Goal: Task Accomplishment & Management: Use online tool/utility

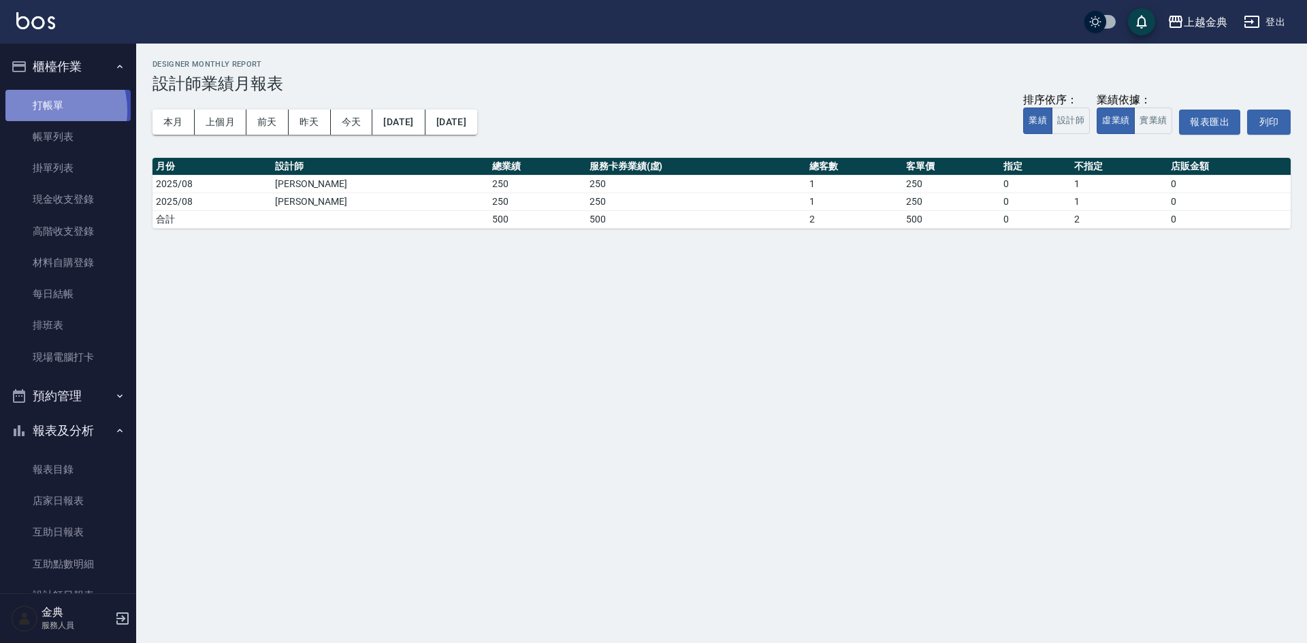
drag, startPoint x: 41, startPoint y: 110, endPoint x: 48, endPoint y: 115, distance: 8.9
click at [41, 110] on link "打帳單" at bounding box center [67, 105] width 125 height 31
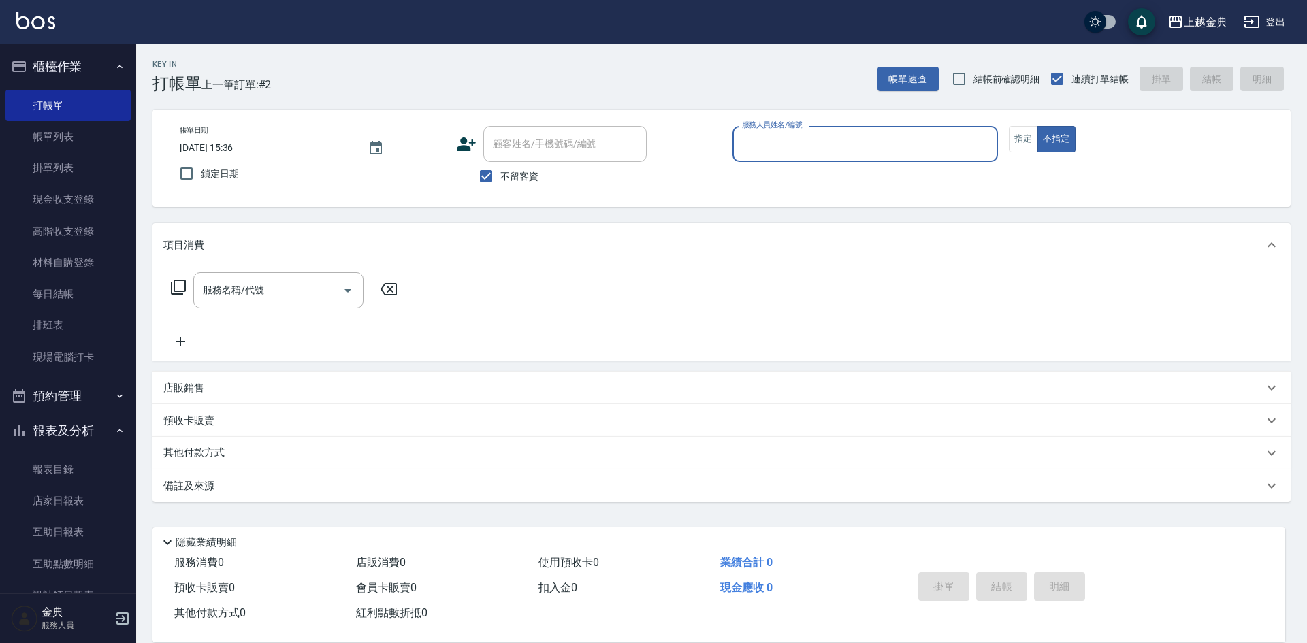
click at [772, 149] on input "服務人員姓名/編號" at bounding box center [864, 144] width 253 height 24
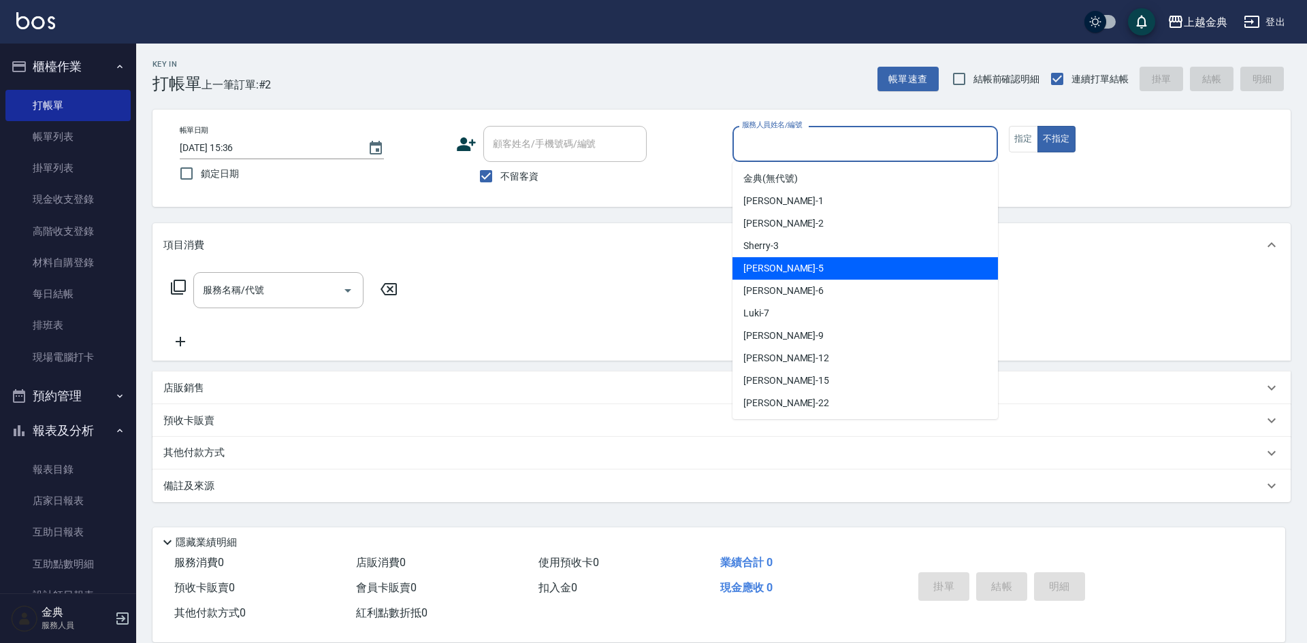
click at [853, 269] on div "[PERSON_NAME] -5" at bounding box center [864, 268] width 265 height 22
type input "[PERSON_NAME]-5"
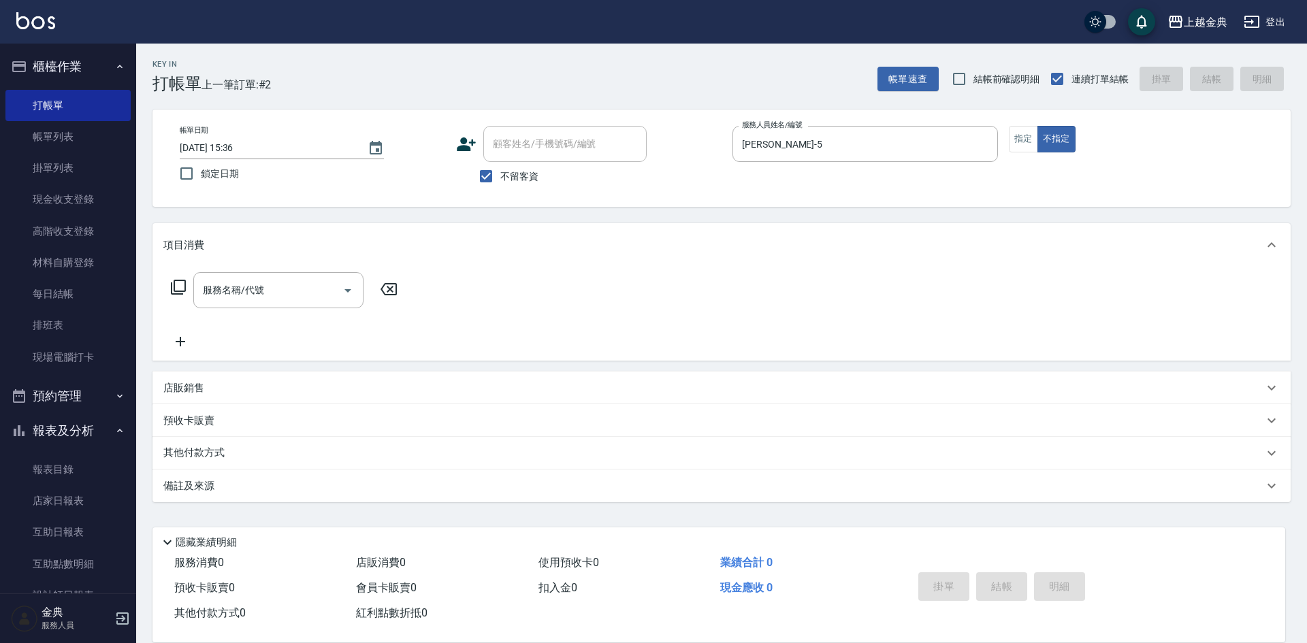
click at [180, 288] on icon at bounding box center [178, 287] width 16 height 16
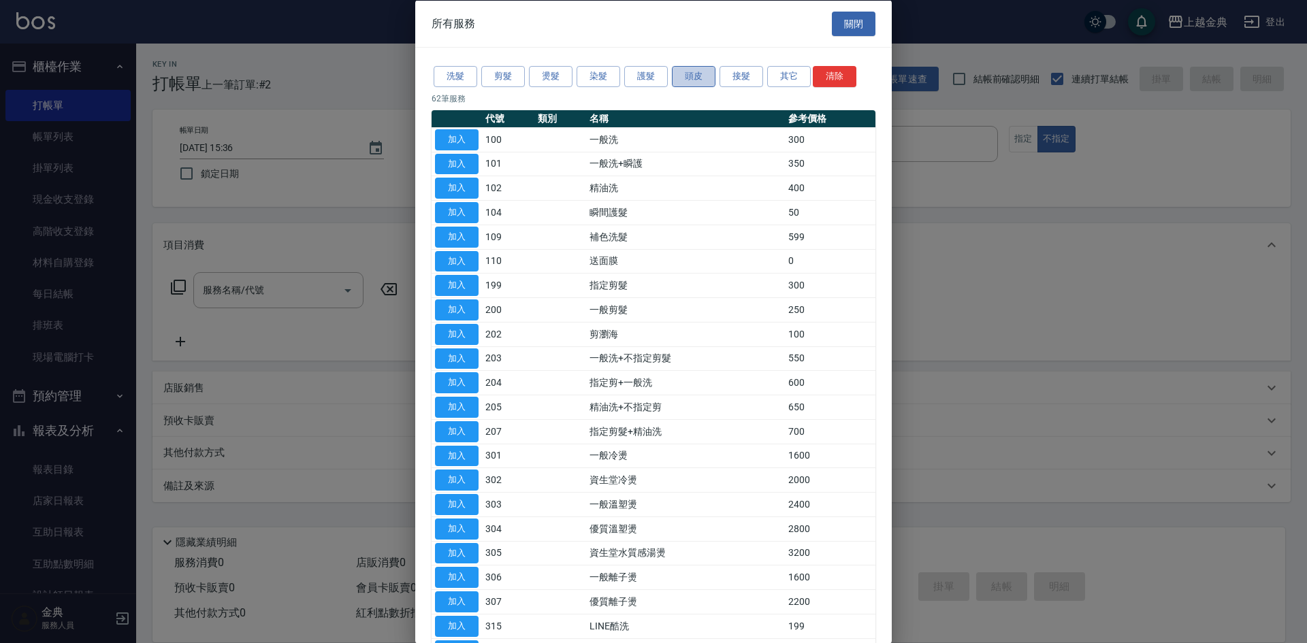
click at [705, 78] on button "頭皮" at bounding box center [694, 76] width 44 height 21
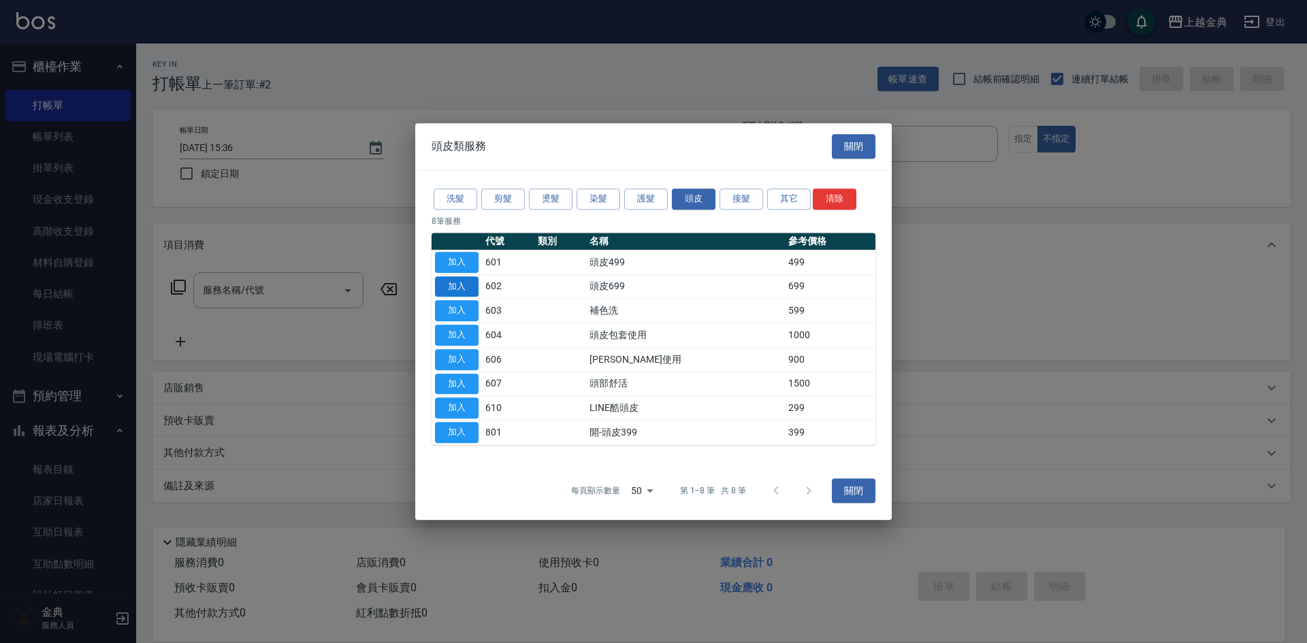
click at [459, 287] on button "加入" at bounding box center [457, 286] width 44 height 21
type input "頭皮699(602)"
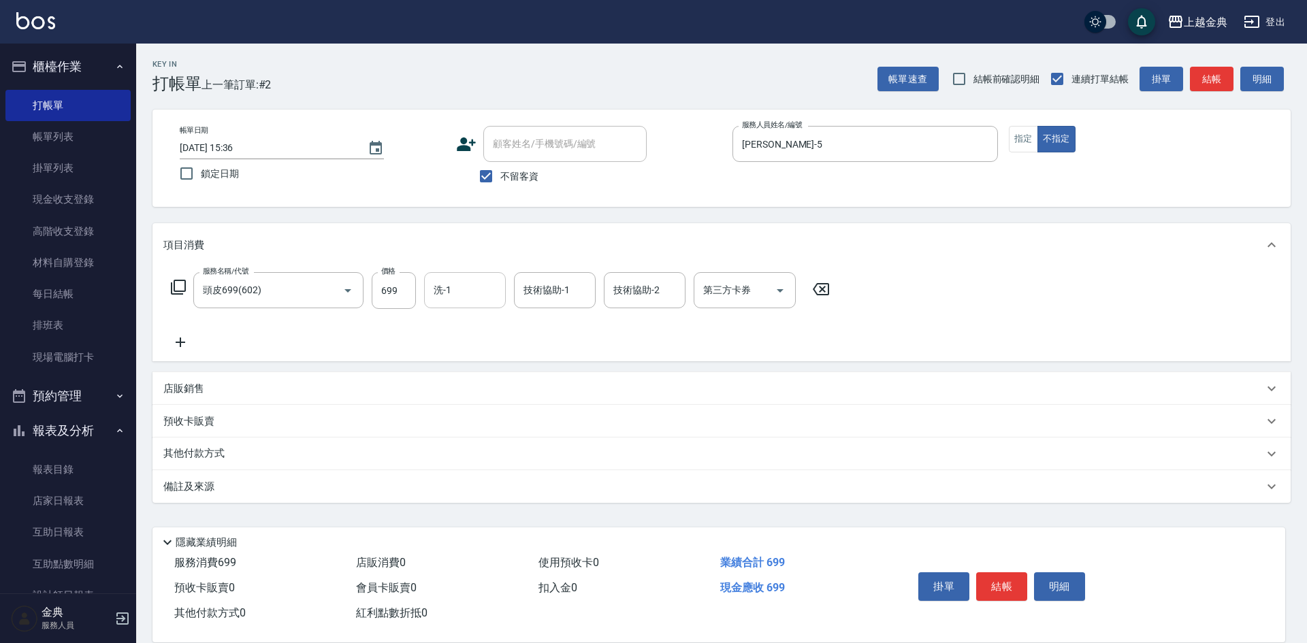
click at [460, 299] on input "洗-1" at bounding box center [464, 290] width 69 height 24
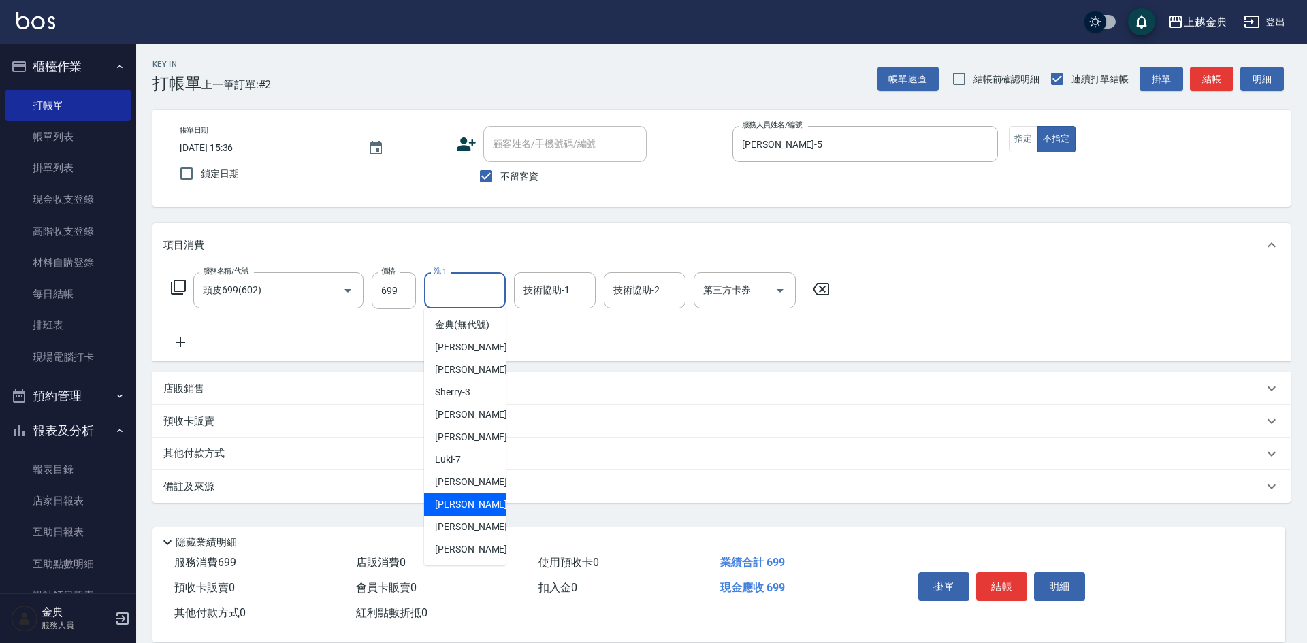
click at [490, 516] on div "[PERSON_NAME]-12" at bounding box center [465, 504] width 82 height 22
type input "[PERSON_NAME]-12"
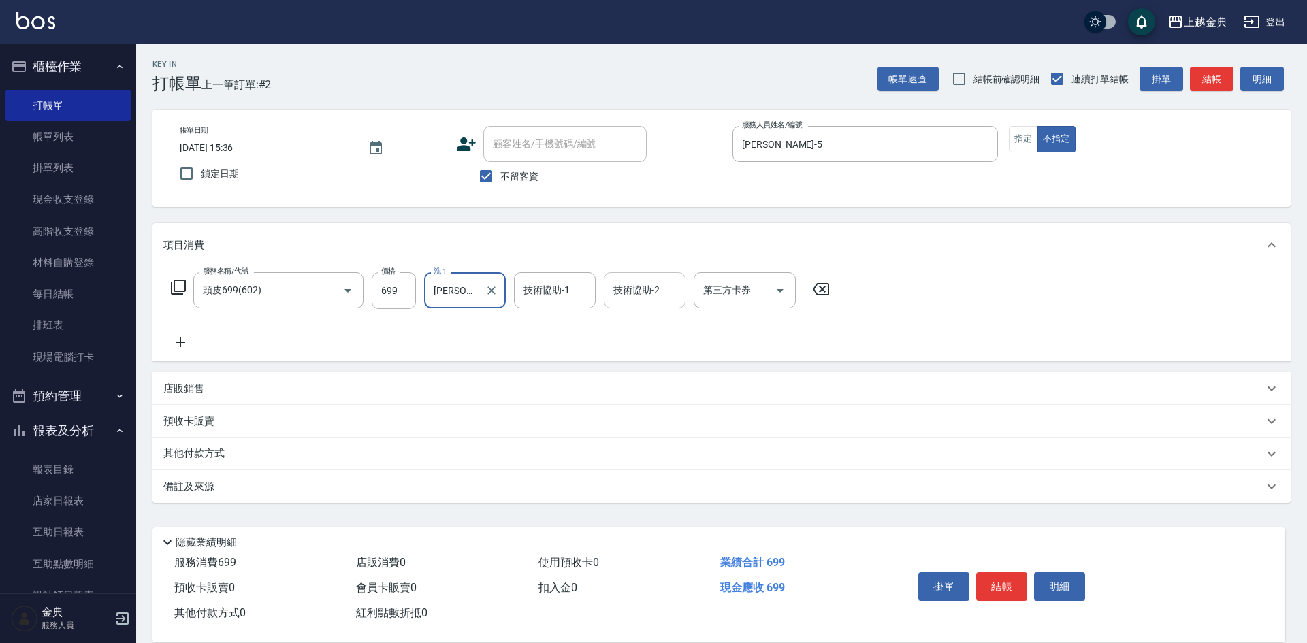
click at [649, 292] on input "技術協助-2" at bounding box center [644, 290] width 69 height 24
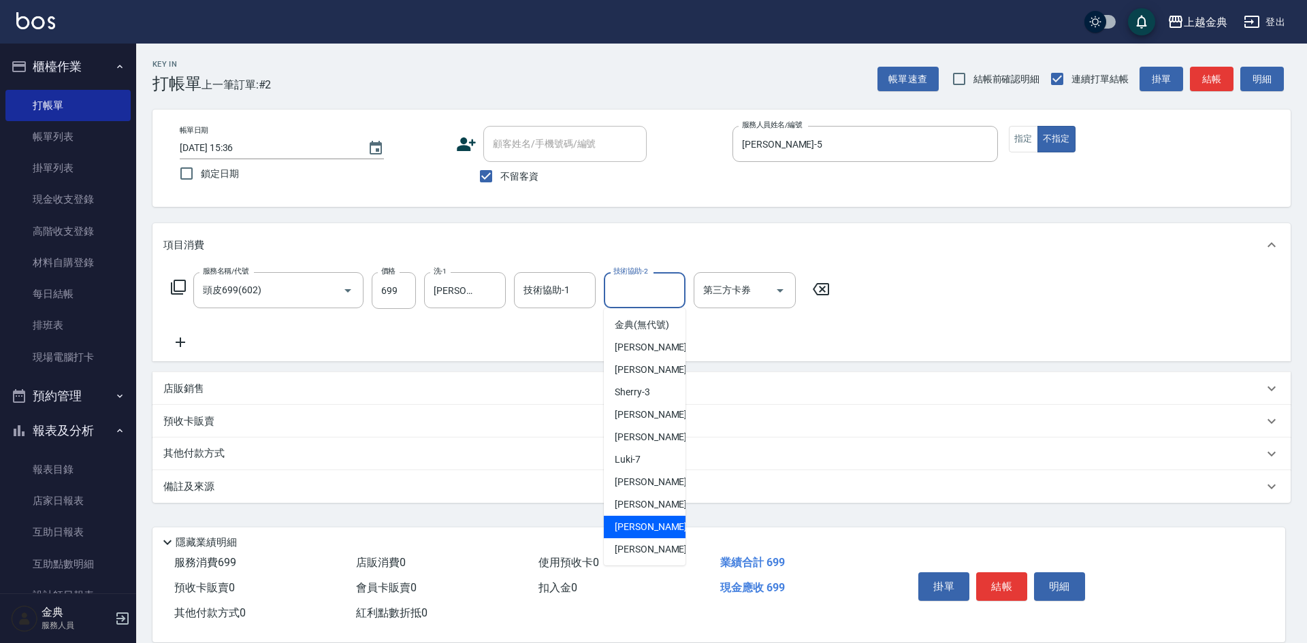
click at [650, 534] on span "[PERSON_NAME] -15" at bounding box center [658, 527] width 86 height 14
type input "[PERSON_NAME]-15"
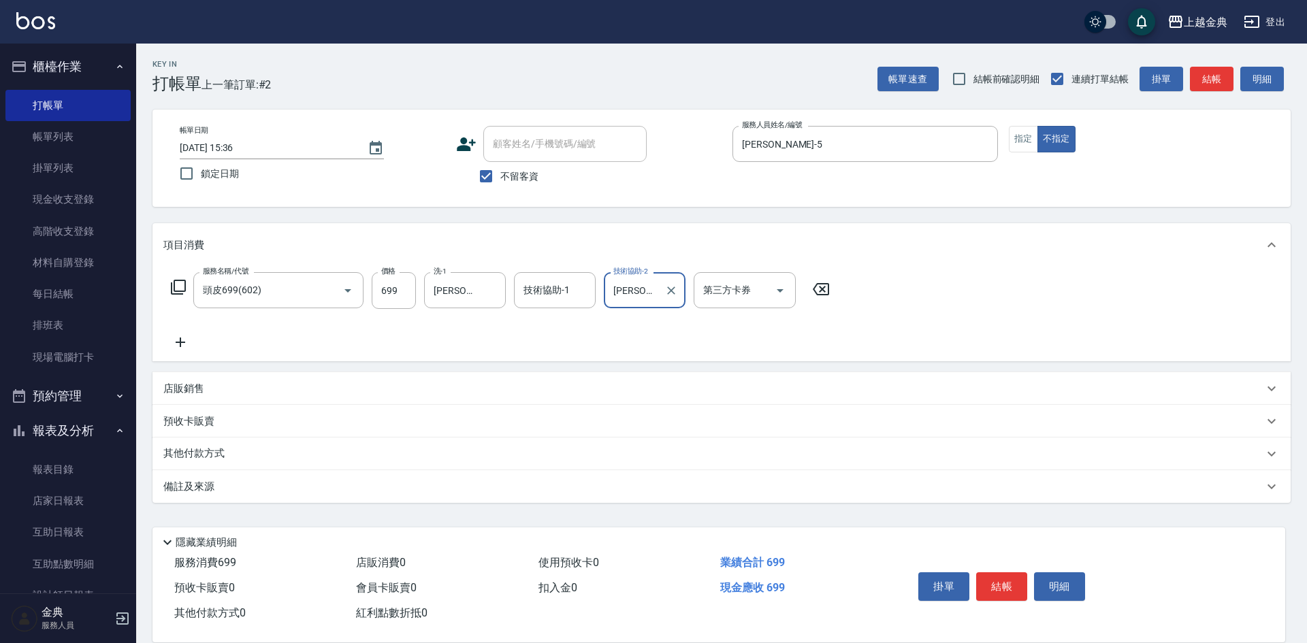
click at [175, 288] on icon at bounding box center [178, 287] width 15 height 15
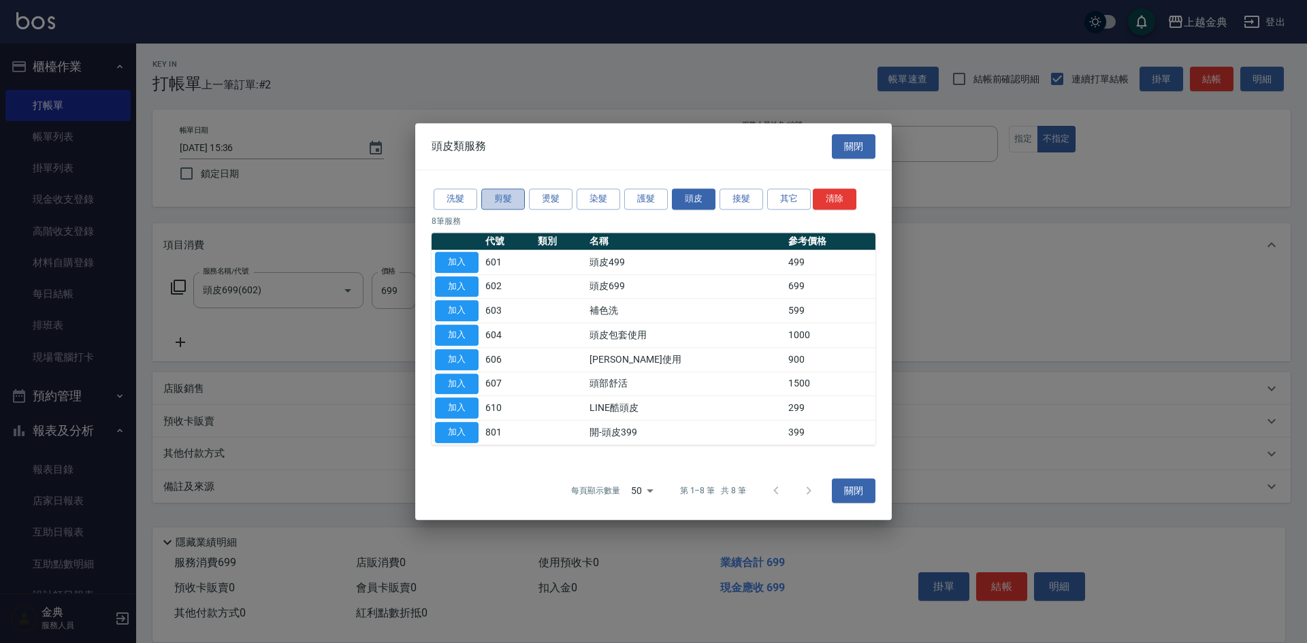
drag, startPoint x: 506, startPoint y: 207, endPoint x: 489, endPoint y: 222, distance: 22.2
click at [505, 207] on button "剪髮" at bounding box center [503, 199] width 44 height 21
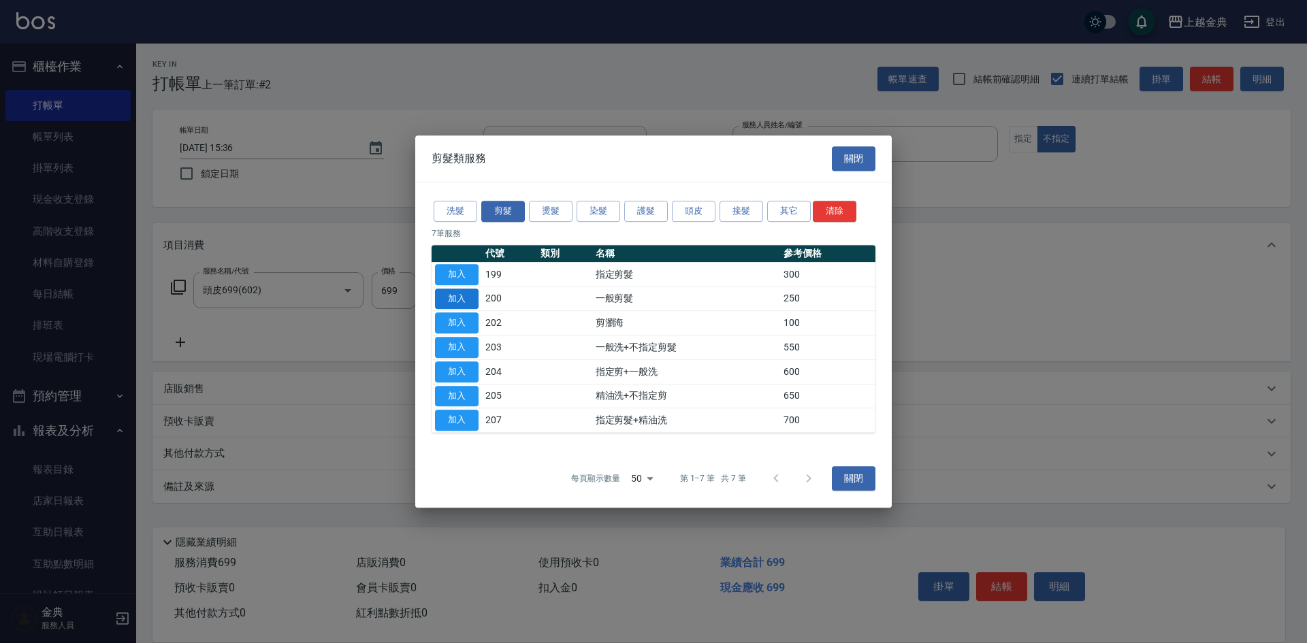
click at [465, 293] on button "加入" at bounding box center [457, 299] width 44 height 21
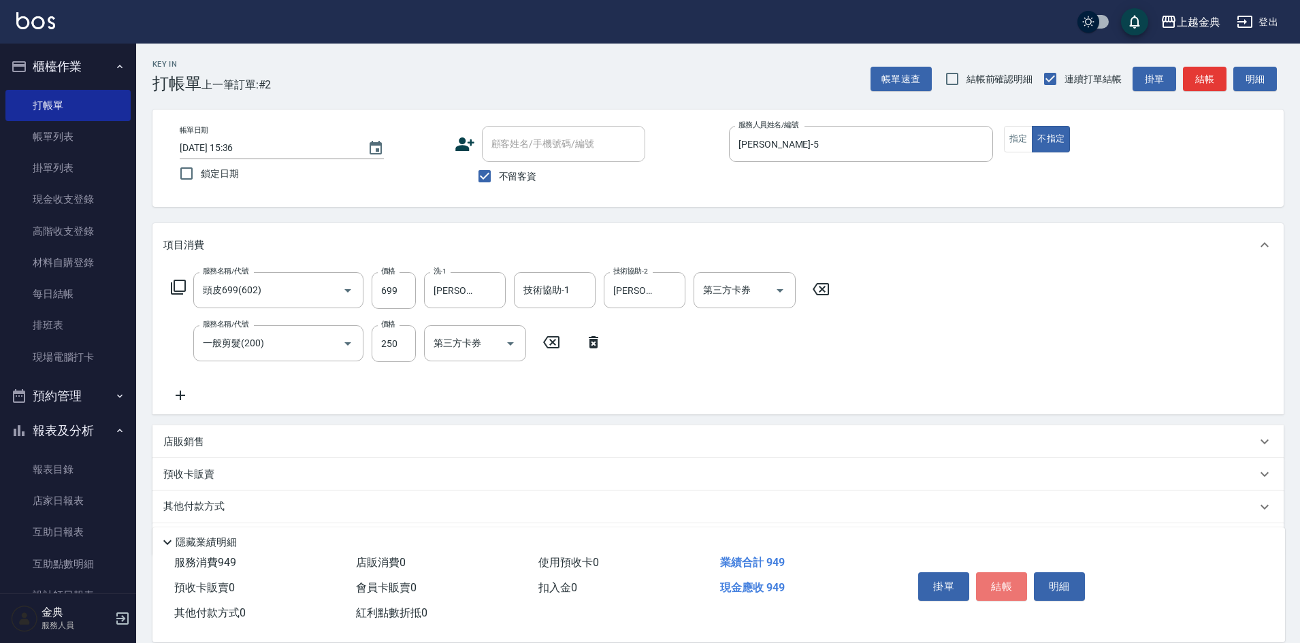
drag, startPoint x: 984, startPoint y: 572, endPoint x: 993, endPoint y: 586, distance: 16.2
click at [992, 585] on button "結帳" at bounding box center [1001, 586] width 51 height 29
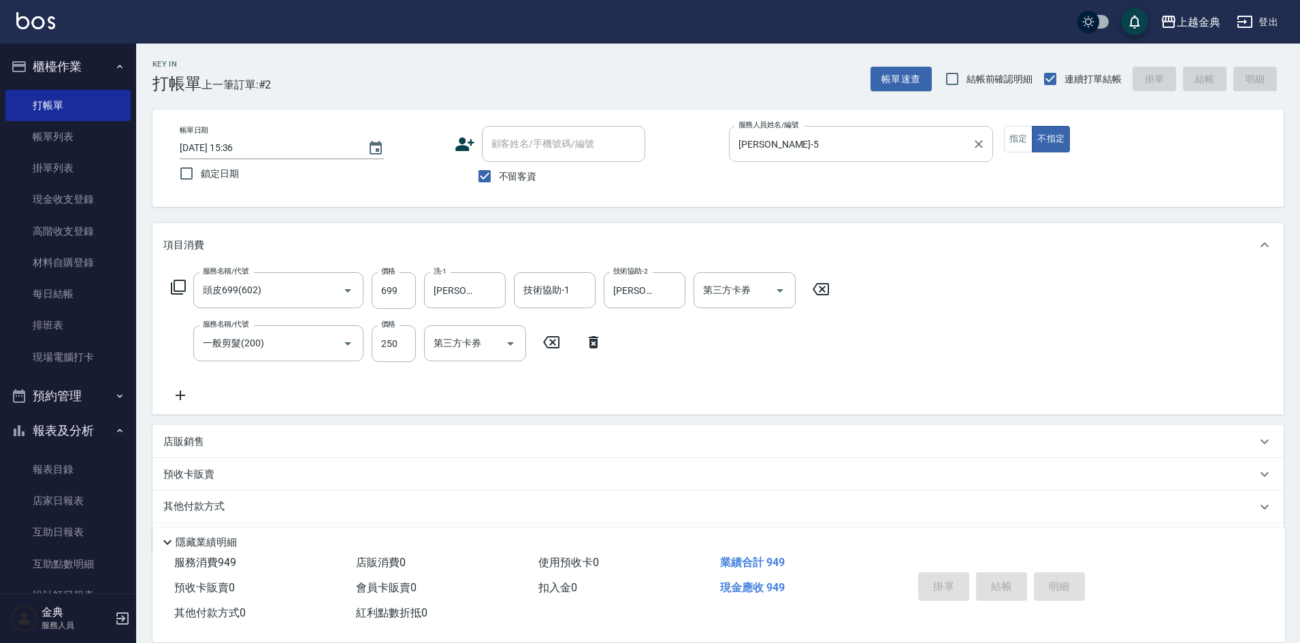
type input "[DATE] 15:37"
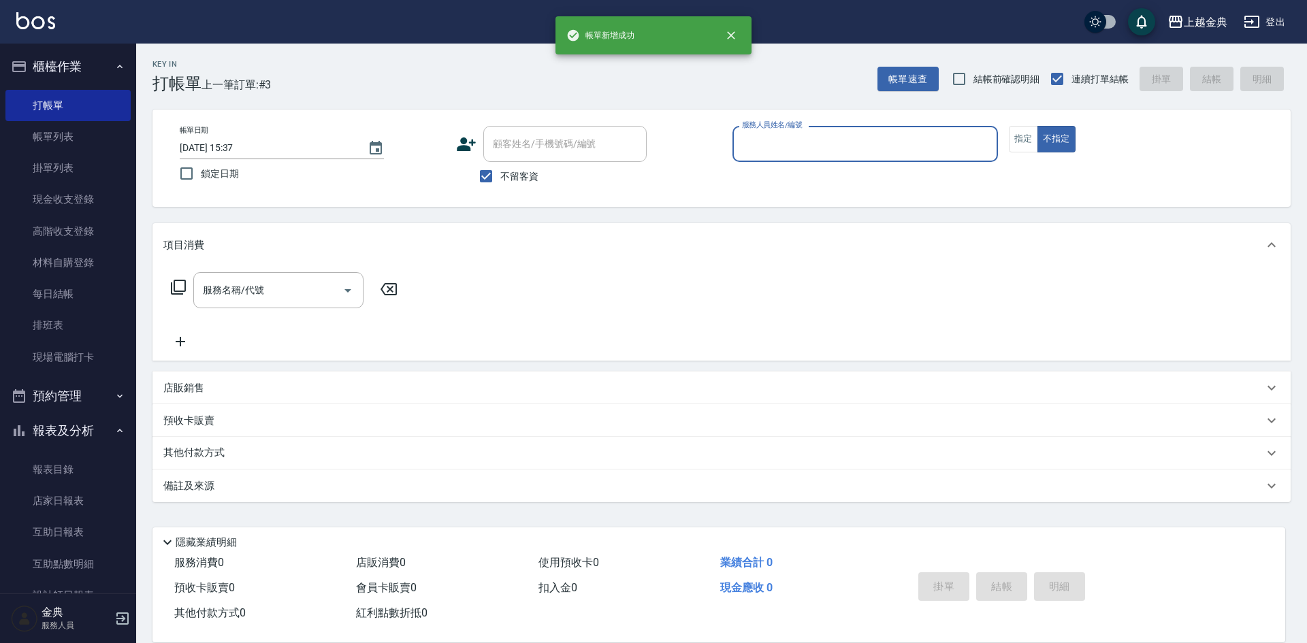
click at [872, 138] on input "服務人員姓名/編號" at bounding box center [864, 144] width 253 height 24
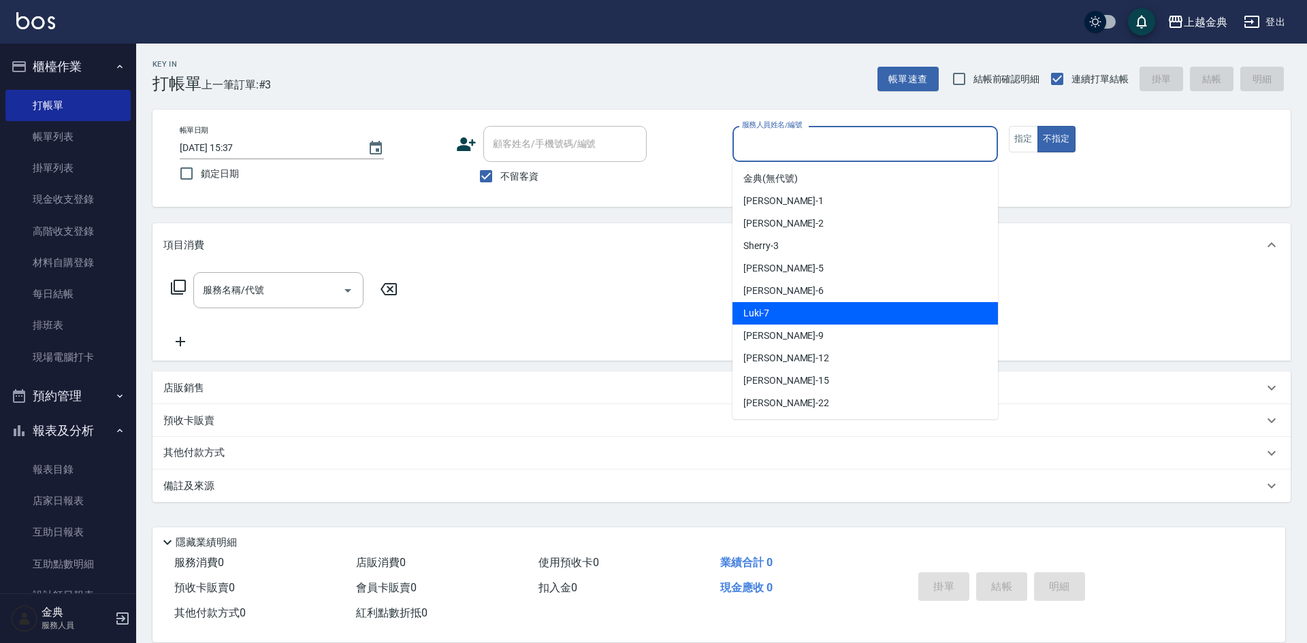
click at [856, 306] on div "Luki -7" at bounding box center [864, 313] width 265 height 22
type input "Luki-7"
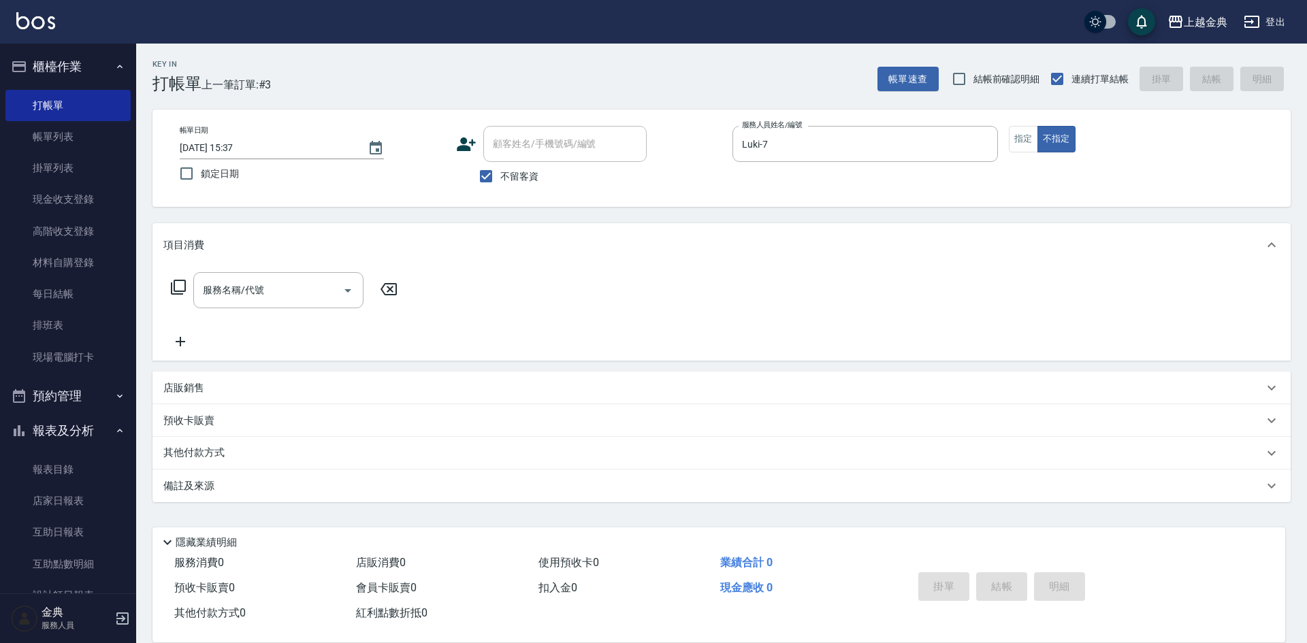
click at [175, 289] on icon at bounding box center [178, 287] width 15 height 15
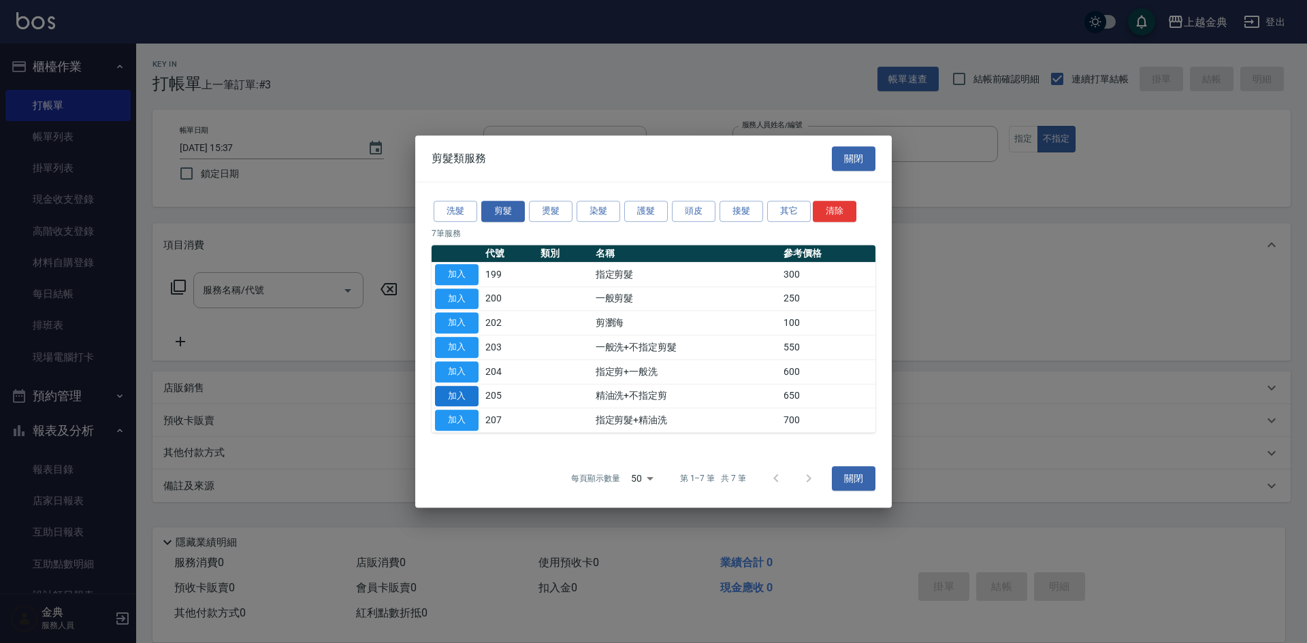
click at [470, 389] on button "加入" at bounding box center [457, 396] width 44 height 21
type input "精油洗+不指定剪(205)"
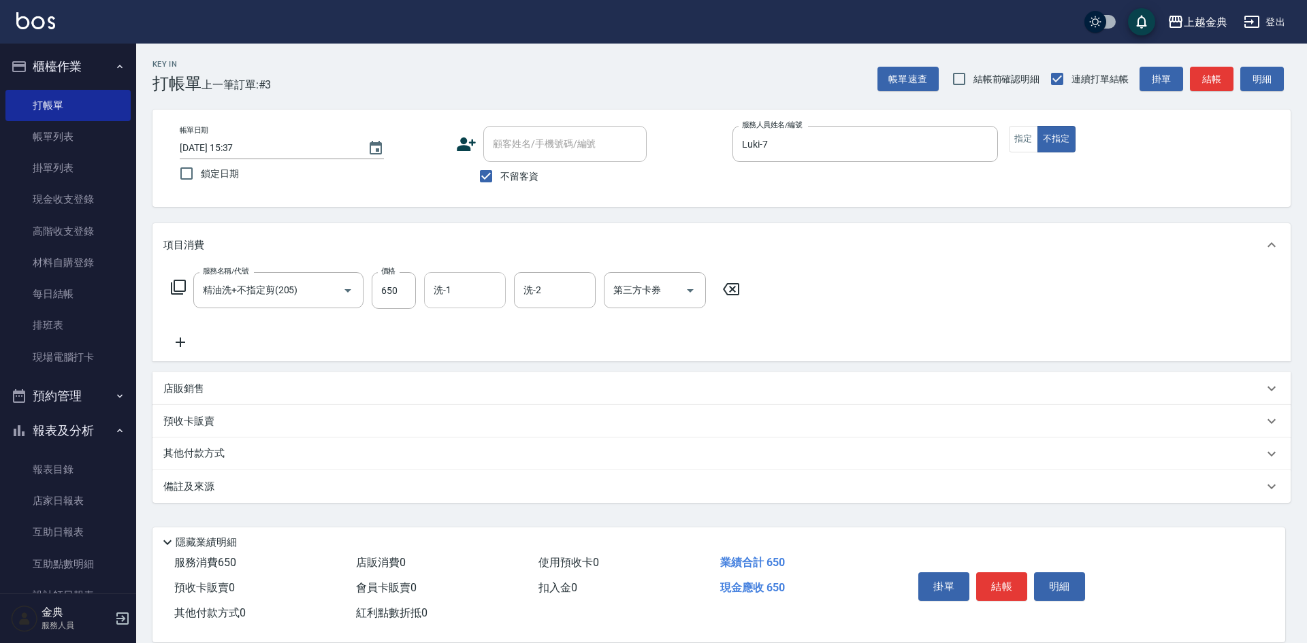
click at [466, 291] on input "洗-1" at bounding box center [464, 290] width 69 height 24
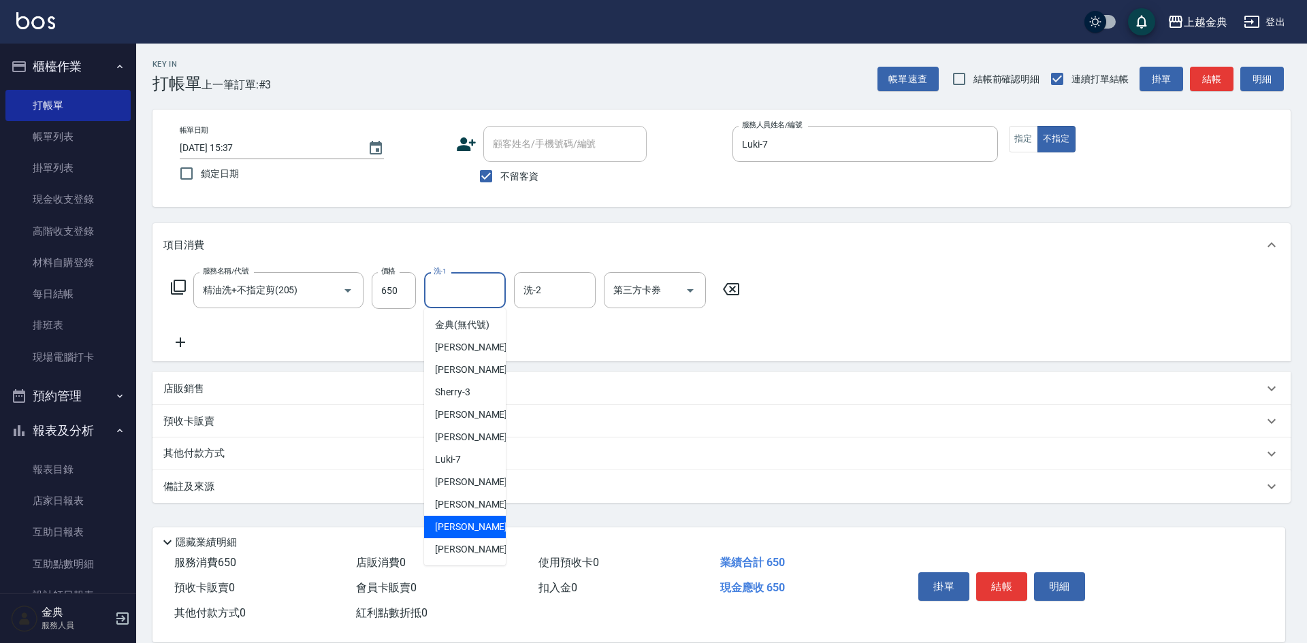
click at [468, 534] on span "[PERSON_NAME] -15" at bounding box center [478, 527] width 86 height 14
type input "[PERSON_NAME]-15"
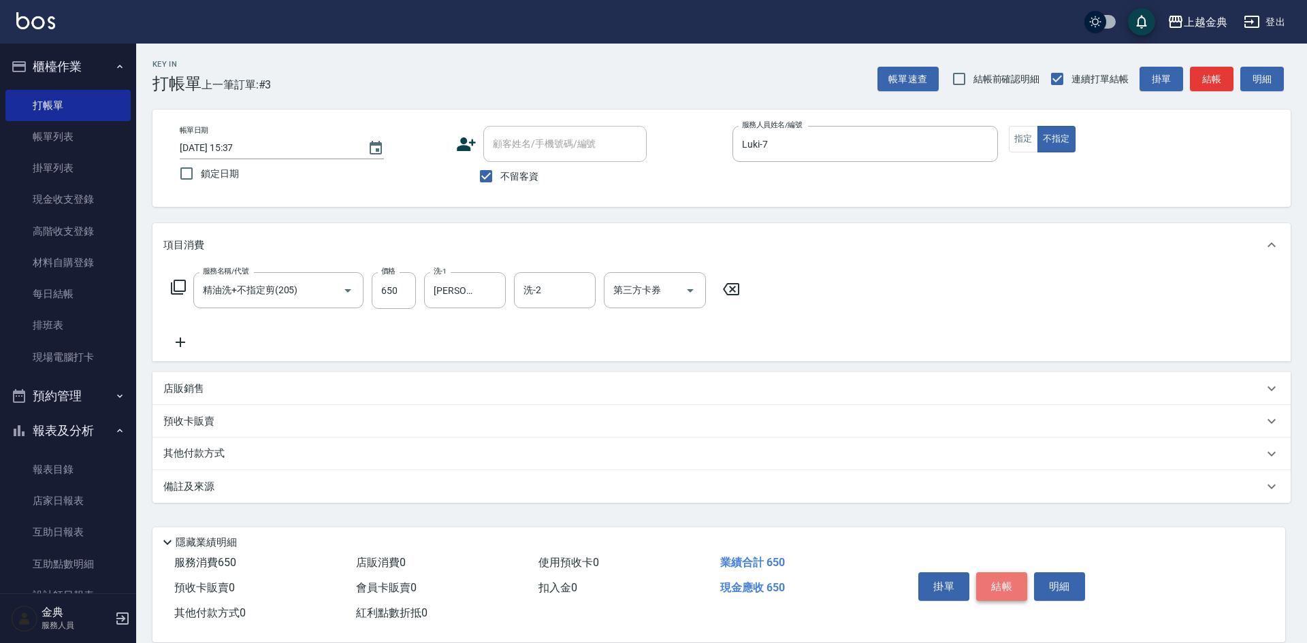
click at [1003, 581] on button "結帳" at bounding box center [1001, 586] width 51 height 29
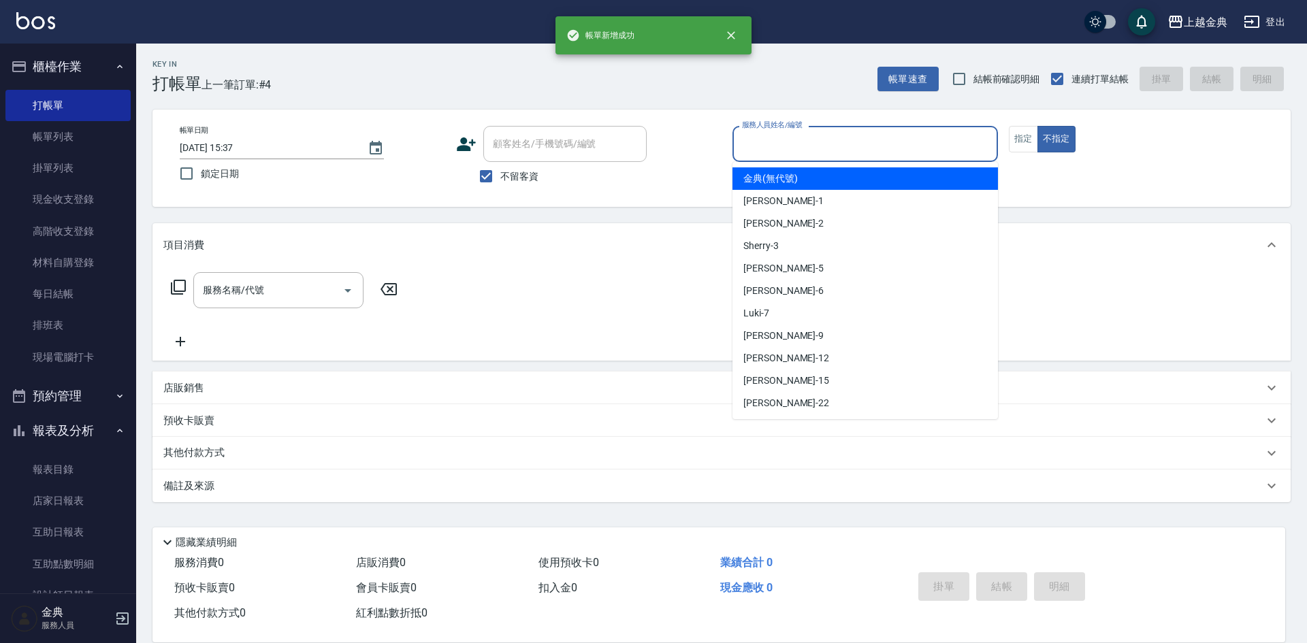
click at [838, 149] on input "服務人員姓名/編號" at bounding box center [864, 144] width 253 height 24
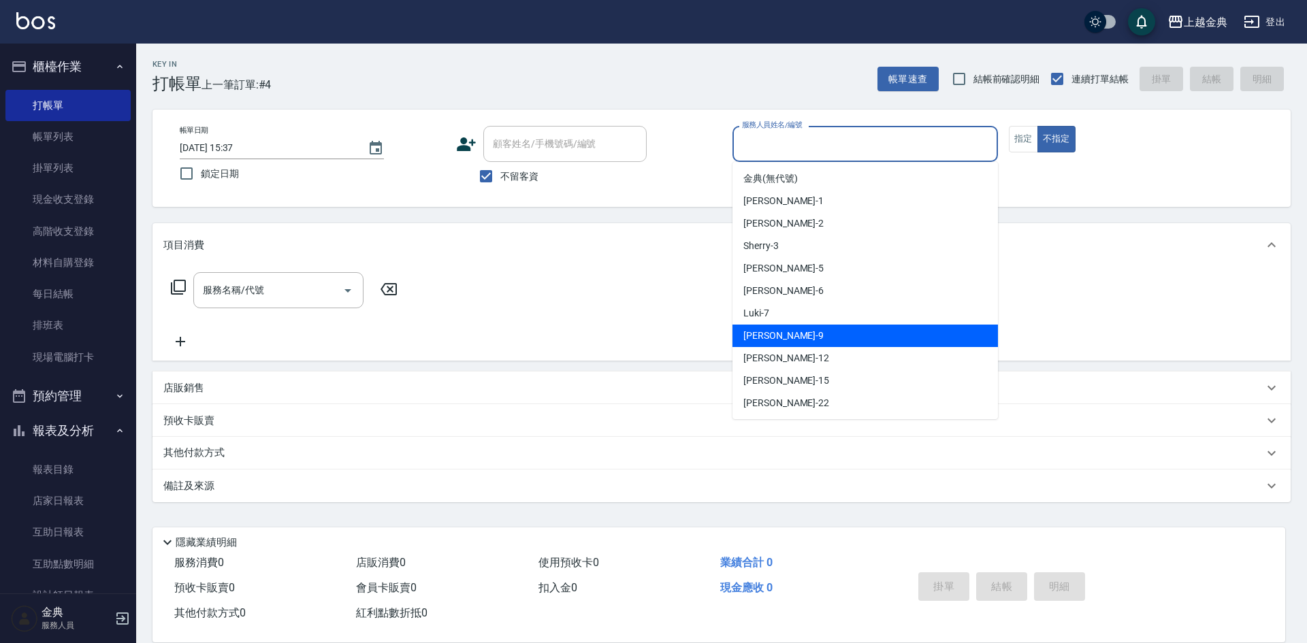
click at [853, 327] on div "[PERSON_NAME] -9" at bounding box center [864, 336] width 265 height 22
type input "[PERSON_NAME]-9"
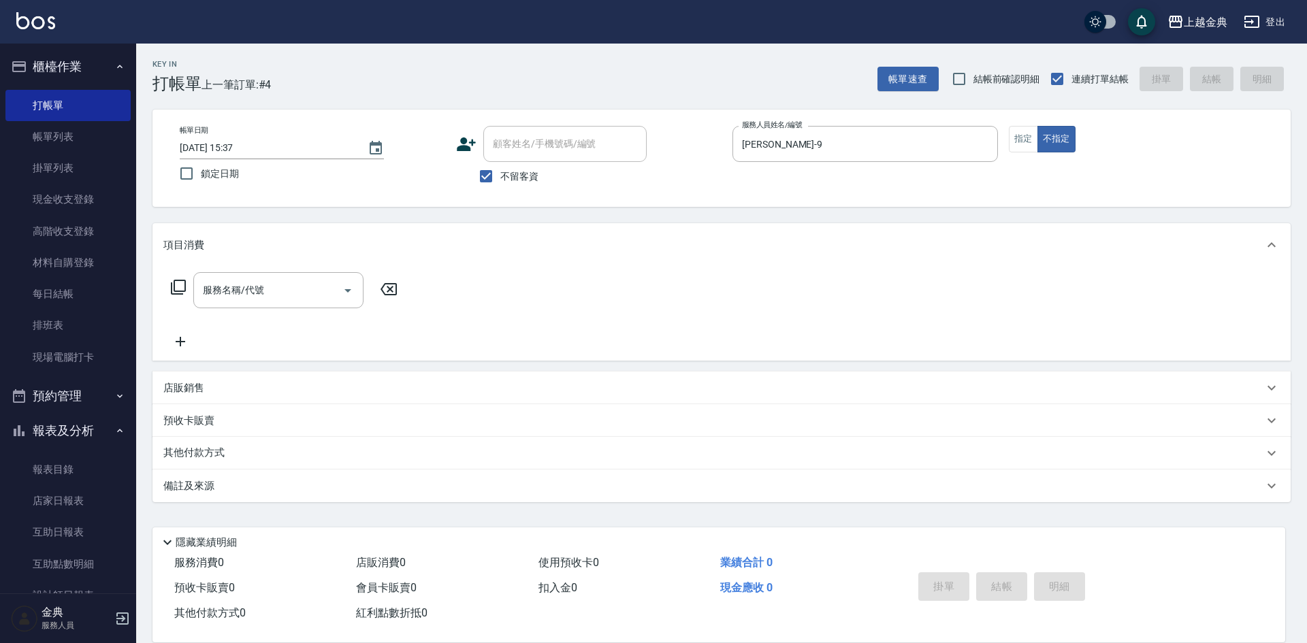
click at [177, 287] on icon at bounding box center [178, 287] width 16 height 16
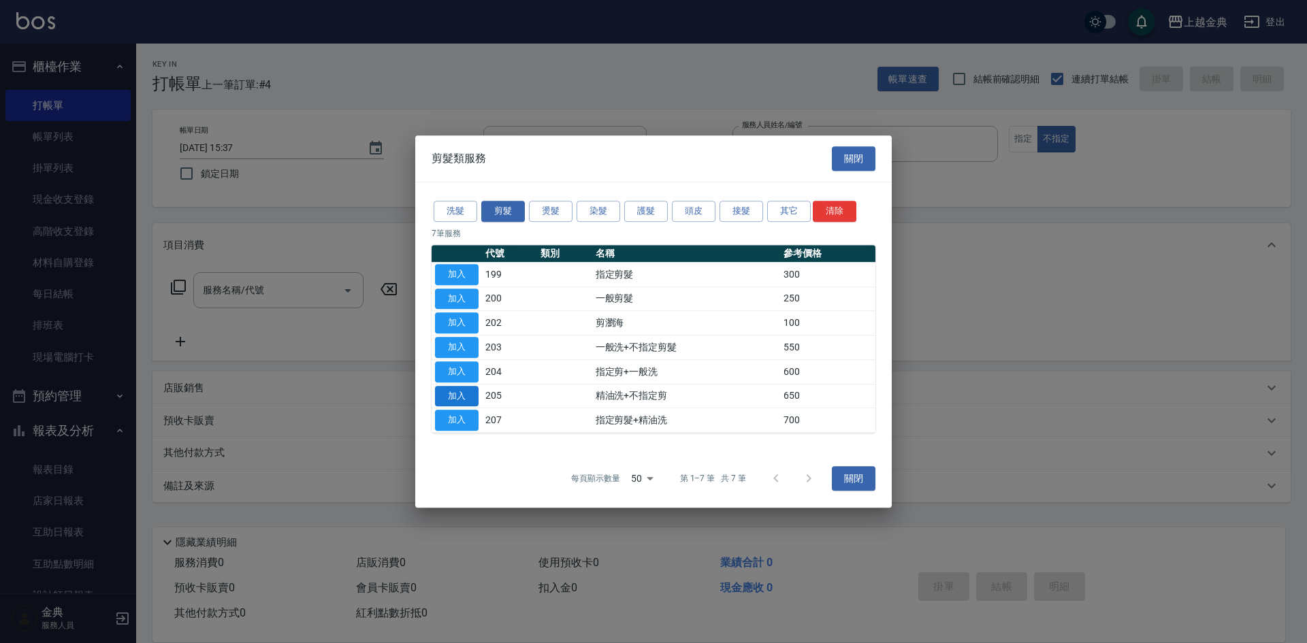
click at [443, 386] on button "加入" at bounding box center [457, 396] width 44 height 21
type input "精油洗+不指定剪(205)"
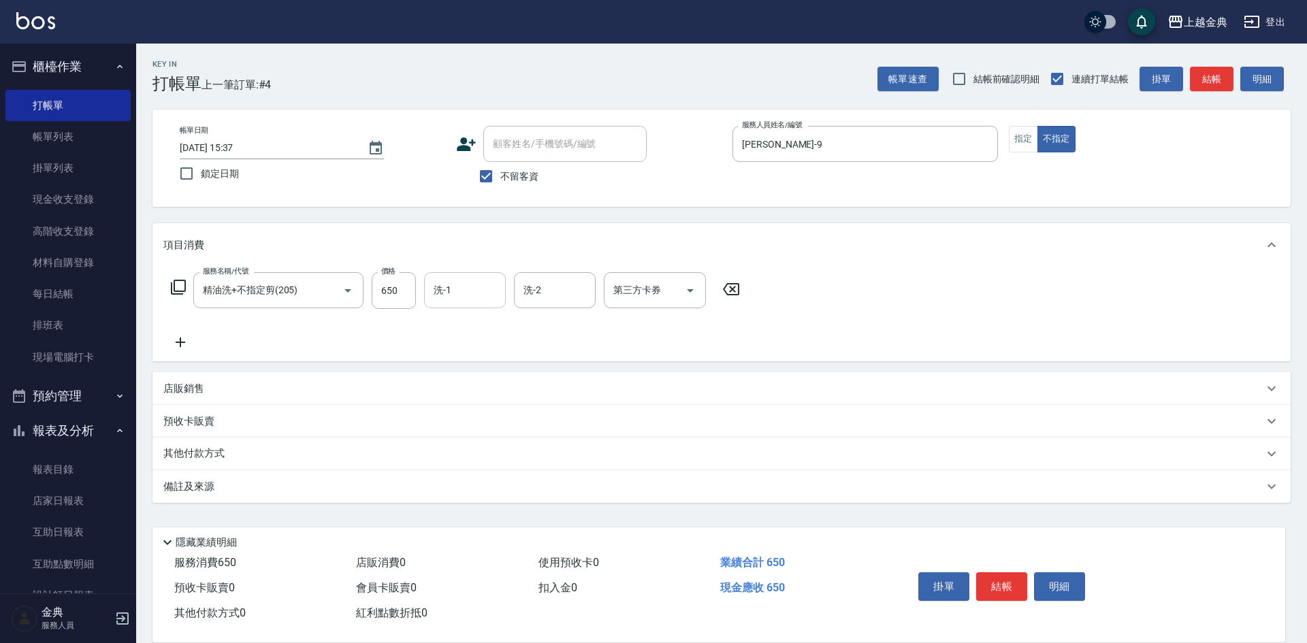
drag, startPoint x: 447, startPoint y: 278, endPoint x: 460, endPoint y: 297, distance: 22.5
click at [448, 280] on div "洗-1" at bounding box center [465, 290] width 82 height 36
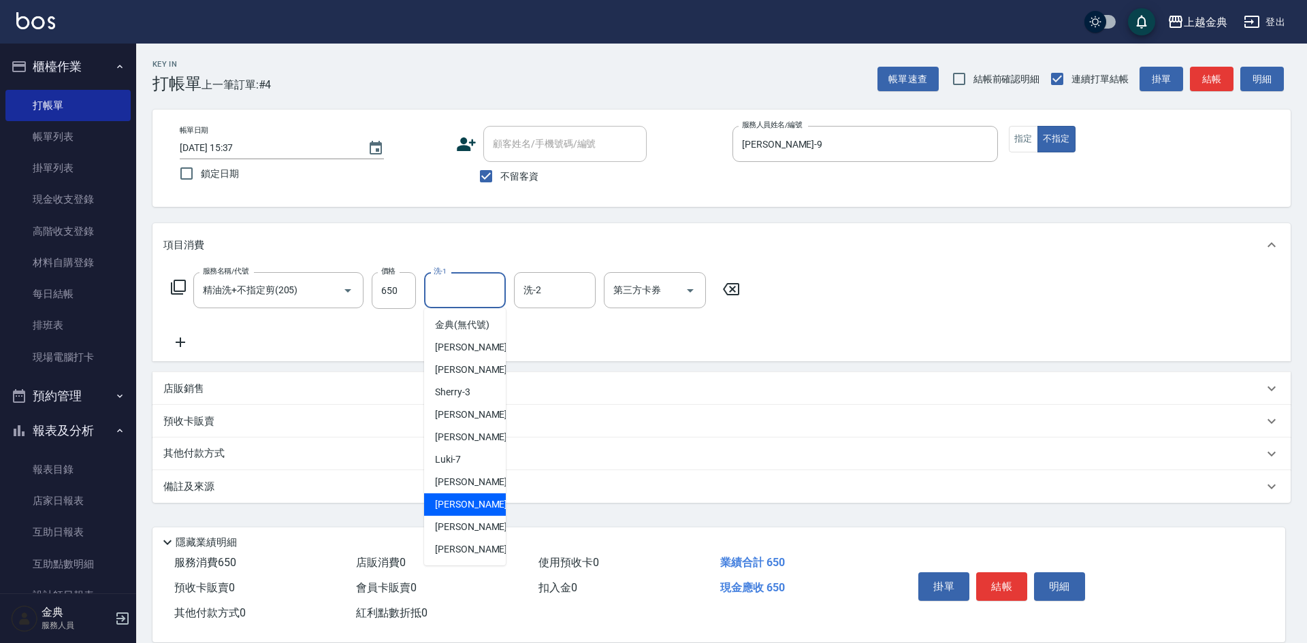
drag, startPoint x: 467, startPoint y: 520, endPoint x: 834, endPoint y: 581, distance: 371.8
click at [467, 512] on span "[PERSON_NAME]-12" at bounding box center [478, 504] width 86 height 14
type input "[PERSON_NAME]-12"
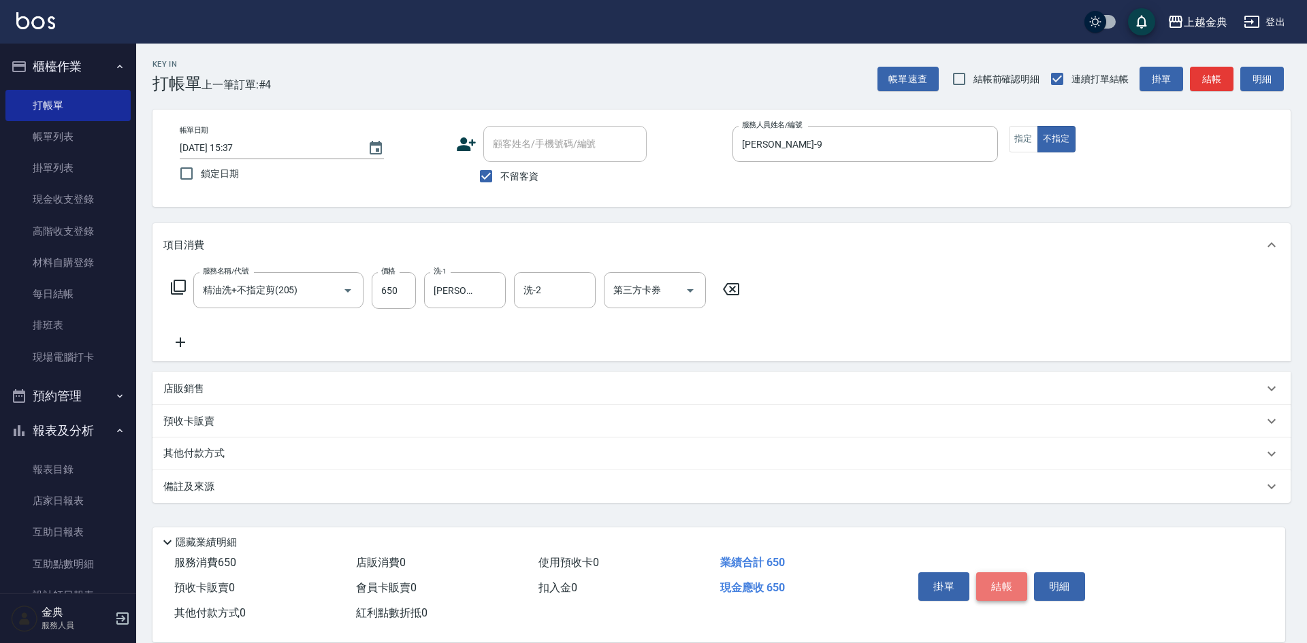
click at [1004, 573] on button "結帳" at bounding box center [1001, 586] width 51 height 29
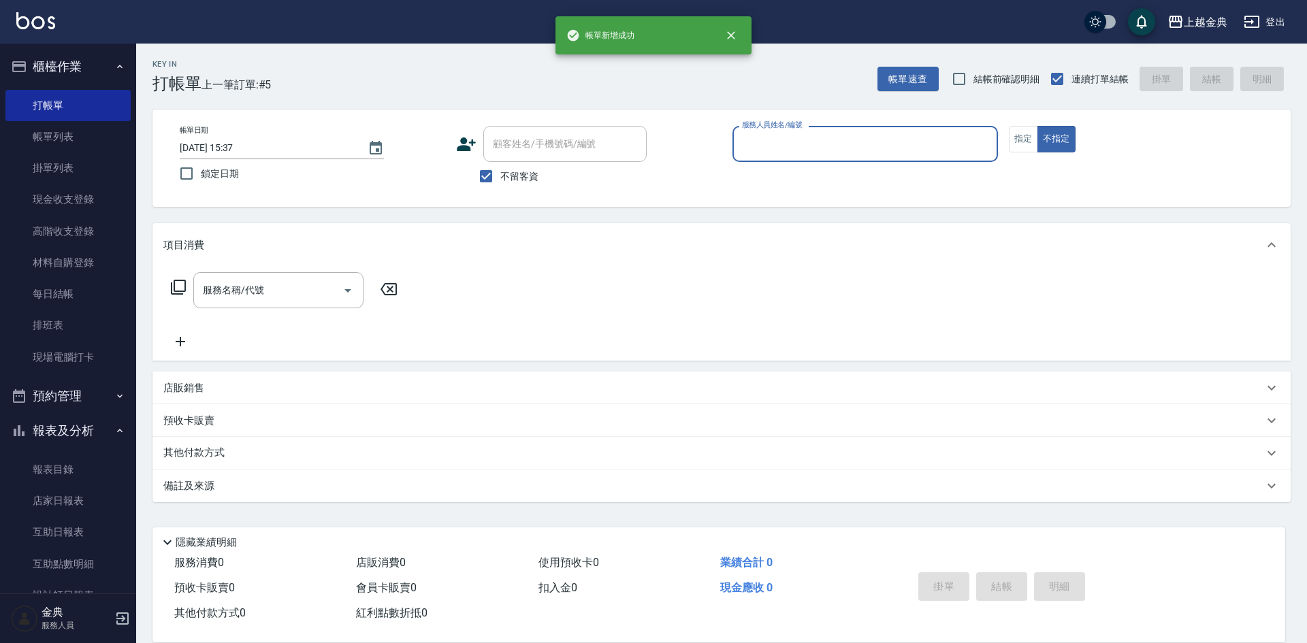
click at [814, 131] on div "服務人員姓名/編號" at bounding box center [864, 144] width 265 height 36
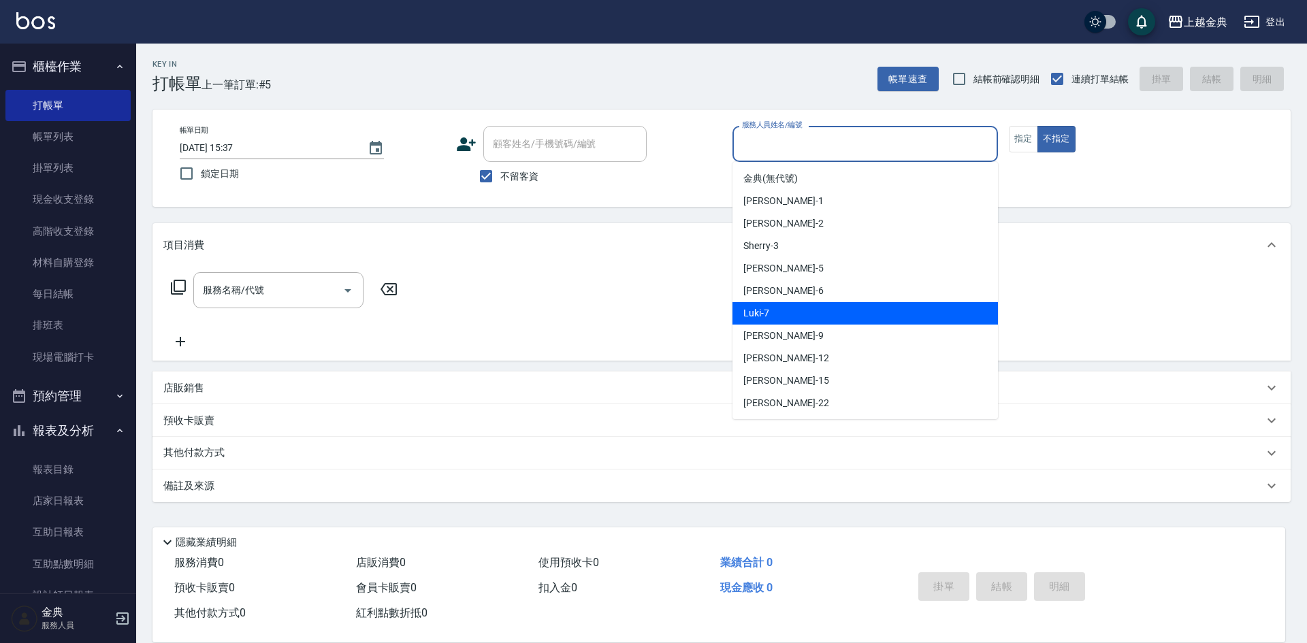
click at [794, 312] on div "Luki -7" at bounding box center [864, 313] width 265 height 22
type input "Luki-7"
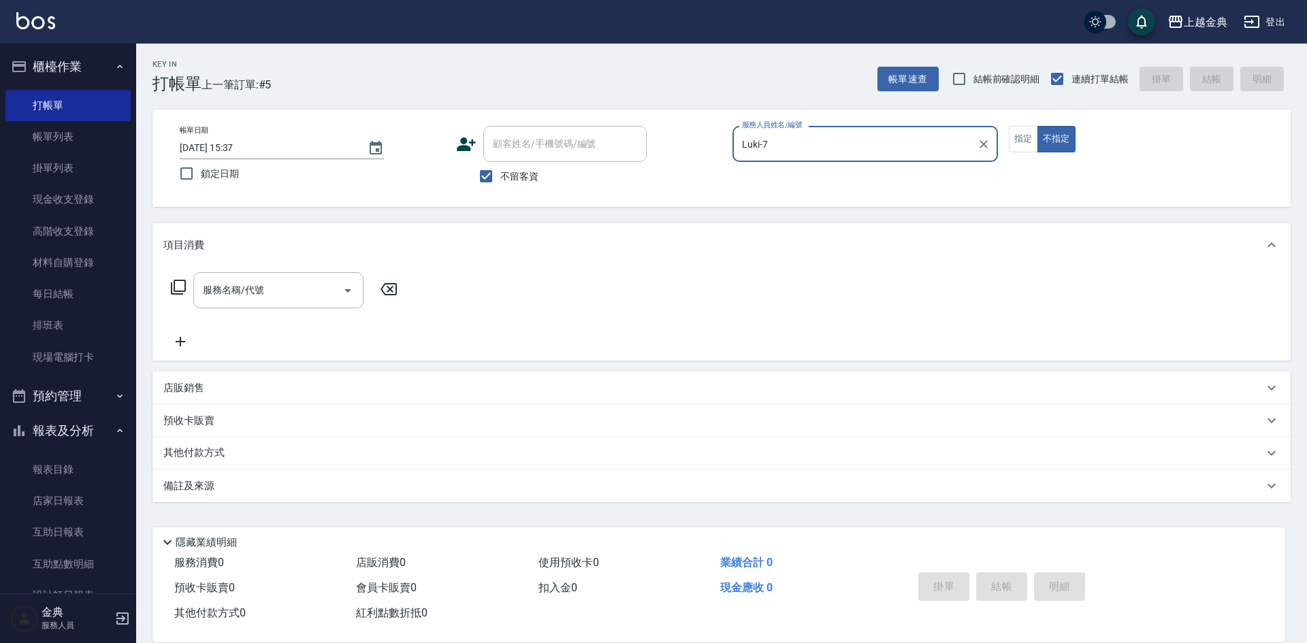
click at [176, 284] on icon at bounding box center [178, 287] width 16 height 16
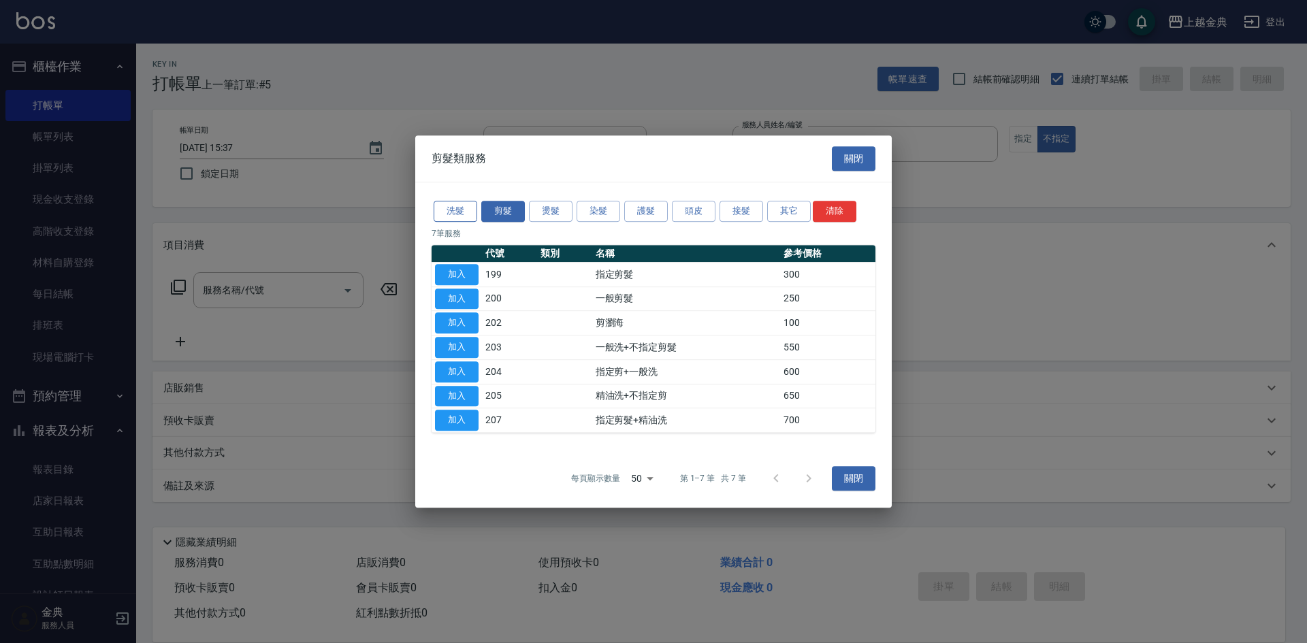
click at [451, 205] on button "洗髮" at bounding box center [456, 211] width 44 height 21
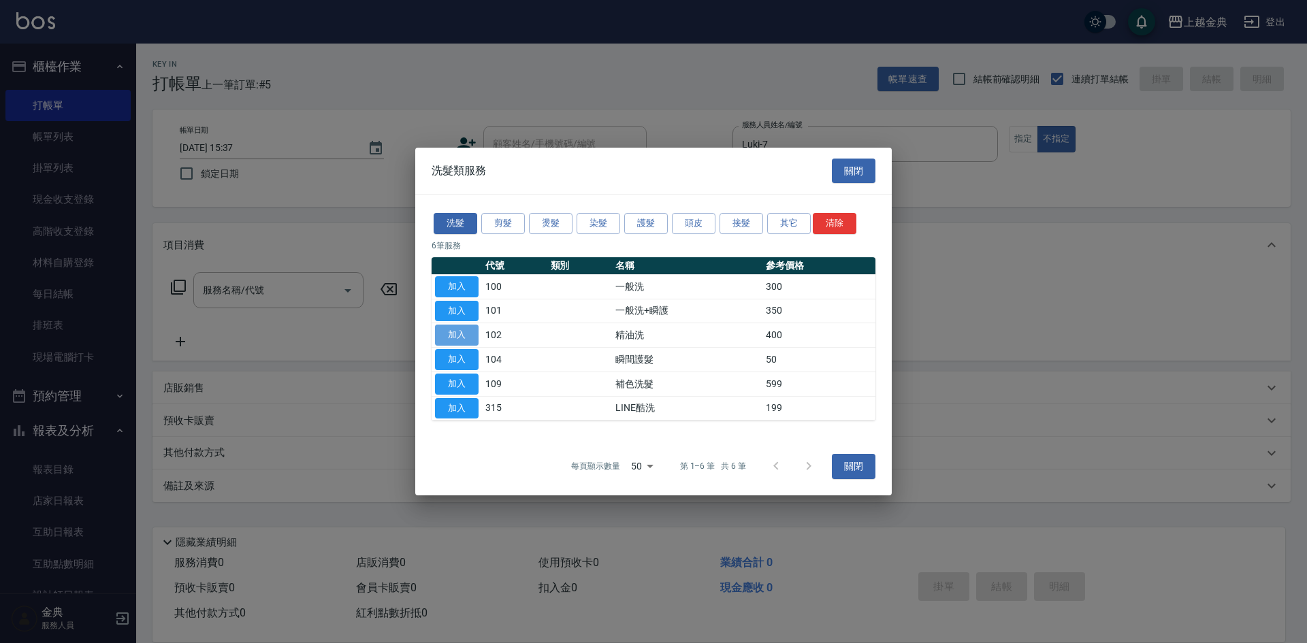
click at [452, 329] on button "加入" at bounding box center [457, 335] width 44 height 21
type input "精油洗(102)"
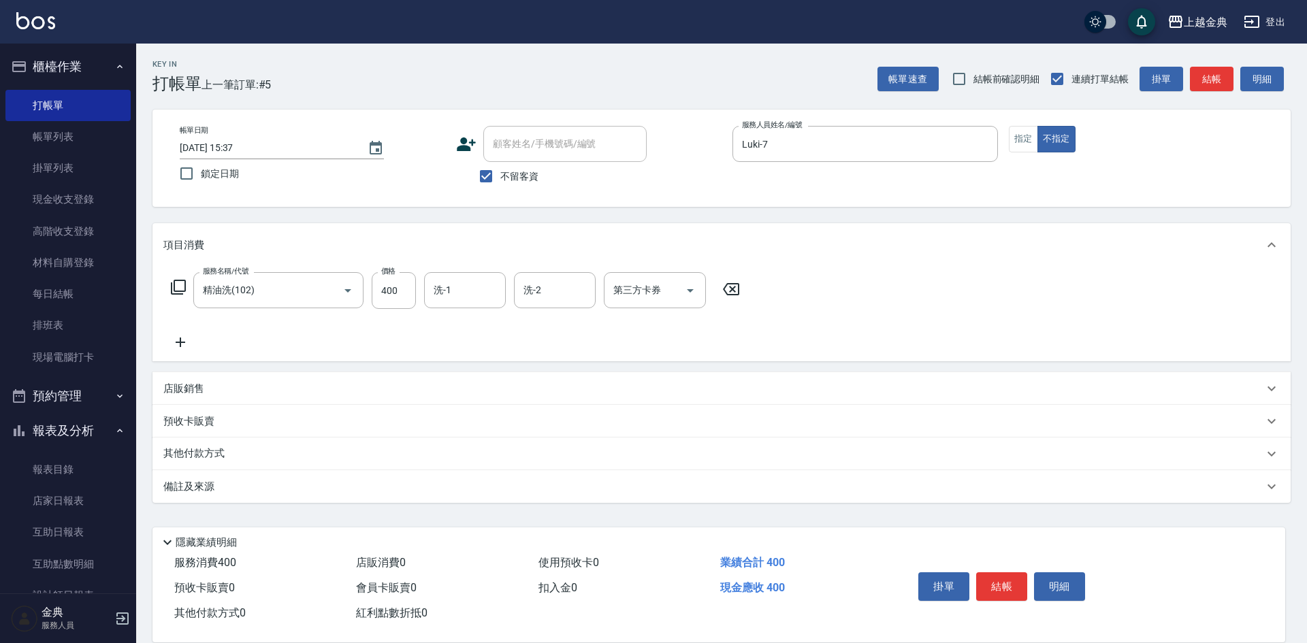
click at [502, 272] on div "服務名稱/代號 精油洗(102) 服務名稱/代號 價格 400 價格 洗-1 洗-1 洗-2 洗-2 第三方卡券 第三方卡券" at bounding box center [721, 314] width 1138 height 95
click at [470, 292] on input "洗-1" at bounding box center [464, 290] width 69 height 24
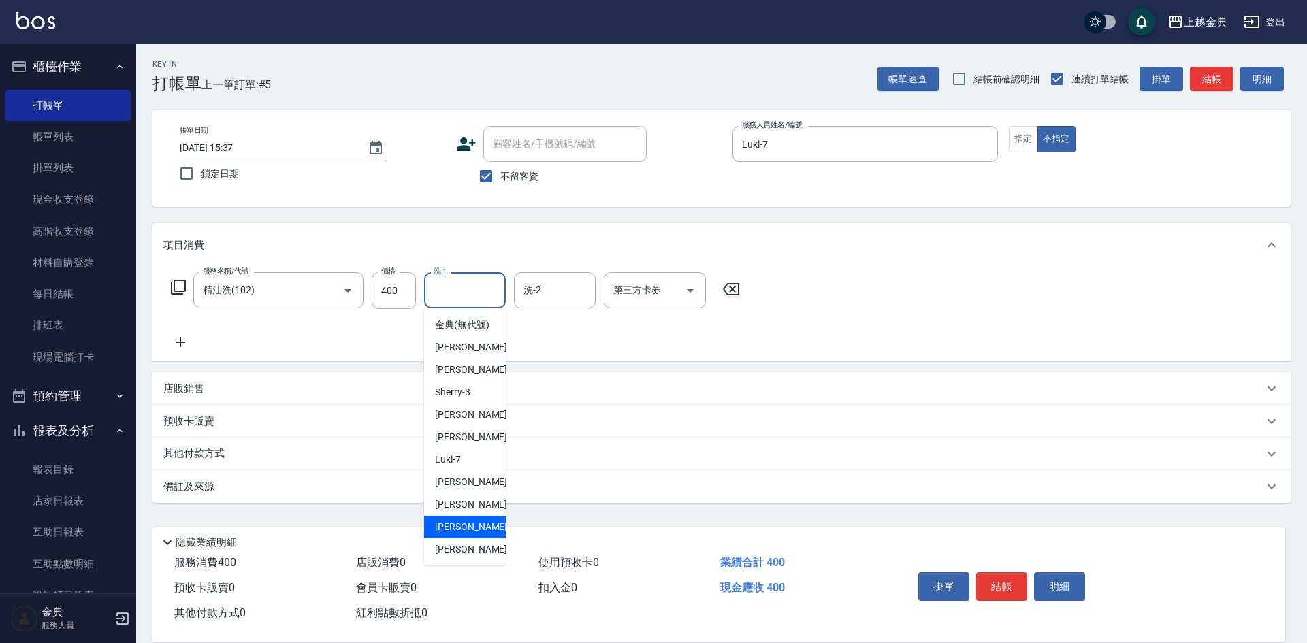
drag, startPoint x: 459, startPoint y: 540, endPoint x: 470, endPoint y: 544, distance: 12.3
click at [459, 534] on span "[PERSON_NAME] -15" at bounding box center [478, 527] width 86 height 14
type input "[PERSON_NAME]-15"
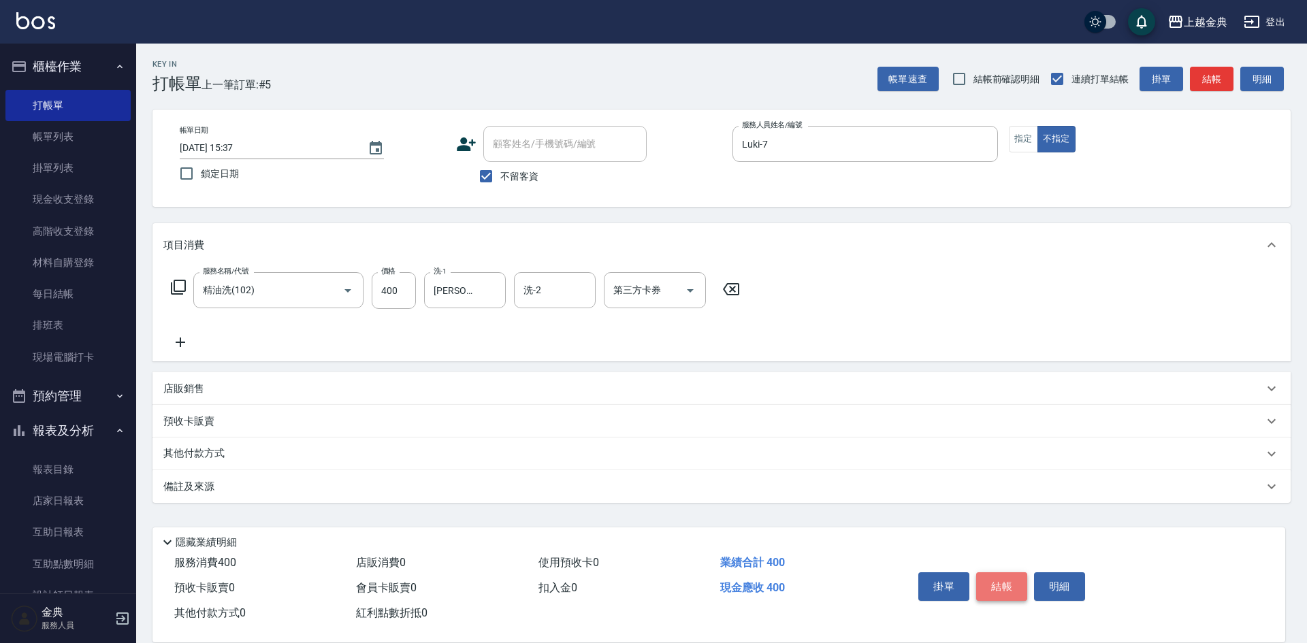
click at [1004, 577] on button "結帳" at bounding box center [1001, 586] width 51 height 29
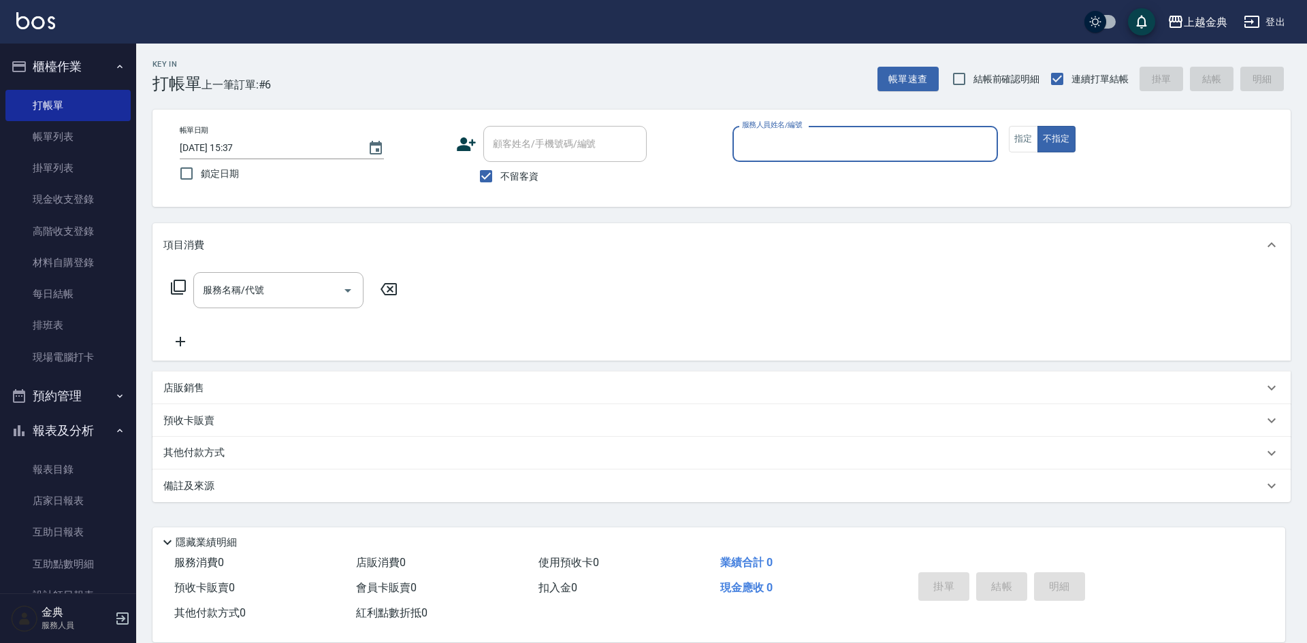
click at [762, 133] on input "服務人員姓名/編號" at bounding box center [864, 144] width 253 height 24
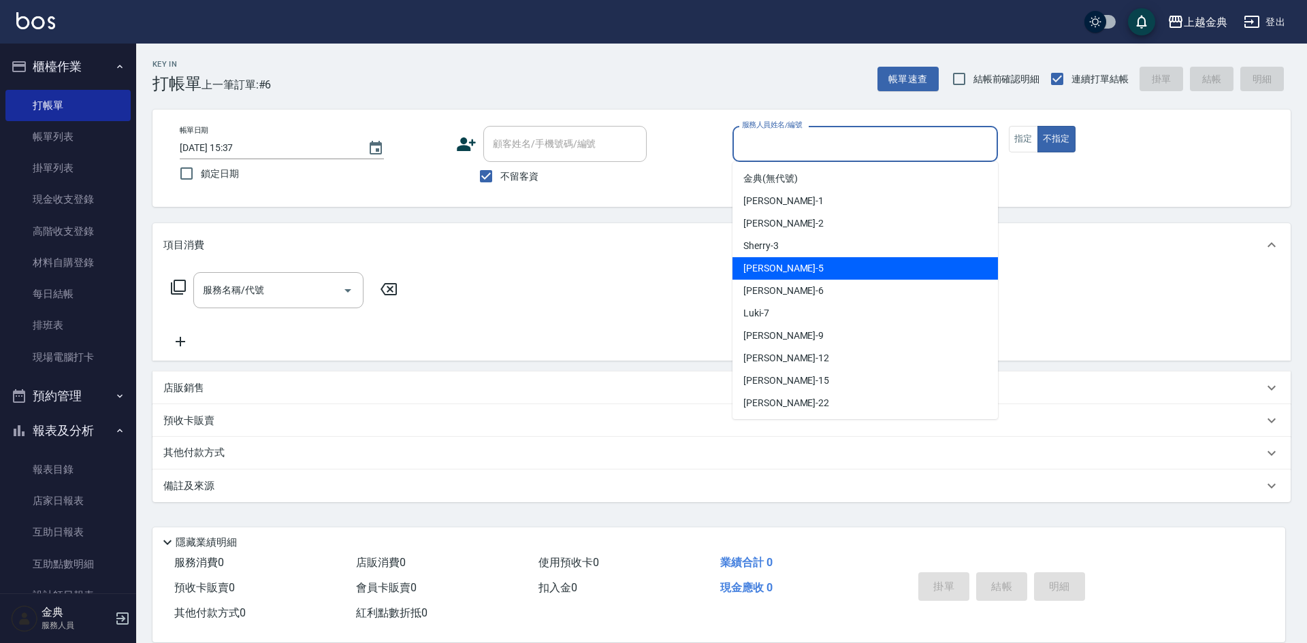
click at [794, 272] on div "[PERSON_NAME] -5" at bounding box center [864, 268] width 265 height 22
type input "[PERSON_NAME]-5"
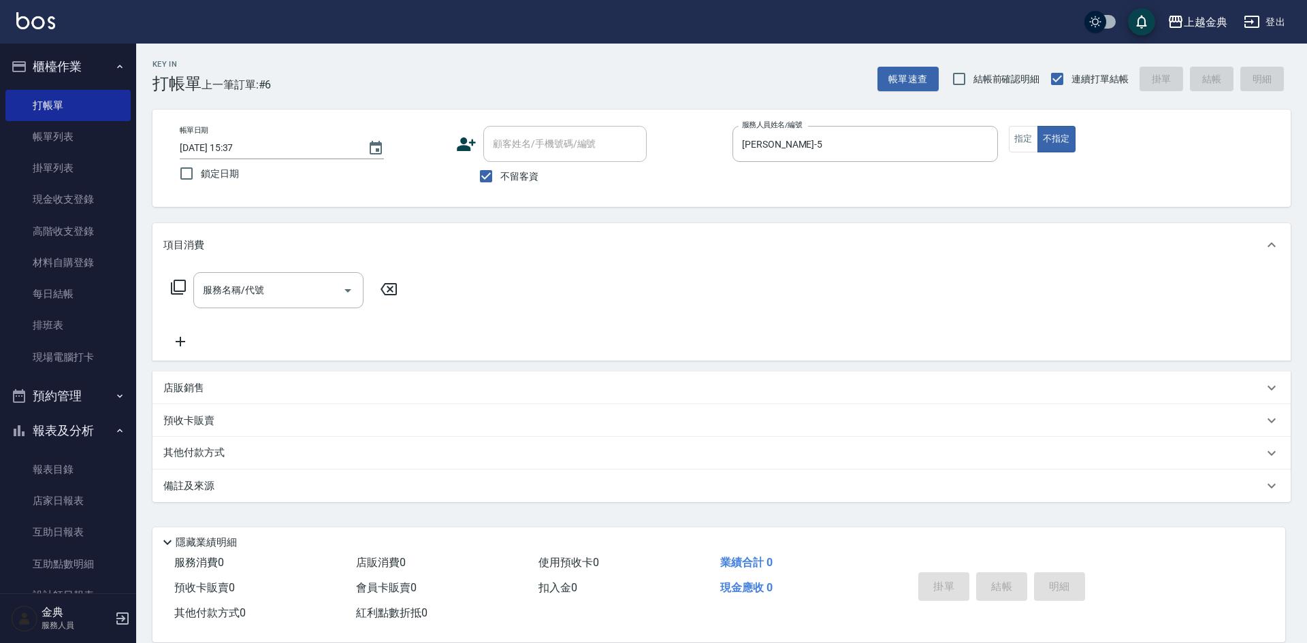
click at [182, 280] on icon at bounding box center [178, 287] width 15 height 15
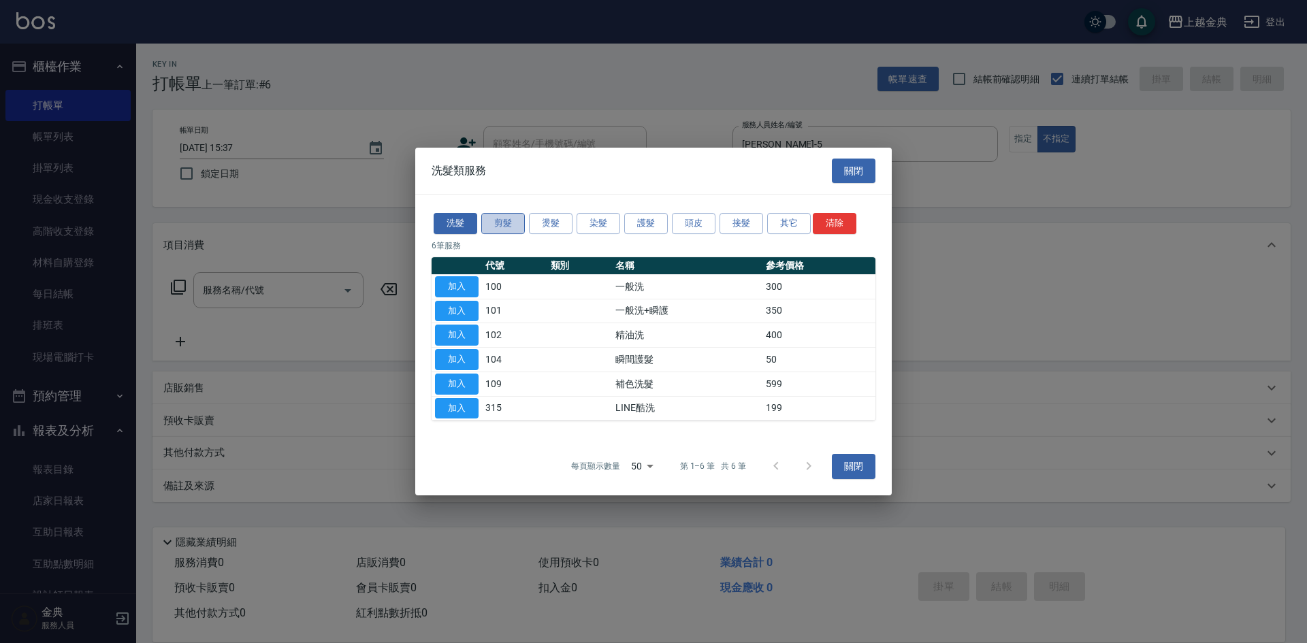
click at [495, 223] on button "剪髮" at bounding box center [503, 223] width 44 height 21
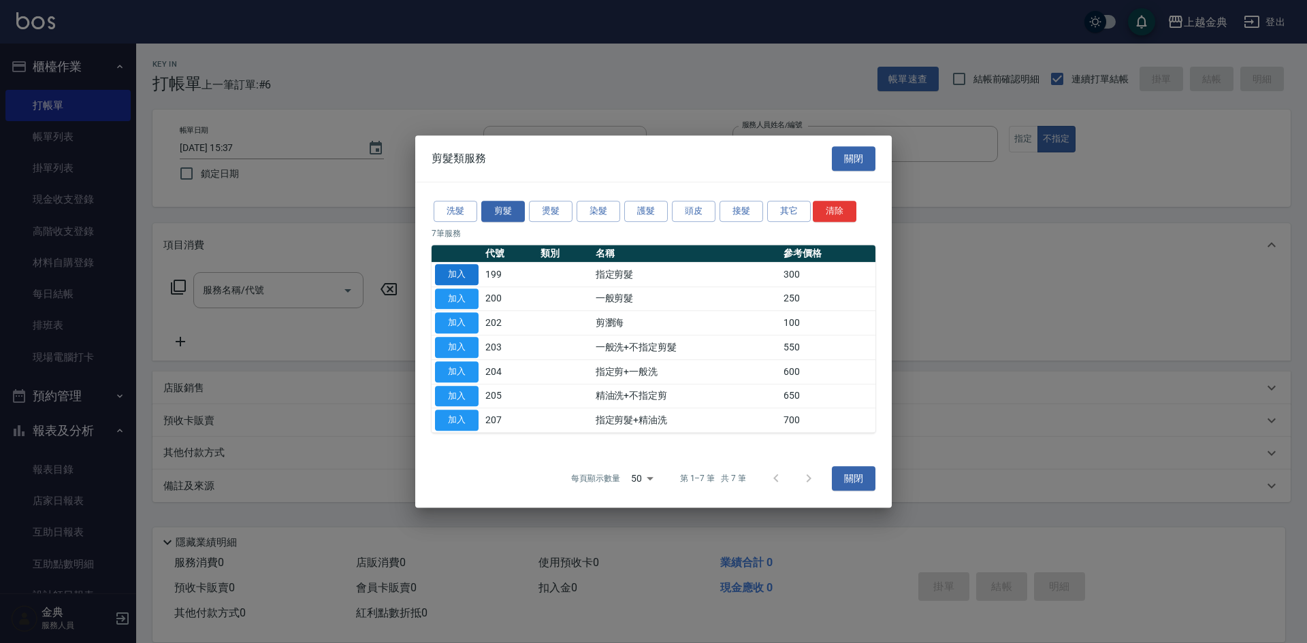
click at [458, 284] on button "加入" at bounding box center [457, 274] width 44 height 21
type input "指定剪髮(199)"
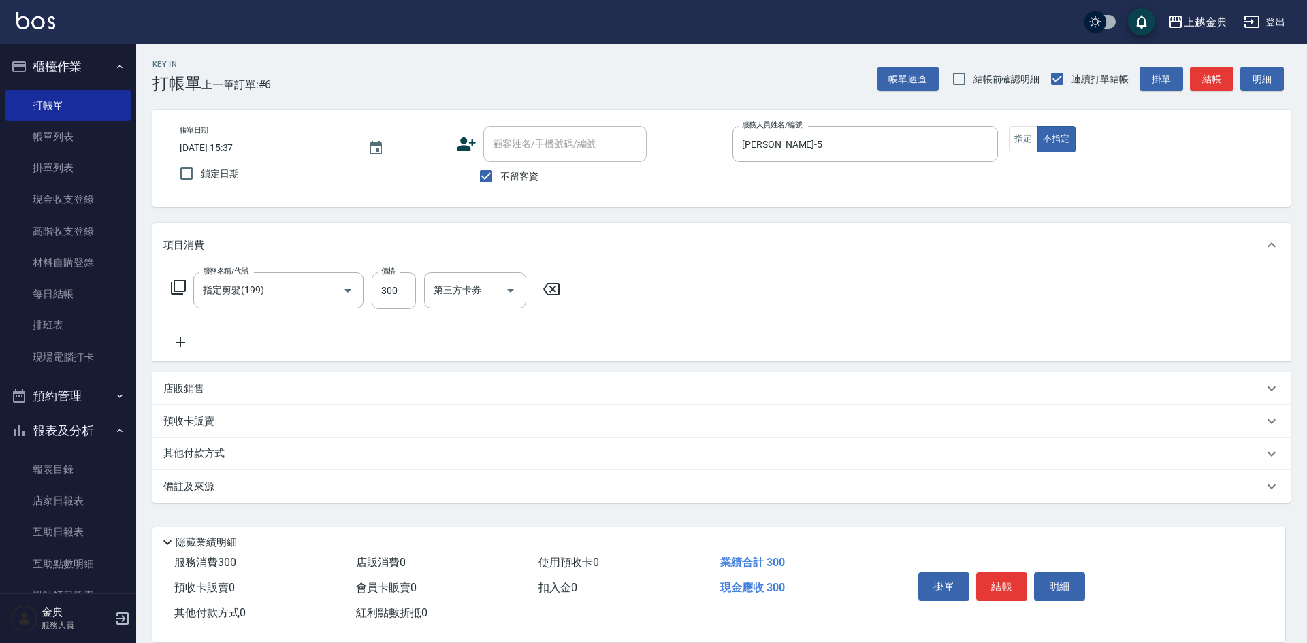
click at [181, 288] on icon at bounding box center [178, 287] width 16 height 16
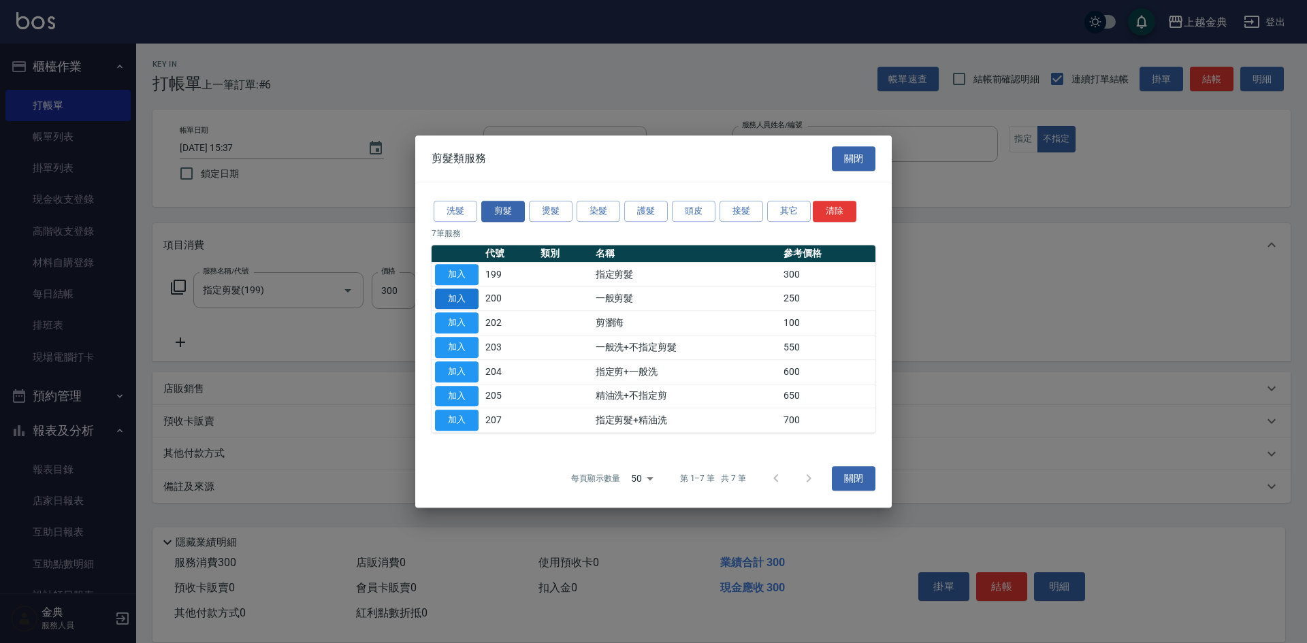
click at [459, 290] on button "加入" at bounding box center [457, 299] width 44 height 21
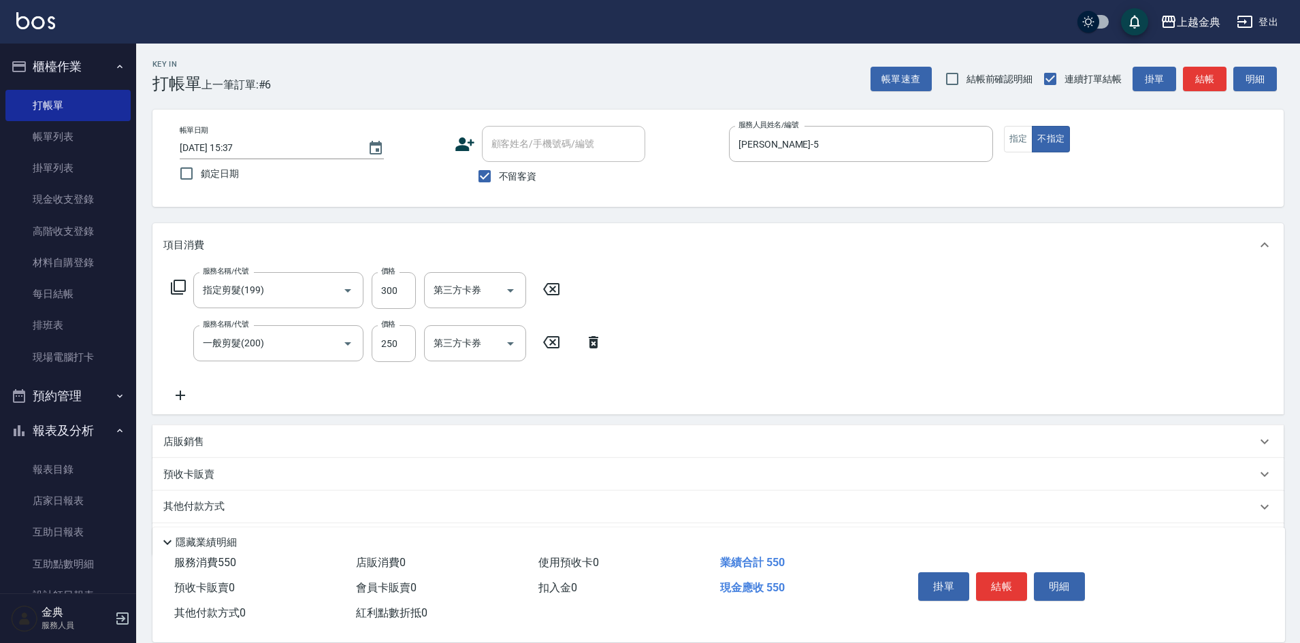
click at [554, 293] on icon at bounding box center [551, 289] width 34 height 16
click at [1008, 572] on button "結帳" at bounding box center [1001, 586] width 51 height 29
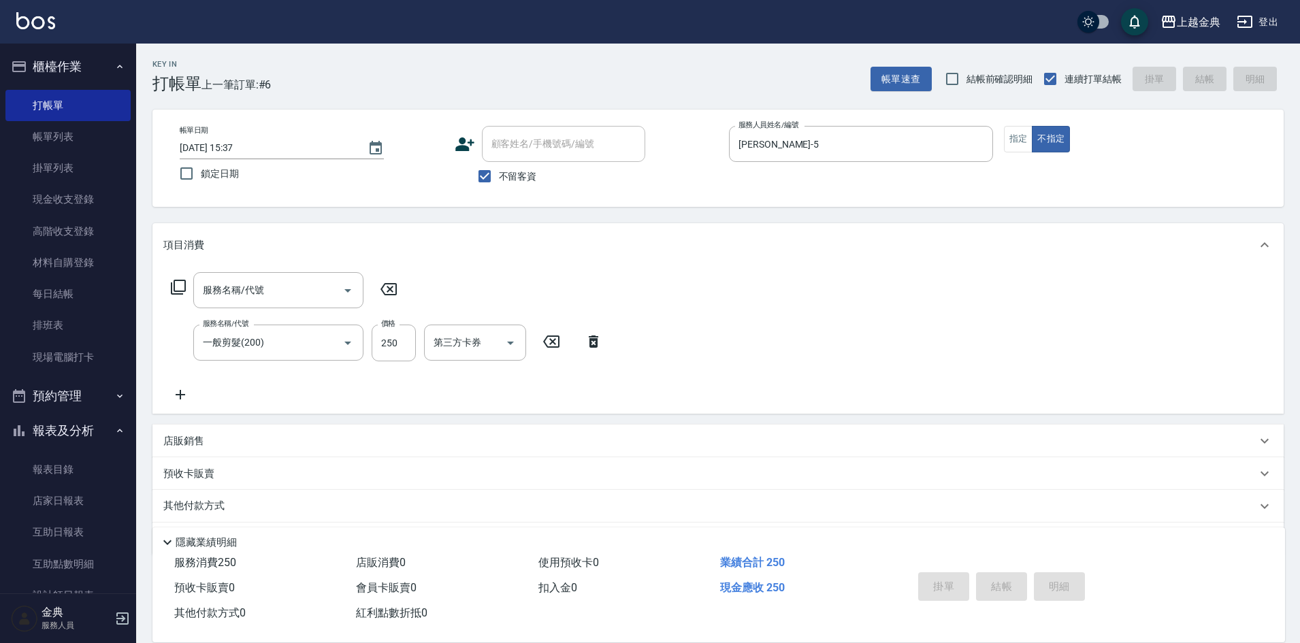
type input "[DATE] 15:38"
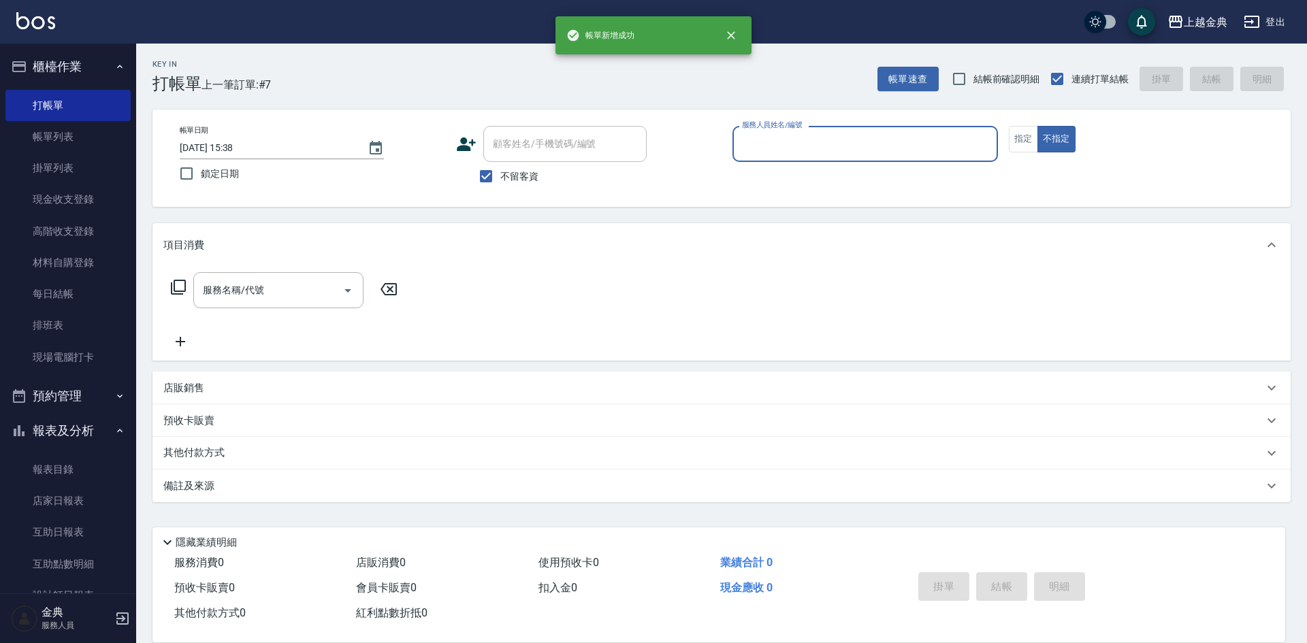
click at [864, 149] on input "服務人員姓名/編號" at bounding box center [864, 144] width 253 height 24
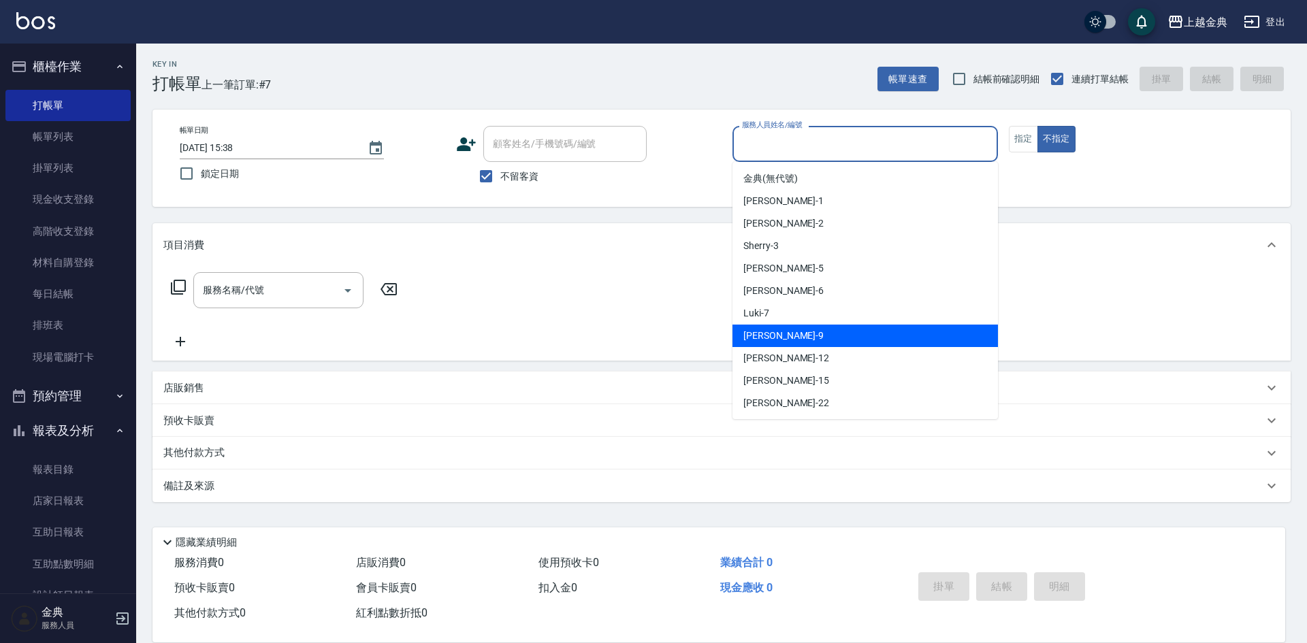
drag, startPoint x: 862, startPoint y: 342, endPoint x: 653, endPoint y: 408, distance: 219.8
click at [862, 342] on div "[PERSON_NAME] -9" at bounding box center [864, 336] width 265 height 22
type input "[PERSON_NAME]-9"
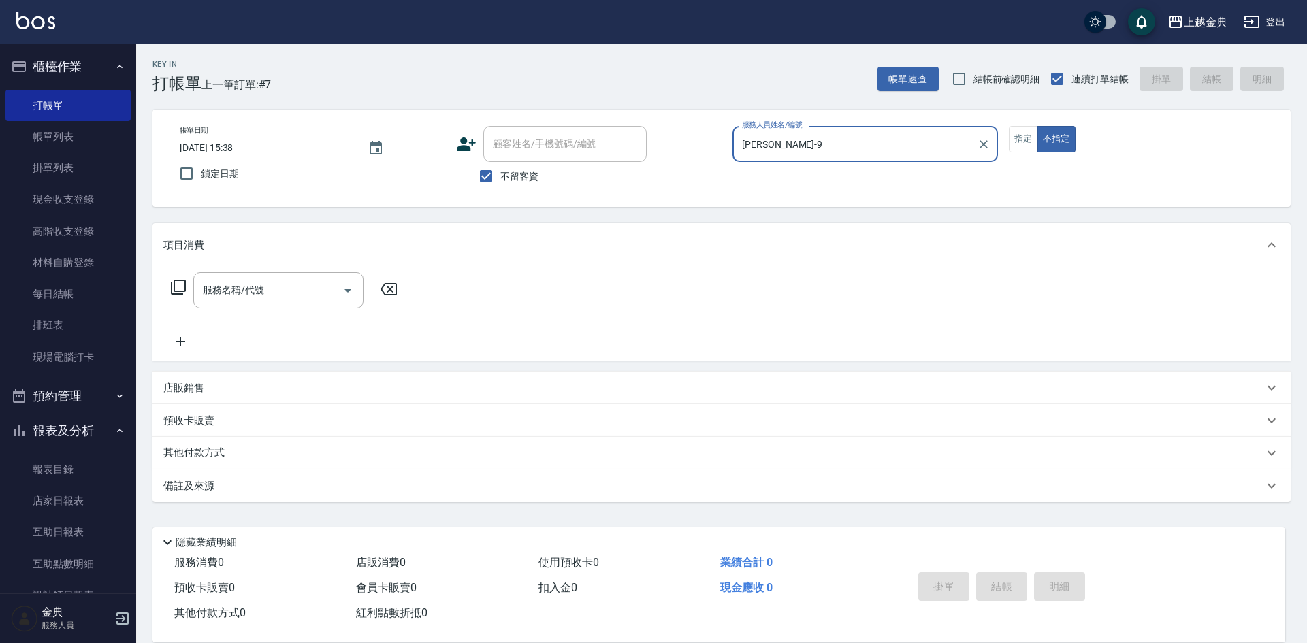
click at [180, 282] on icon at bounding box center [178, 287] width 16 height 16
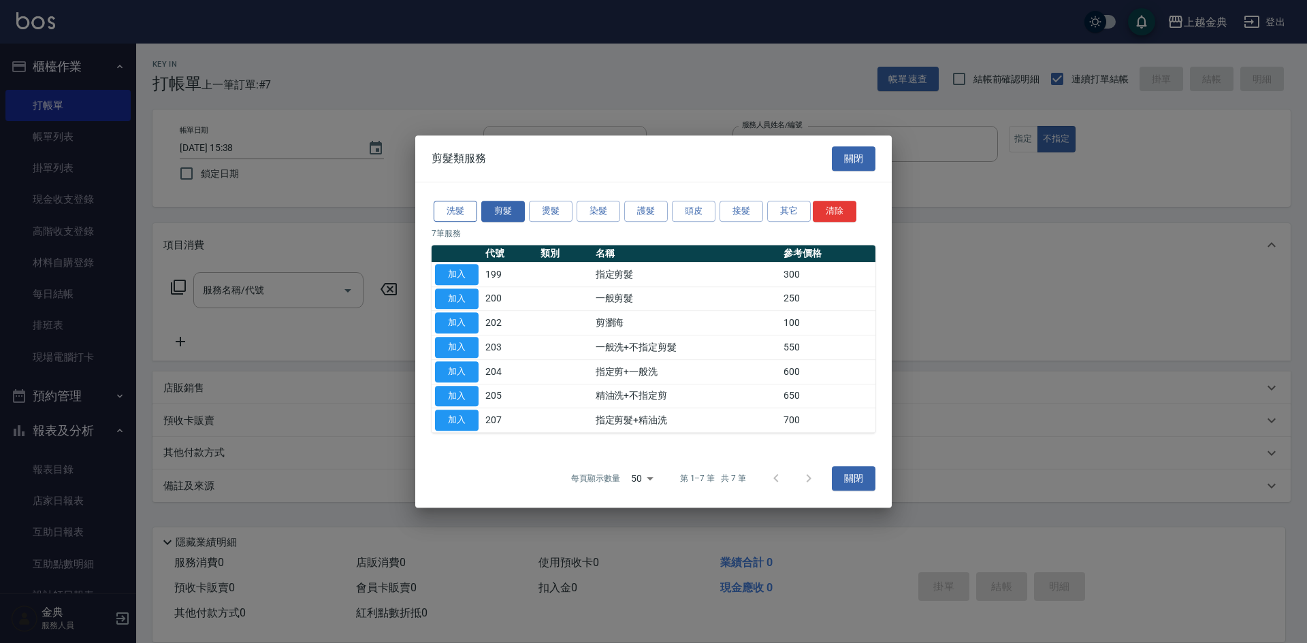
click at [457, 213] on button "洗髮" at bounding box center [456, 211] width 44 height 21
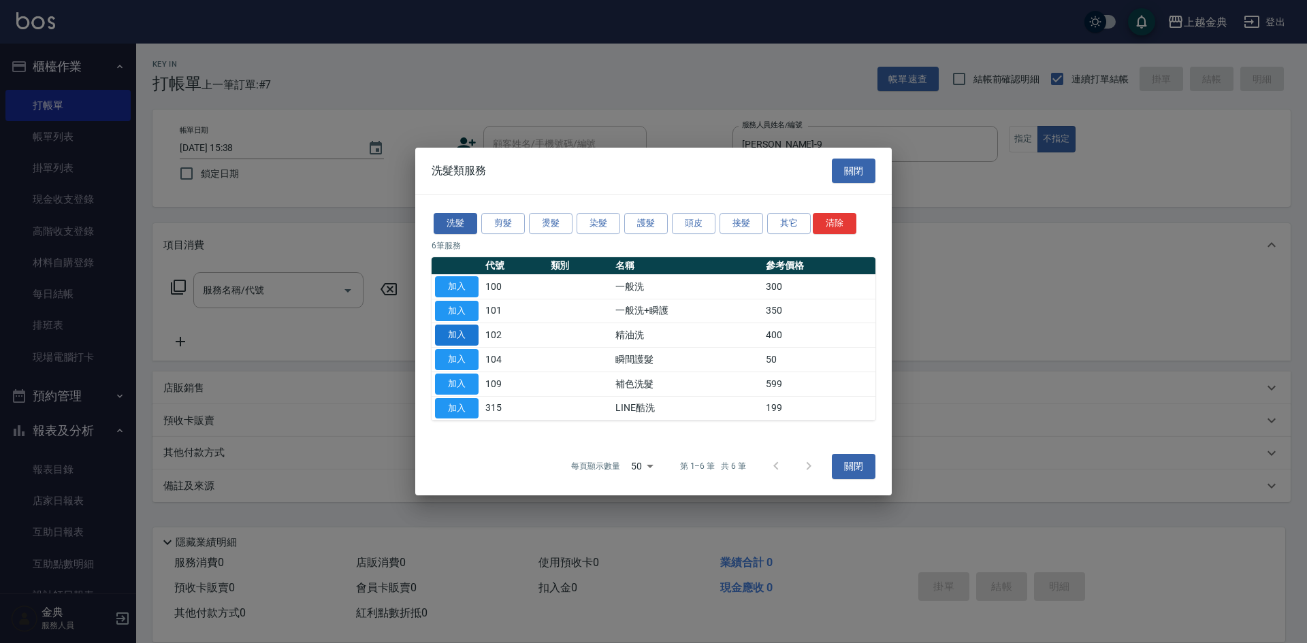
click at [460, 331] on button "加入" at bounding box center [457, 335] width 44 height 21
type input "精油洗(102)"
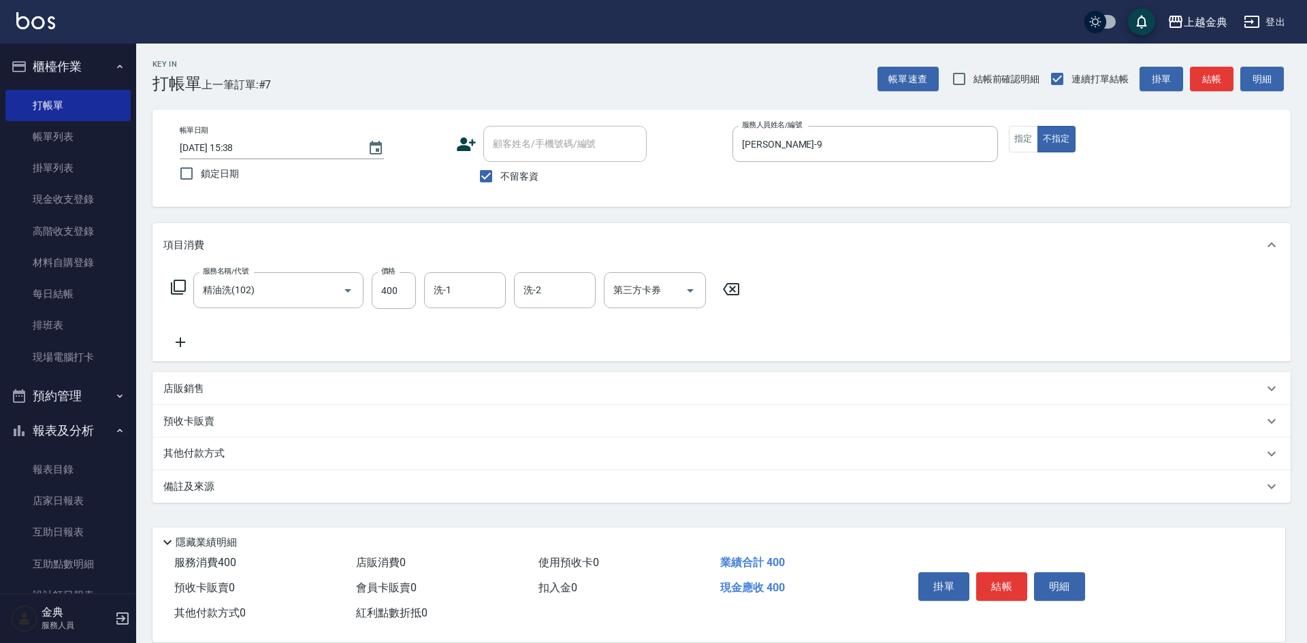
click at [184, 284] on icon at bounding box center [178, 287] width 16 height 16
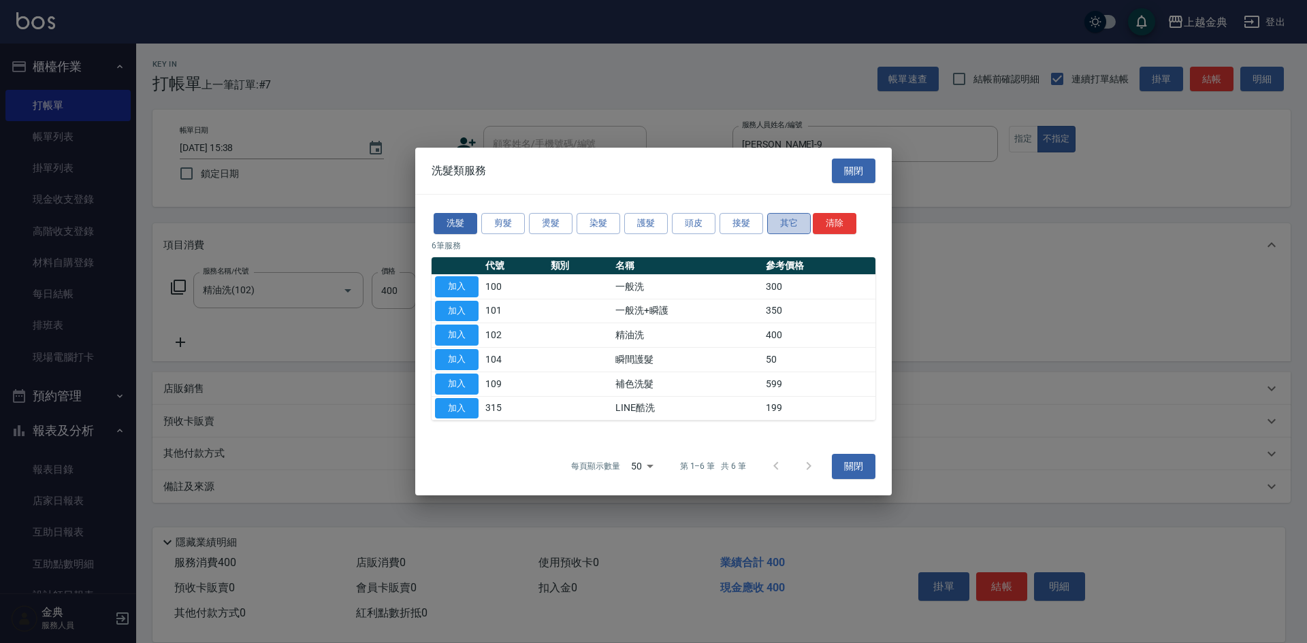
click at [775, 229] on button "其它" at bounding box center [789, 223] width 44 height 21
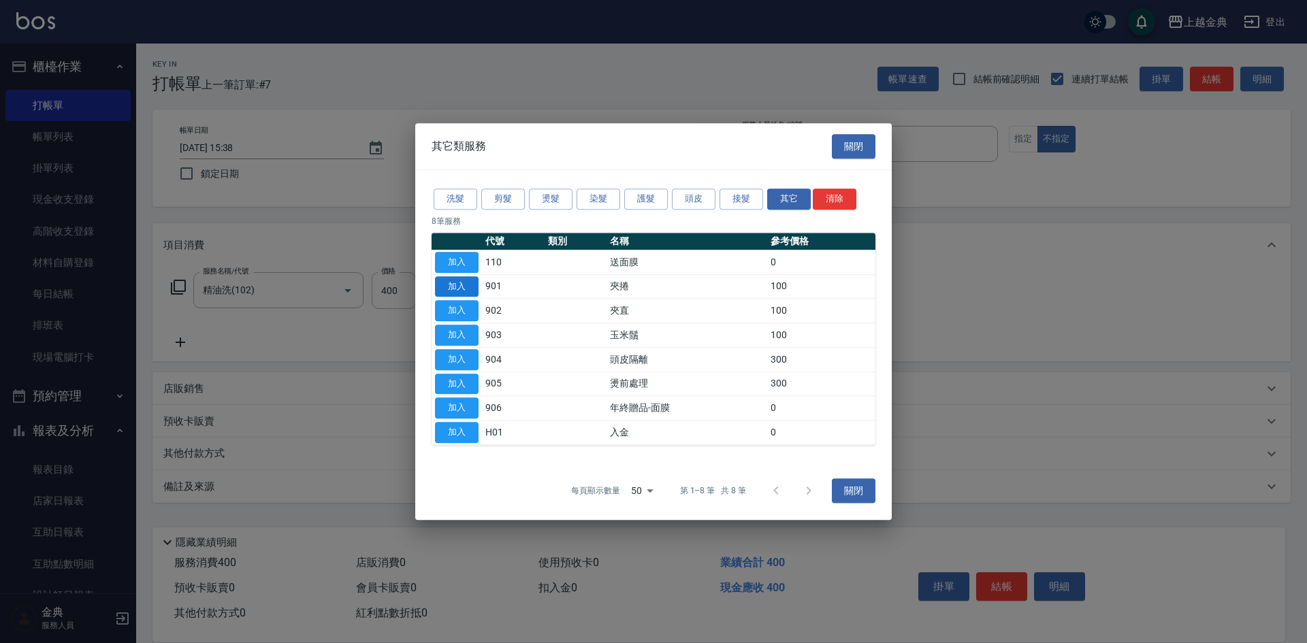
click at [463, 284] on button "加入" at bounding box center [457, 286] width 44 height 21
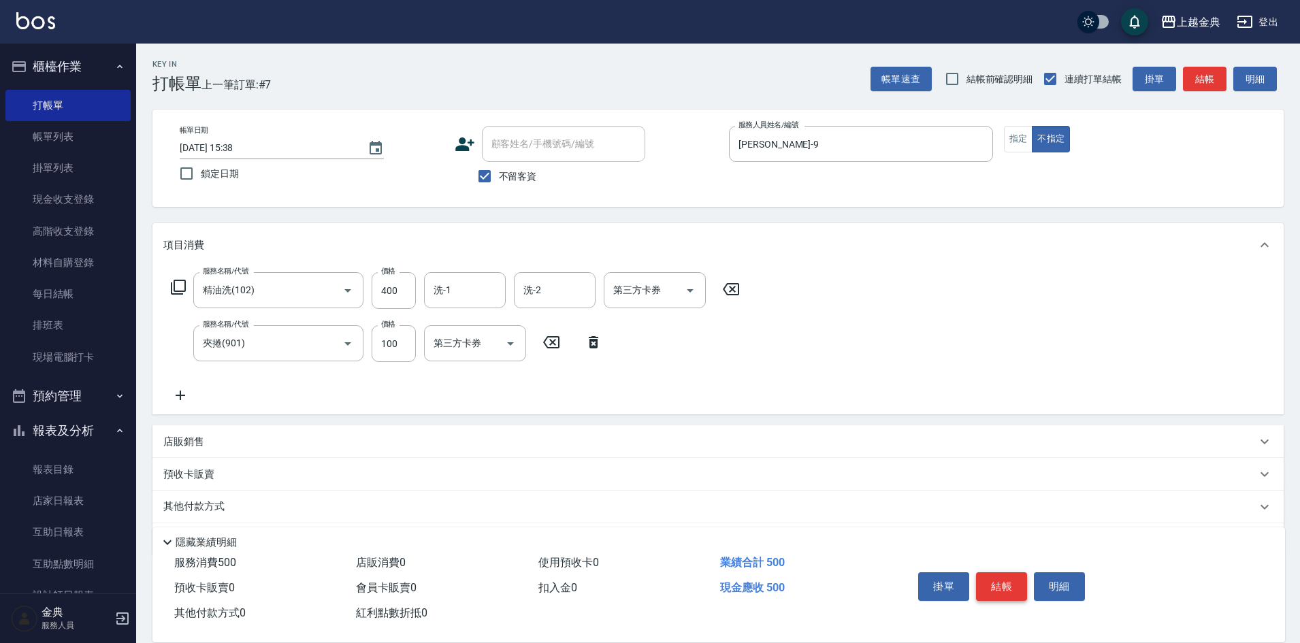
click at [992, 576] on button "結帳" at bounding box center [1001, 586] width 51 height 29
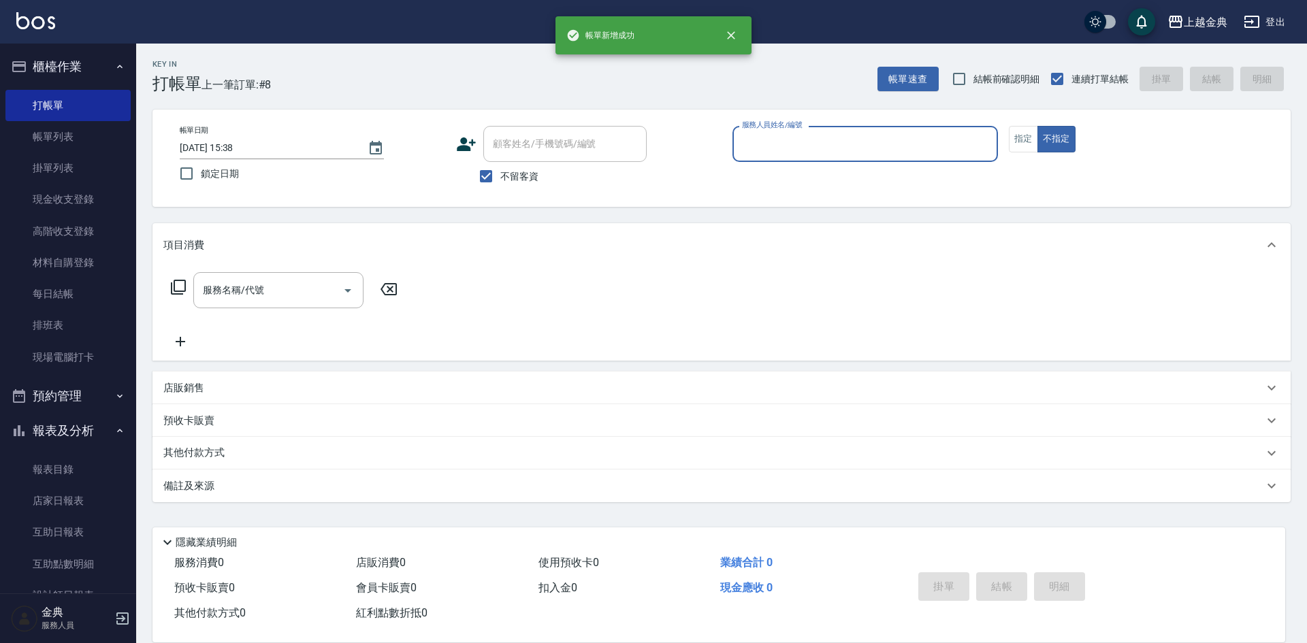
click at [909, 143] on input "服務人員姓名/編號" at bounding box center [864, 144] width 253 height 24
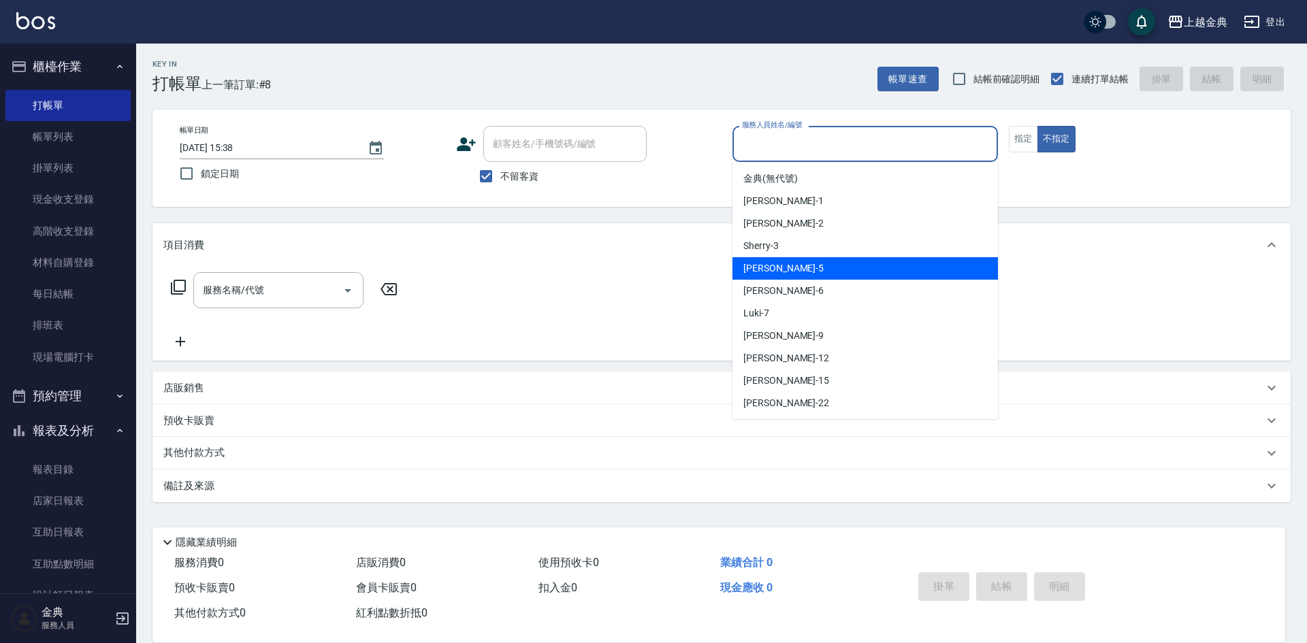
click at [870, 272] on div "[PERSON_NAME] -5" at bounding box center [864, 268] width 265 height 22
type input "[PERSON_NAME]-5"
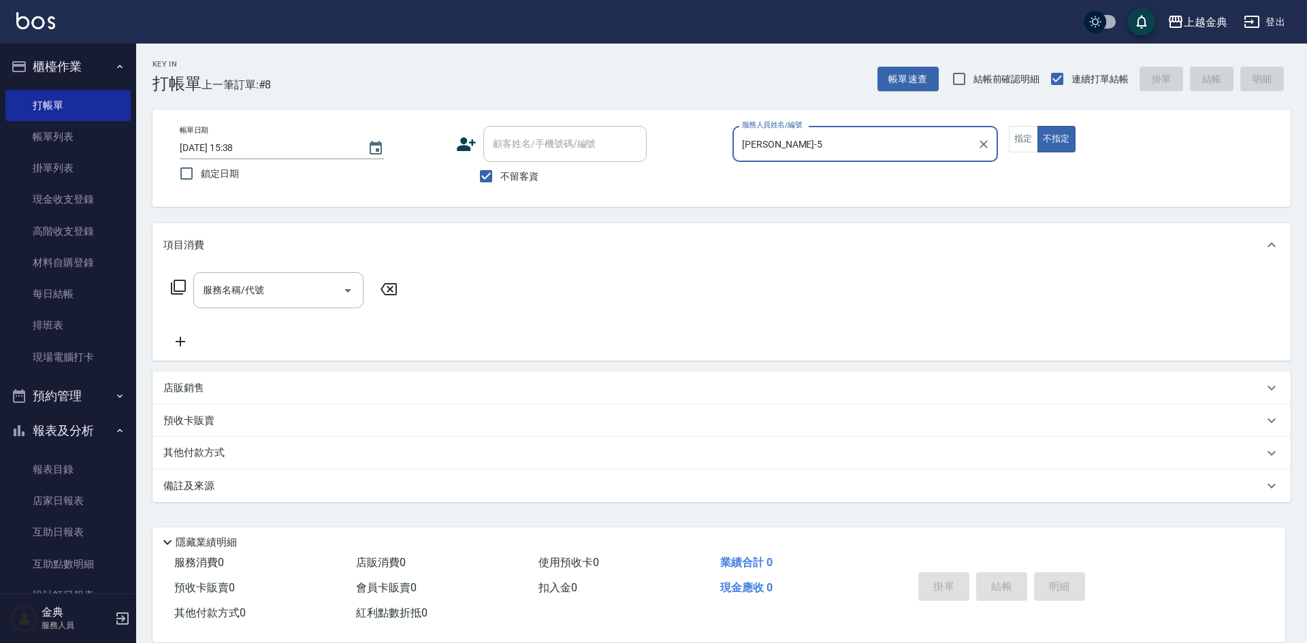
click at [178, 285] on icon at bounding box center [178, 287] width 16 height 16
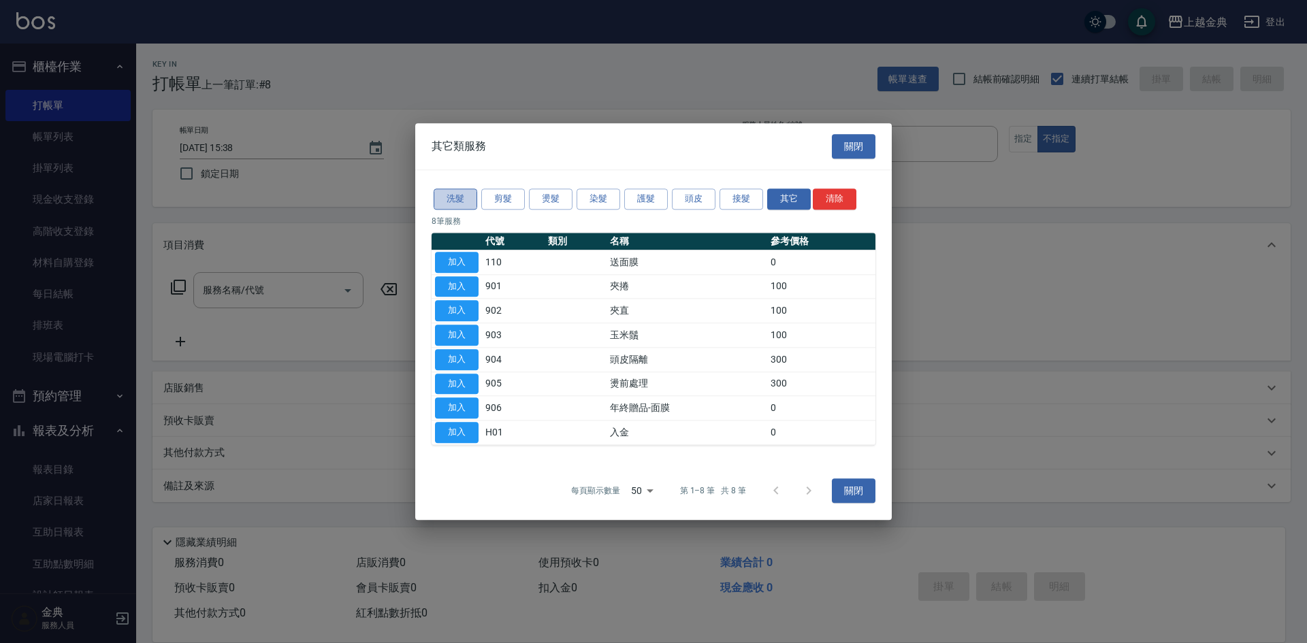
click at [444, 203] on button "洗髮" at bounding box center [456, 199] width 44 height 21
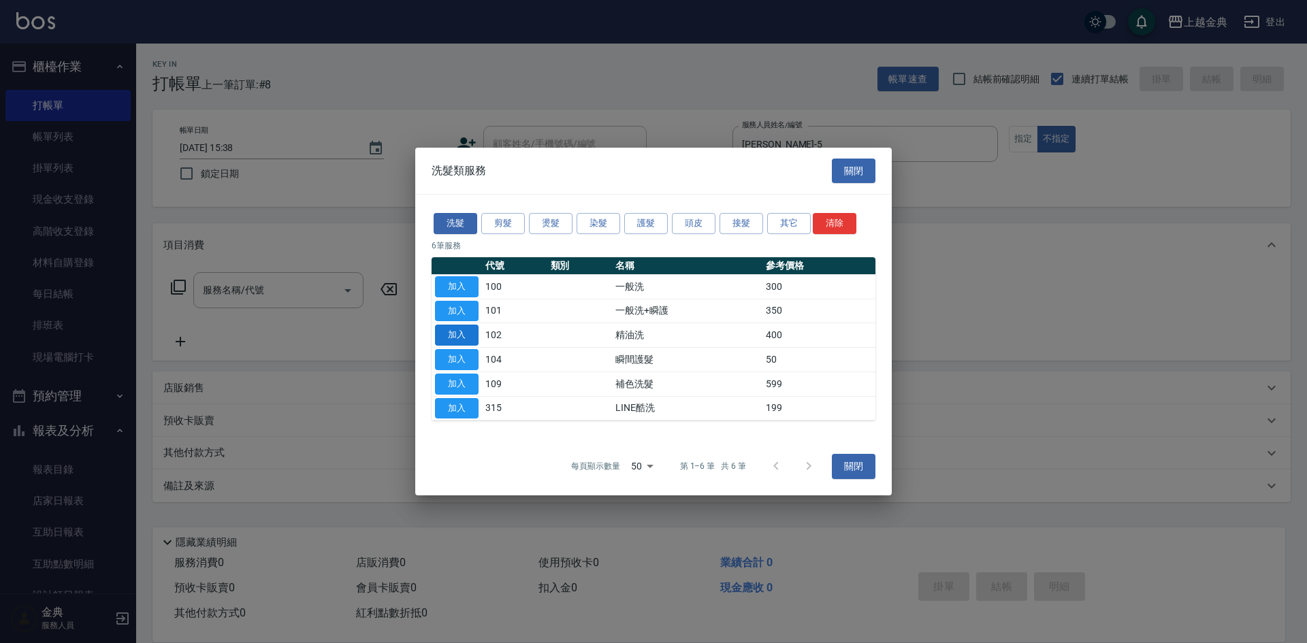
click at [453, 332] on button "加入" at bounding box center [457, 335] width 44 height 21
type input "精油洗(102)"
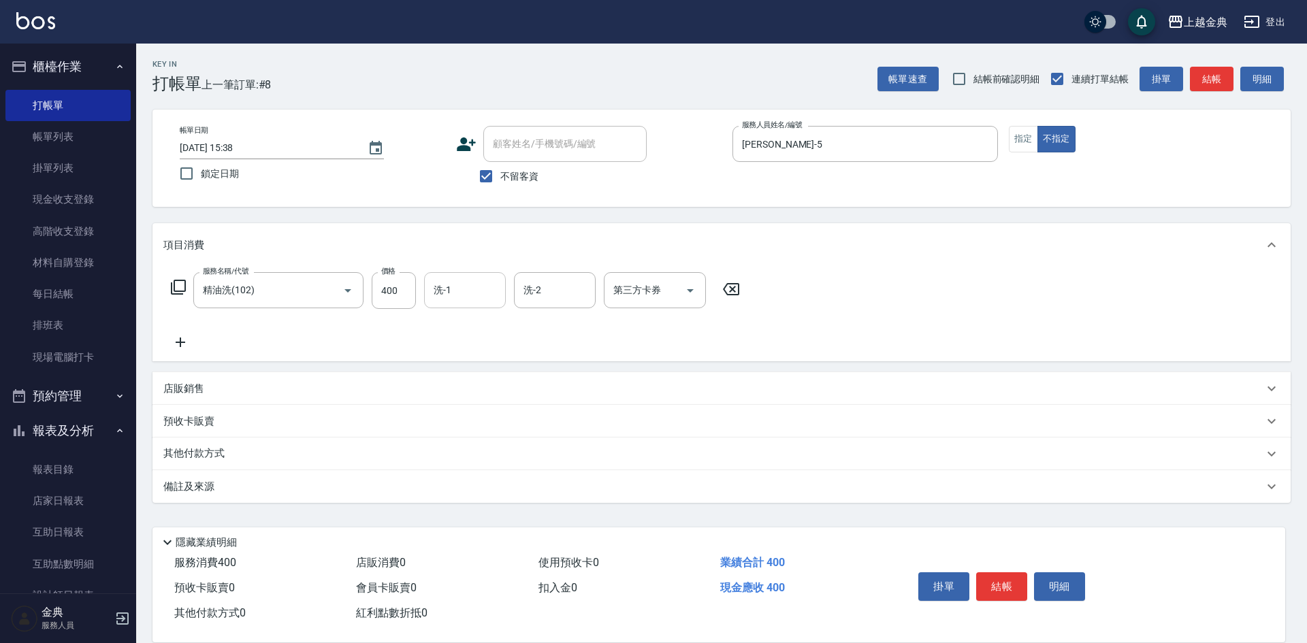
click at [433, 289] on input "洗-1" at bounding box center [464, 290] width 69 height 24
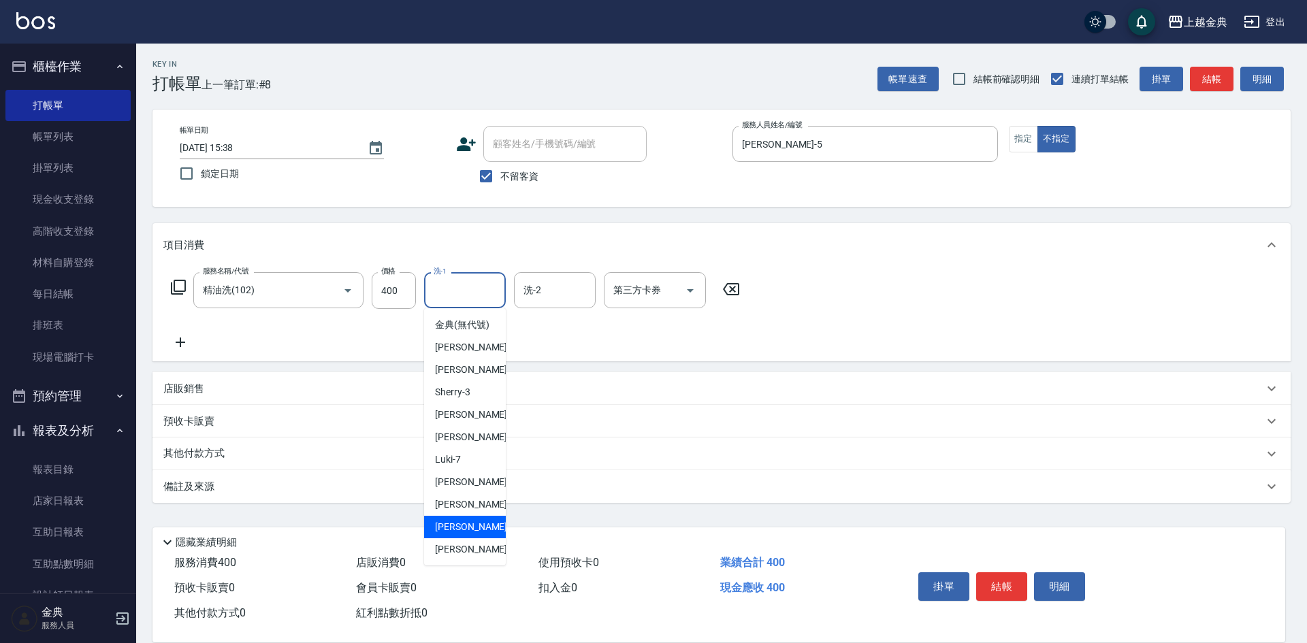
click at [476, 536] on div "[PERSON_NAME] -15" at bounding box center [465, 527] width 82 height 22
type input "[PERSON_NAME]-15"
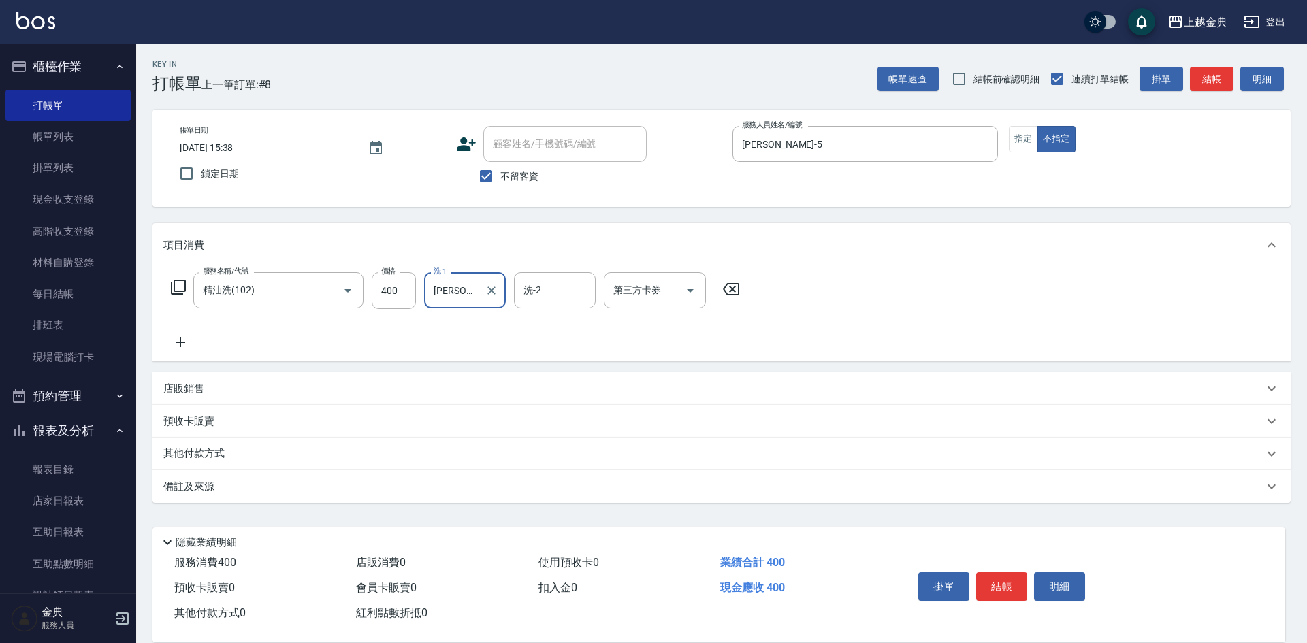
click at [248, 460] on div "其他付款方式" at bounding box center [713, 453] width 1100 height 15
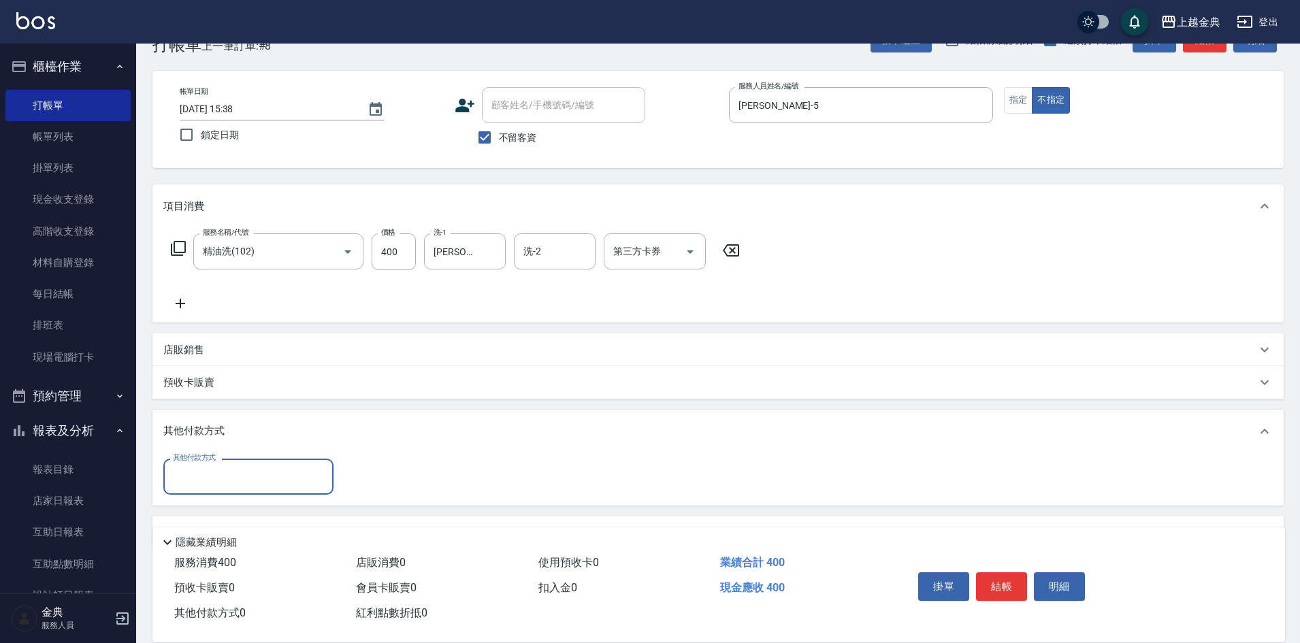
scroll to position [76, 0]
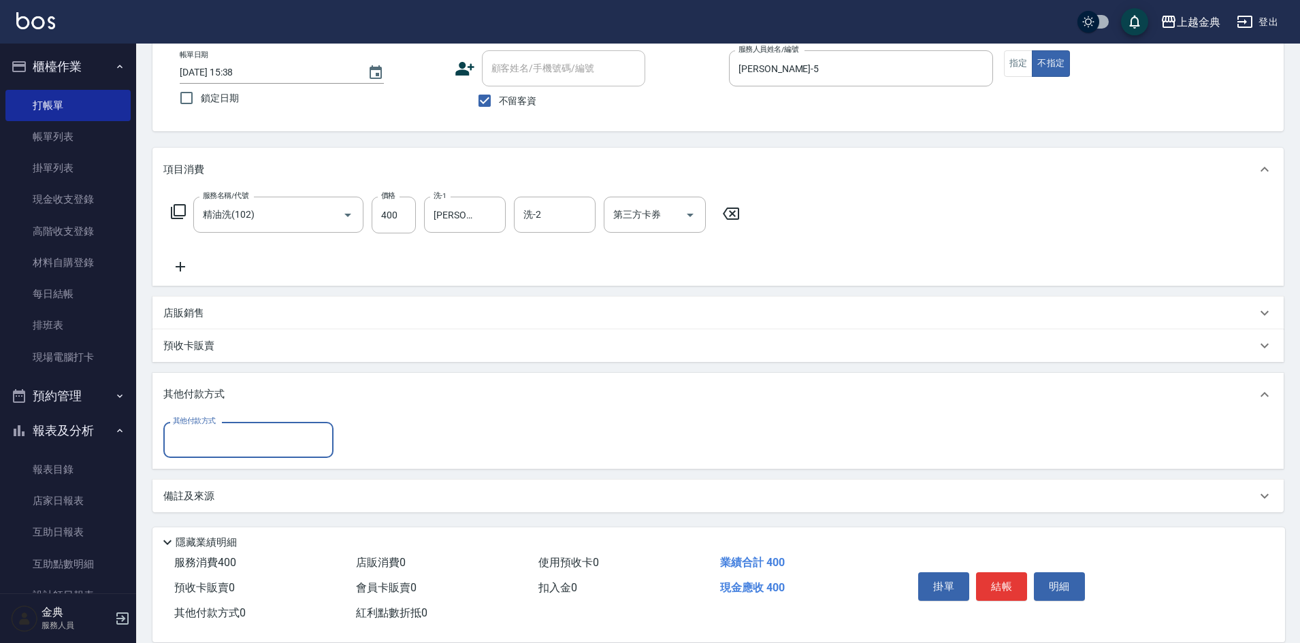
click at [249, 450] on input "其他付款方式" at bounding box center [248, 440] width 158 height 24
click at [240, 541] on span "轉帳" at bounding box center [248, 542] width 170 height 22
type input "轉帳"
type input "400"
click at [1015, 572] on button "結帳" at bounding box center [1001, 586] width 51 height 29
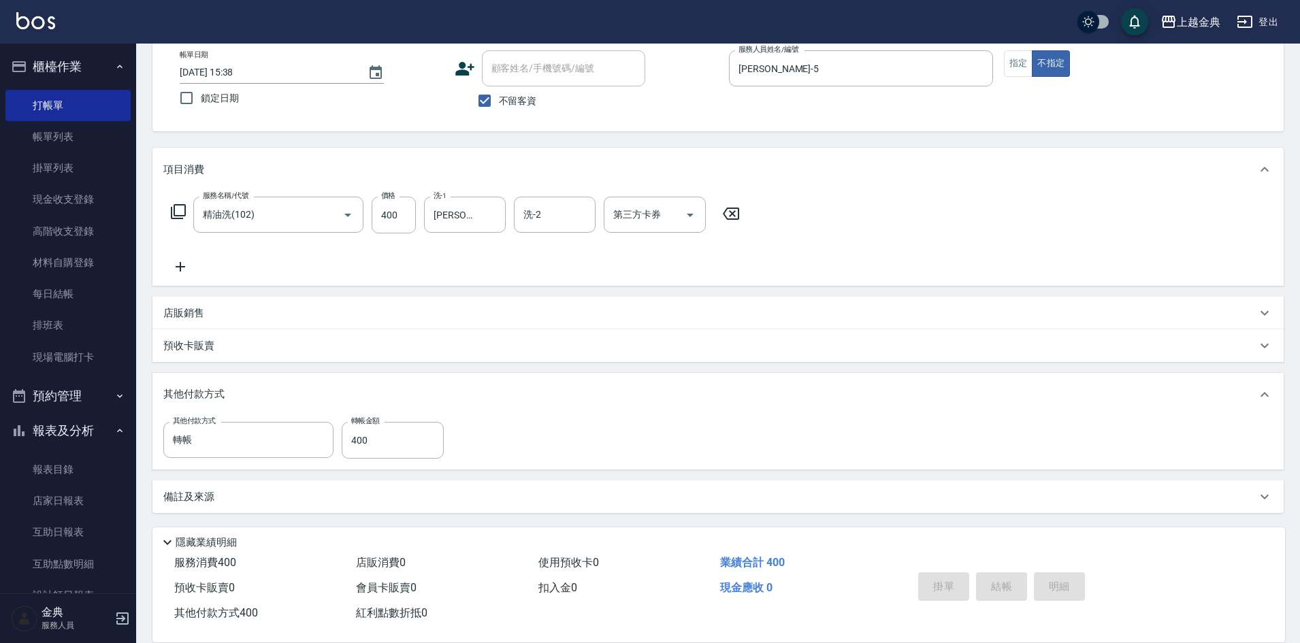
type input "[DATE] 15:39"
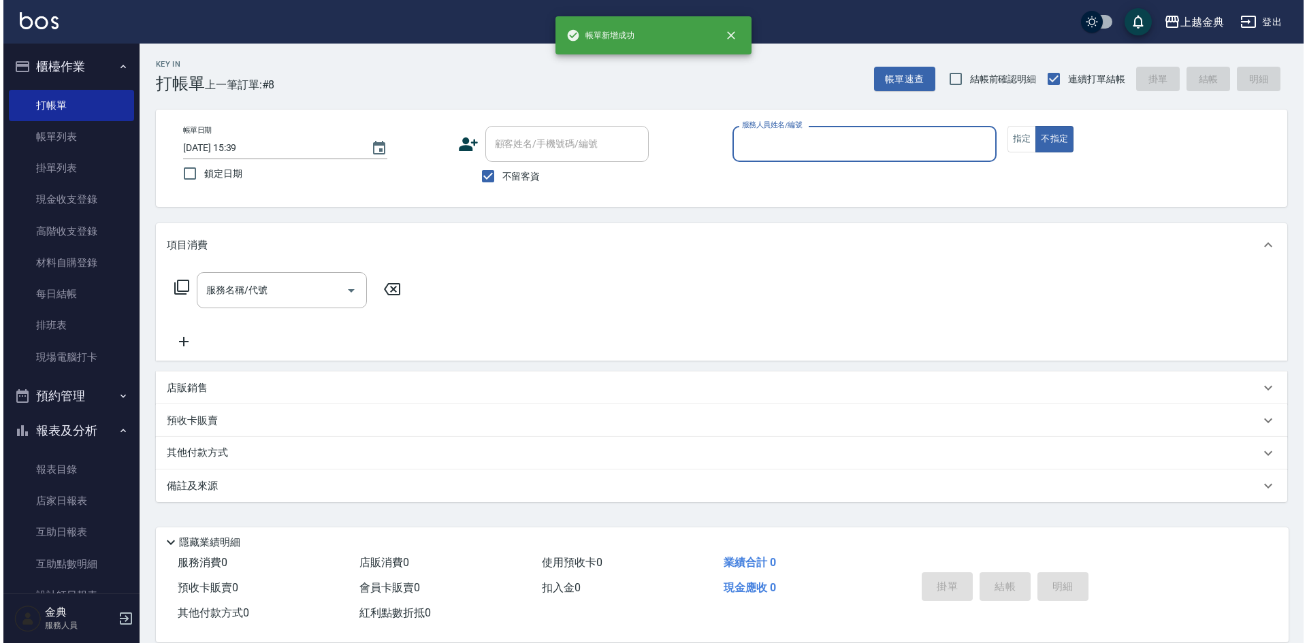
scroll to position [0, 0]
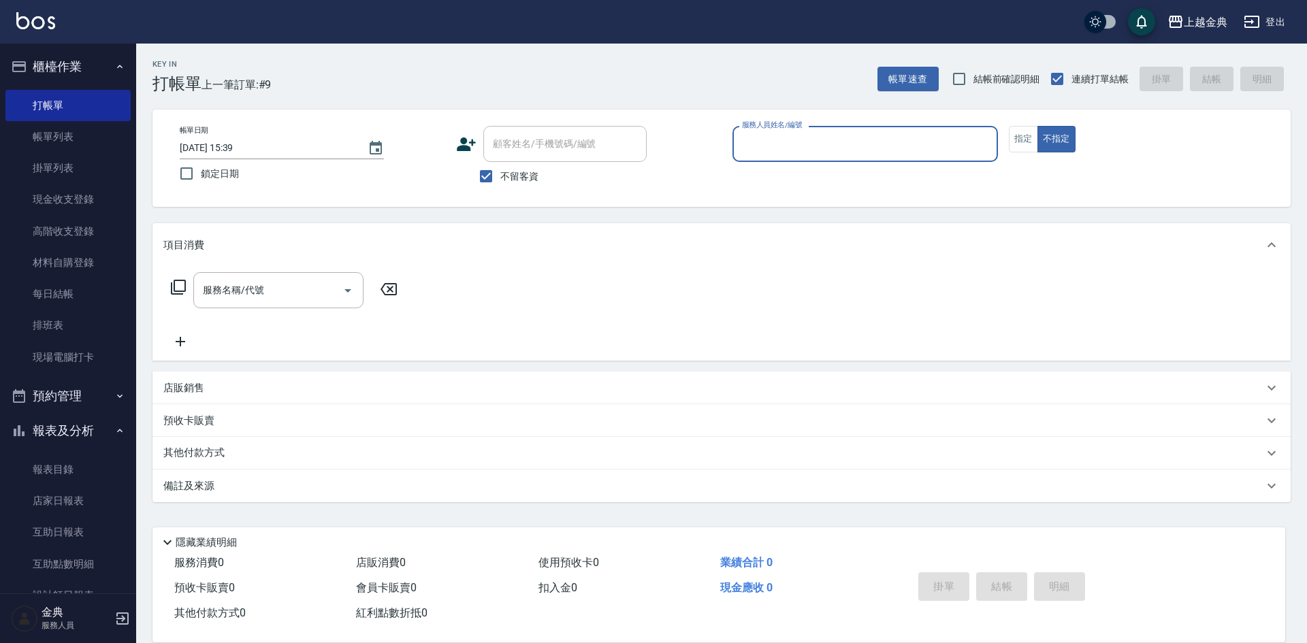
click at [836, 134] on input "服務人員姓名/編號" at bounding box center [864, 144] width 253 height 24
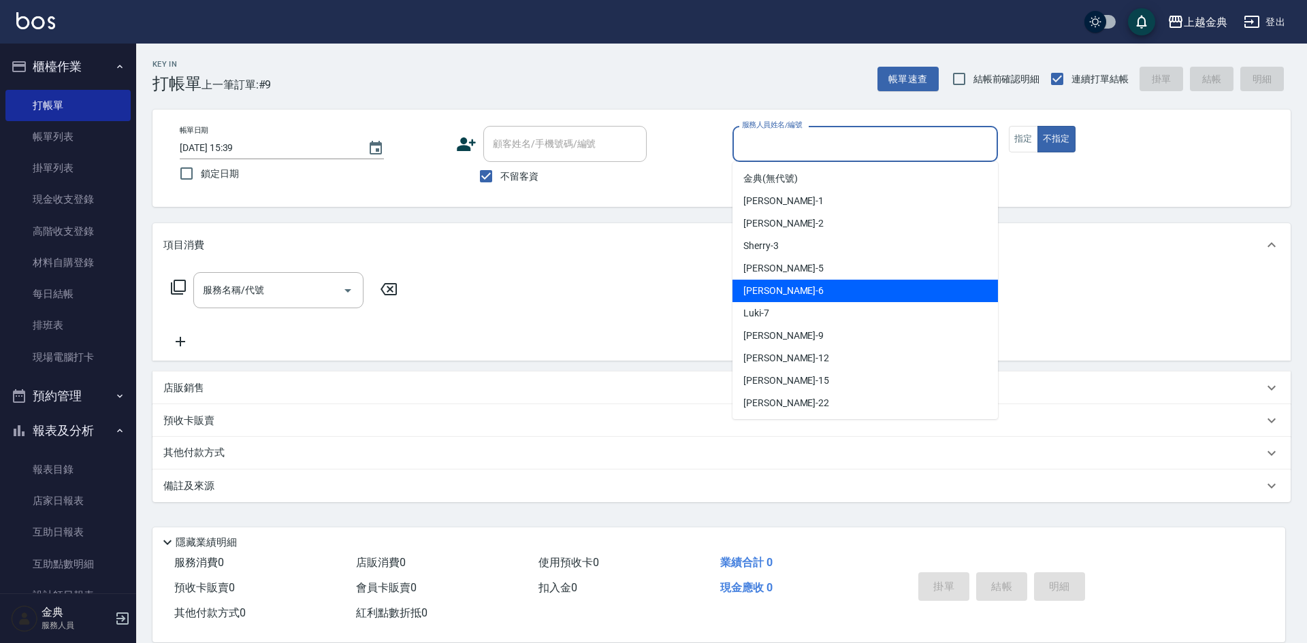
click at [839, 286] on div "[PERSON_NAME] -6" at bounding box center [864, 291] width 265 height 22
type input "[PERSON_NAME]-6"
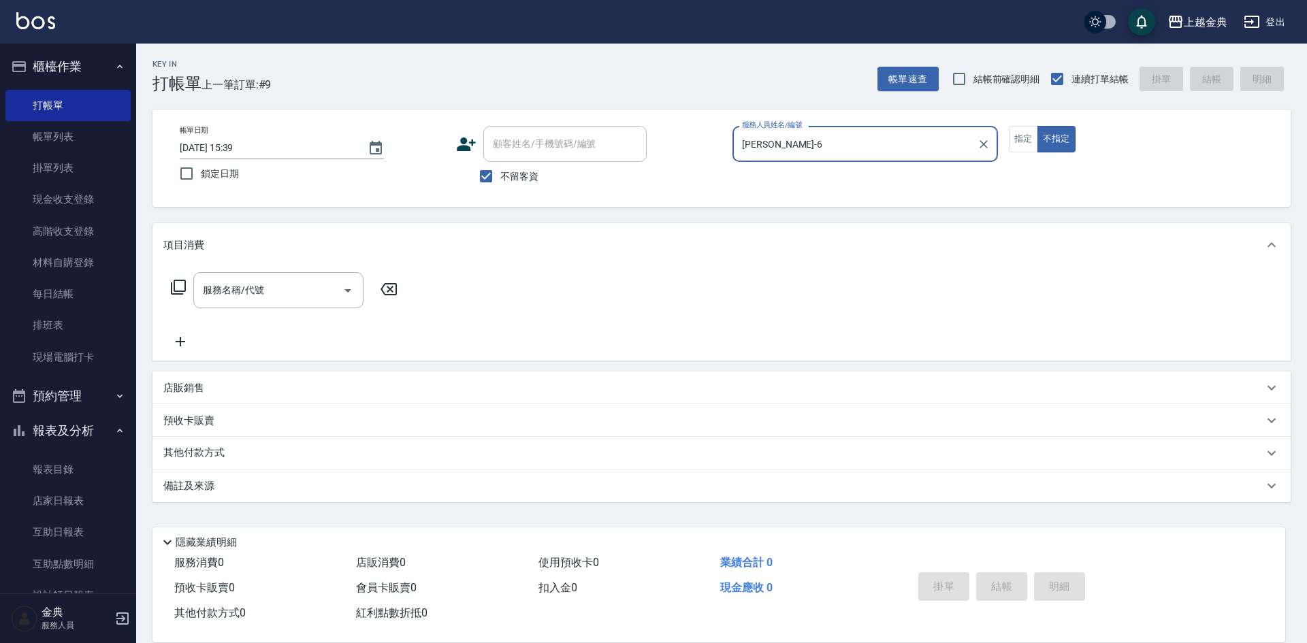
click at [179, 284] on icon at bounding box center [178, 287] width 16 height 16
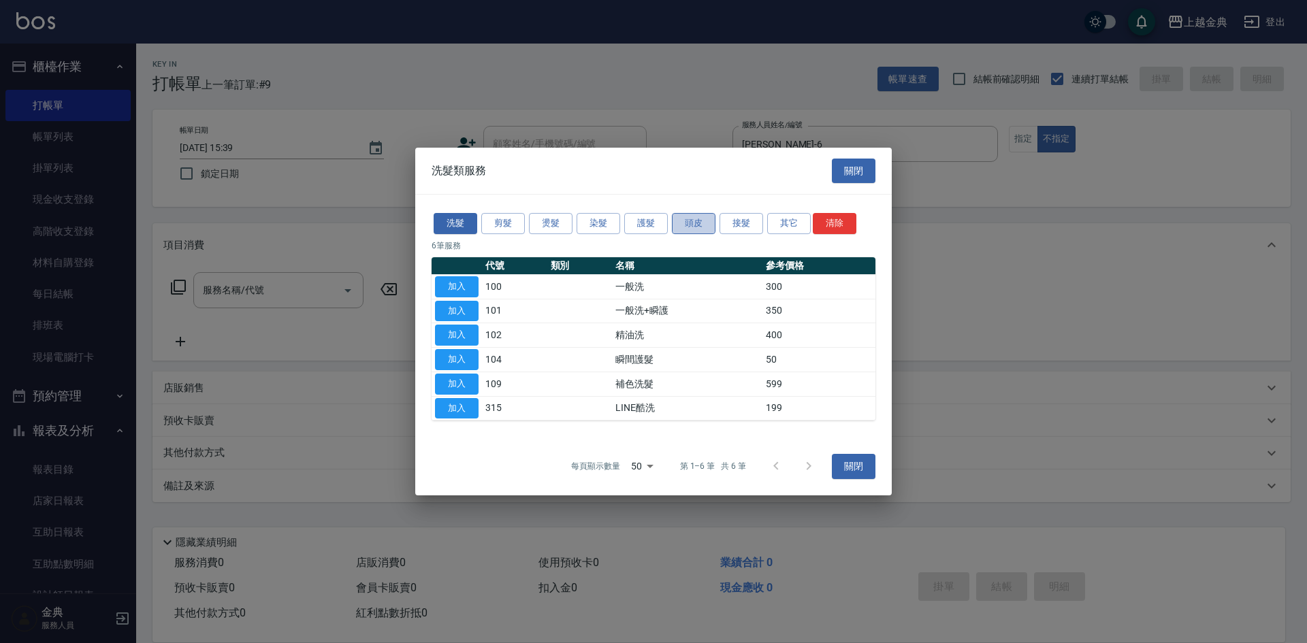
click at [704, 225] on button "頭皮" at bounding box center [694, 223] width 44 height 21
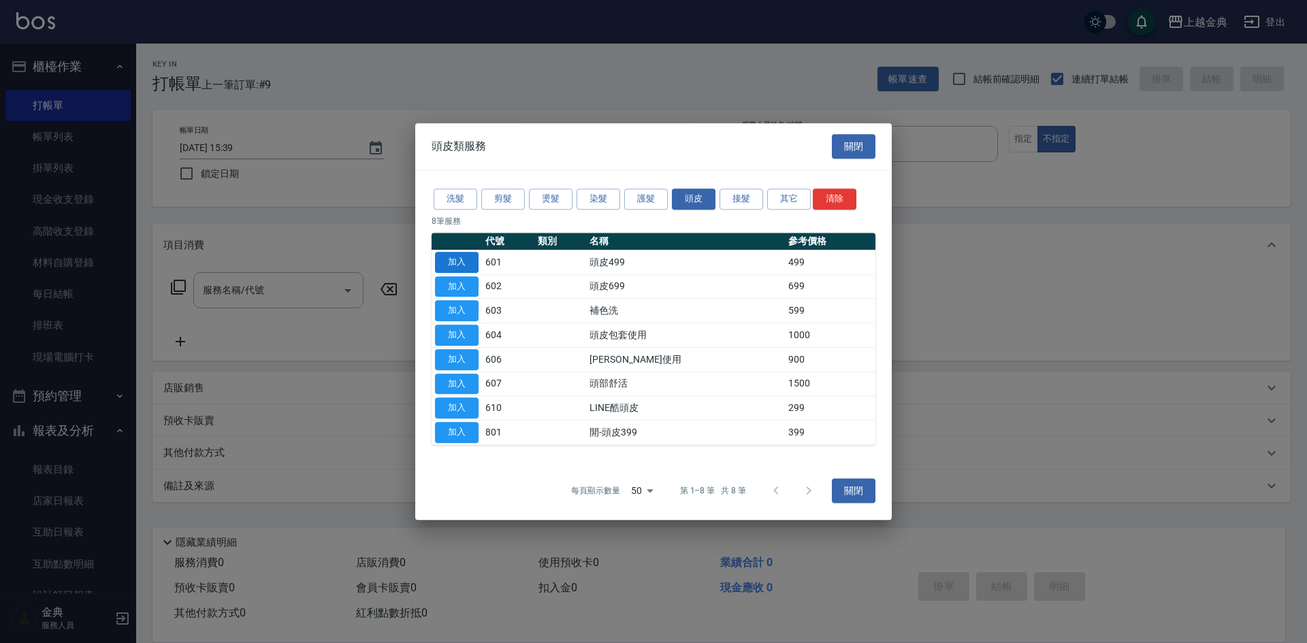
click at [452, 266] on button "加入" at bounding box center [457, 262] width 44 height 21
type input "頭皮499(601)"
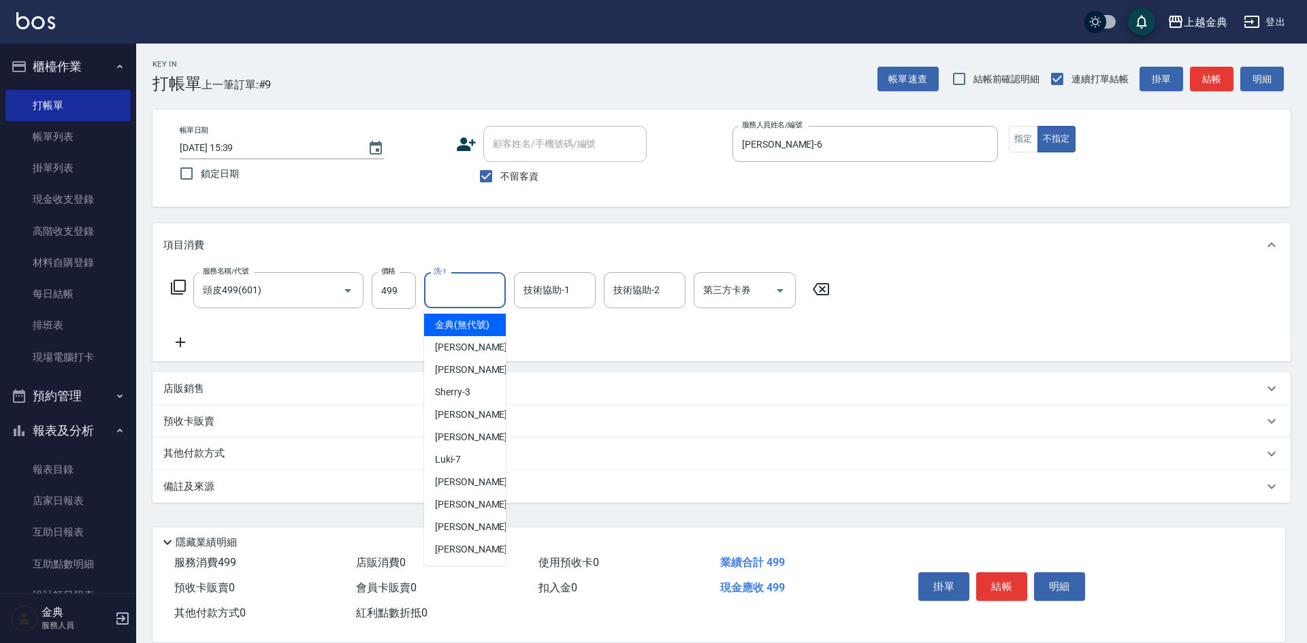
click at [455, 302] on input "洗-1" at bounding box center [464, 290] width 69 height 24
click at [445, 534] on span "[PERSON_NAME] -15" at bounding box center [478, 527] width 86 height 14
type input "[PERSON_NAME]-15"
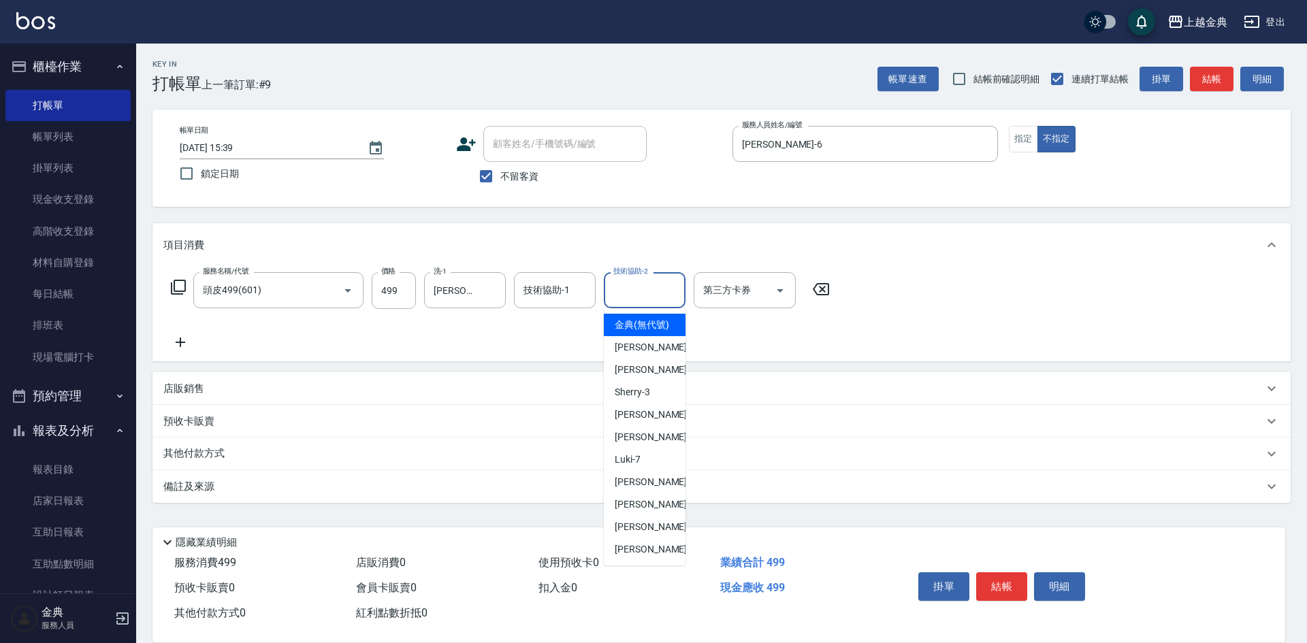
drag, startPoint x: 629, startPoint y: 288, endPoint x: 649, endPoint y: 405, distance: 118.7
click at [630, 293] on input "技術協助-2" at bounding box center [644, 290] width 69 height 24
click at [653, 534] on span "[PERSON_NAME] -15" at bounding box center [658, 527] width 86 height 14
type input "[PERSON_NAME]-15"
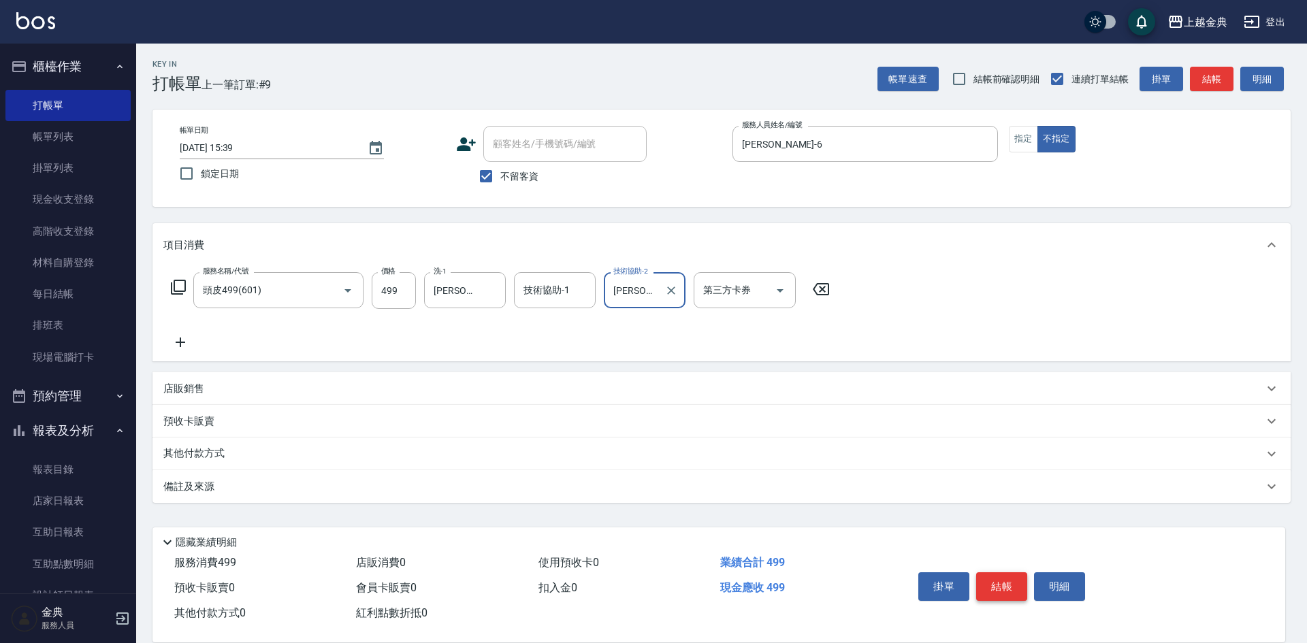
click at [1004, 577] on button "結帳" at bounding box center [1001, 586] width 51 height 29
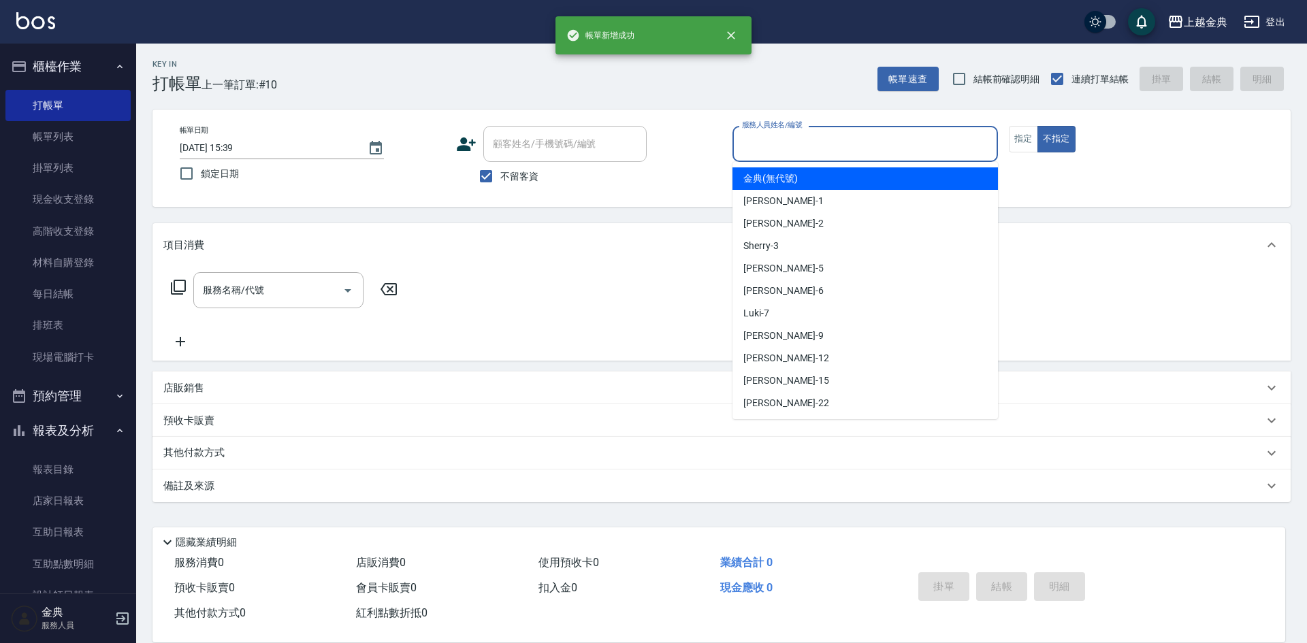
click at [825, 150] on input "服務人員姓名/編號" at bounding box center [864, 144] width 253 height 24
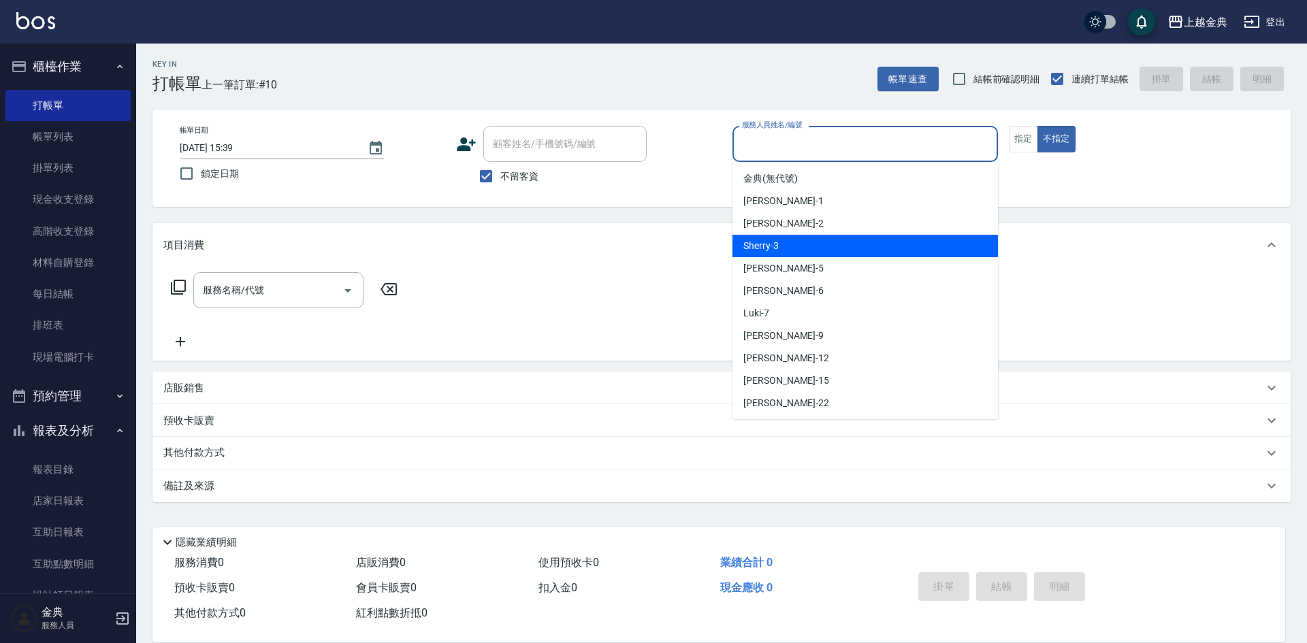
click at [830, 247] on div "Sherry -3" at bounding box center [864, 246] width 265 height 22
type input "Sherry-3"
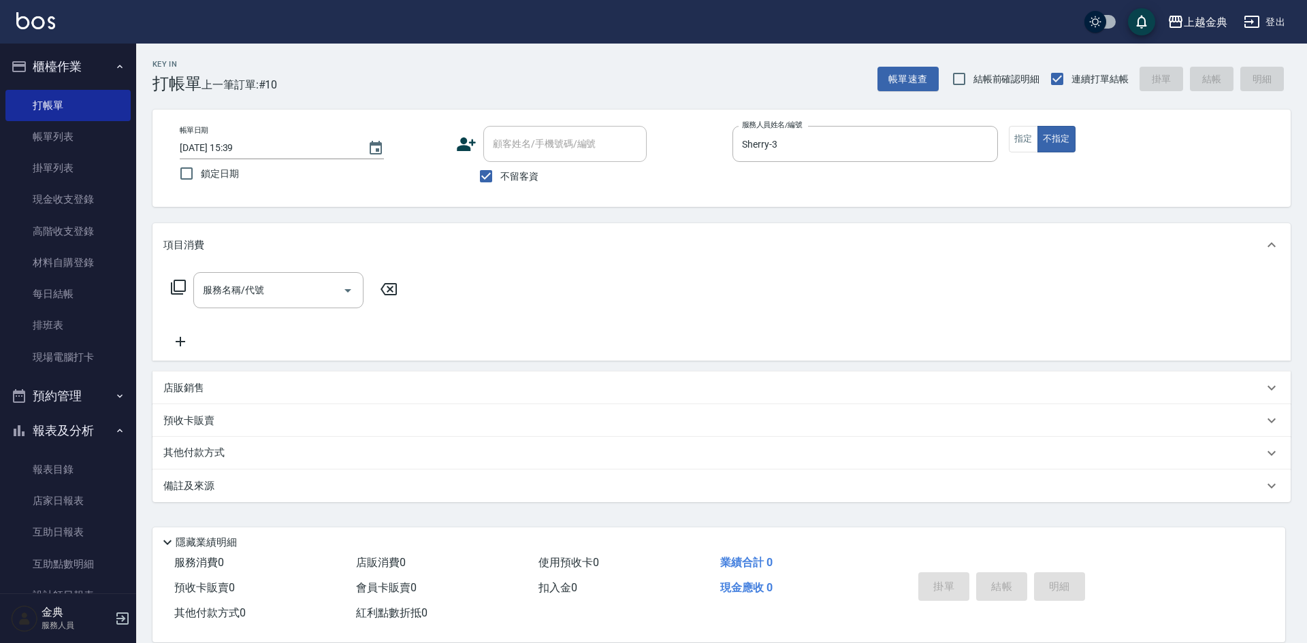
click at [174, 293] on icon at bounding box center [178, 287] width 16 height 16
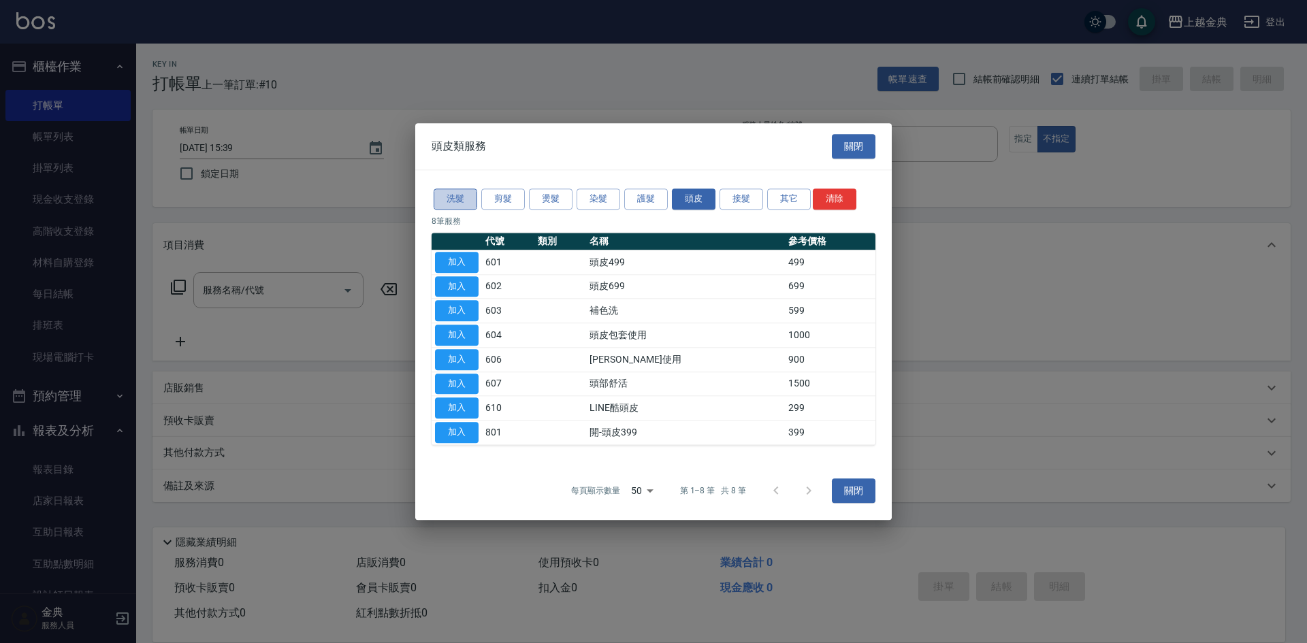
click at [463, 193] on button "洗髮" at bounding box center [456, 199] width 44 height 21
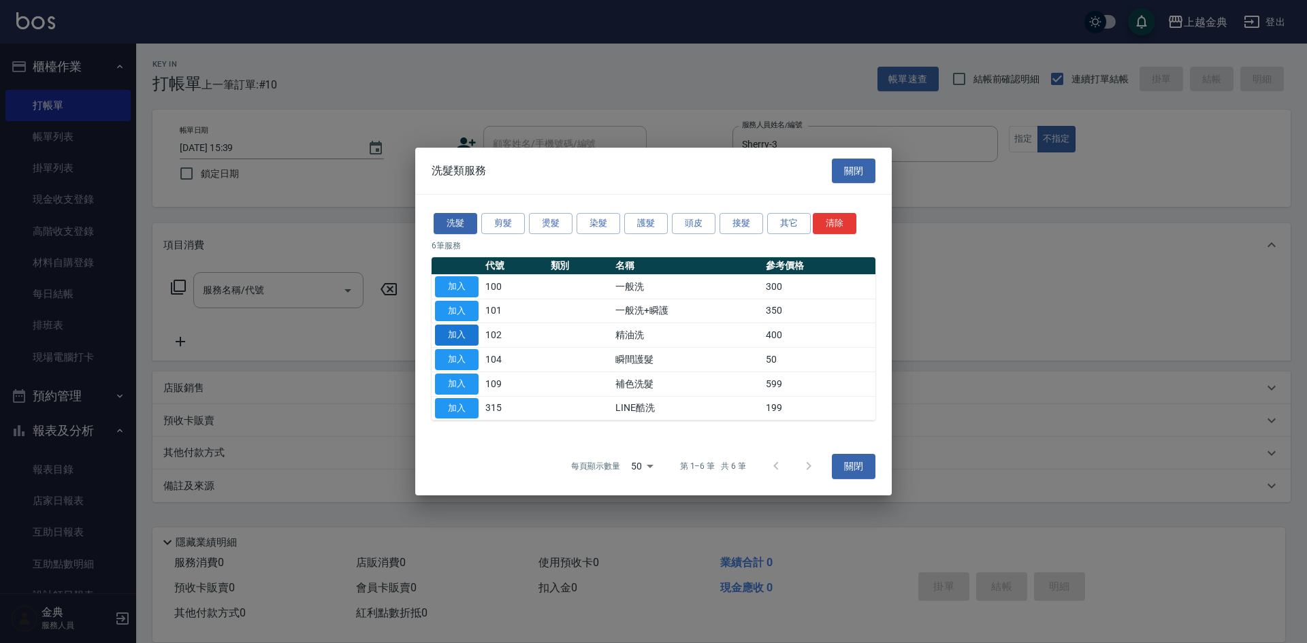
click at [465, 329] on button "加入" at bounding box center [457, 335] width 44 height 21
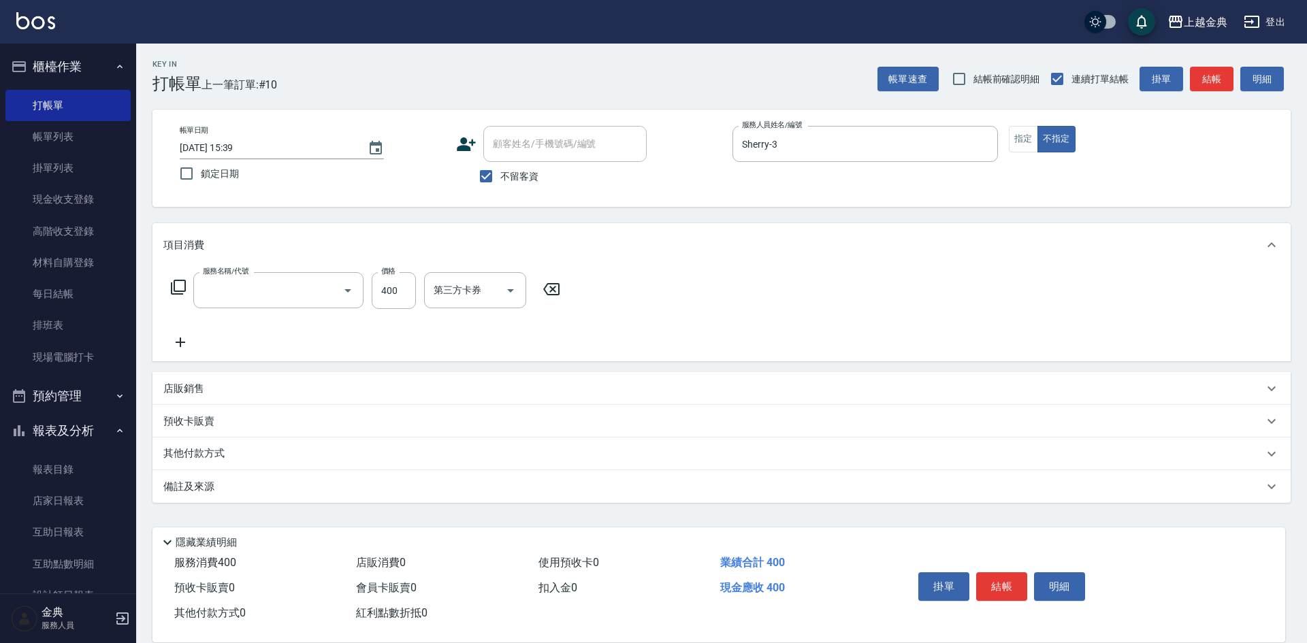
type input "精油洗(102)"
click at [444, 279] on div "洗-1 洗-1" at bounding box center [465, 290] width 82 height 36
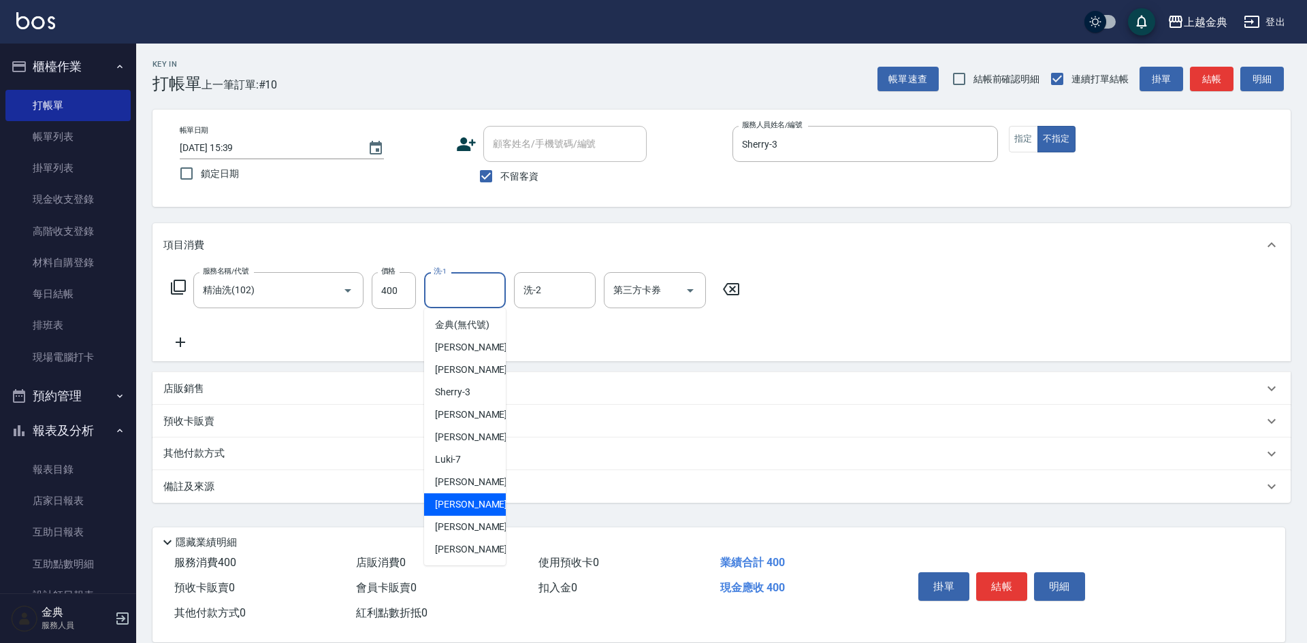
click at [473, 512] on span "[PERSON_NAME]-12" at bounding box center [478, 504] width 86 height 14
type input "[PERSON_NAME]-12"
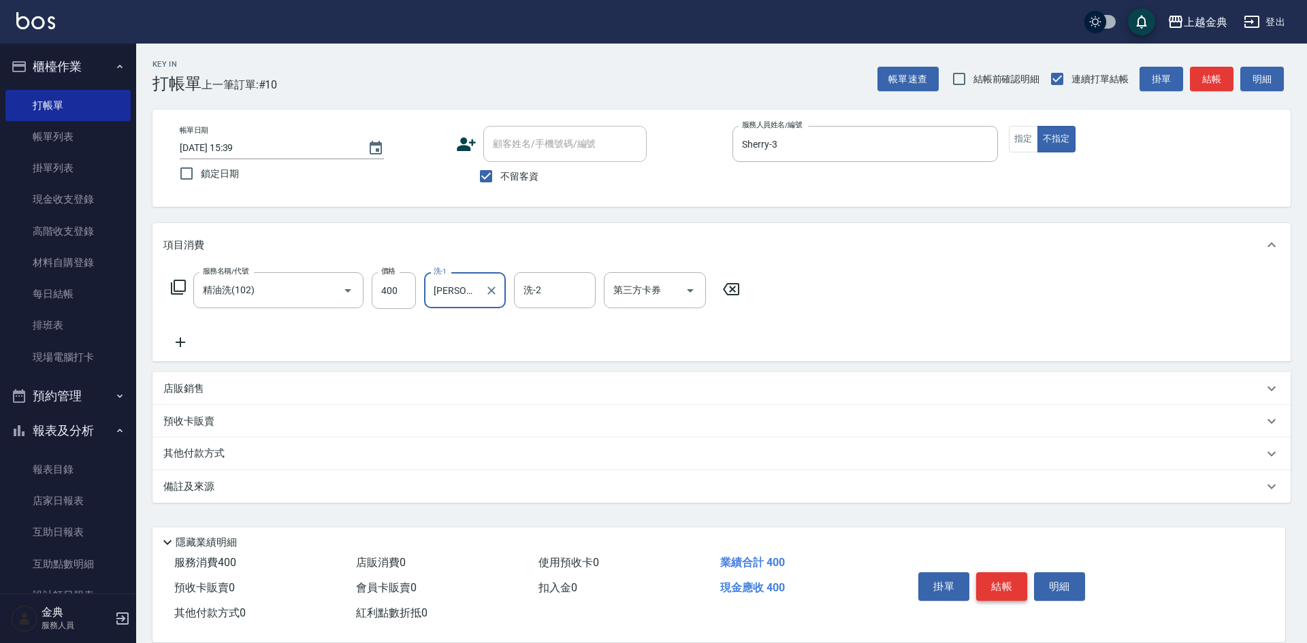
click at [990, 580] on button "結帳" at bounding box center [1001, 586] width 51 height 29
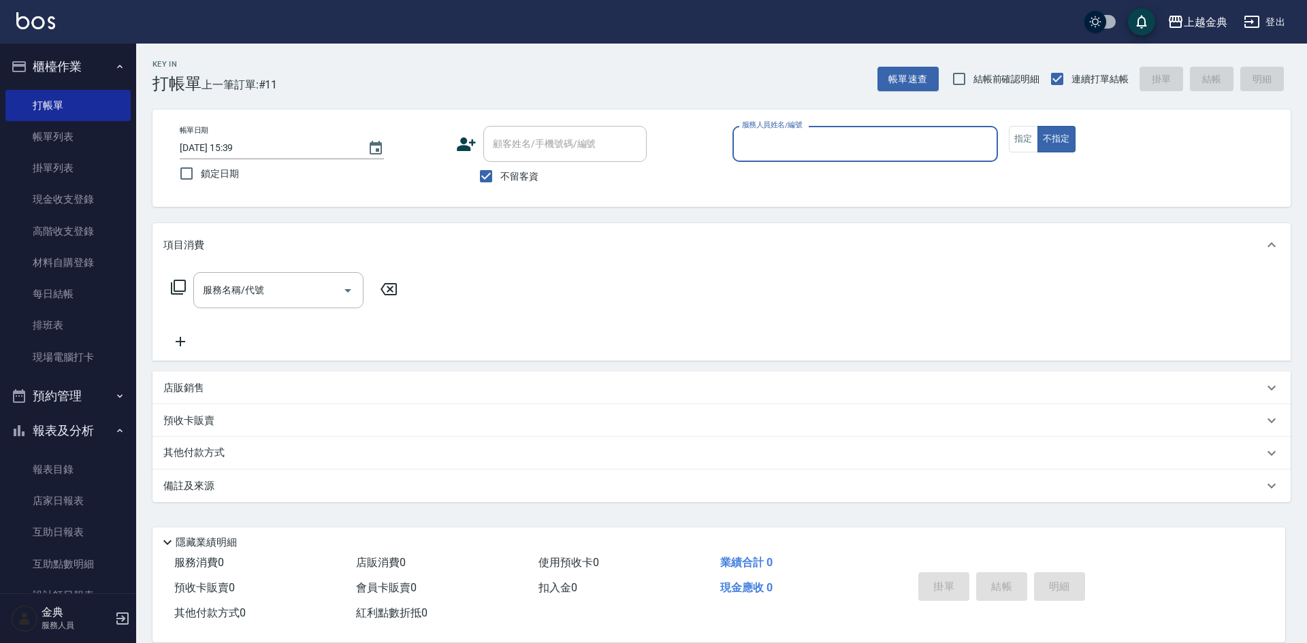
drag, startPoint x: 806, startPoint y: 140, endPoint x: 807, endPoint y: 155, distance: 15.7
click at [806, 142] on input "服務人員姓名/編號" at bounding box center [864, 144] width 253 height 24
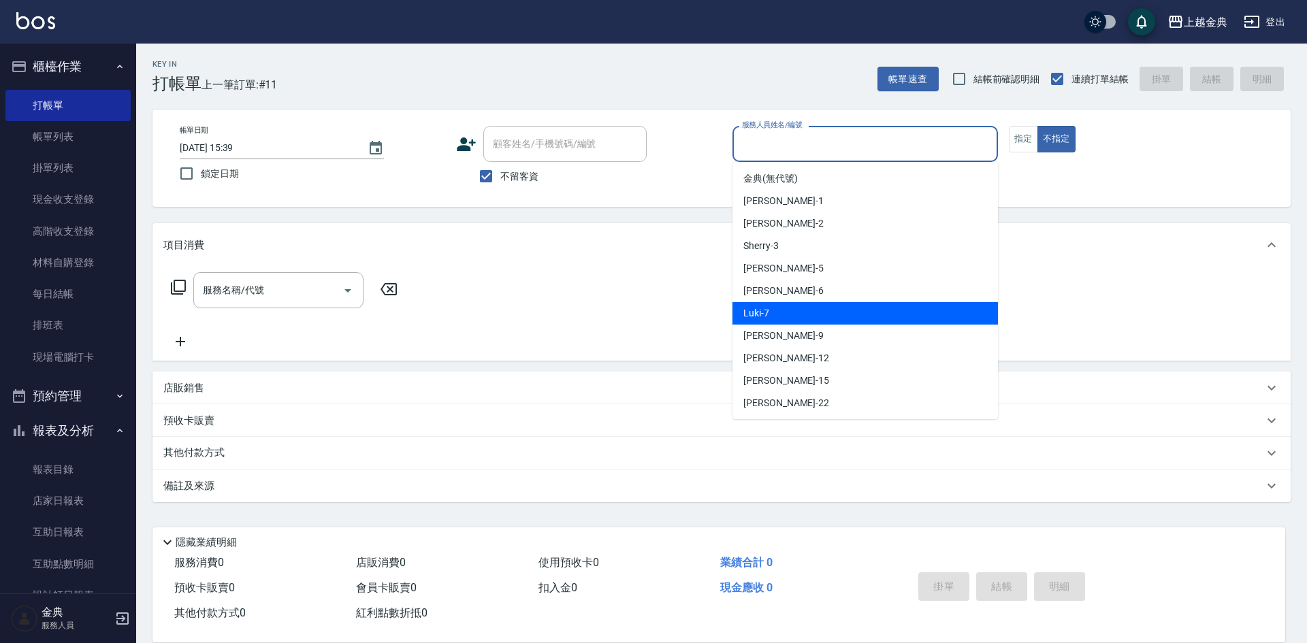
click at [795, 318] on div "Luki -7" at bounding box center [864, 313] width 265 height 22
type input "Luki-7"
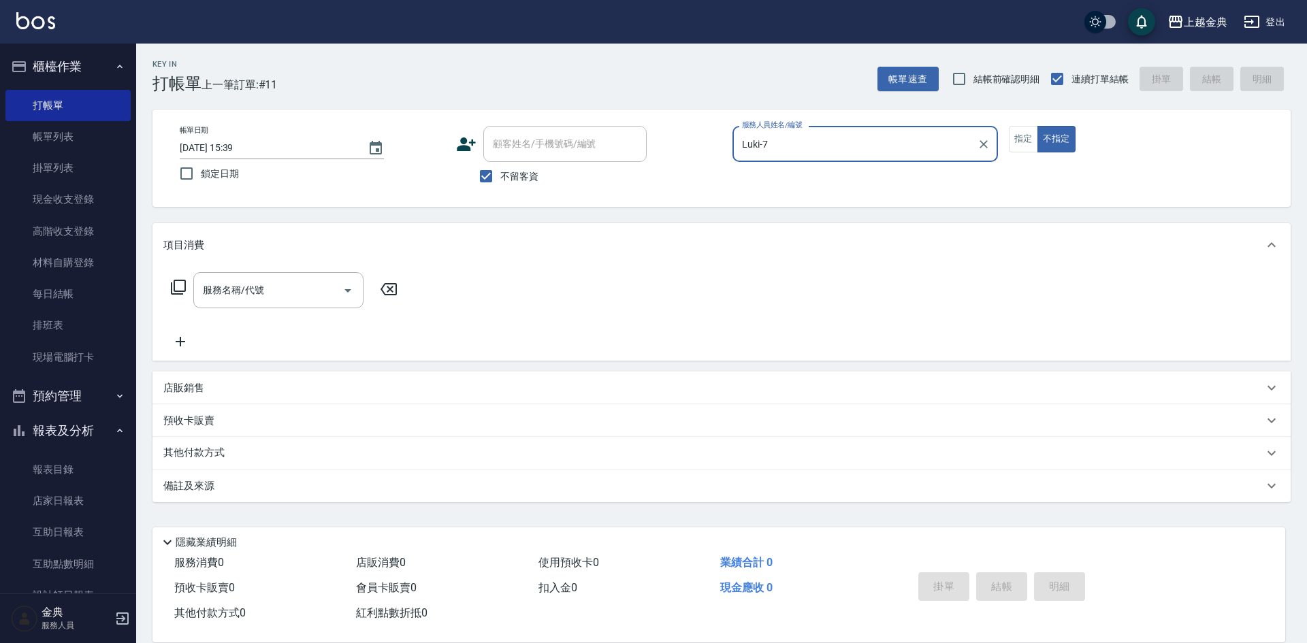
click at [178, 284] on icon at bounding box center [178, 287] width 16 height 16
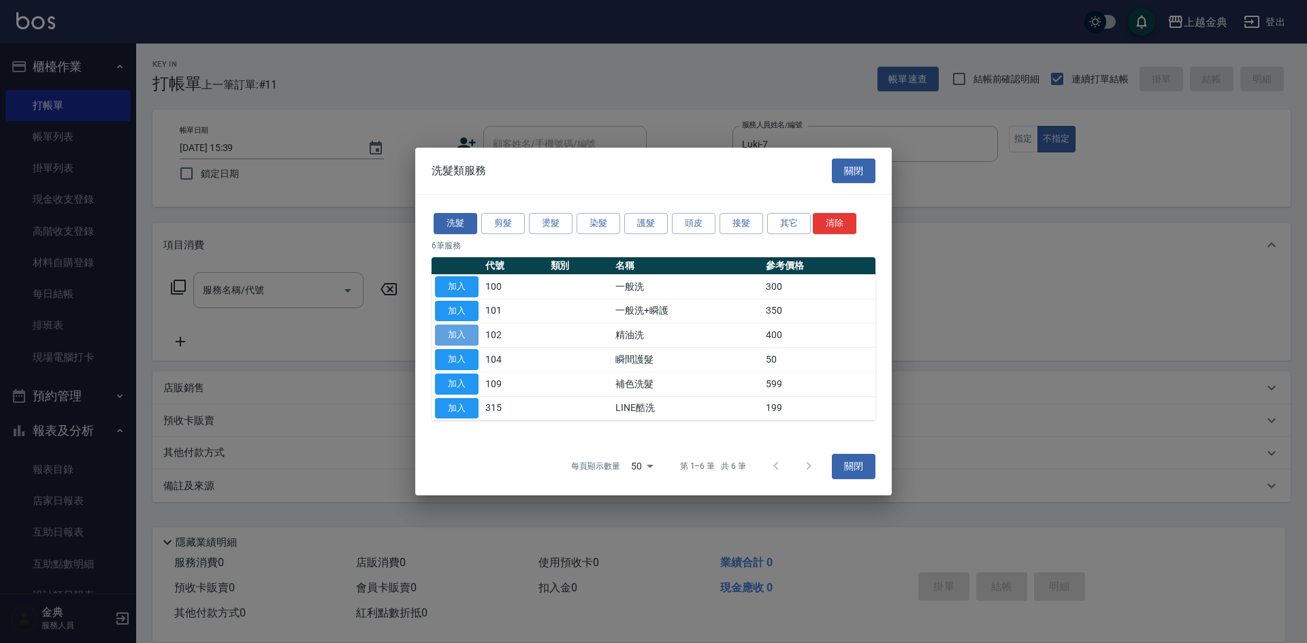
click at [455, 337] on button "加入" at bounding box center [457, 335] width 44 height 21
type input "精油洗(102)"
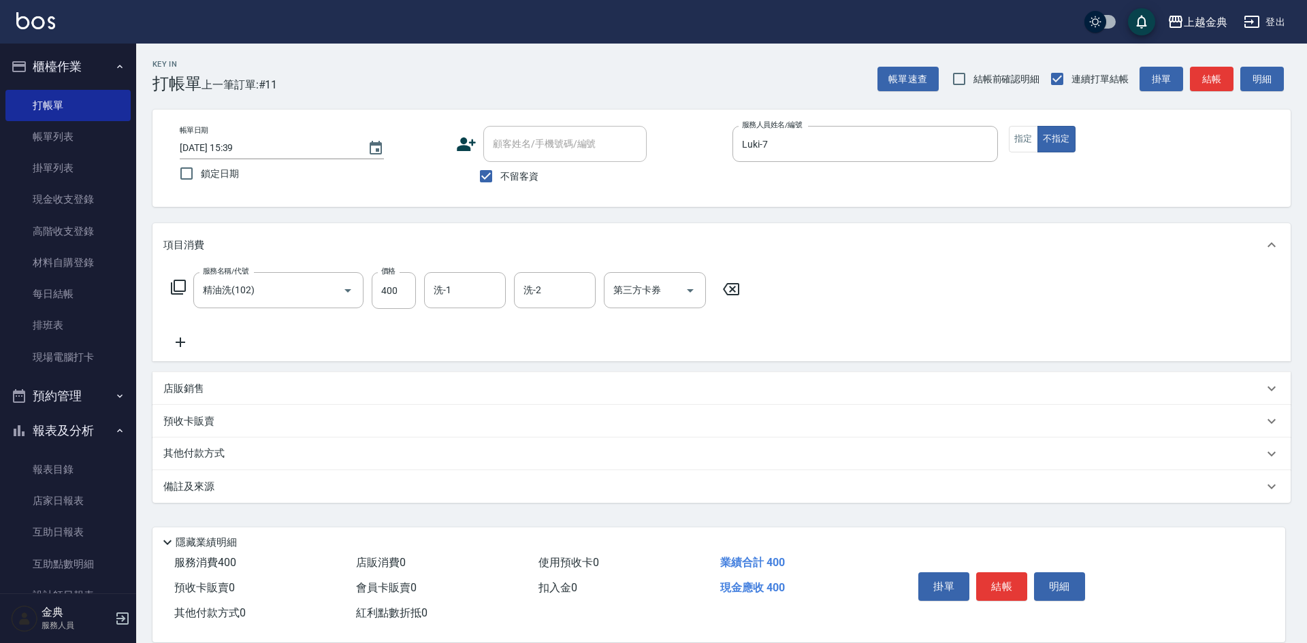
click at [495, 312] on div "服務名稱/代號 精油洗(102) 服務名稱/代號 價格 400 價格 洗-1 洗-1 洗-2 洗-2 第三方卡券 第三方卡券" at bounding box center [455, 311] width 585 height 78
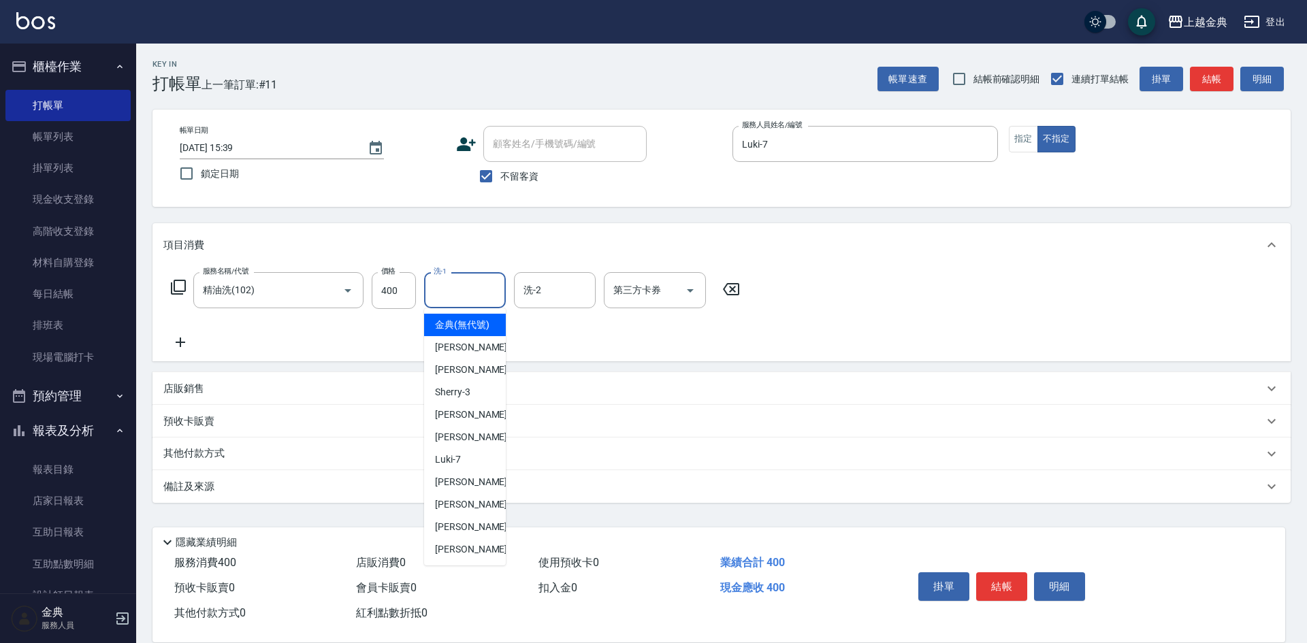
drag, startPoint x: 451, startPoint y: 290, endPoint x: 486, endPoint y: 421, distance: 135.4
click at [451, 293] on input "洗-1" at bounding box center [464, 290] width 69 height 24
click at [480, 534] on div "[PERSON_NAME] -15" at bounding box center [465, 527] width 82 height 22
type input "[PERSON_NAME]-15"
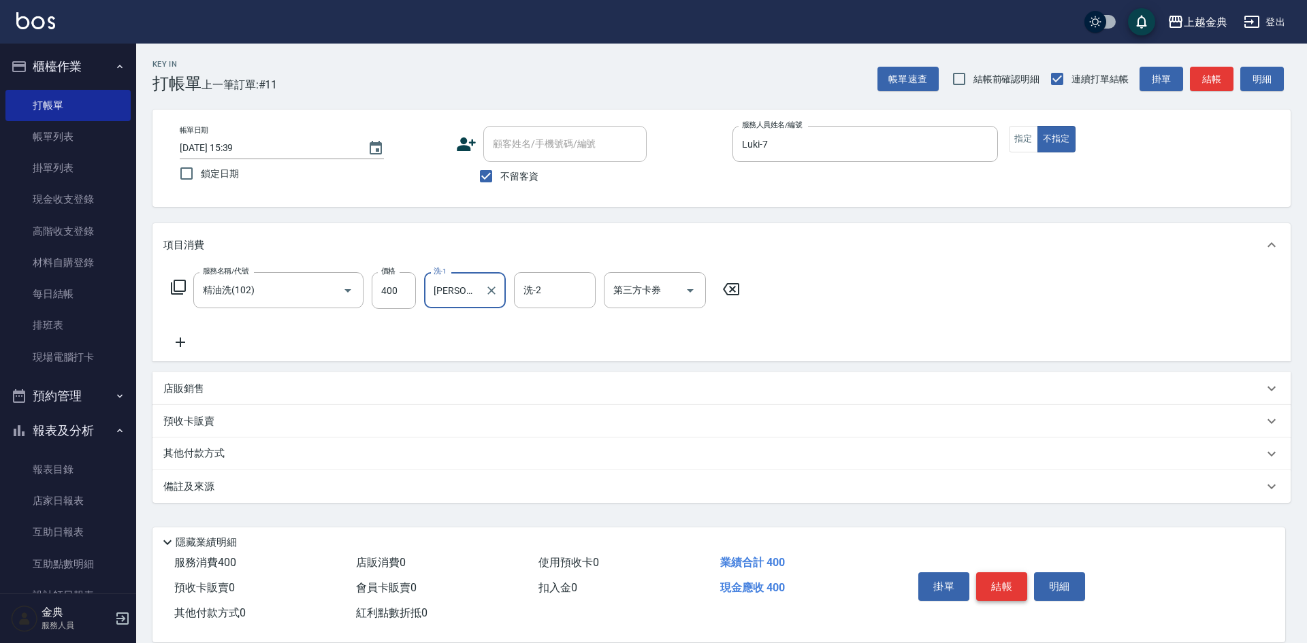
click at [1004, 576] on button "結帳" at bounding box center [1001, 586] width 51 height 29
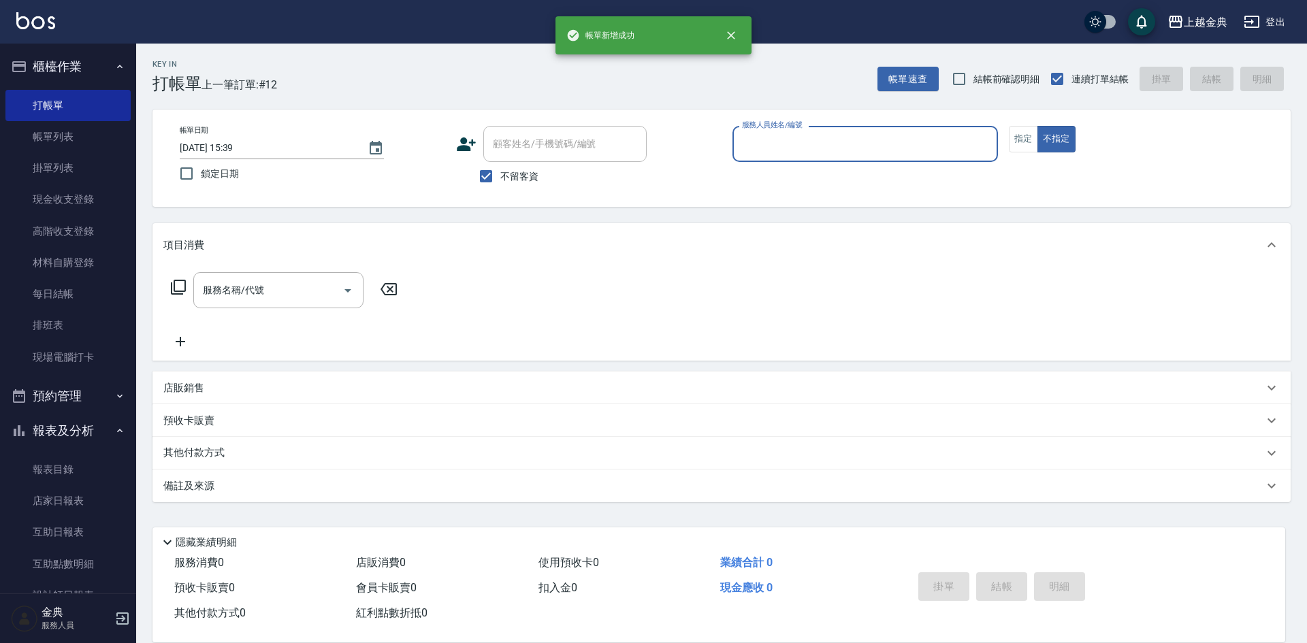
click at [875, 152] on input "服務人員姓名/編號" at bounding box center [864, 144] width 253 height 24
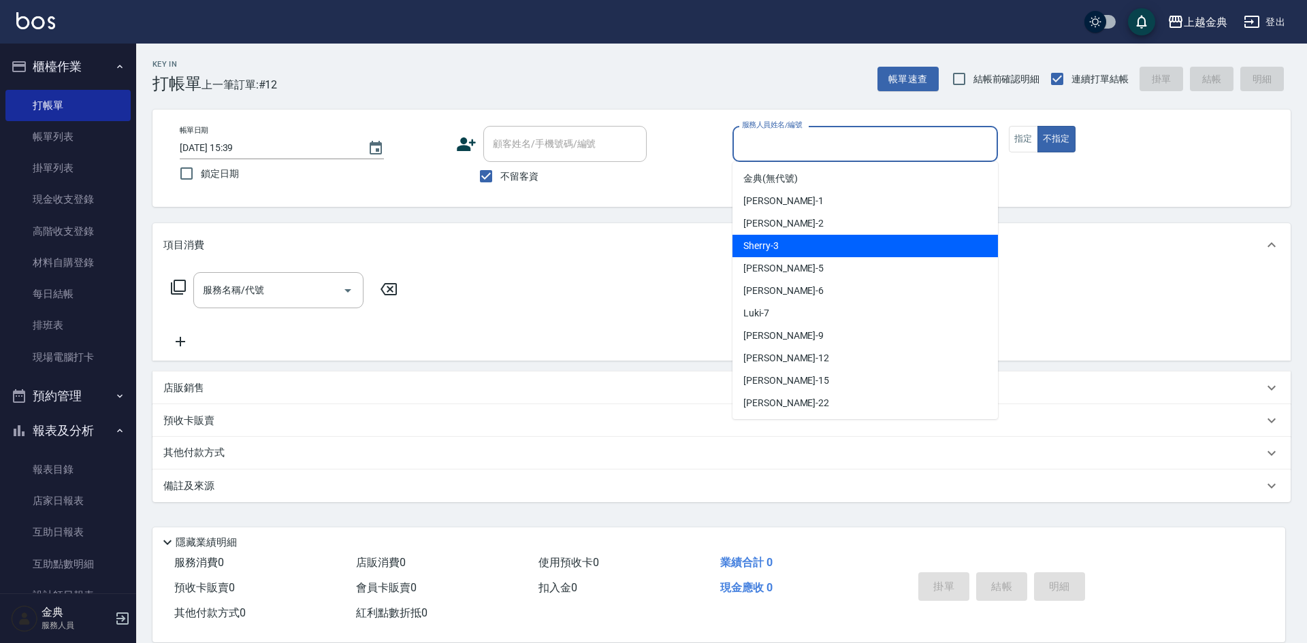
click at [879, 248] on div "Sherry -3" at bounding box center [864, 246] width 265 height 22
type input "Sherry-3"
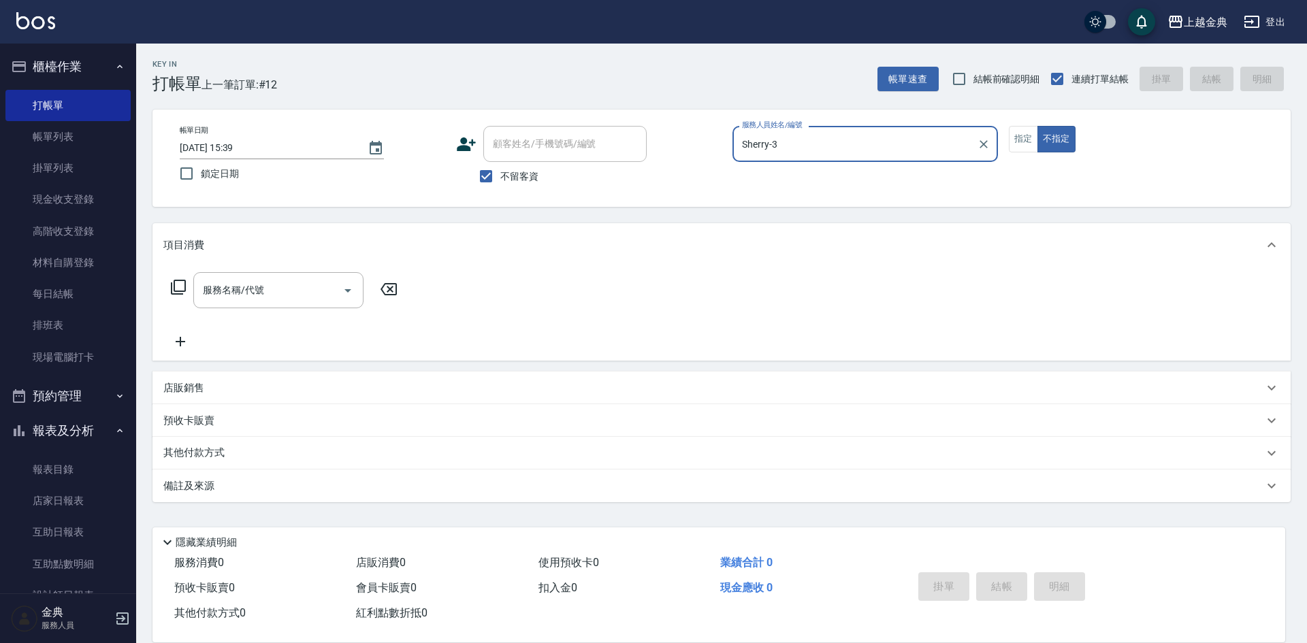
click at [182, 288] on icon at bounding box center [178, 287] width 16 height 16
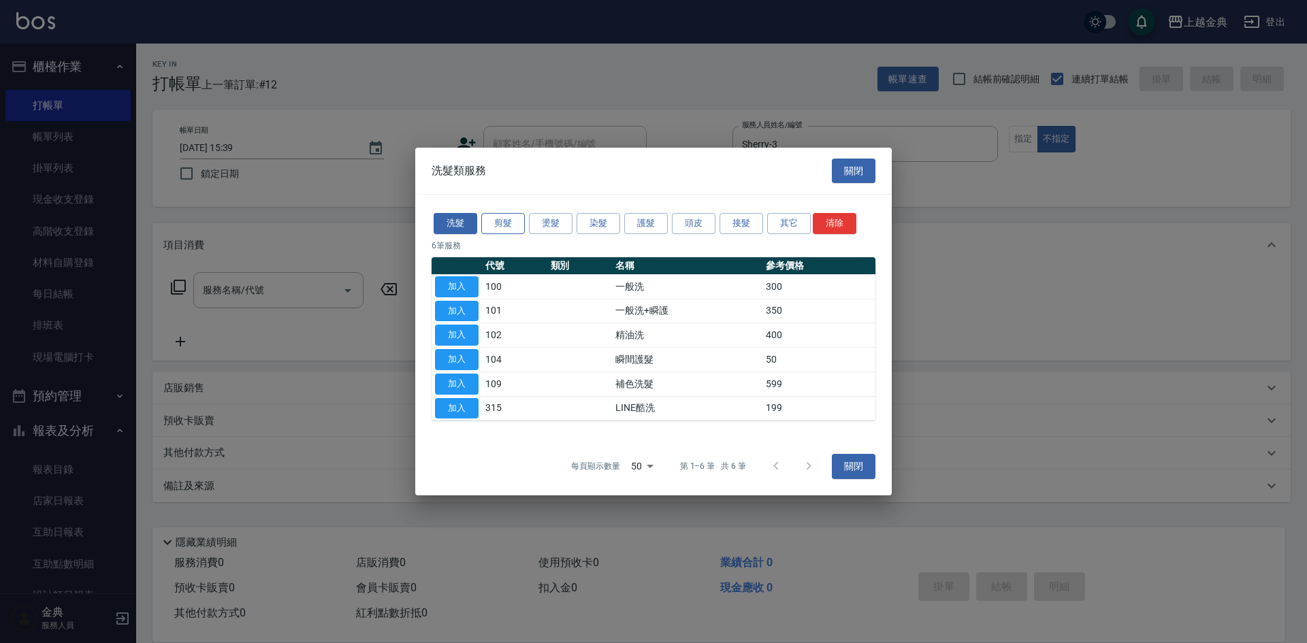
click at [512, 223] on button "剪髮" at bounding box center [503, 223] width 44 height 21
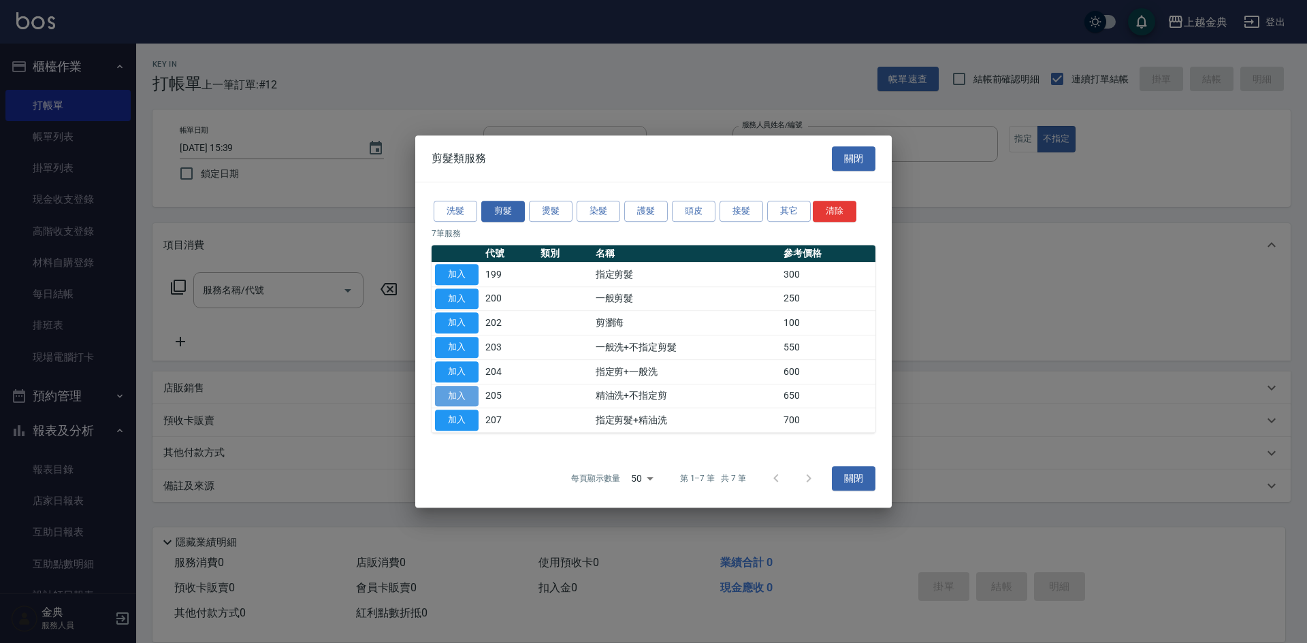
click at [470, 393] on button "加入" at bounding box center [457, 396] width 44 height 21
type input "精油洗+不指定剪(205)"
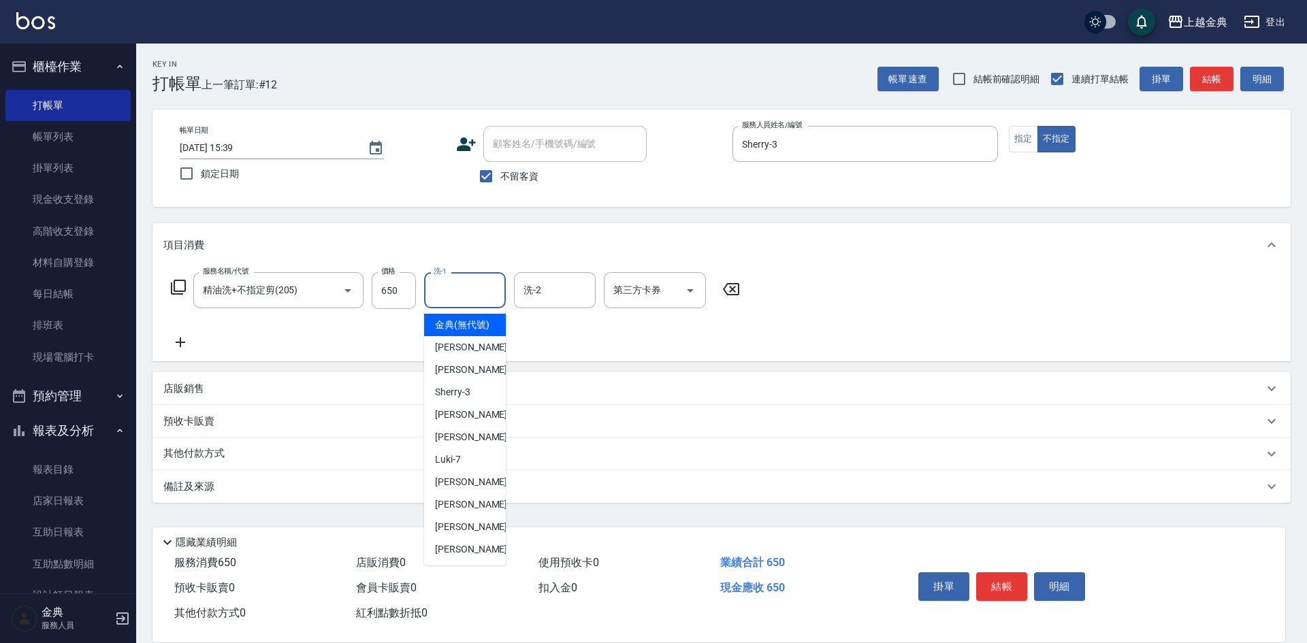
click at [460, 285] on input "洗-1" at bounding box center [464, 290] width 69 height 24
click at [470, 534] on span "[PERSON_NAME] -15" at bounding box center [478, 527] width 86 height 14
type input "[PERSON_NAME]-15"
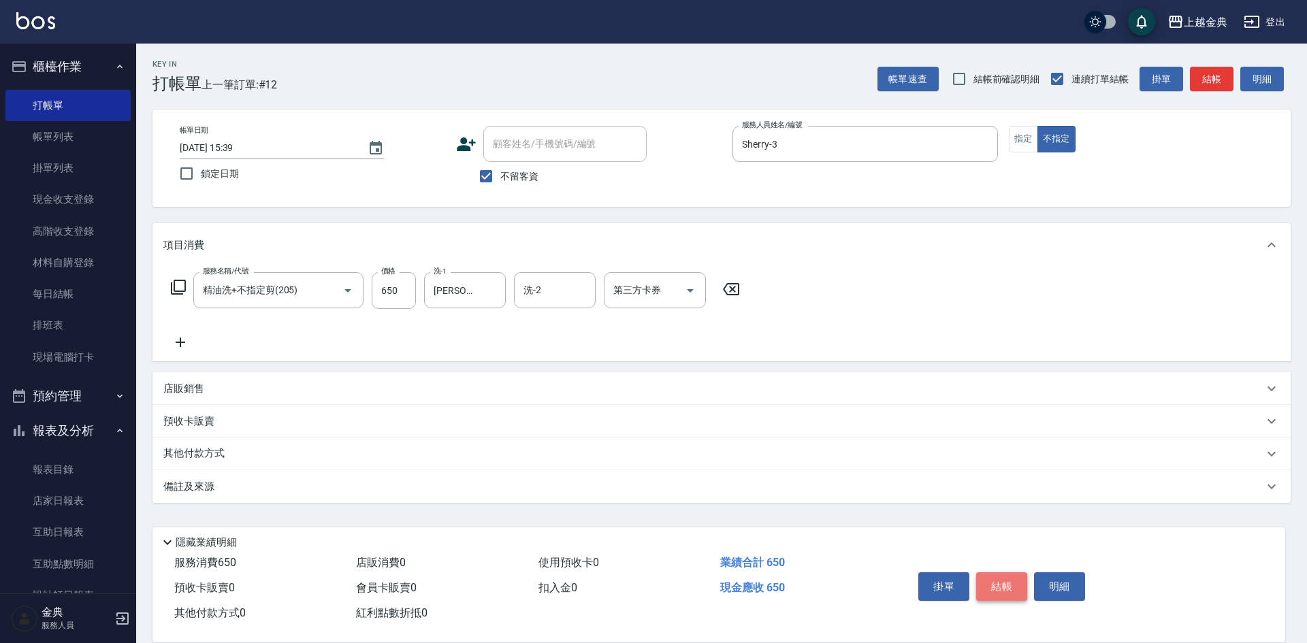
click at [996, 583] on button "結帳" at bounding box center [1001, 586] width 51 height 29
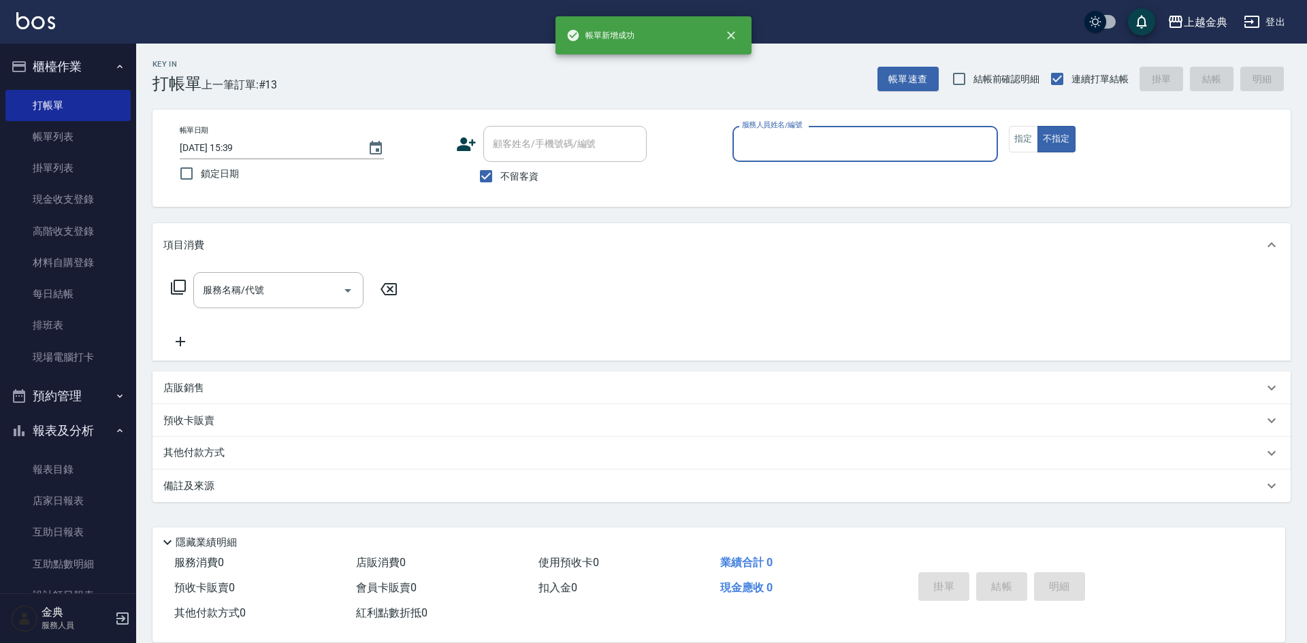
click at [829, 145] on input "服務人員姓名/編號" at bounding box center [864, 144] width 253 height 24
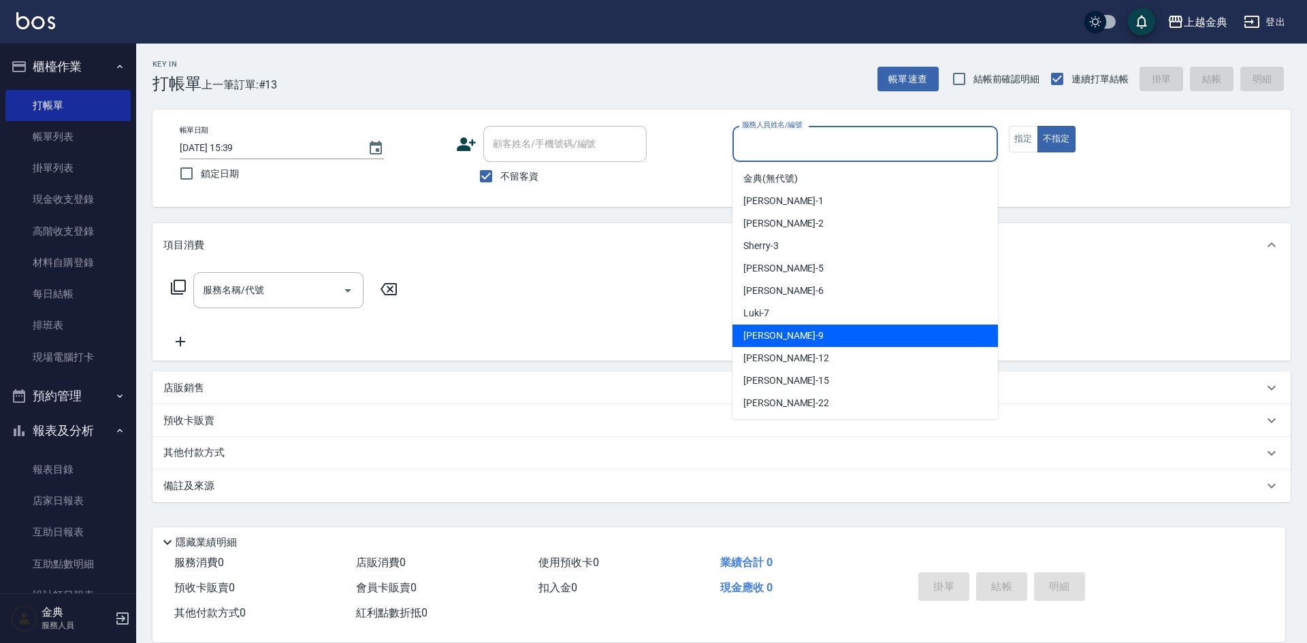
drag, startPoint x: 834, startPoint y: 329, endPoint x: 441, endPoint y: 327, distance: 393.4
click at [834, 328] on div "[PERSON_NAME] -9" at bounding box center [864, 336] width 265 height 22
type input "[PERSON_NAME]-9"
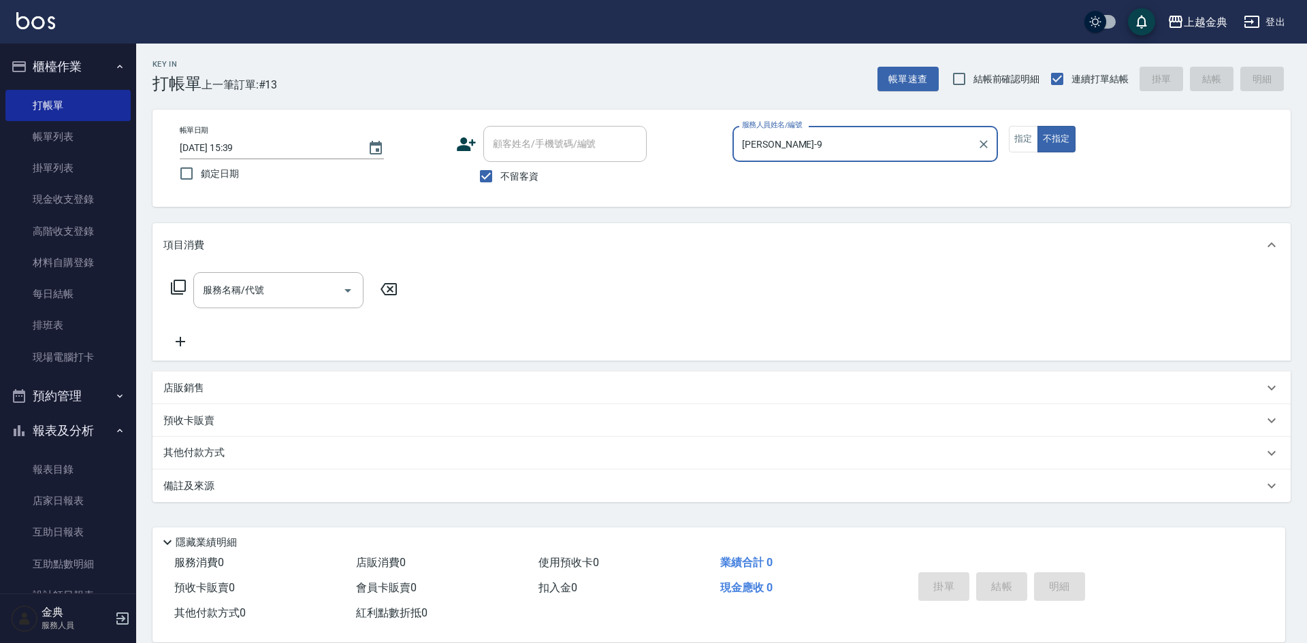
click at [175, 284] on icon at bounding box center [178, 287] width 16 height 16
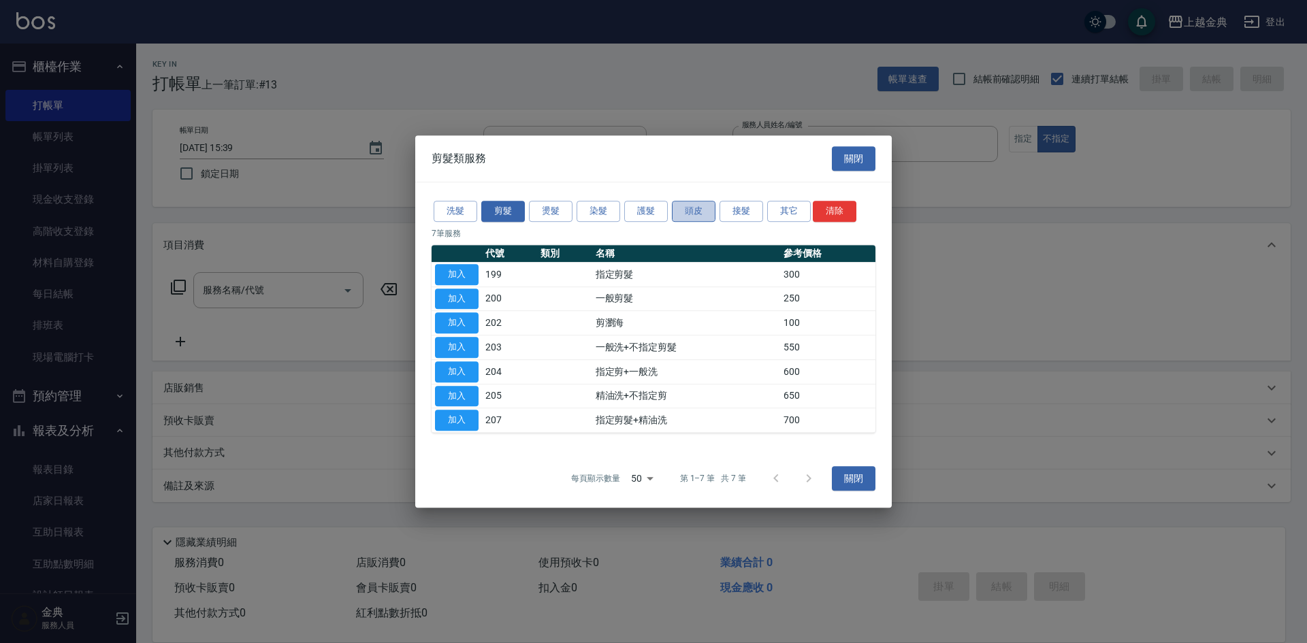
click at [700, 210] on button "頭皮" at bounding box center [694, 211] width 44 height 21
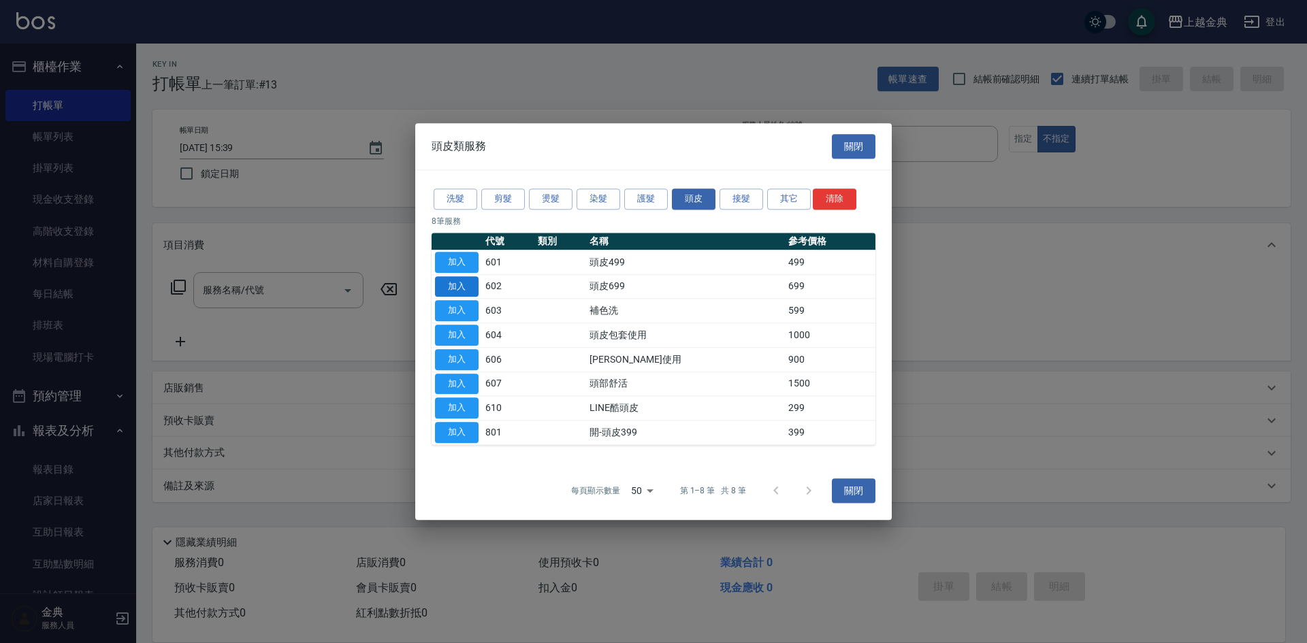
click at [459, 289] on button "加入" at bounding box center [457, 286] width 44 height 21
type input "頭皮699(602)"
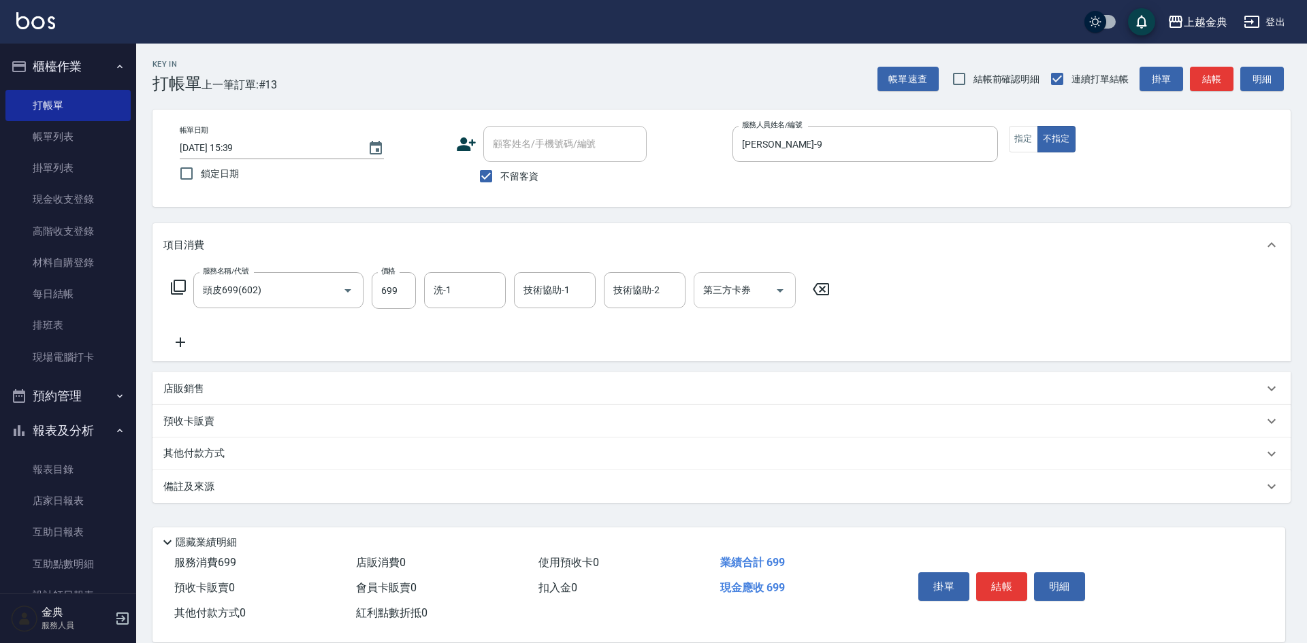
click at [431, 297] on input "洗-1" at bounding box center [464, 290] width 69 height 24
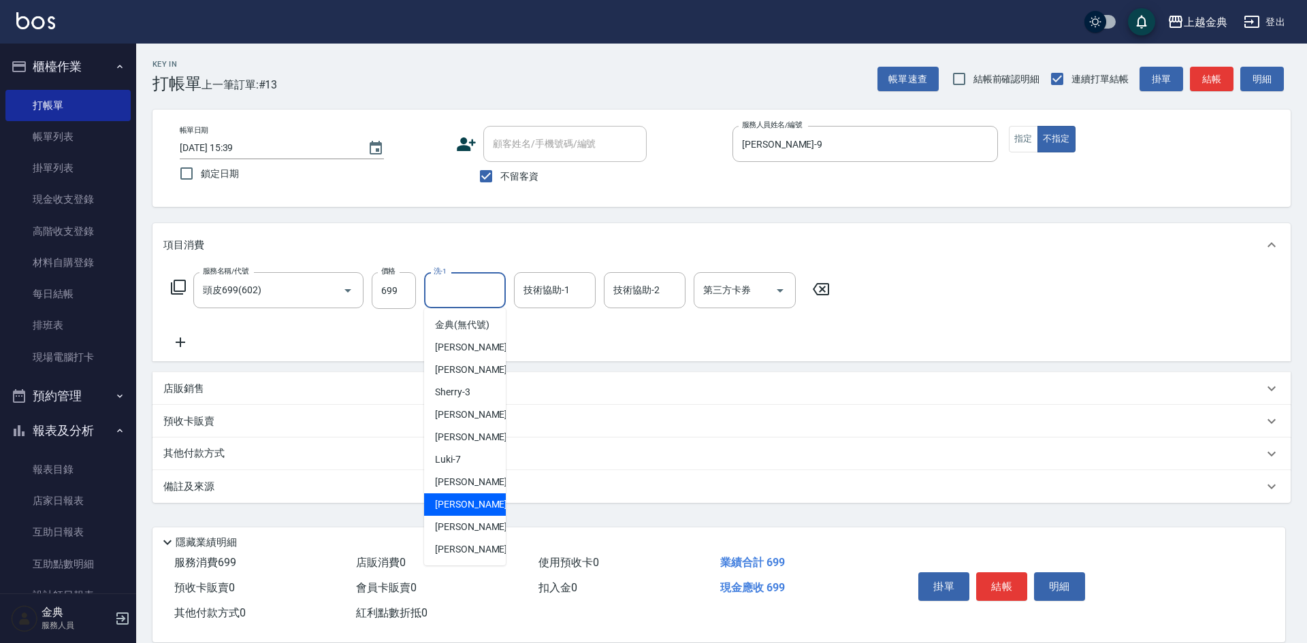
click at [465, 509] on div "[PERSON_NAME]-12" at bounding box center [465, 504] width 82 height 22
type input "[PERSON_NAME]-12"
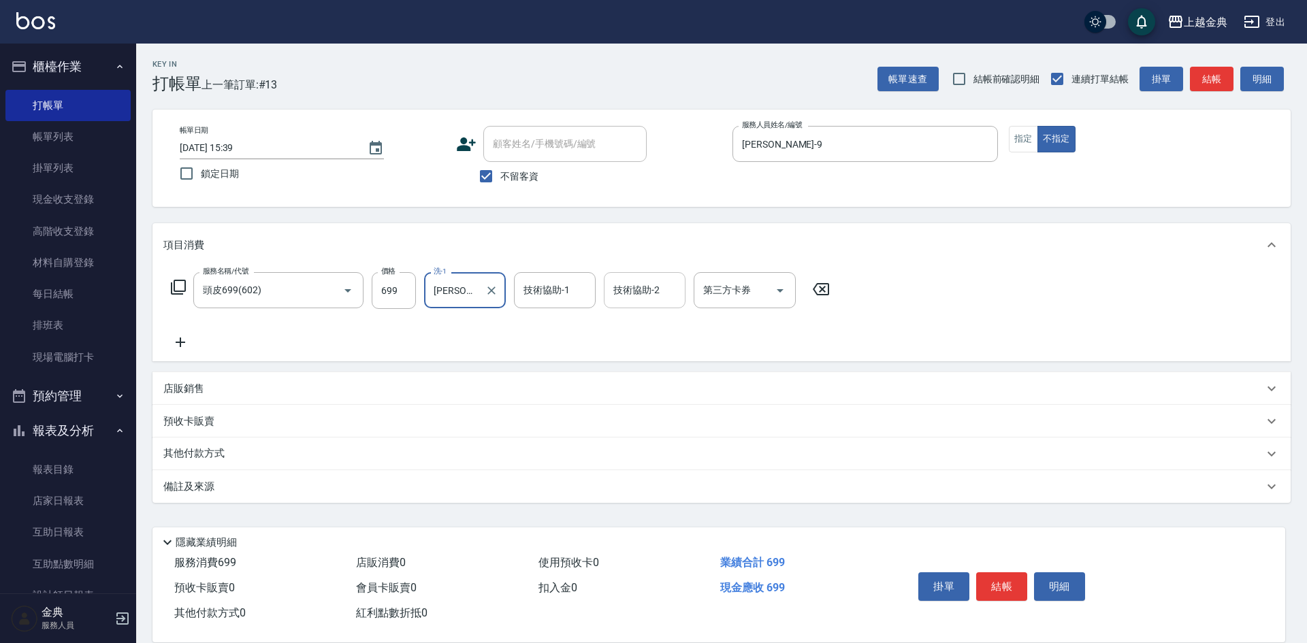
click at [633, 274] on div "服務名稱/代號 頭皮699(602) 服務名稱/代號 價格 699 價格 洗-1 [PERSON_NAME]-12 洗-1 技術協助-1 技術協助-1 技術協…" at bounding box center [721, 314] width 1138 height 95
click at [638, 289] on div "技術協助-2 技術協助-2" at bounding box center [645, 290] width 82 height 36
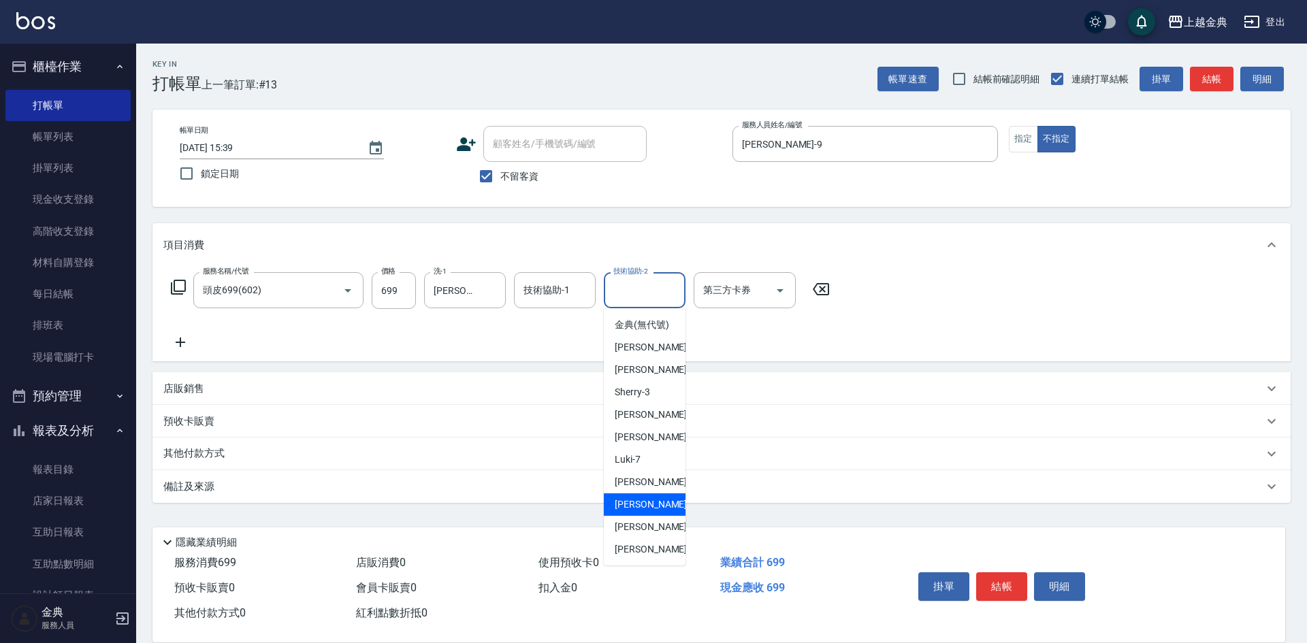
click at [660, 512] on div "[PERSON_NAME]-12" at bounding box center [645, 504] width 82 height 22
type input "[PERSON_NAME]-12"
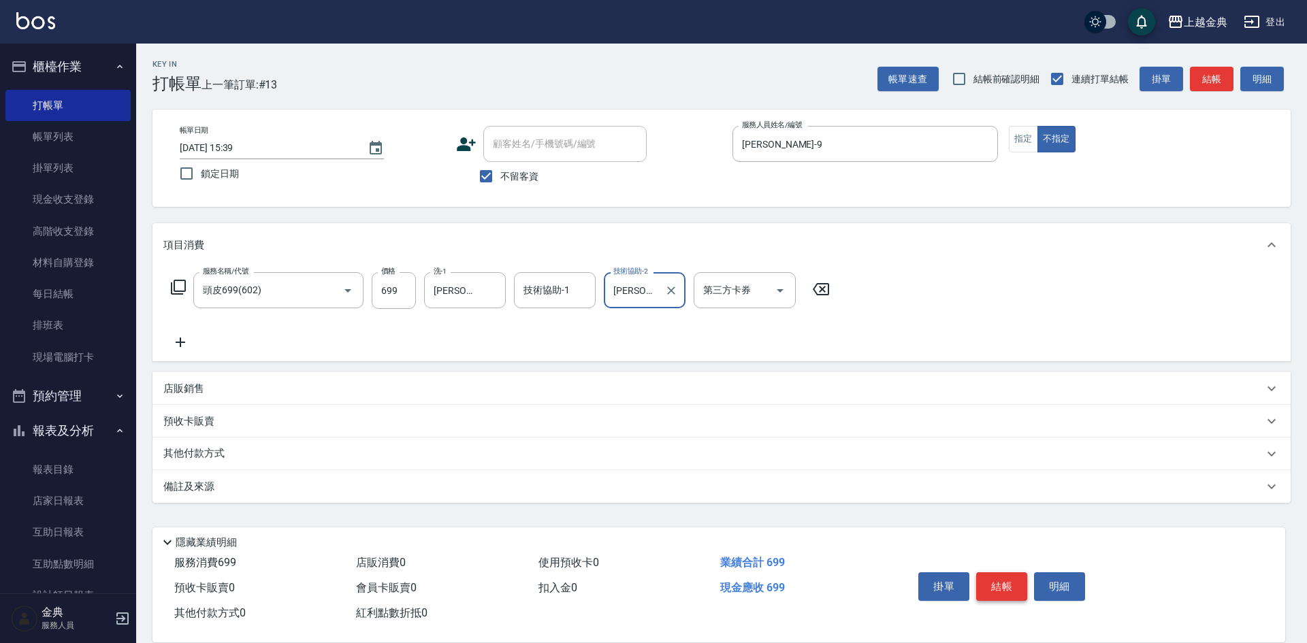
click at [1007, 577] on button "結帳" at bounding box center [1001, 586] width 51 height 29
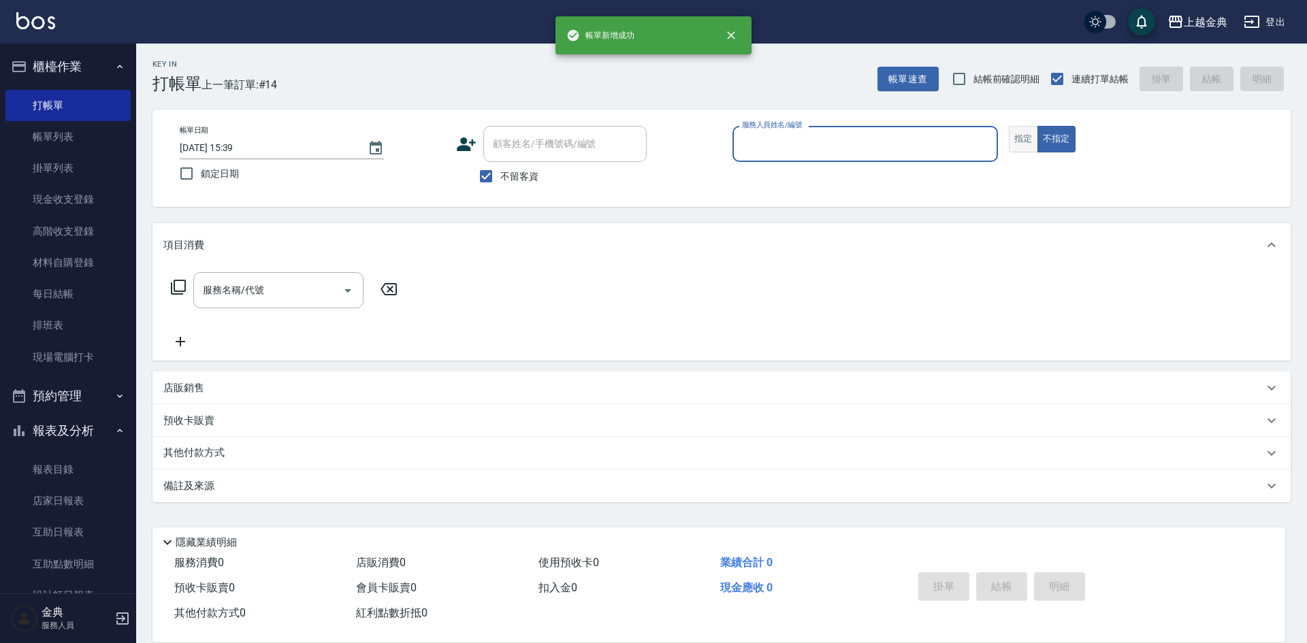
click at [1028, 142] on button "指定" at bounding box center [1023, 139] width 29 height 27
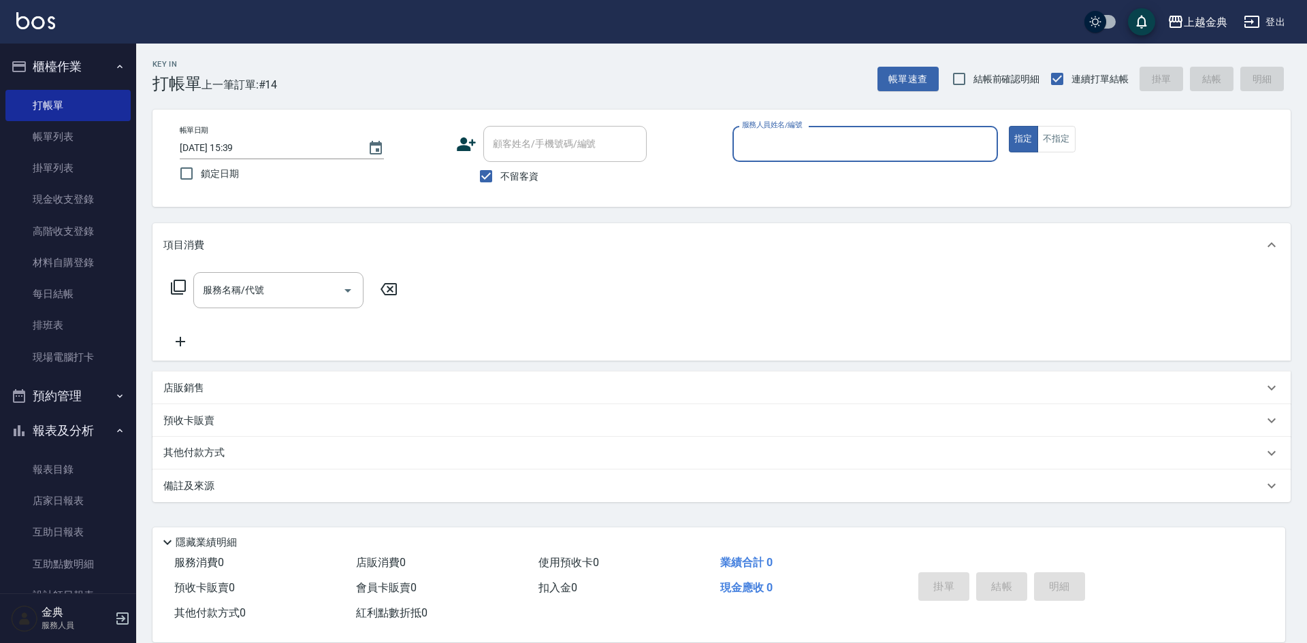
click at [937, 148] on input "服務人員姓名/編號" at bounding box center [864, 144] width 253 height 24
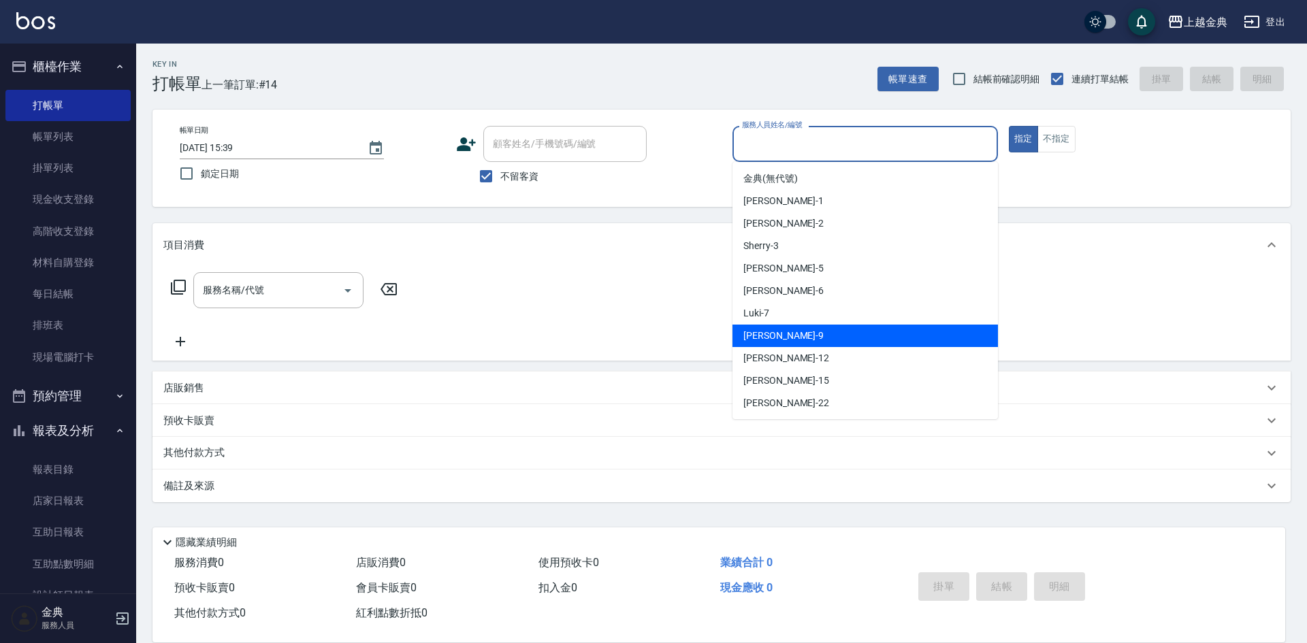
click at [847, 333] on div "[PERSON_NAME] -9" at bounding box center [864, 336] width 265 height 22
type input "[PERSON_NAME]-9"
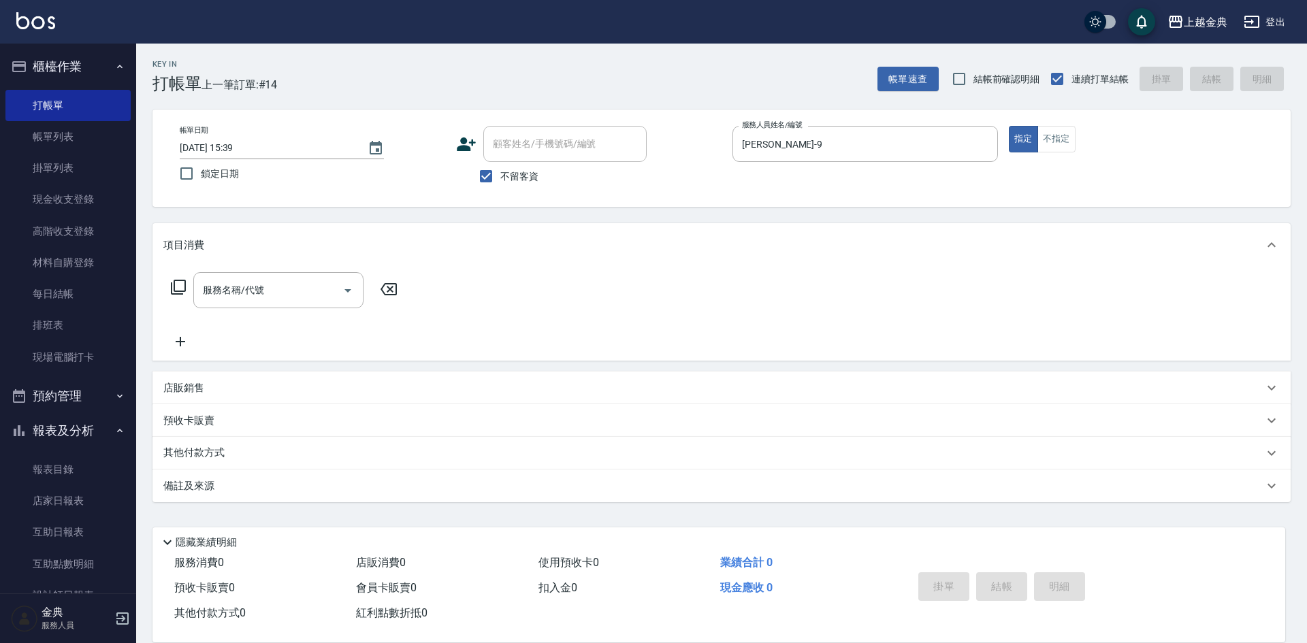
click at [180, 288] on icon at bounding box center [178, 287] width 16 height 16
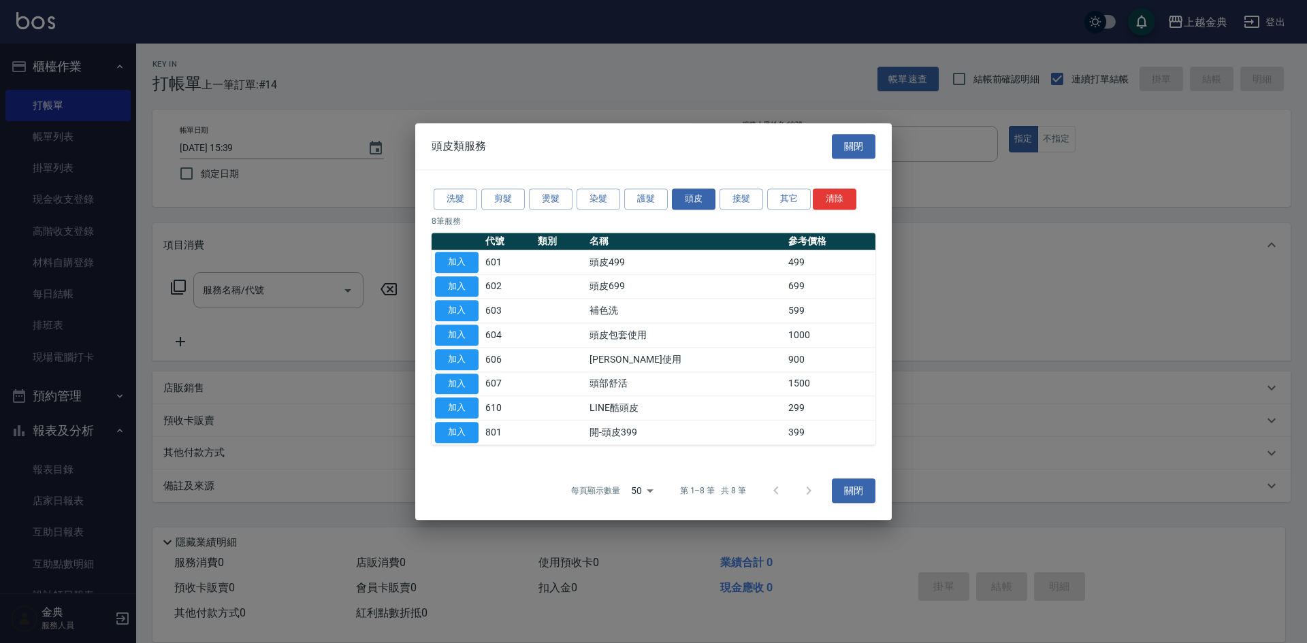
drag, startPoint x: 487, startPoint y: 214, endPoint x: 502, endPoint y: 200, distance: 20.2
click at [490, 212] on div "洗髮 剪髮 燙髮 染髮 護髮 頭皮 接髮 其它 清除 8 筆服務 代號 類別 名稱 參考價格 加入 601 頭皮499 499 加入 602 頭皮699 69…" at bounding box center [653, 315] width 476 height 291
click at [502, 200] on button "剪髮" at bounding box center [503, 199] width 44 height 21
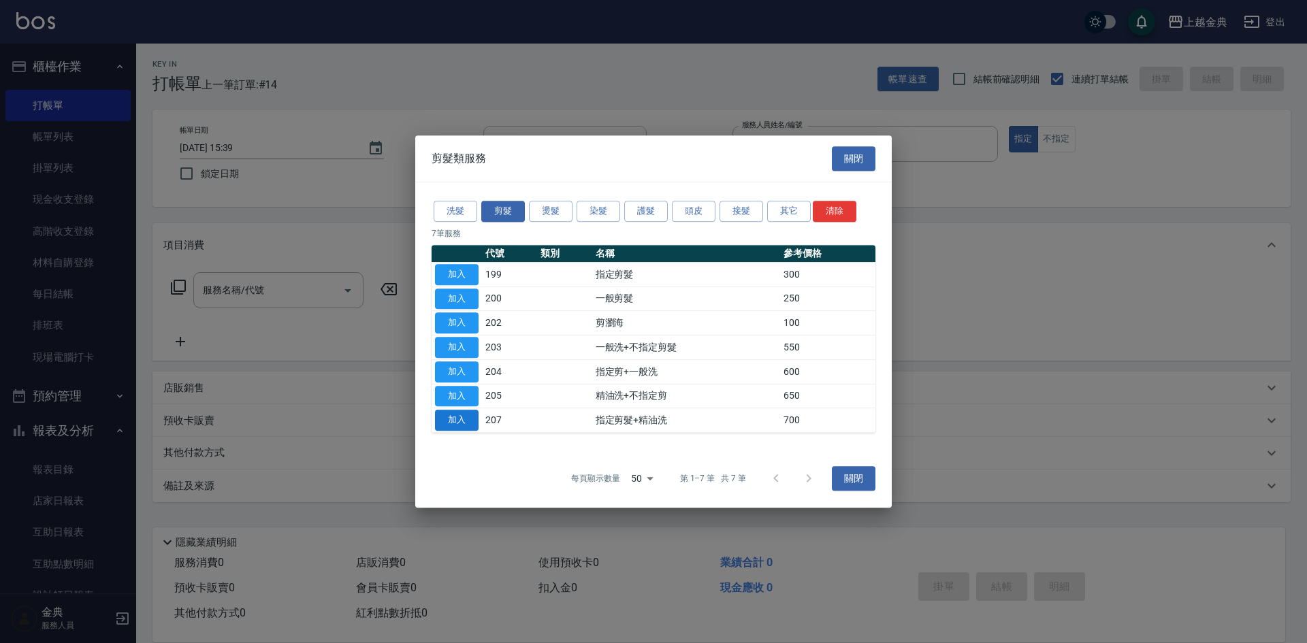
click at [451, 423] on button "加入" at bounding box center [457, 420] width 44 height 21
type input "指定剪髮+精油洗(207)"
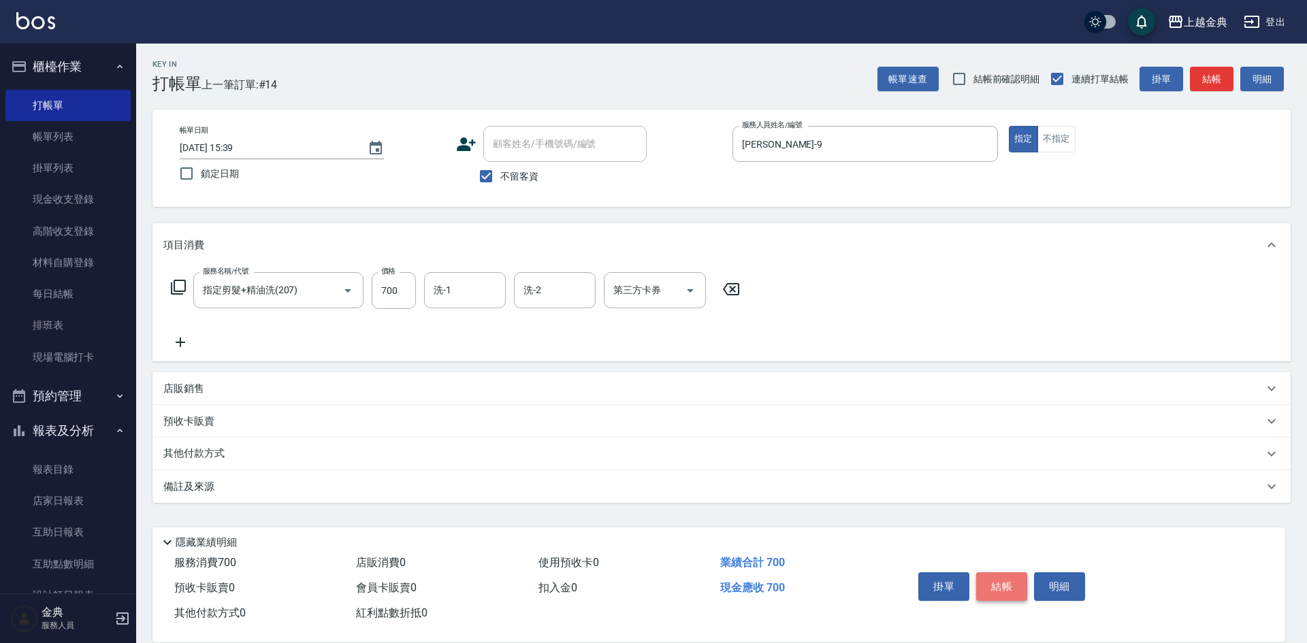
click at [1011, 576] on button "結帳" at bounding box center [1001, 586] width 51 height 29
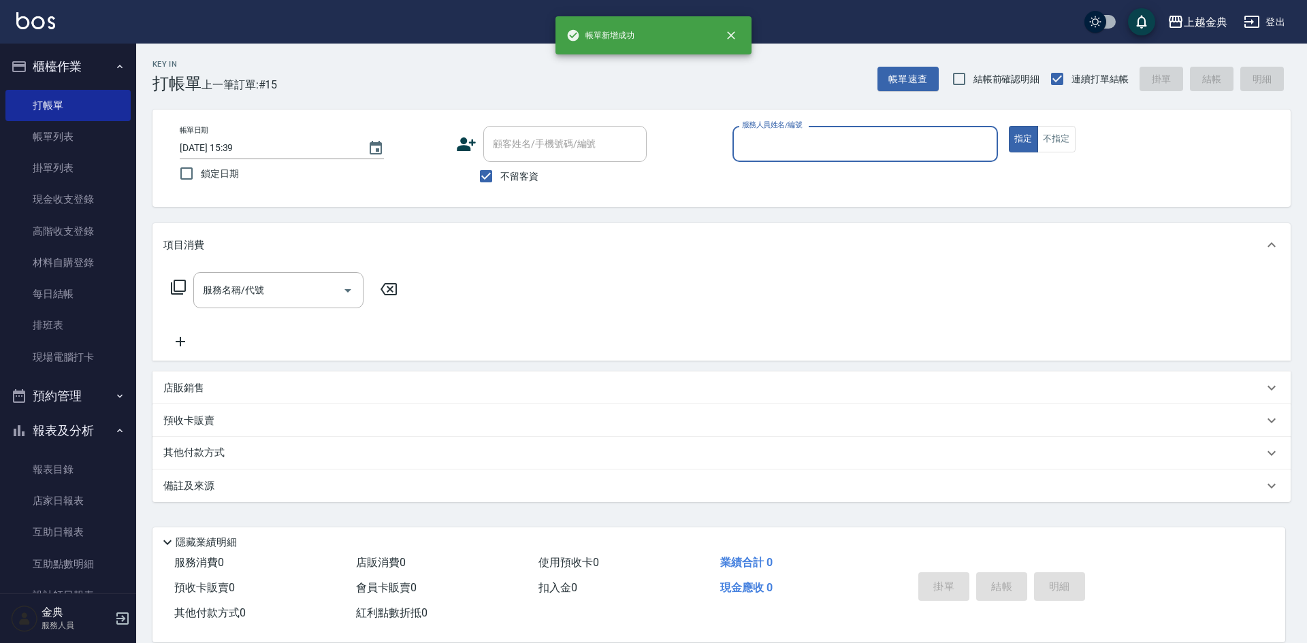
click at [846, 157] on div "服務人員姓名/編號" at bounding box center [864, 144] width 265 height 36
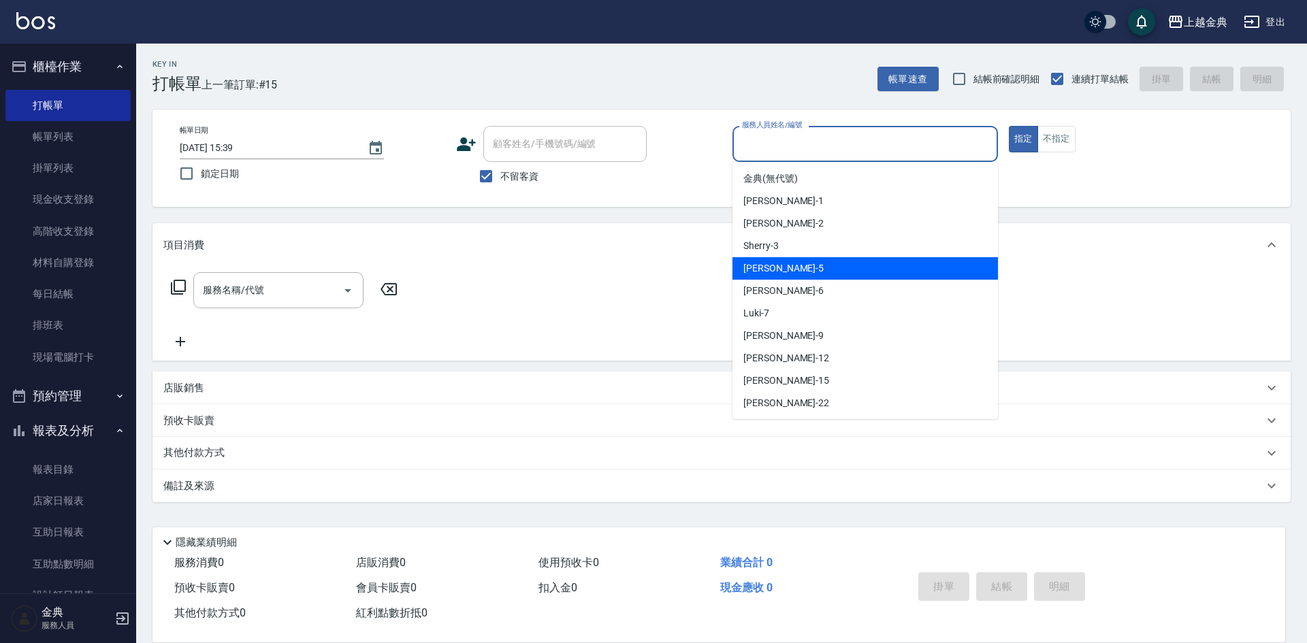
click at [823, 268] on div "[PERSON_NAME] -5" at bounding box center [864, 268] width 265 height 22
type input "[PERSON_NAME]-5"
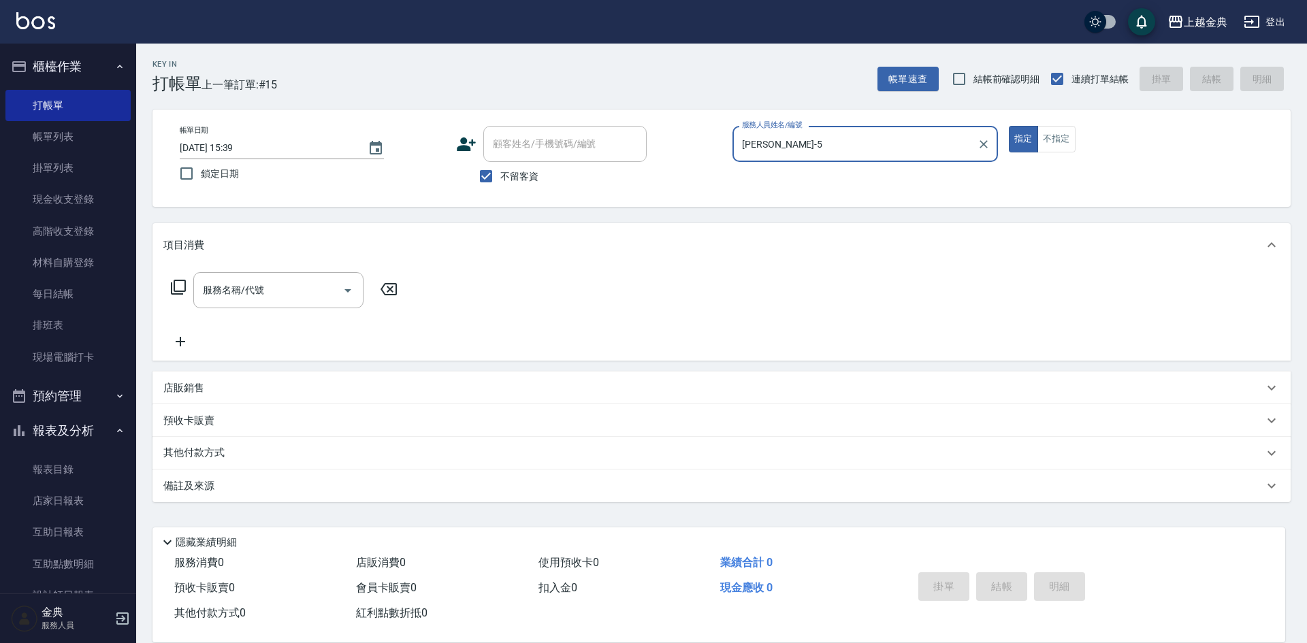
click at [180, 283] on div "服務名稱/代號 服務名稱/代號" at bounding box center [284, 290] width 242 height 36
click at [180, 283] on icon at bounding box center [178, 287] width 16 height 16
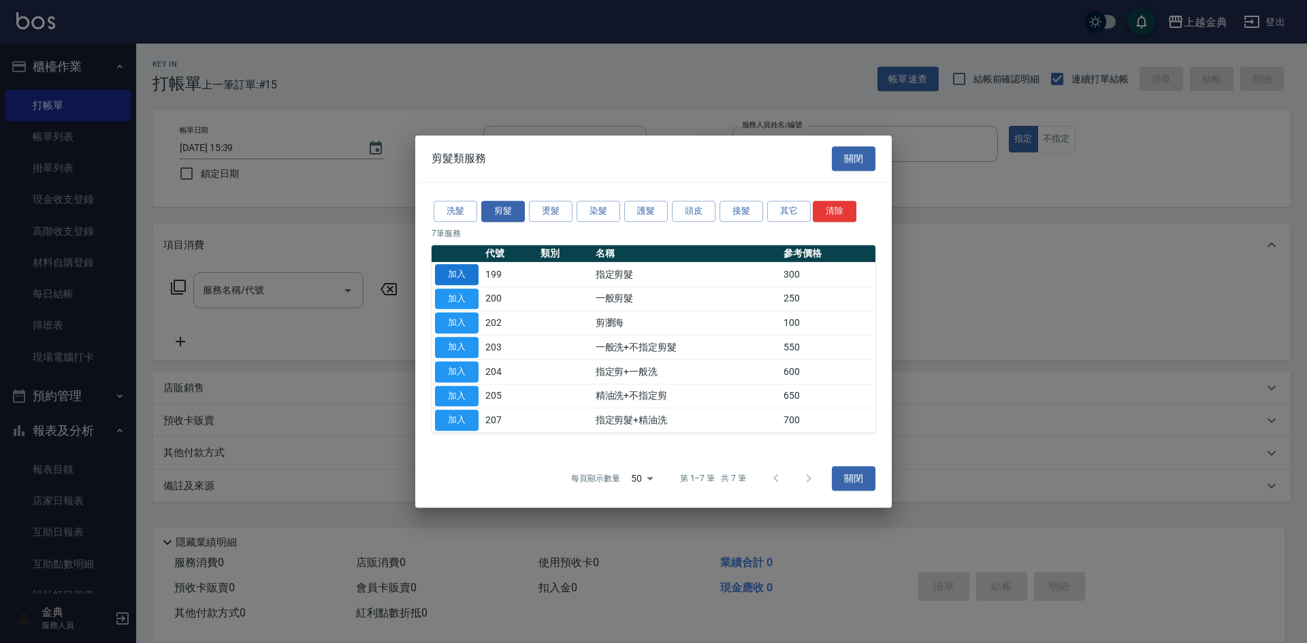
drag, startPoint x: 429, startPoint y: 274, endPoint x: 460, endPoint y: 278, distance: 30.8
click at [432, 274] on div "洗髮 剪髮 燙髮 染髮 護髮 頭皮 接髮 其它 清除 7 筆服務 代號 類別 名稱 參考價格 加入 199 指定剪髮 300 加入 200 一般剪髮 250 …" at bounding box center [653, 315] width 476 height 267
click at [460, 278] on button "加入" at bounding box center [457, 274] width 44 height 21
type input "指定剪髮(199)"
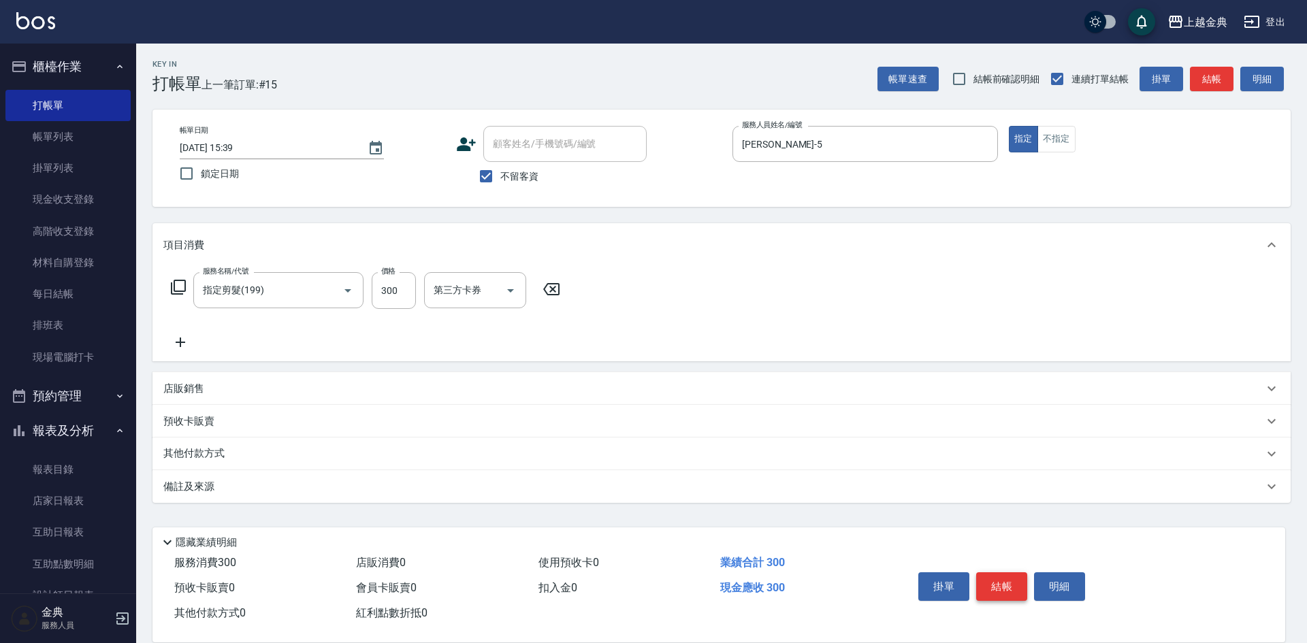
click at [1009, 577] on button "結帳" at bounding box center [1001, 586] width 51 height 29
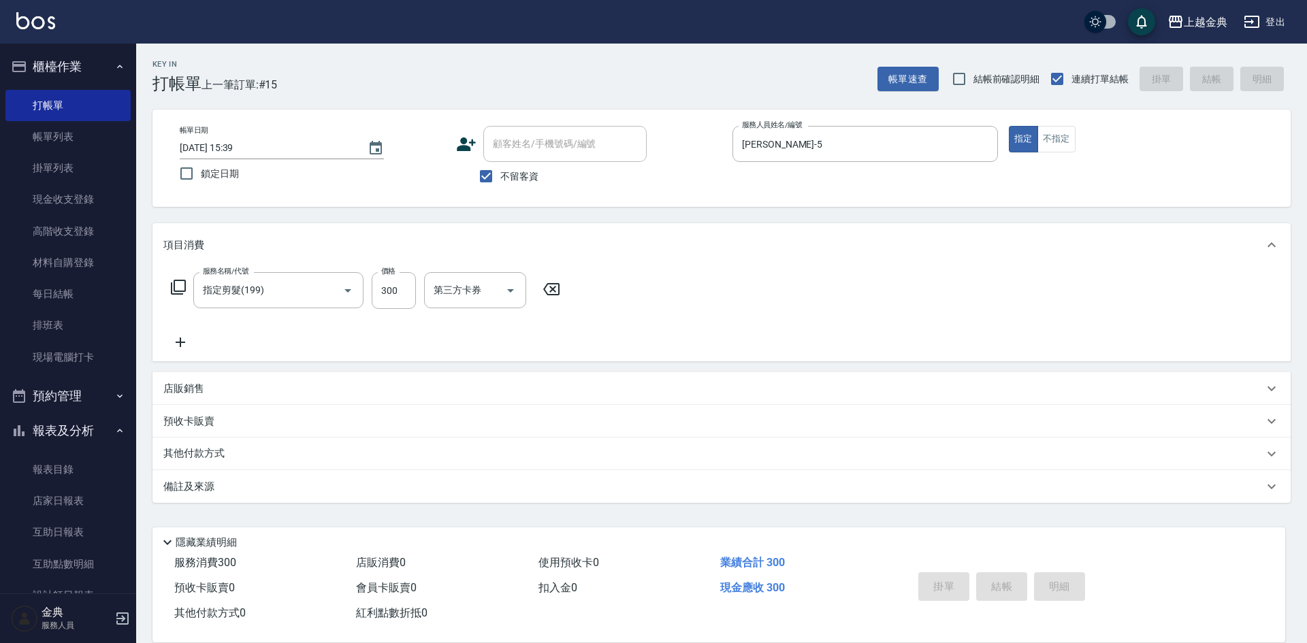
type input "[DATE] 15:40"
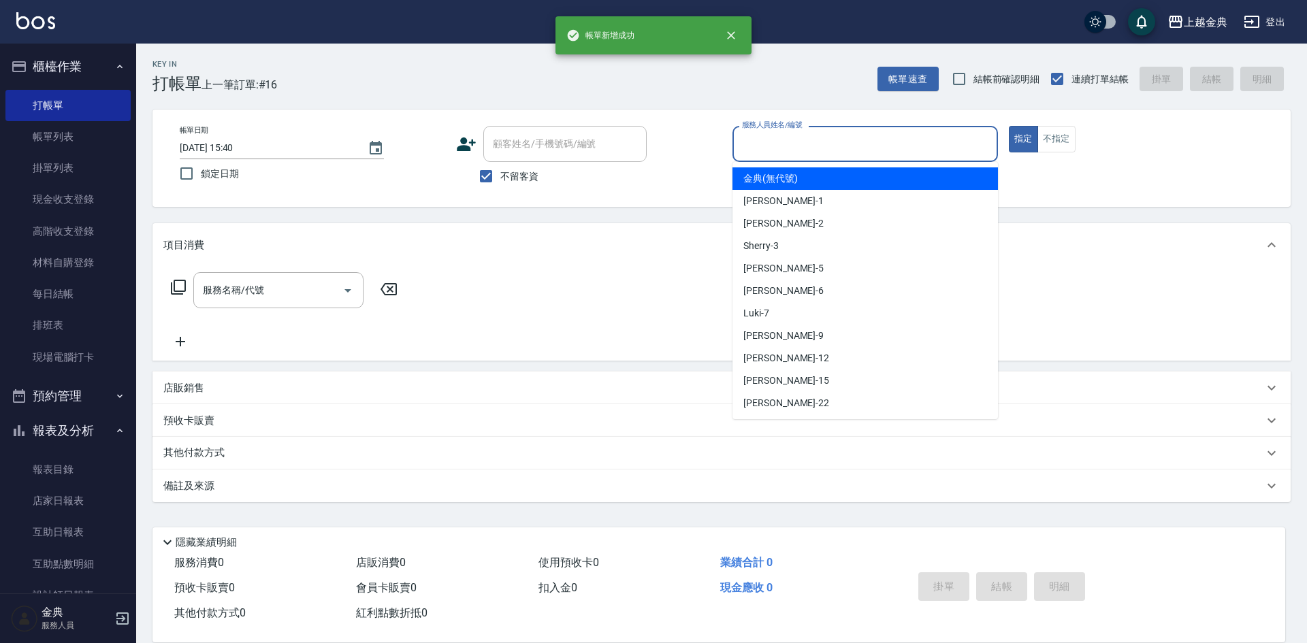
click at [815, 138] on input "服務人員姓名/編號" at bounding box center [864, 144] width 253 height 24
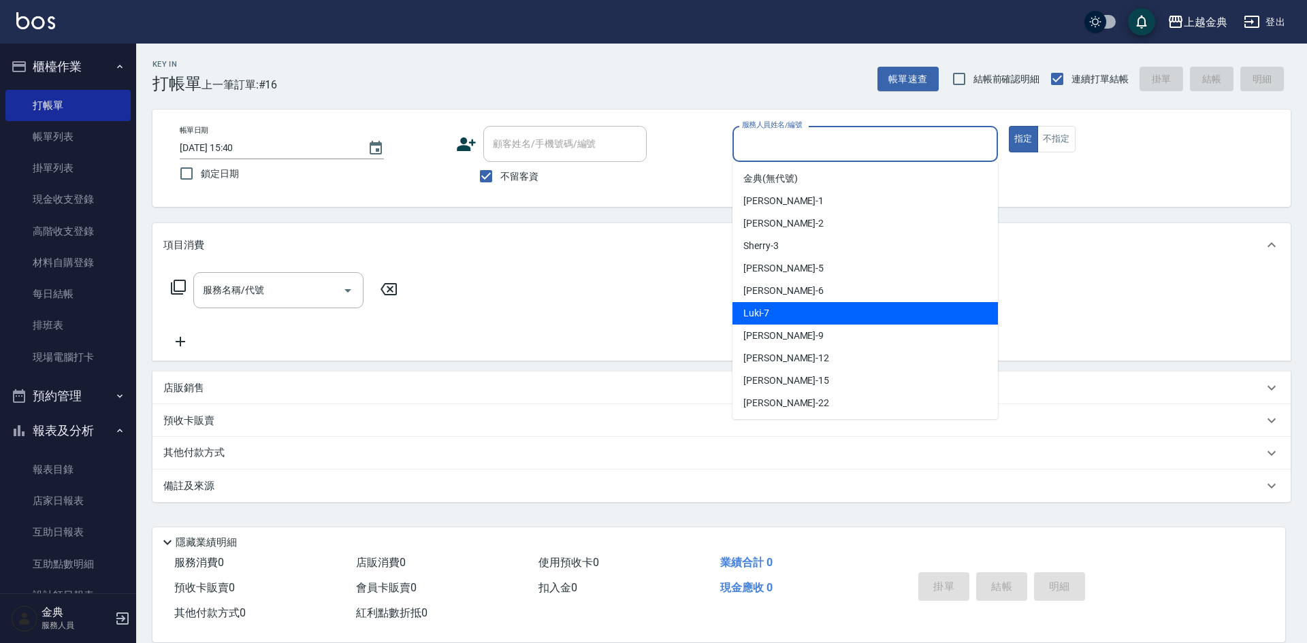
click at [830, 314] on div "Luki -7" at bounding box center [864, 313] width 265 height 22
type input "Luki-7"
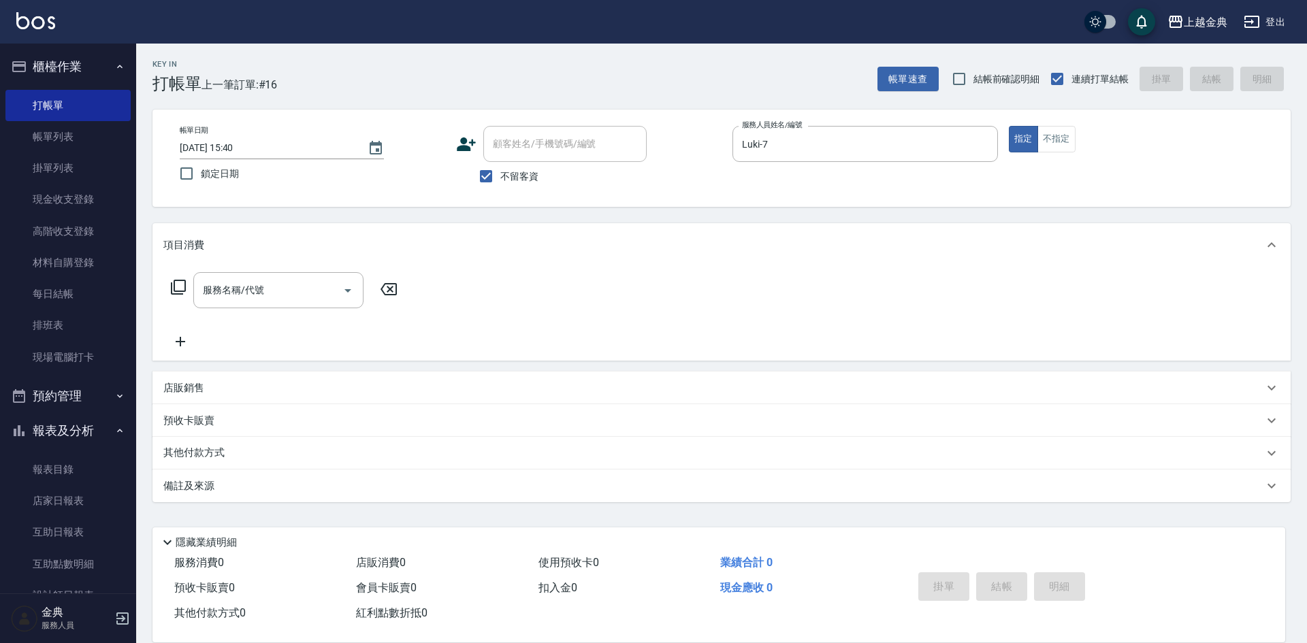
click at [178, 284] on icon at bounding box center [178, 287] width 16 height 16
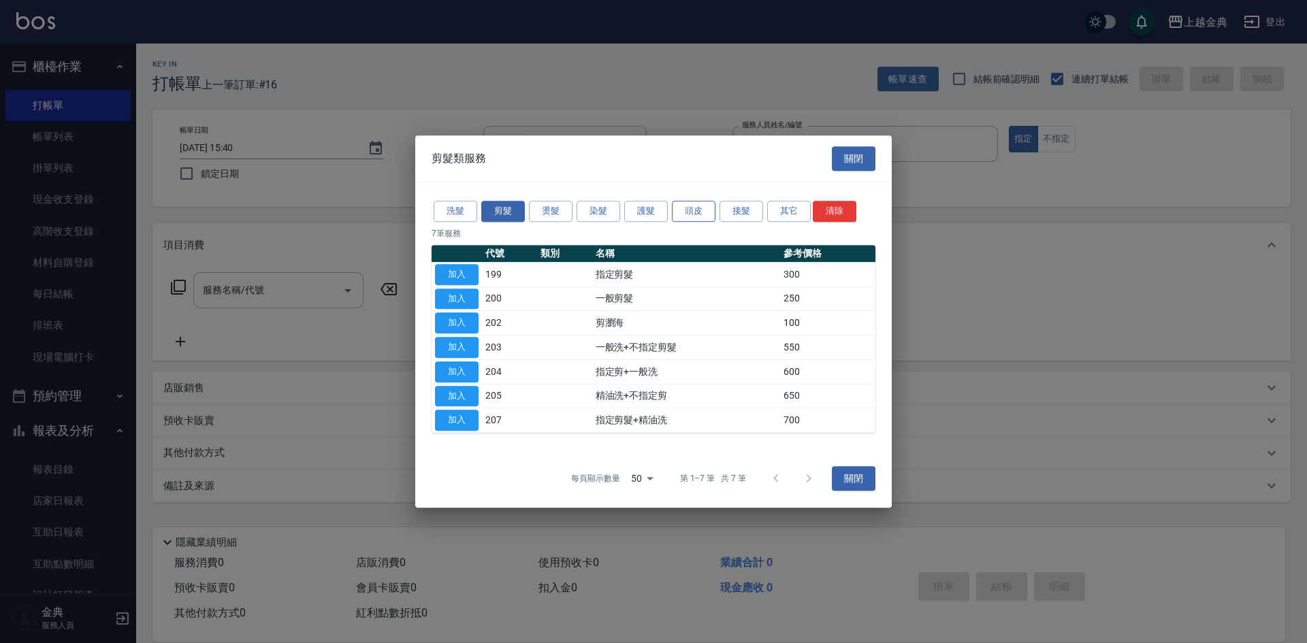
click at [686, 210] on button "頭皮" at bounding box center [694, 211] width 44 height 21
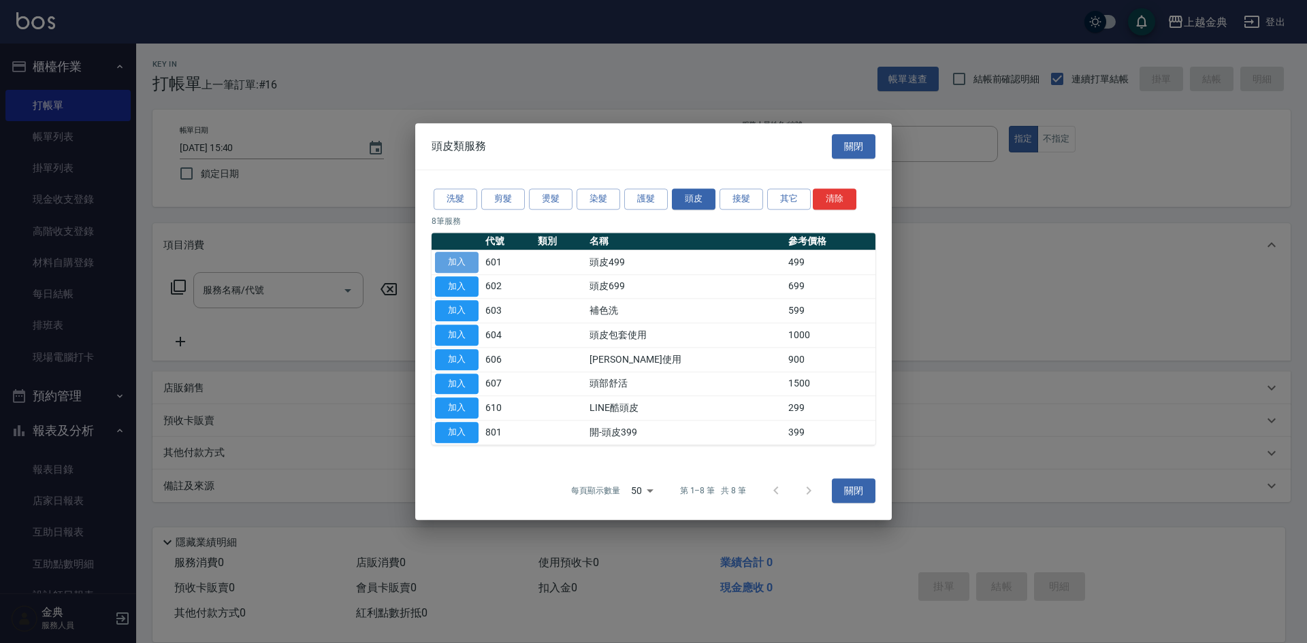
click at [455, 257] on button "加入" at bounding box center [457, 262] width 44 height 21
type input "頭皮499(601)"
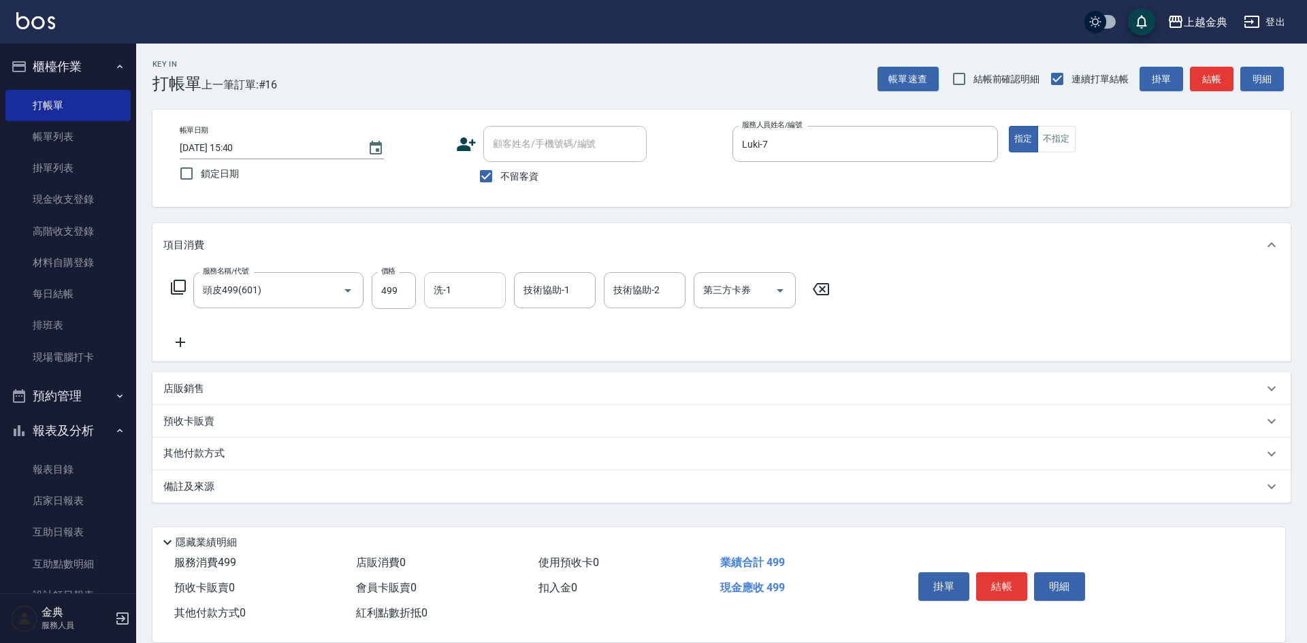
drag, startPoint x: 491, startPoint y: 274, endPoint x: 492, endPoint y: 288, distance: 13.7
click at [491, 276] on div "洗-1" at bounding box center [465, 290] width 82 height 36
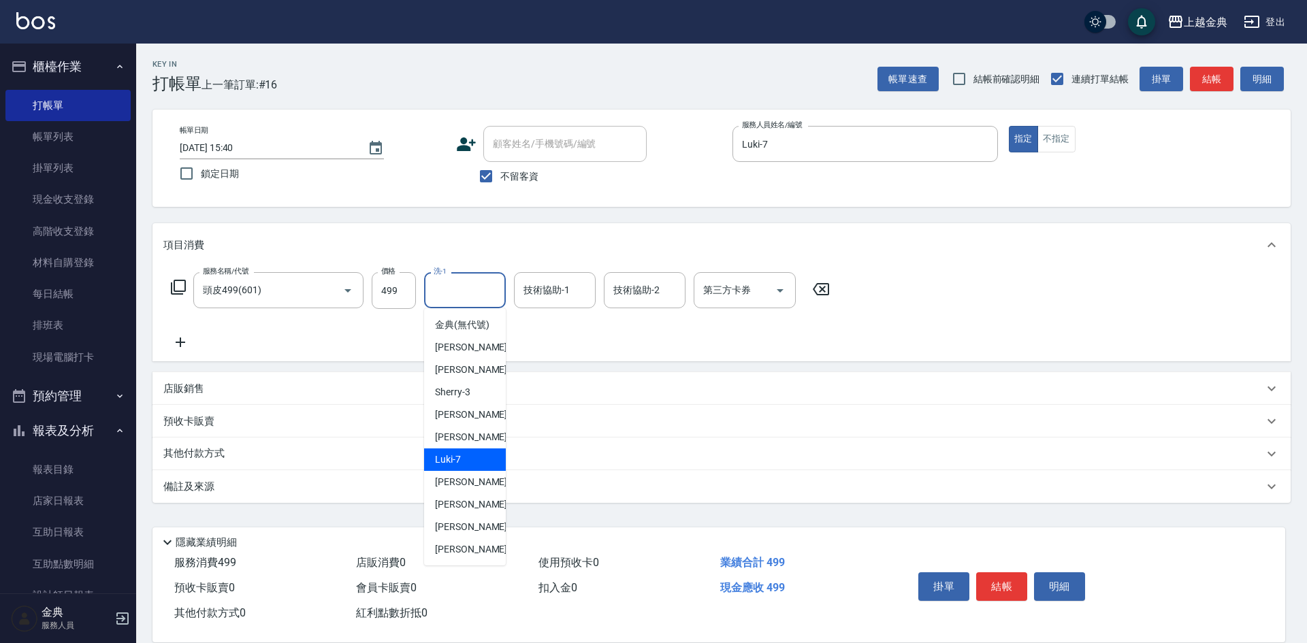
click at [455, 467] on span "Luki -7" at bounding box center [448, 460] width 26 height 14
type input "Luki-7"
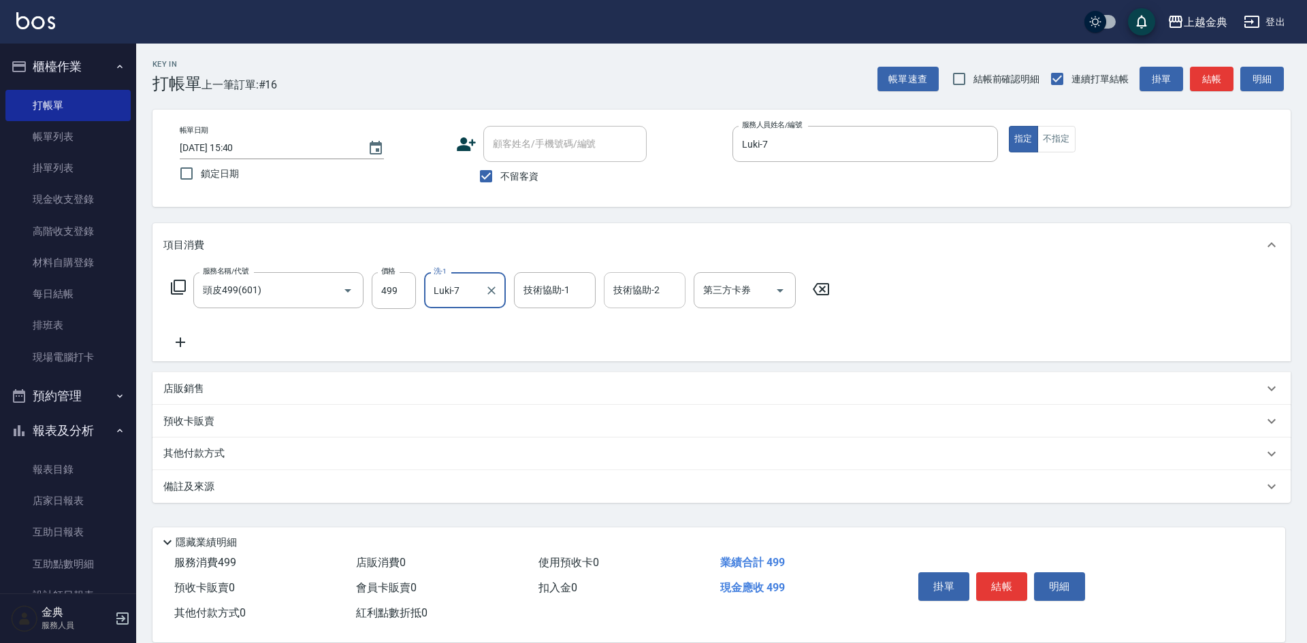
click at [655, 282] on input "技術協助-2" at bounding box center [644, 290] width 69 height 24
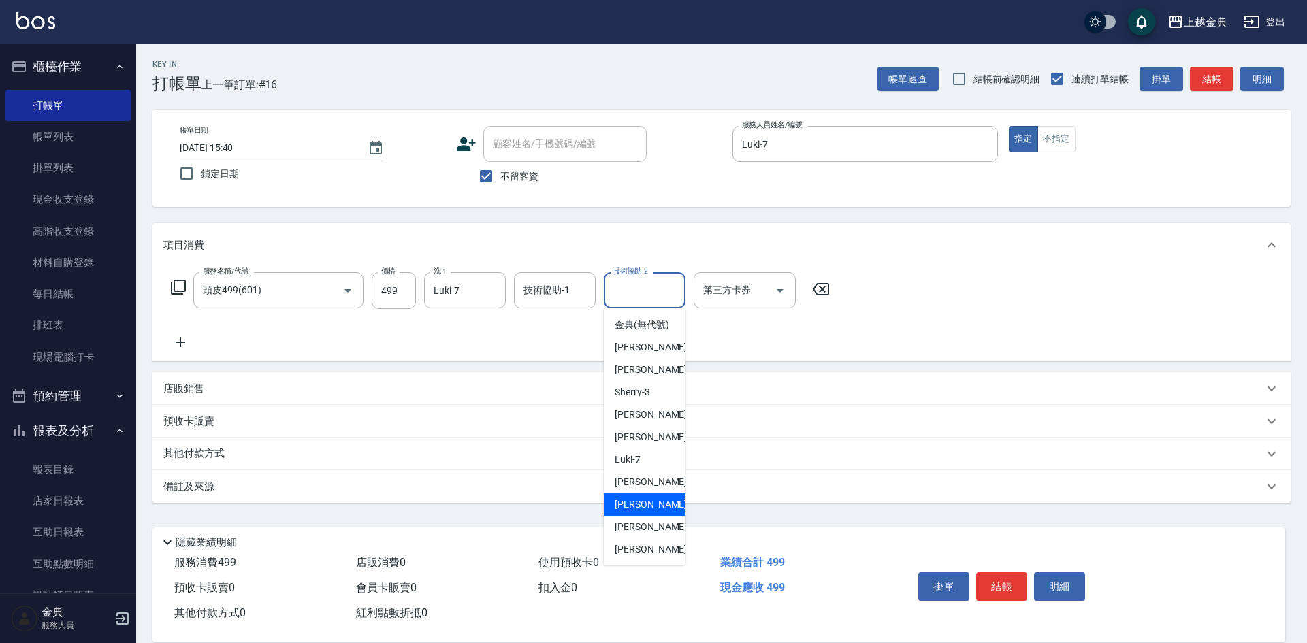
click at [665, 516] on div "[PERSON_NAME]-12" at bounding box center [645, 504] width 82 height 22
type input "[PERSON_NAME]-12"
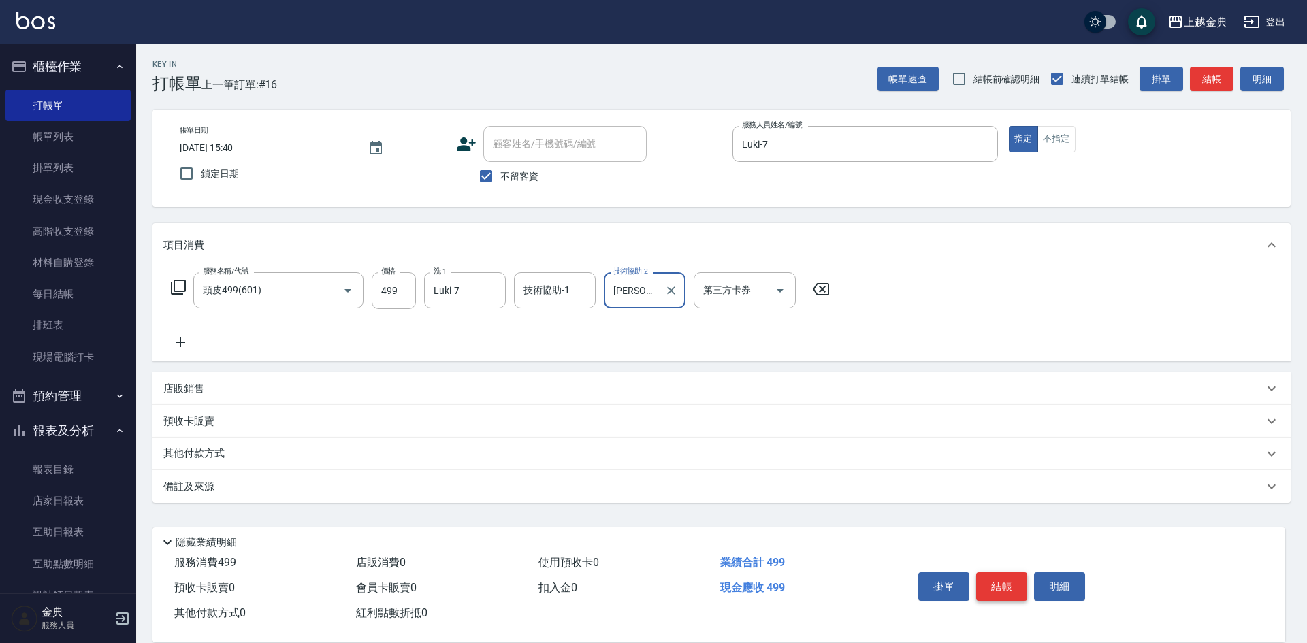
click at [1019, 585] on button "結帳" at bounding box center [1001, 586] width 51 height 29
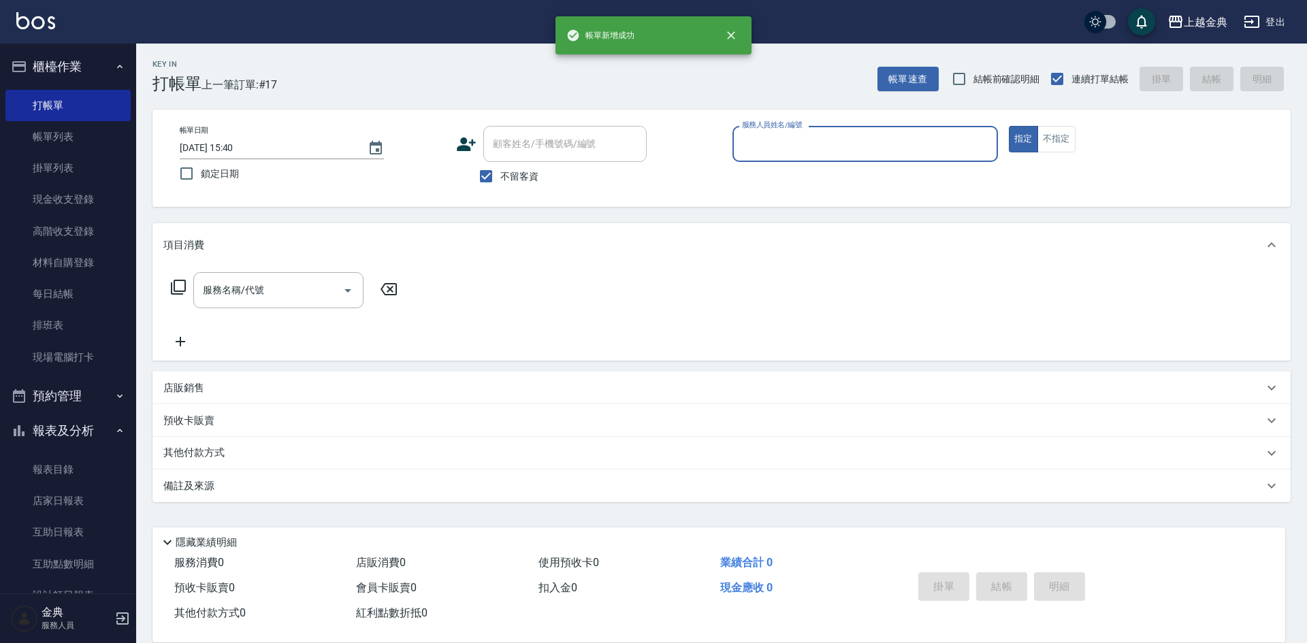
click at [894, 135] on input "服務人員姓名/編號" at bounding box center [864, 144] width 253 height 24
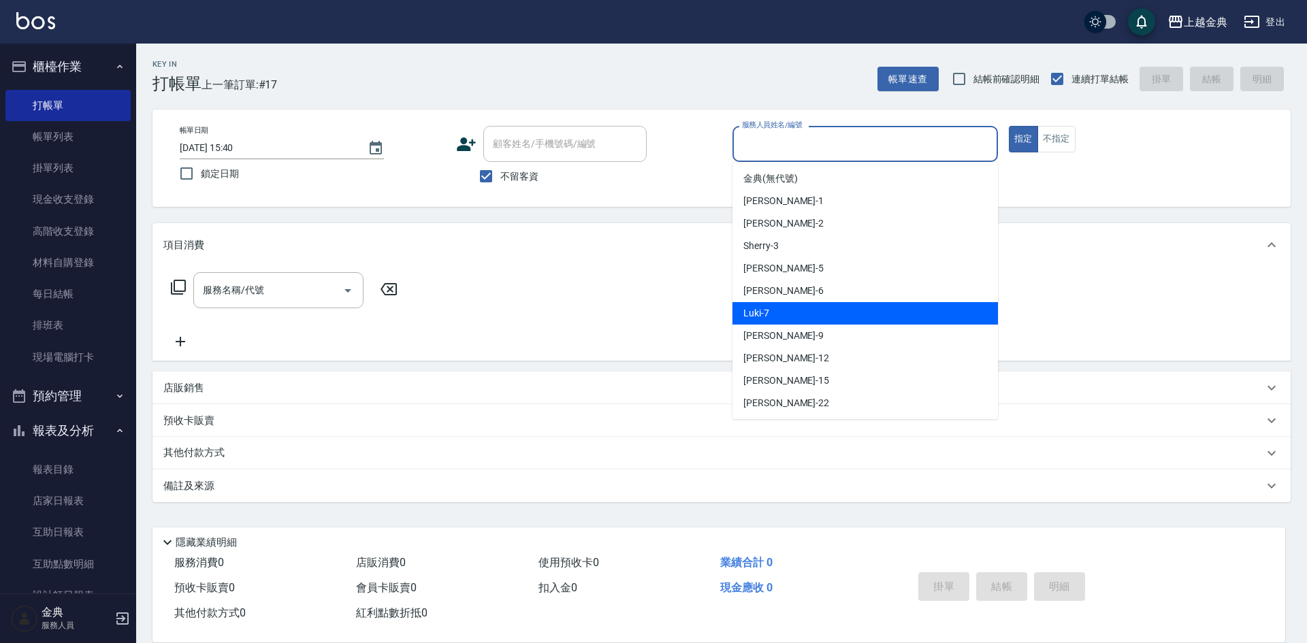
click at [863, 324] on div "Luki -7" at bounding box center [864, 313] width 265 height 22
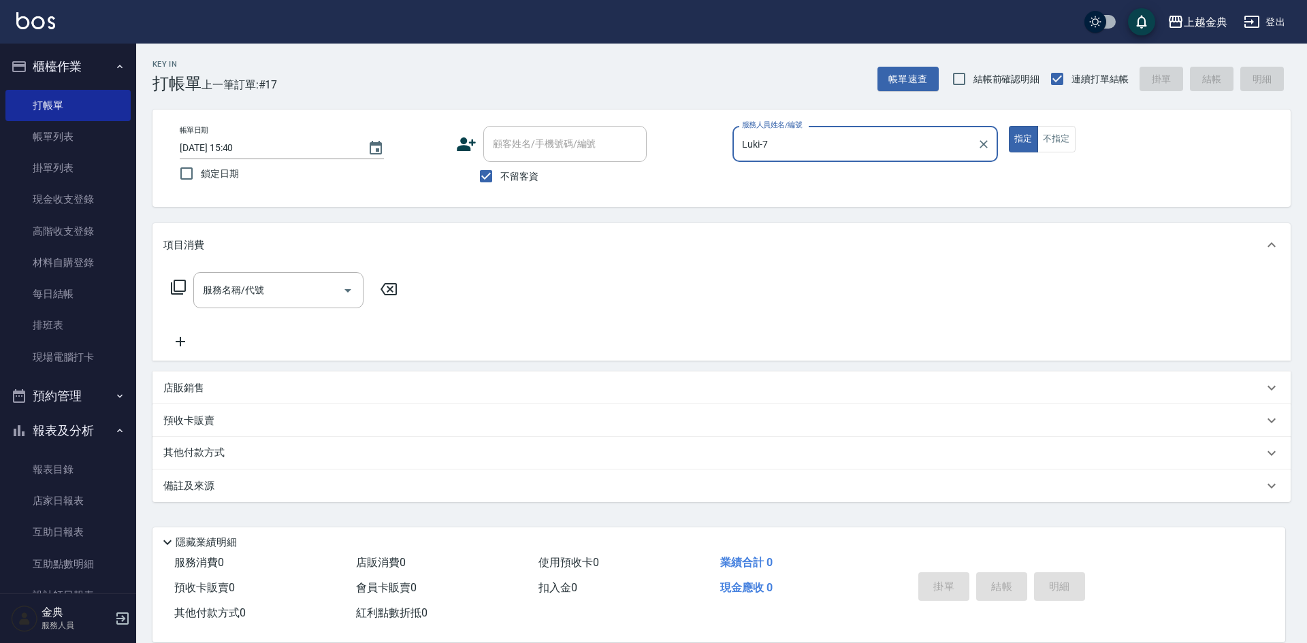
drag, startPoint x: 813, startPoint y: 125, endPoint x: 819, endPoint y: 138, distance: 14.3
click at [819, 135] on div "Luki-7 服務人員姓名/編號" at bounding box center [864, 144] width 265 height 36
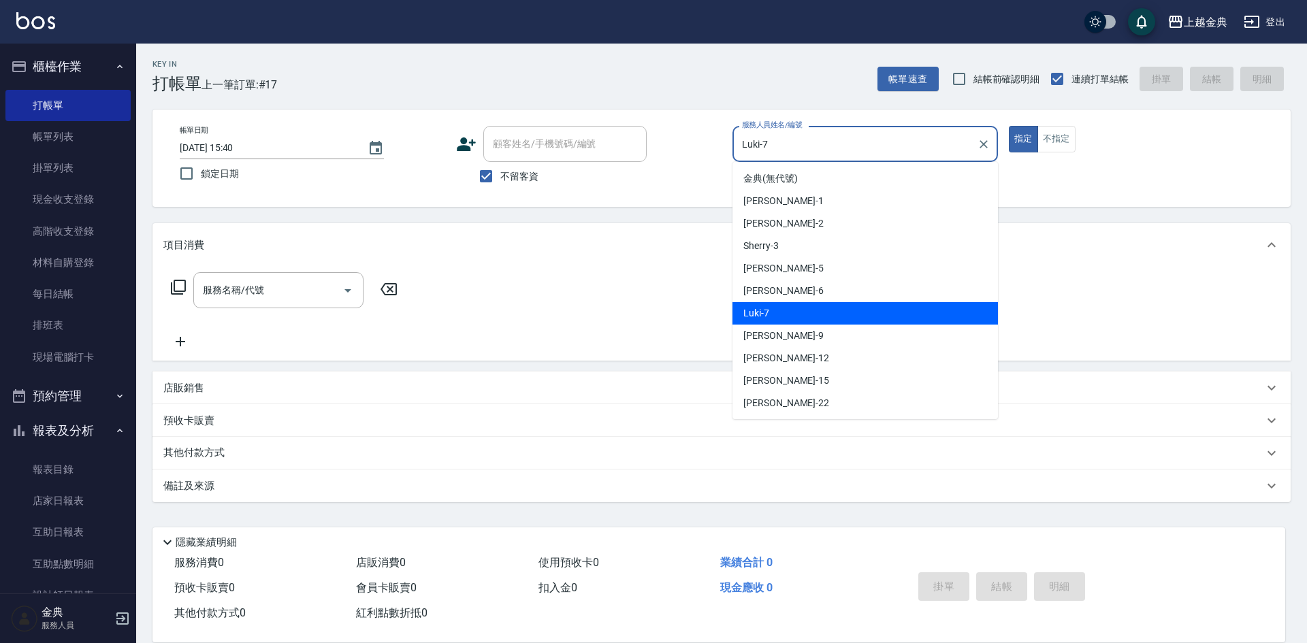
click at [820, 149] on input "Luki-7" at bounding box center [854, 144] width 233 height 24
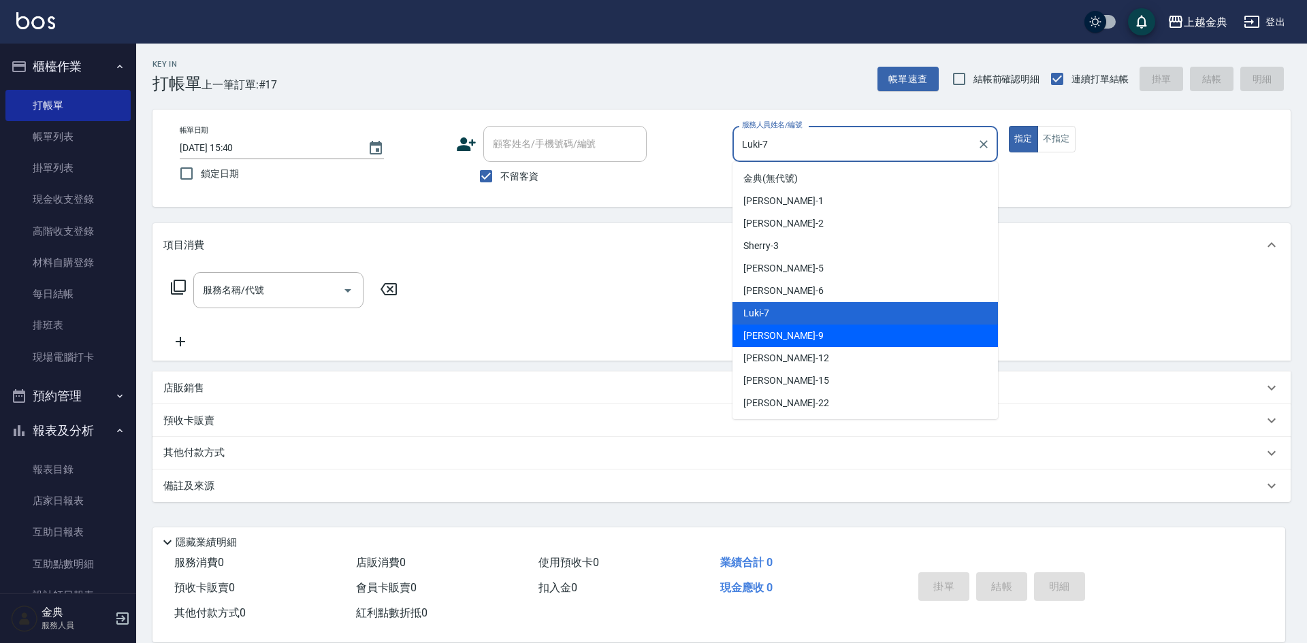
drag, startPoint x: 786, startPoint y: 338, endPoint x: 770, endPoint y: 337, distance: 16.3
click at [785, 337] on div "[PERSON_NAME] -9" at bounding box center [864, 336] width 265 height 22
type input "[PERSON_NAME]-9"
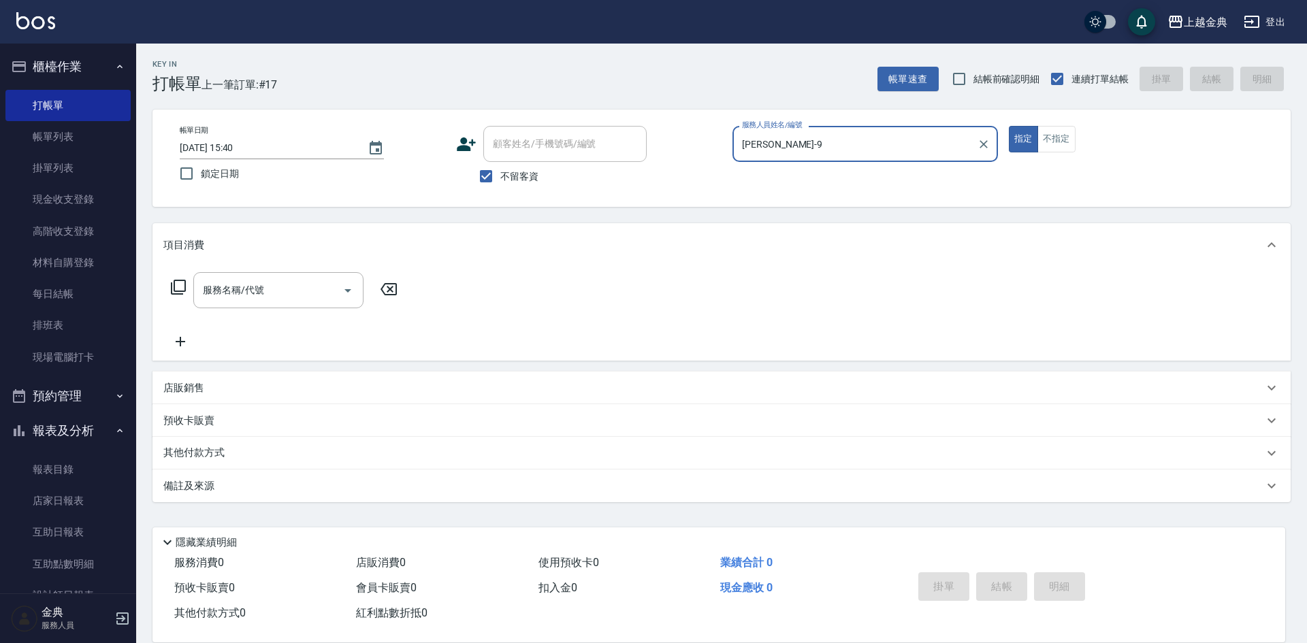
click at [169, 287] on div "服務名稱/代號 服務名稱/代號" at bounding box center [284, 290] width 242 height 36
click at [178, 288] on icon at bounding box center [178, 287] width 16 height 16
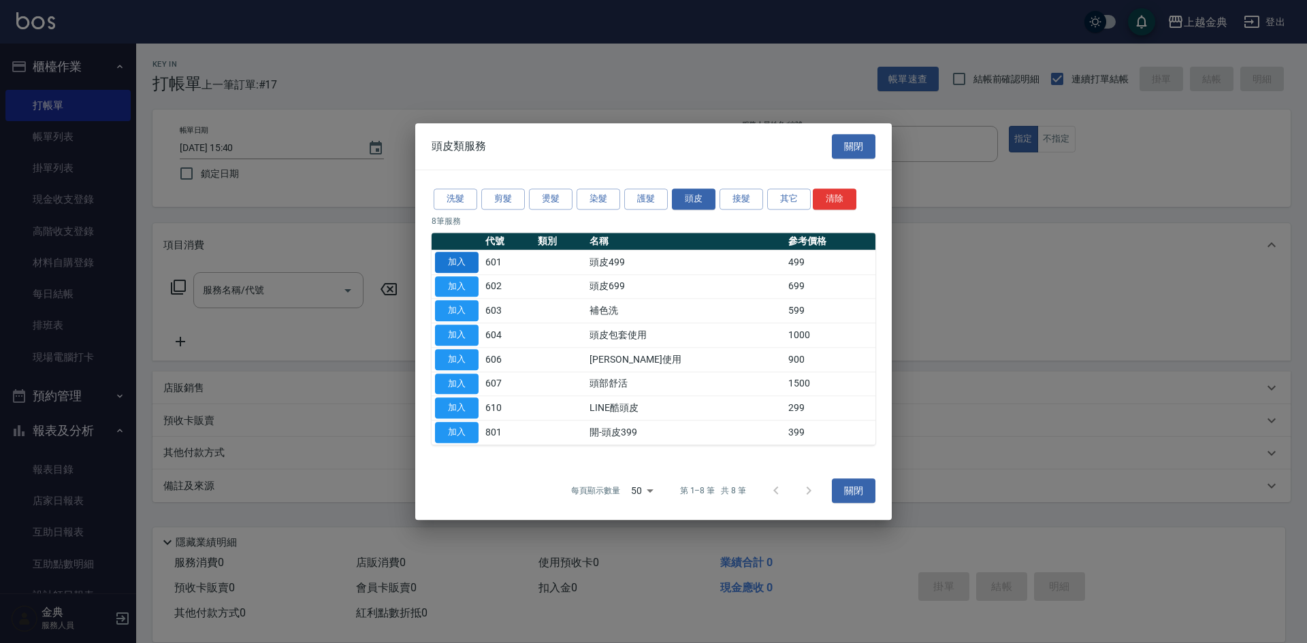
click at [457, 260] on button "加入" at bounding box center [457, 262] width 44 height 21
type input "頭皮499(601)"
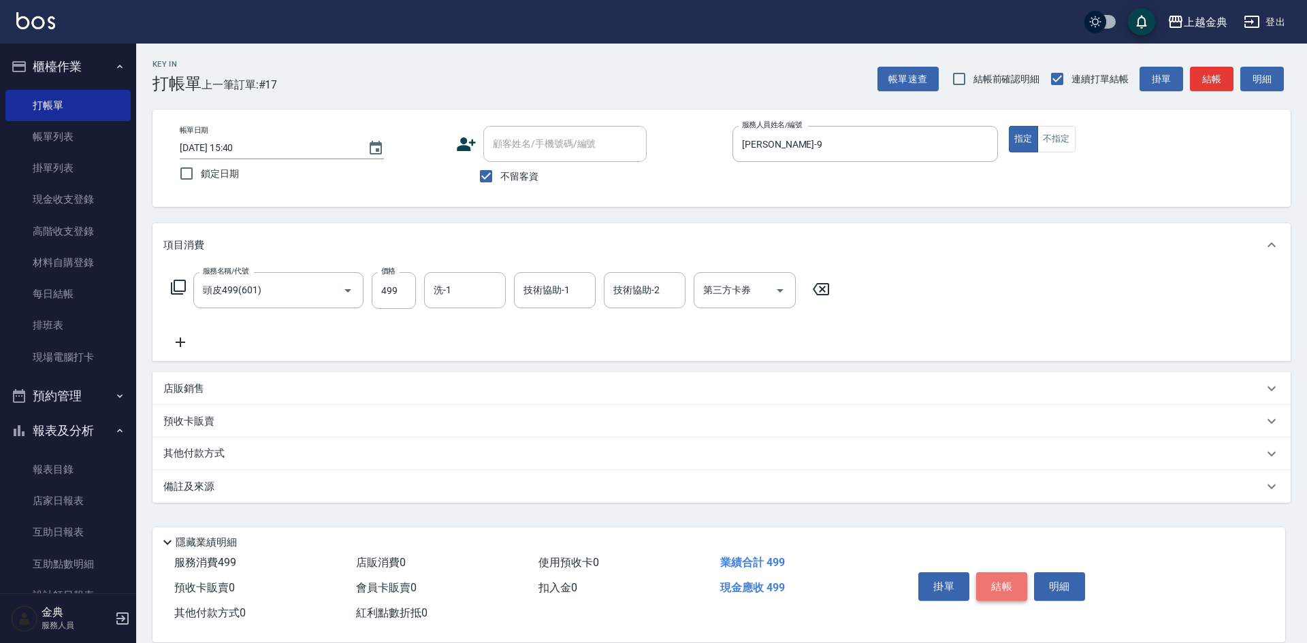
click at [1006, 578] on button "結帳" at bounding box center [1001, 586] width 51 height 29
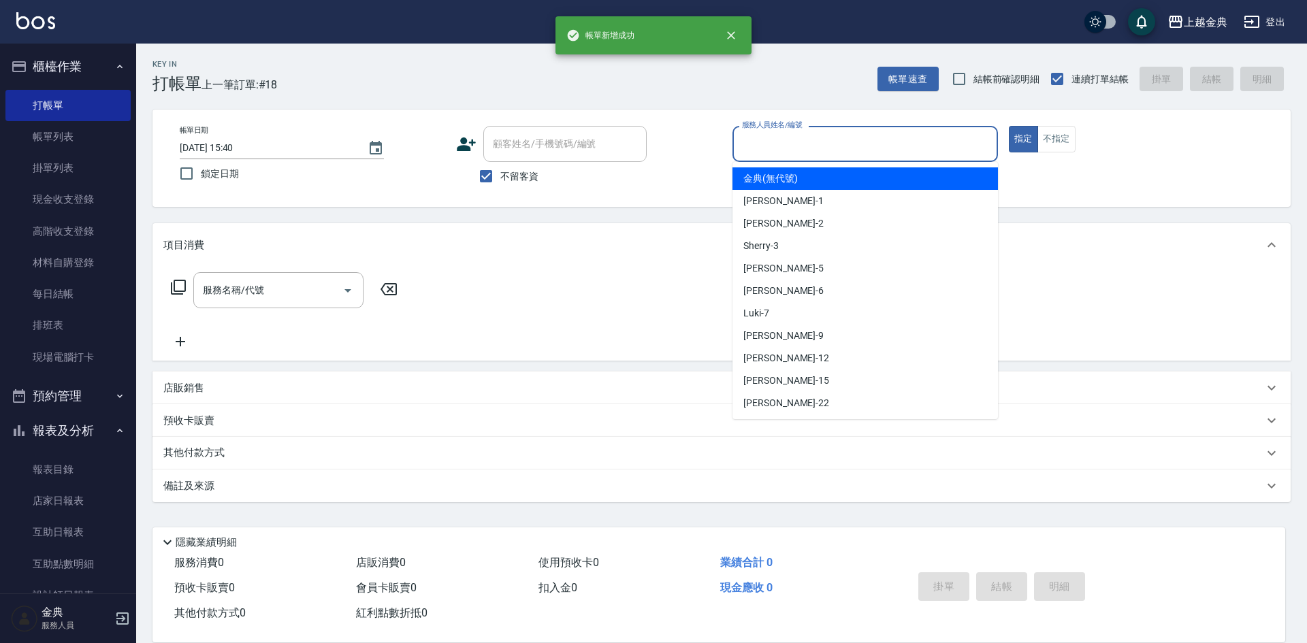
click at [845, 152] on input "服務人員姓名/編號" at bounding box center [864, 144] width 253 height 24
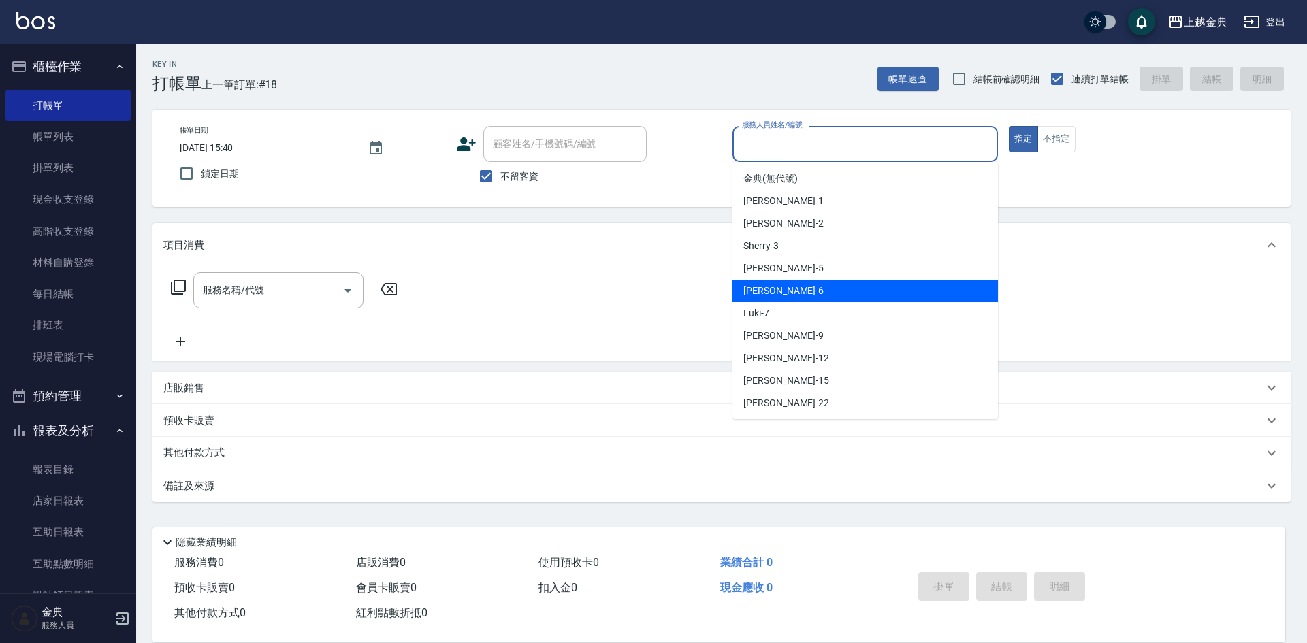
click at [847, 295] on div "[PERSON_NAME] -6" at bounding box center [864, 291] width 265 height 22
type input "[PERSON_NAME]-6"
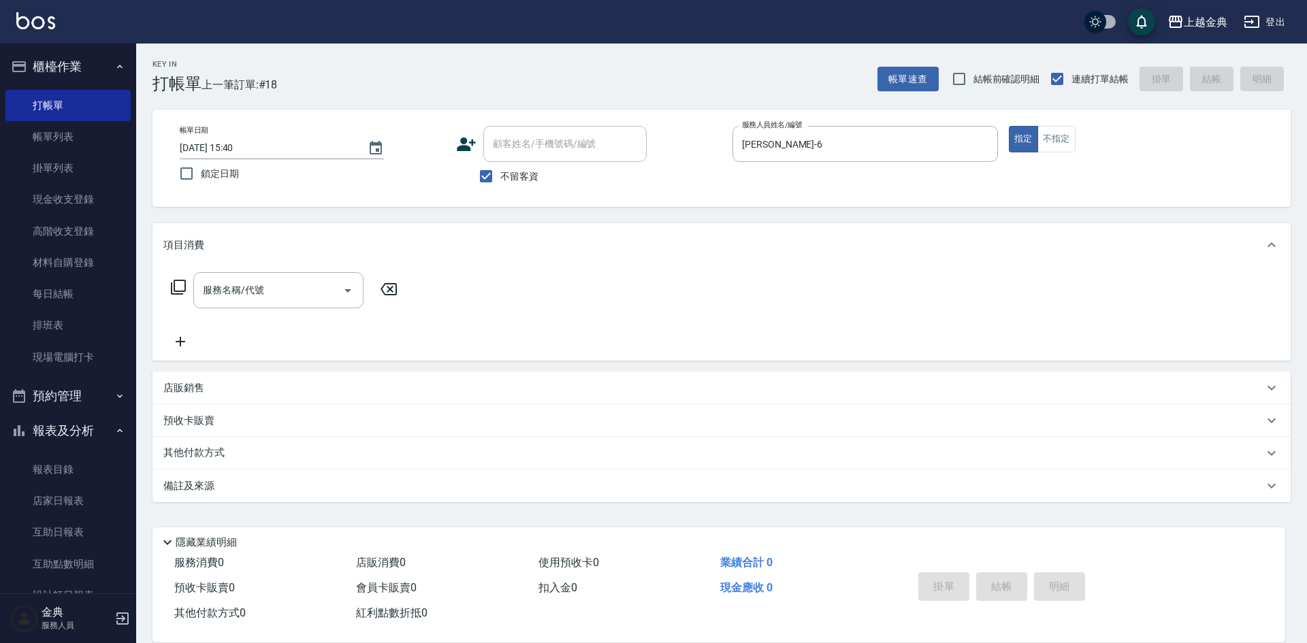
click at [181, 285] on icon at bounding box center [178, 287] width 16 height 16
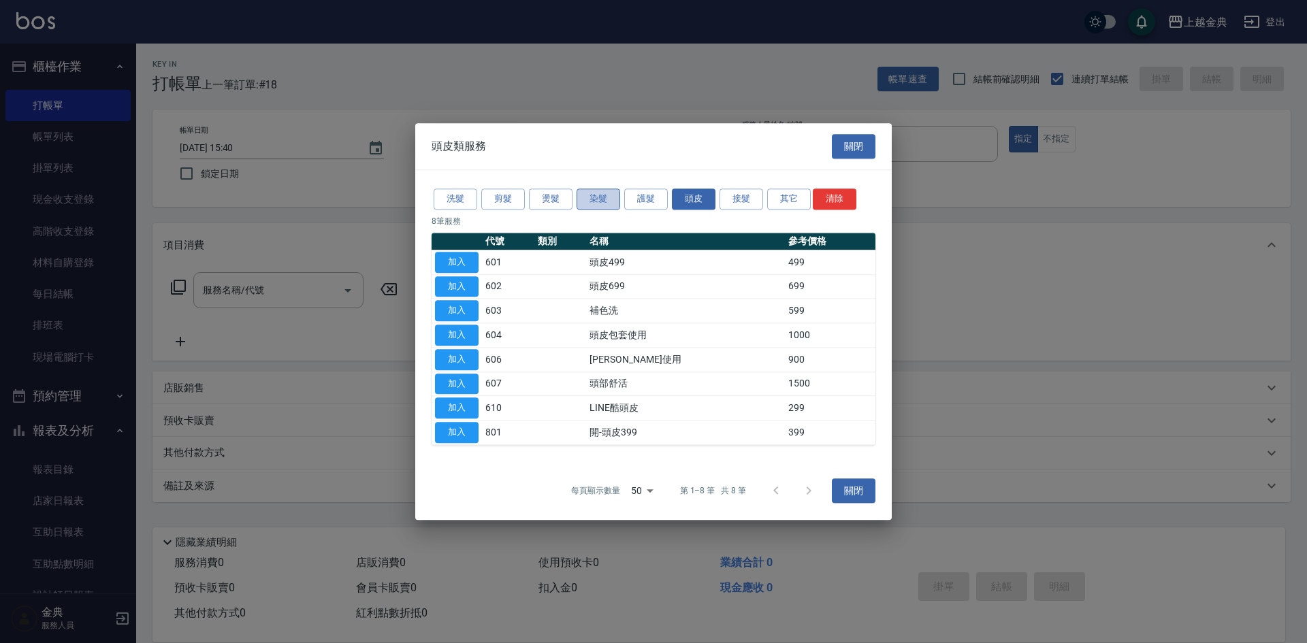
click at [590, 198] on button "染髮" at bounding box center [598, 199] width 44 height 21
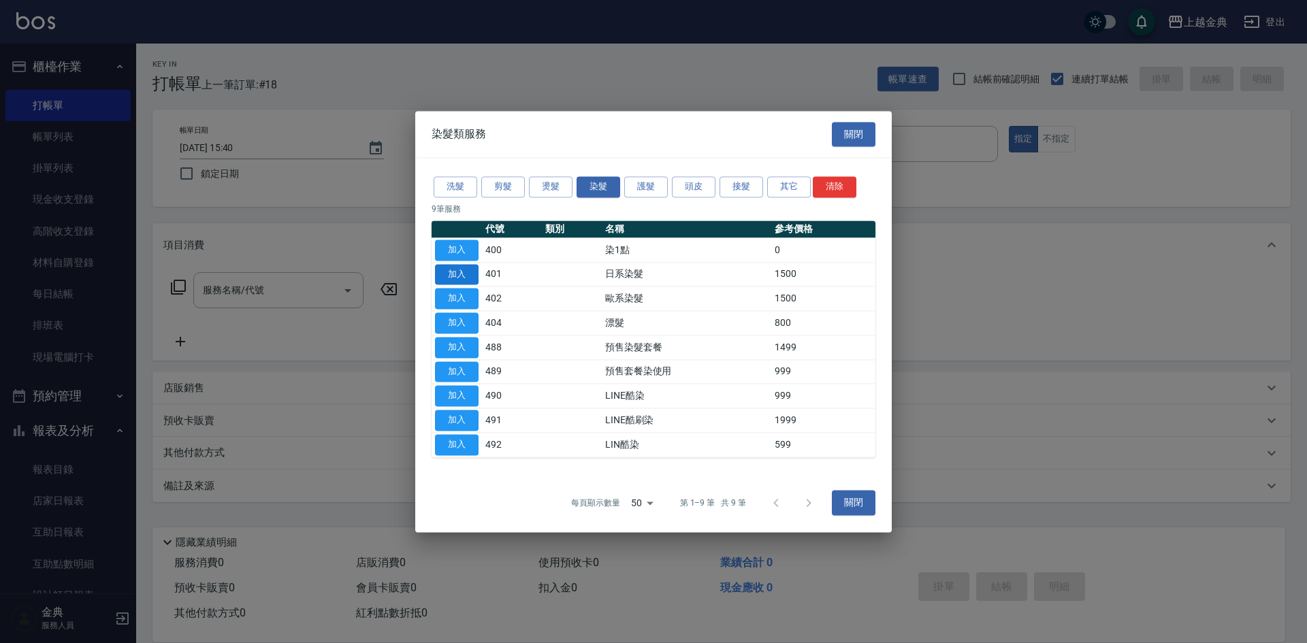
click at [458, 276] on button "加入" at bounding box center [457, 274] width 44 height 21
type input "日系染髮(401)"
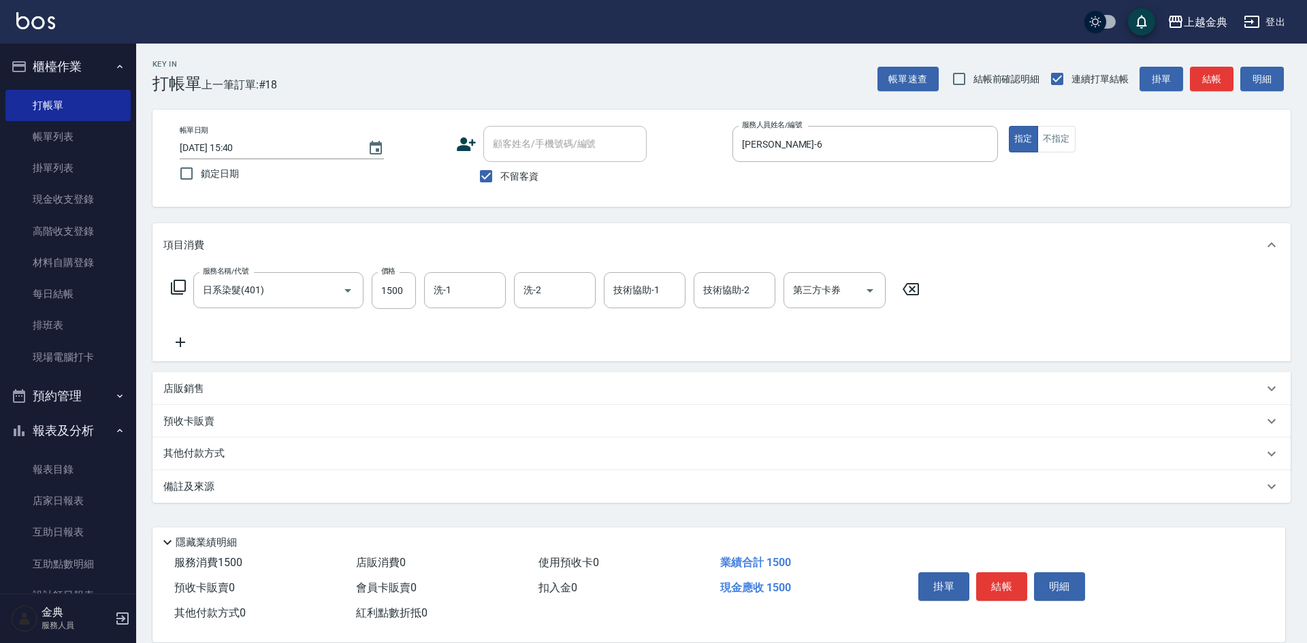
click at [203, 442] on div "其他付款方式" at bounding box center [721, 454] width 1138 height 33
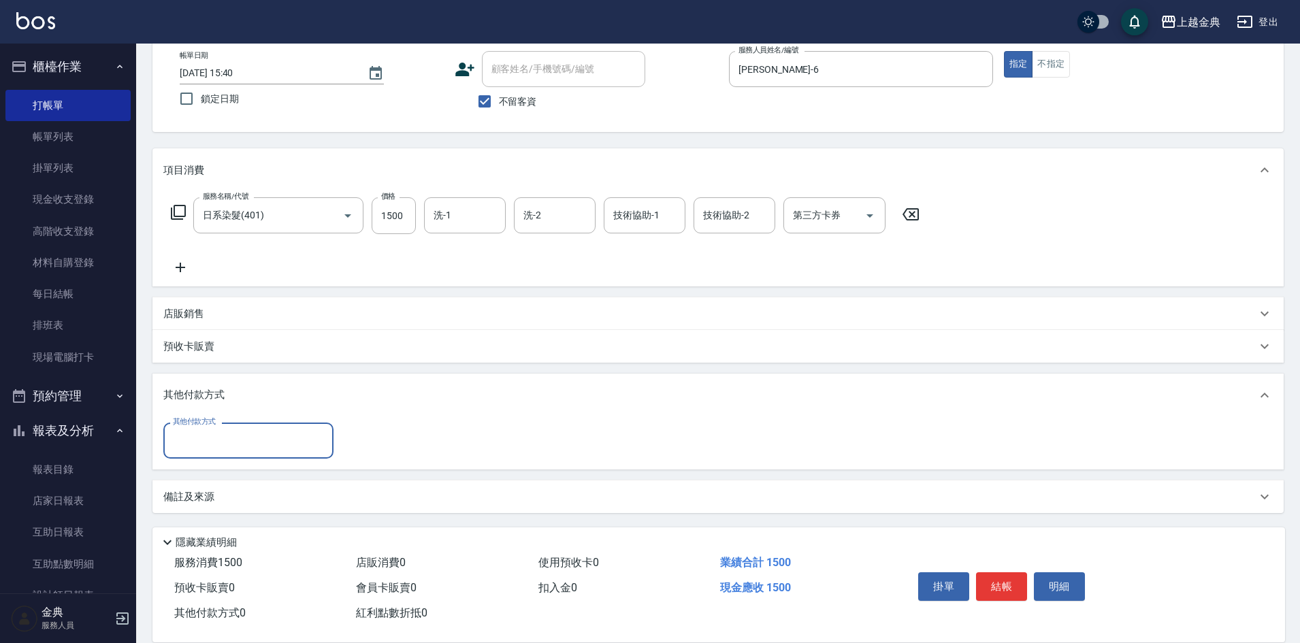
scroll to position [76, 0]
click at [216, 438] on input "其他付款方式" at bounding box center [248, 440] width 158 height 24
click at [230, 503] on span "信用卡" at bounding box center [248, 497] width 170 height 22
type input "信用卡"
click at [385, 436] on input "0" at bounding box center [393, 440] width 102 height 37
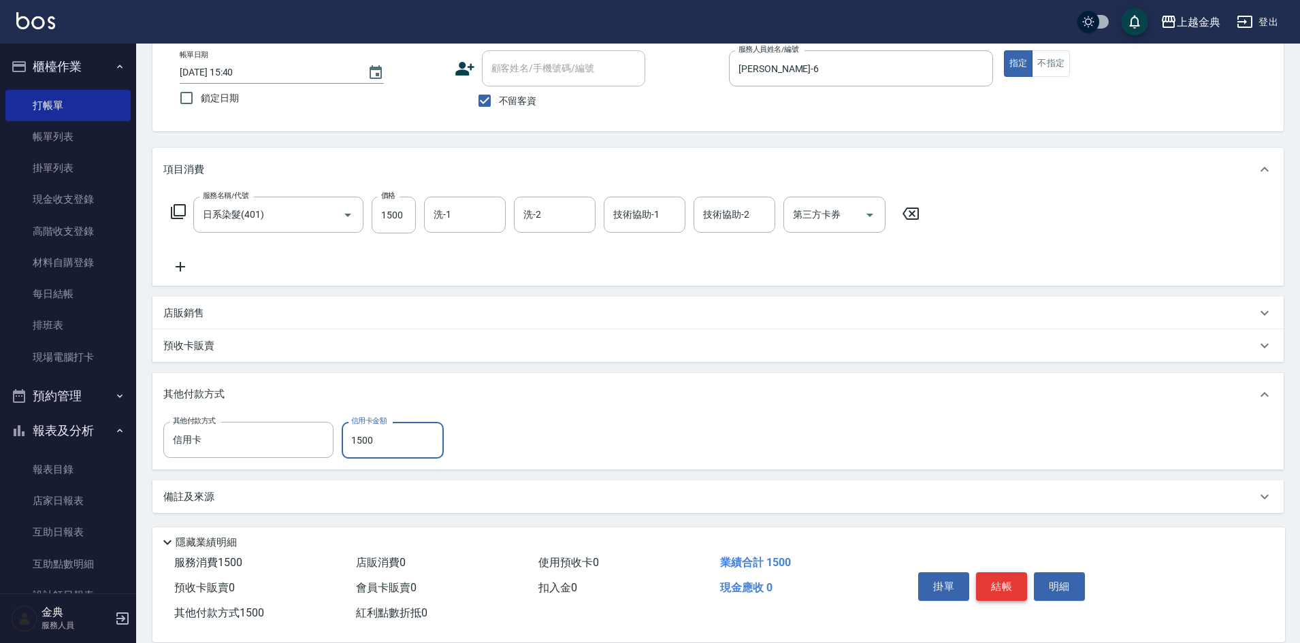
type input "1500"
click at [1009, 583] on button "結帳" at bounding box center [1001, 586] width 51 height 29
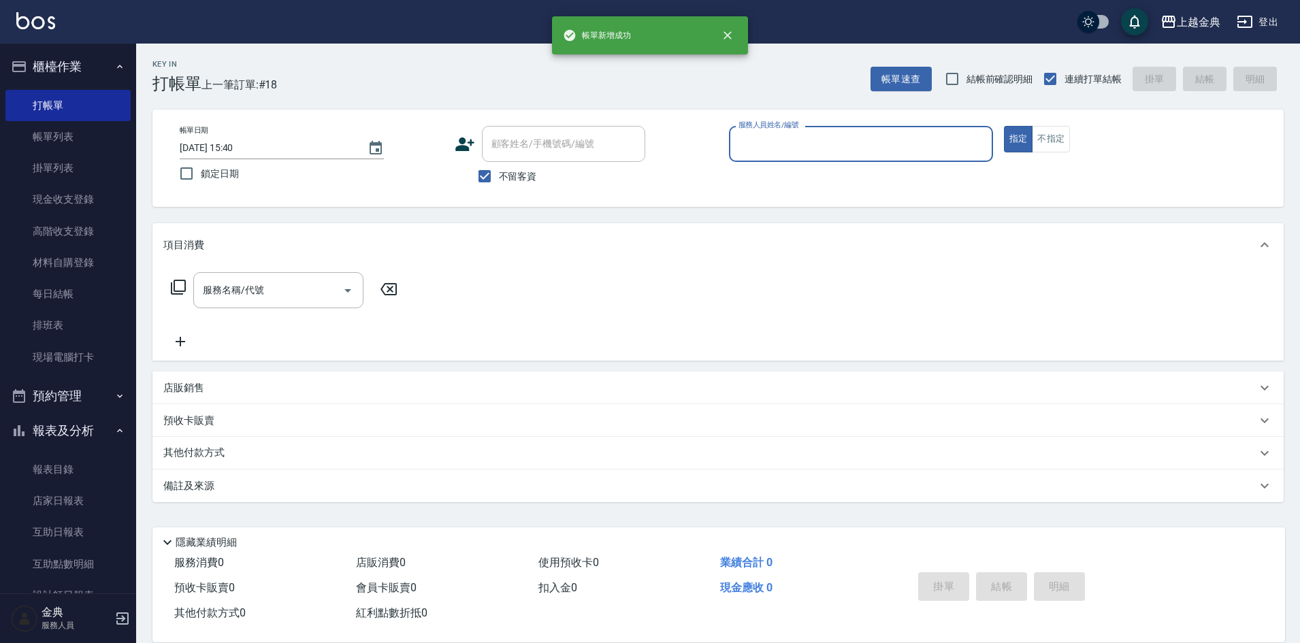
scroll to position [0, 0]
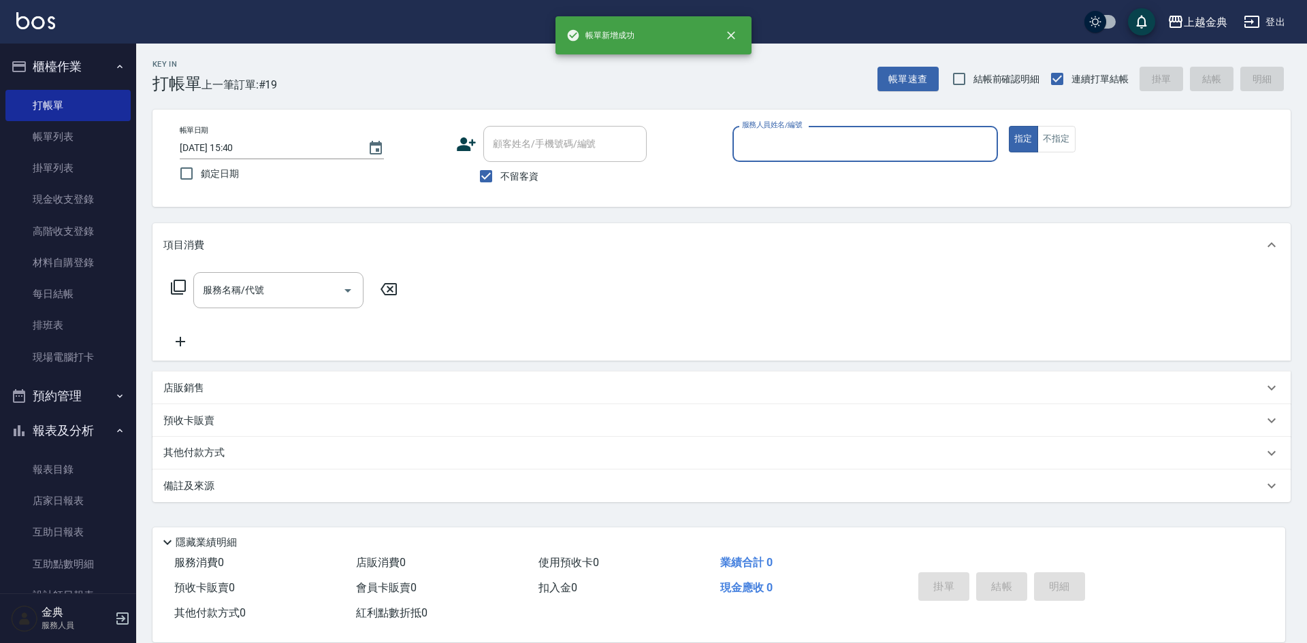
click at [934, 144] on input "服務人員姓名/編號" at bounding box center [864, 144] width 253 height 24
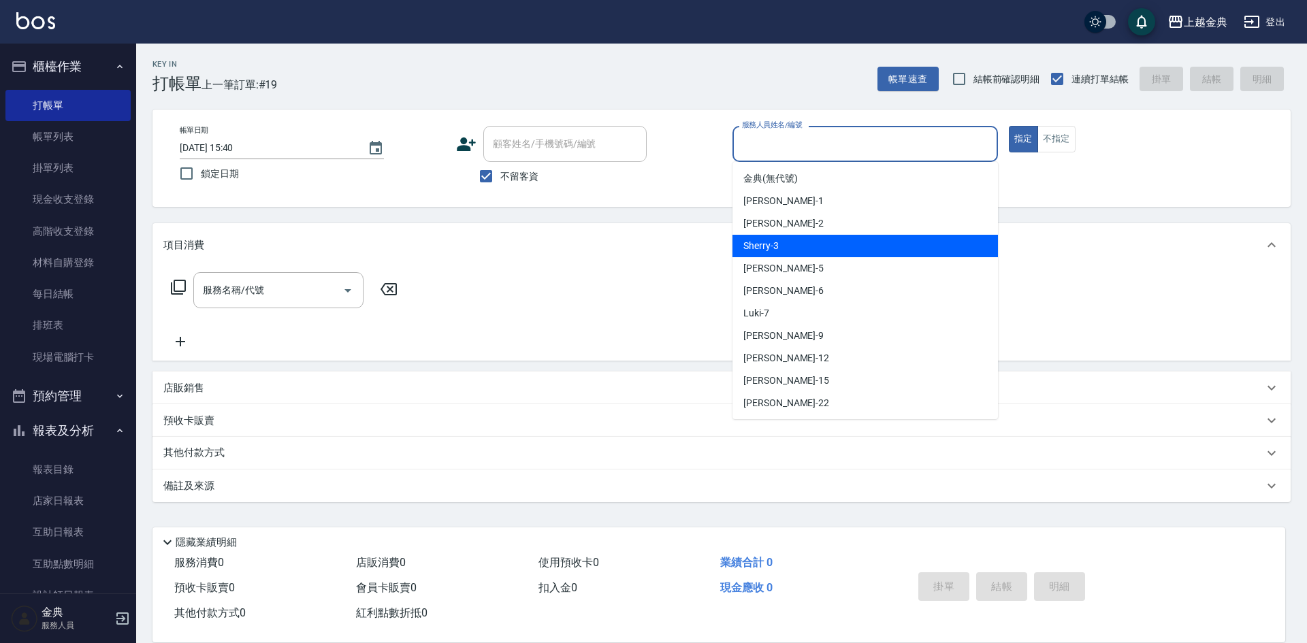
click at [843, 253] on div "Sherry -3" at bounding box center [864, 246] width 265 height 22
type input "Sherry-3"
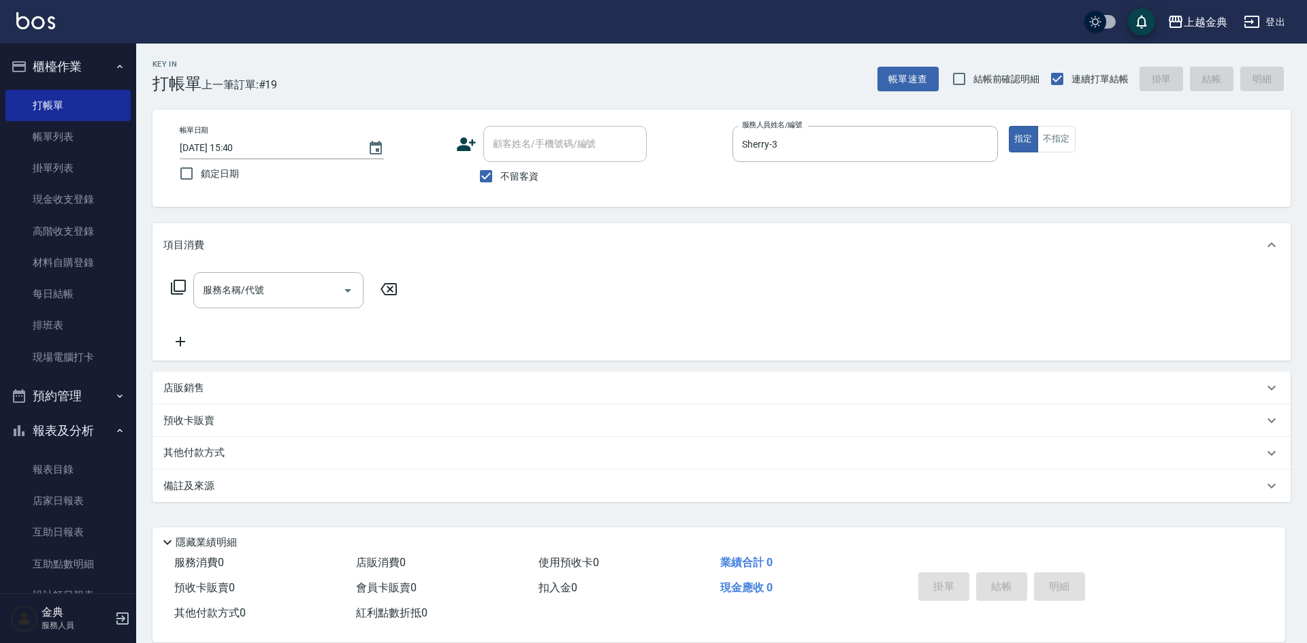
click at [174, 280] on icon at bounding box center [178, 287] width 16 height 16
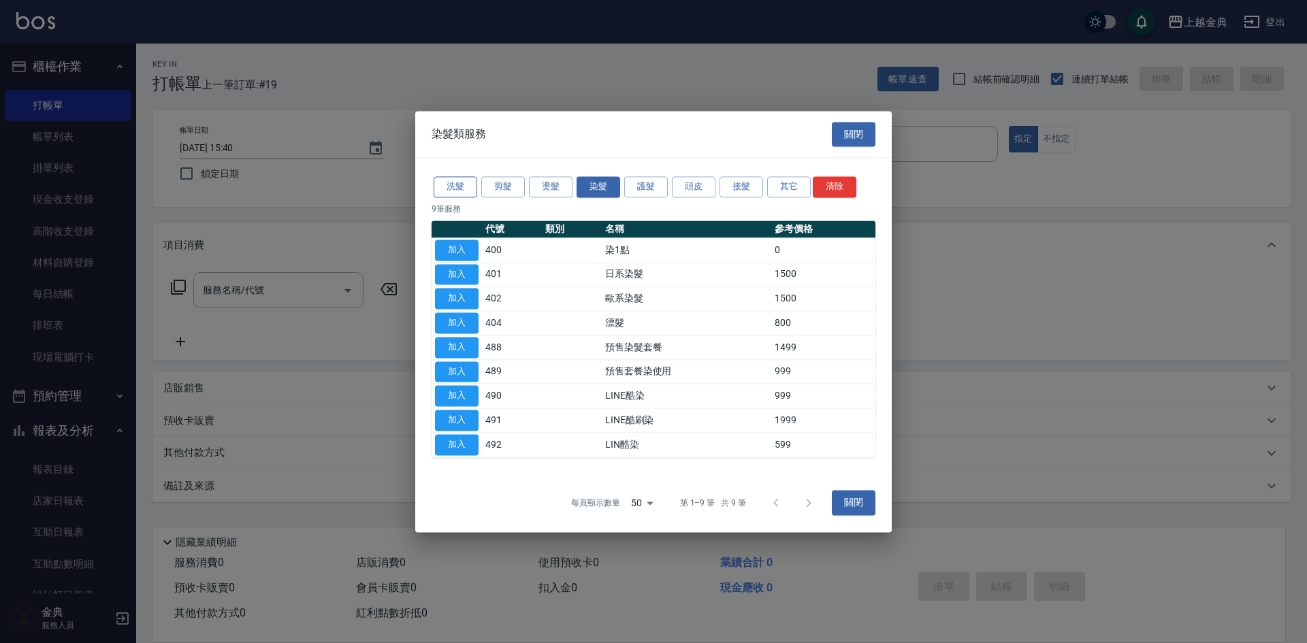
click at [459, 176] on div "洗髮 剪髮 燙髮 染髮 護髮 頭皮 接髮 其它 清除" at bounding box center [653, 186] width 444 height 25
click at [459, 178] on button "洗髮" at bounding box center [456, 186] width 44 height 21
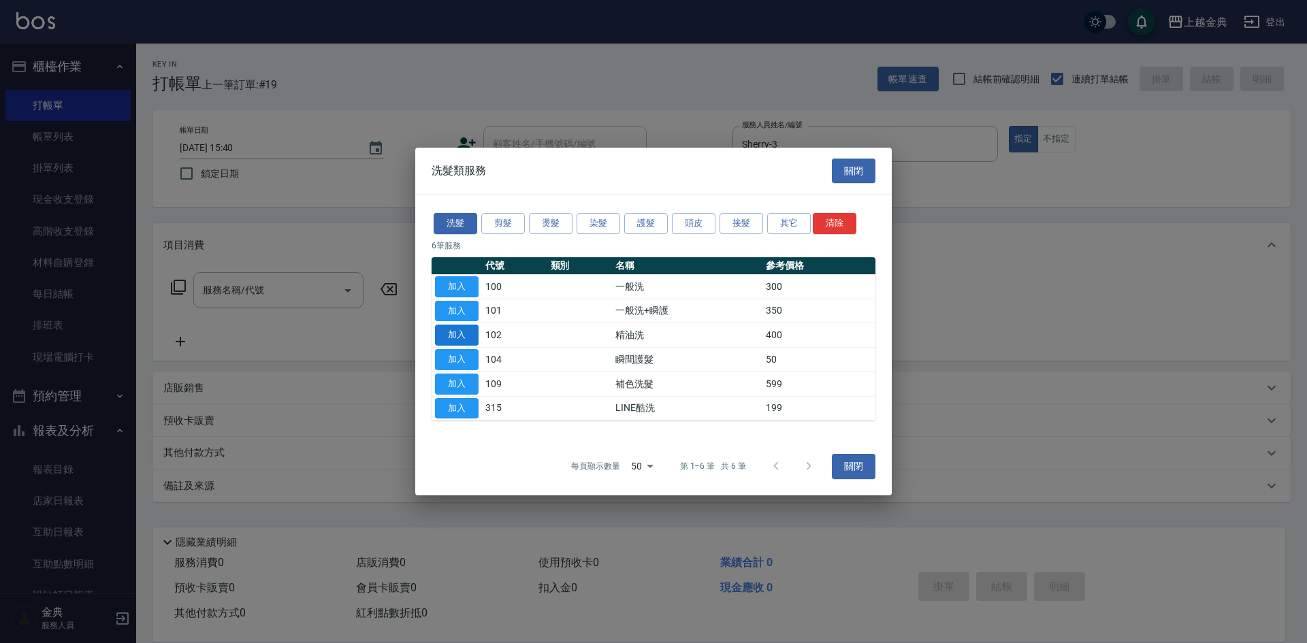
click at [462, 338] on button "加入" at bounding box center [457, 335] width 44 height 21
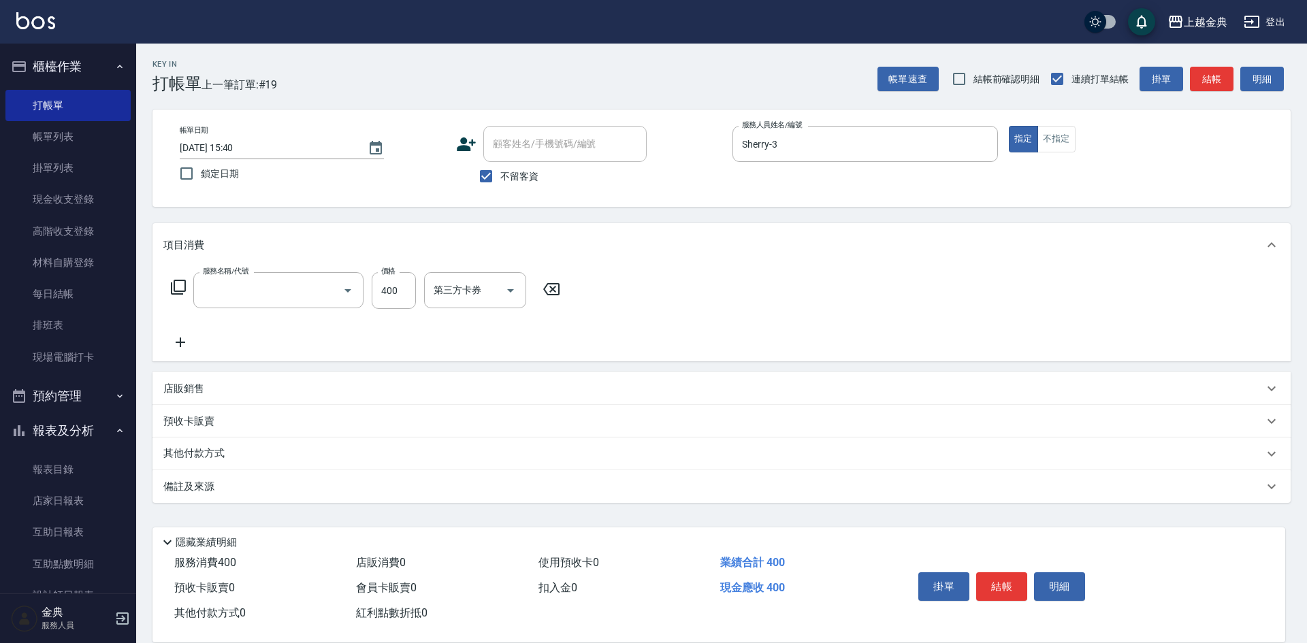
type input "精油洗(102)"
click at [991, 576] on button "結帳" at bounding box center [1001, 586] width 51 height 29
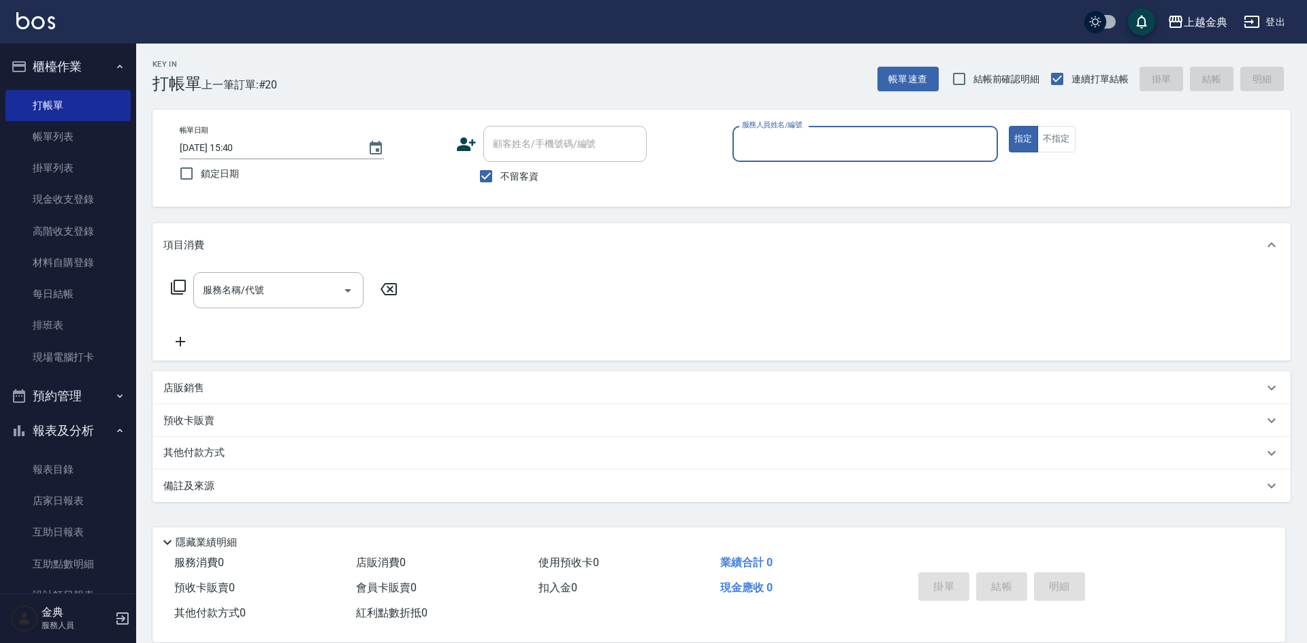
click at [879, 145] on input "服務人員姓名/編號" at bounding box center [864, 144] width 253 height 24
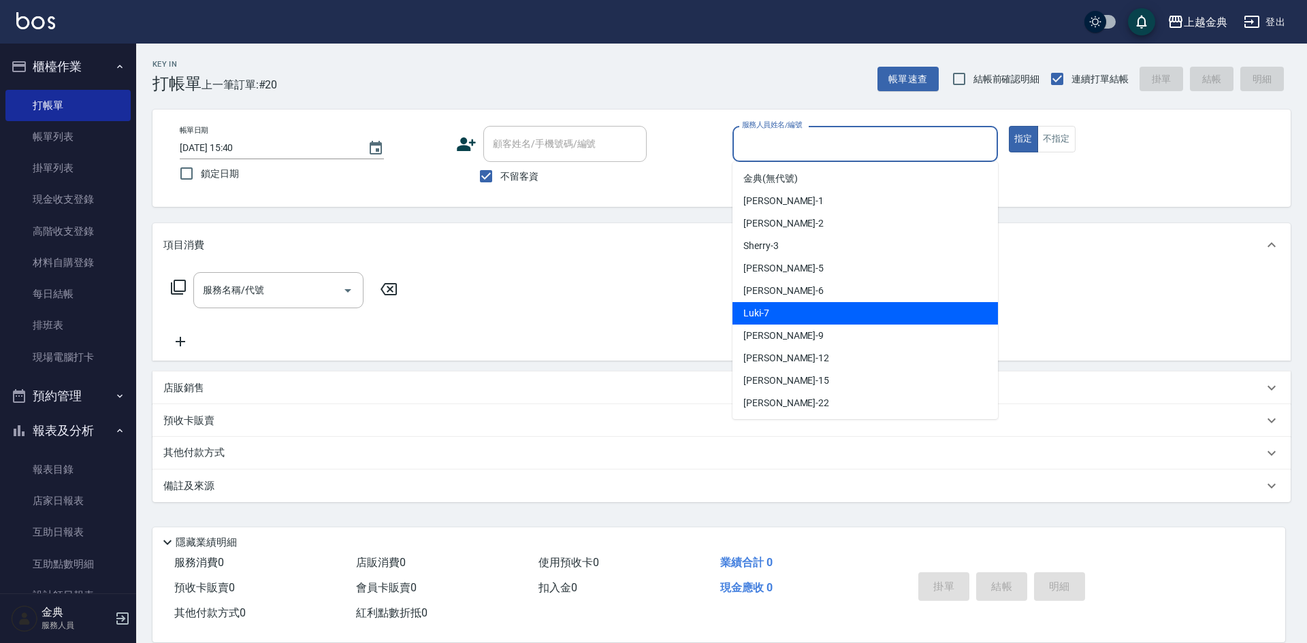
click at [857, 310] on div "Luki -7" at bounding box center [864, 313] width 265 height 22
type input "Luki-7"
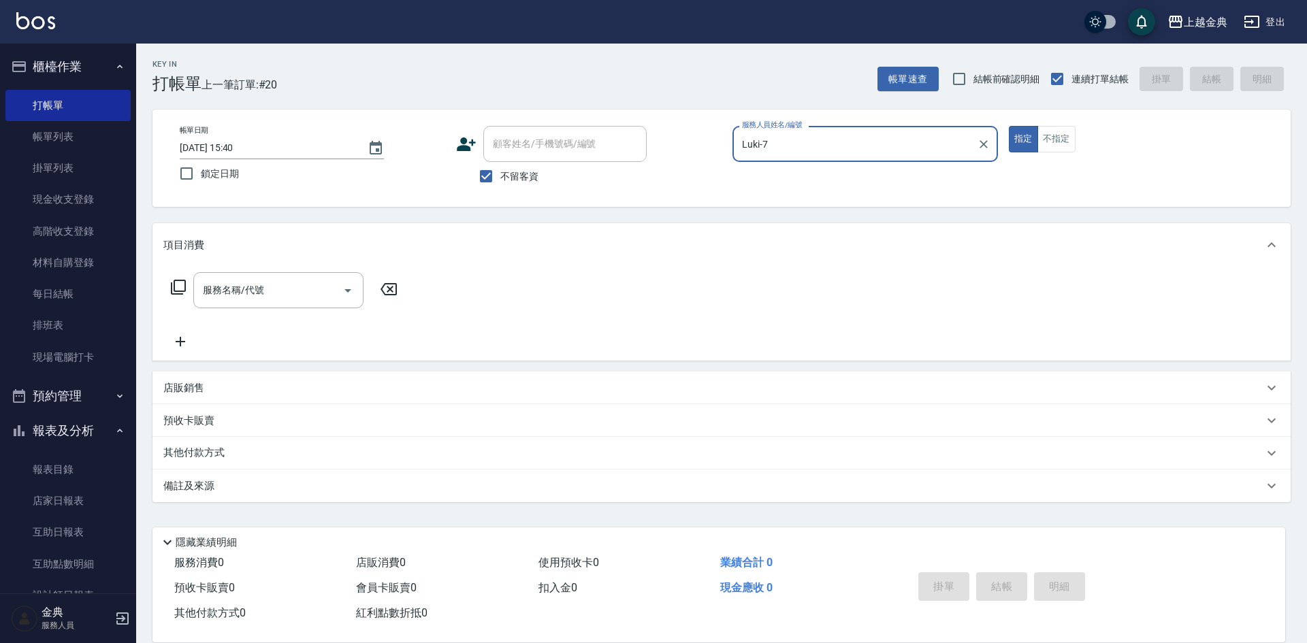
click at [176, 285] on icon at bounding box center [178, 287] width 16 height 16
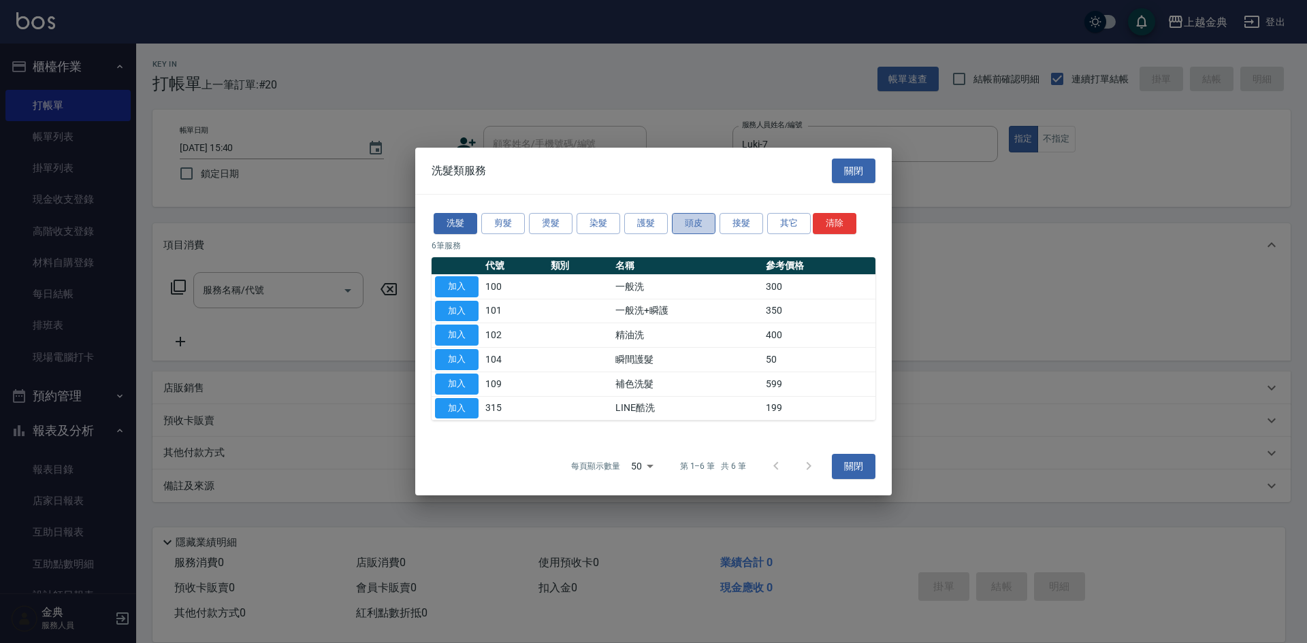
click at [715, 231] on button "頭皮" at bounding box center [694, 223] width 44 height 21
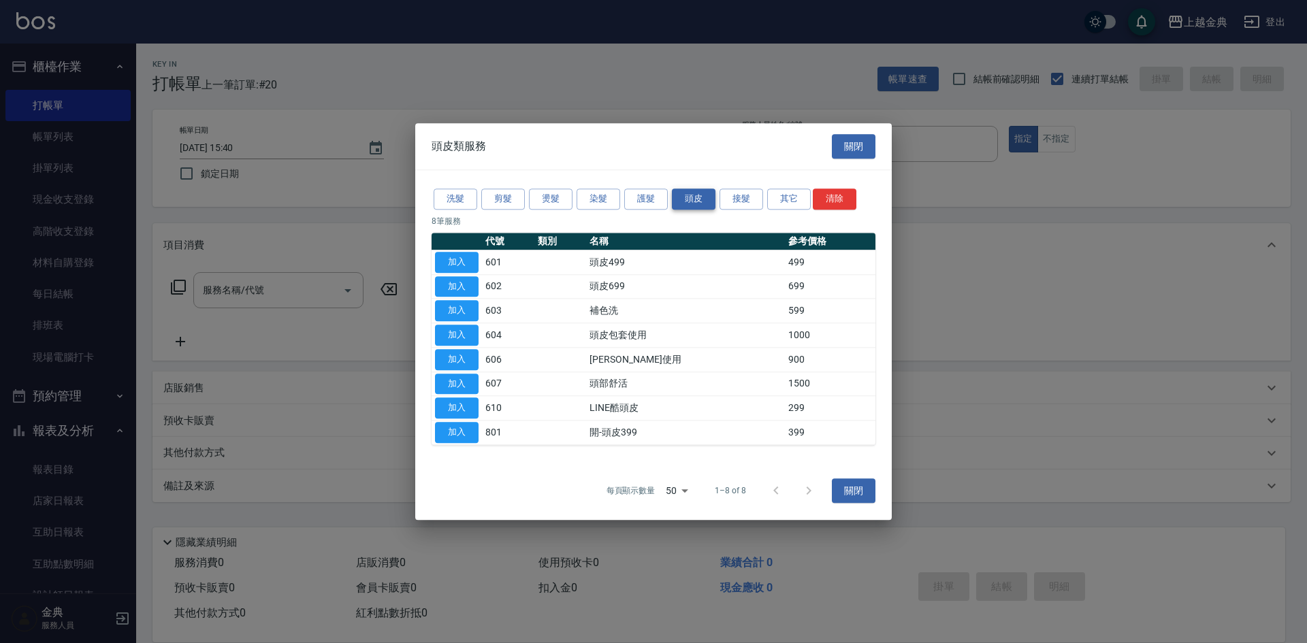
click at [691, 223] on p "8 筆服務" at bounding box center [653, 221] width 444 height 12
click at [463, 263] on button "加入" at bounding box center [457, 262] width 44 height 21
type input "頭皮499(601)"
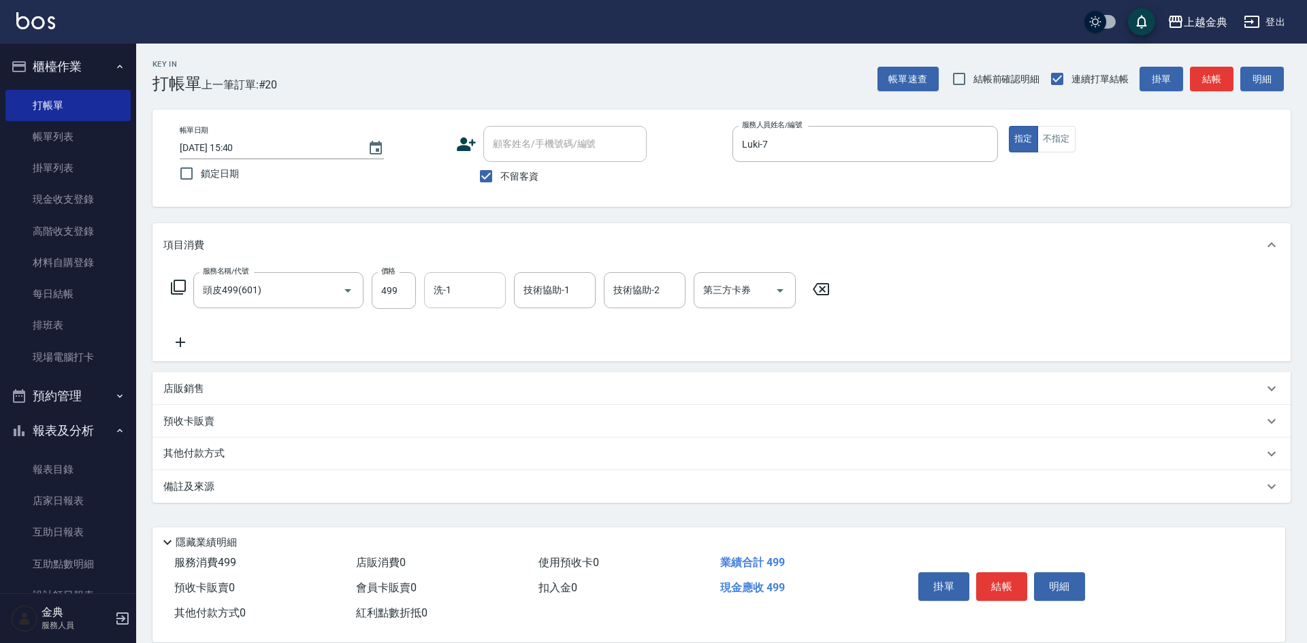
click at [444, 290] on div "洗-1" at bounding box center [465, 290] width 82 height 36
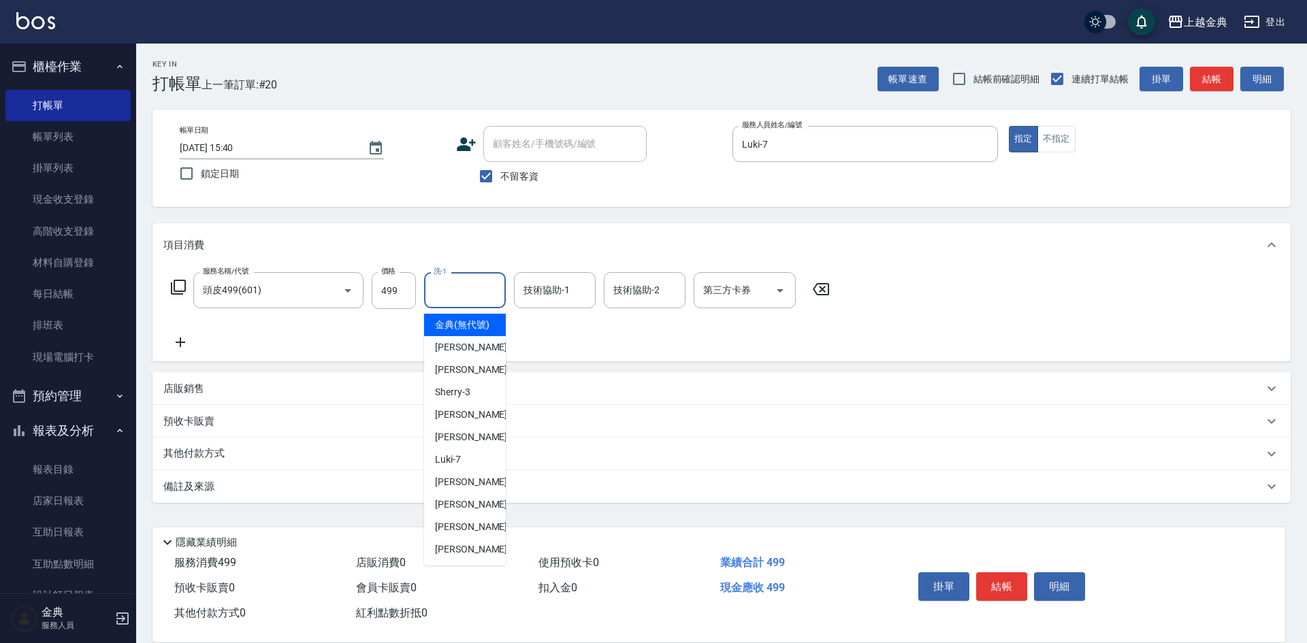
click at [467, 290] on input "洗-1" at bounding box center [464, 290] width 69 height 24
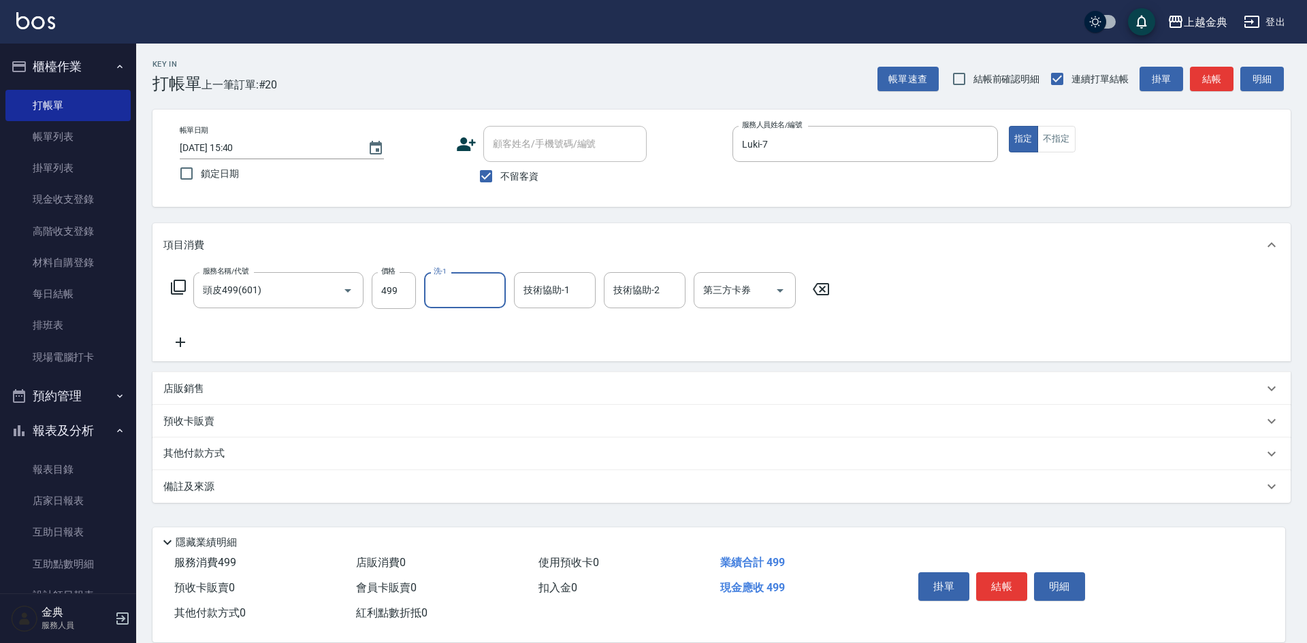
click at [475, 305] on div "洗-1" at bounding box center [465, 290] width 82 height 36
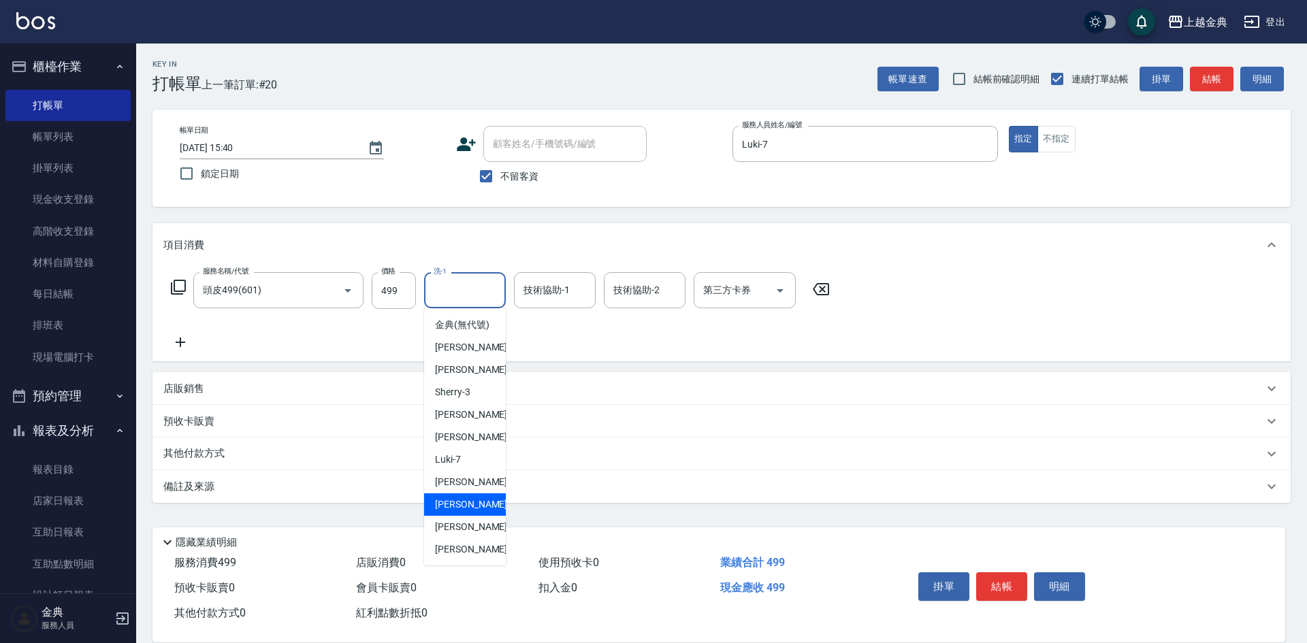
click at [491, 516] on div "[PERSON_NAME]-12" at bounding box center [465, 504] width 82 height 22
type input "[PERSON_NAME]-12"
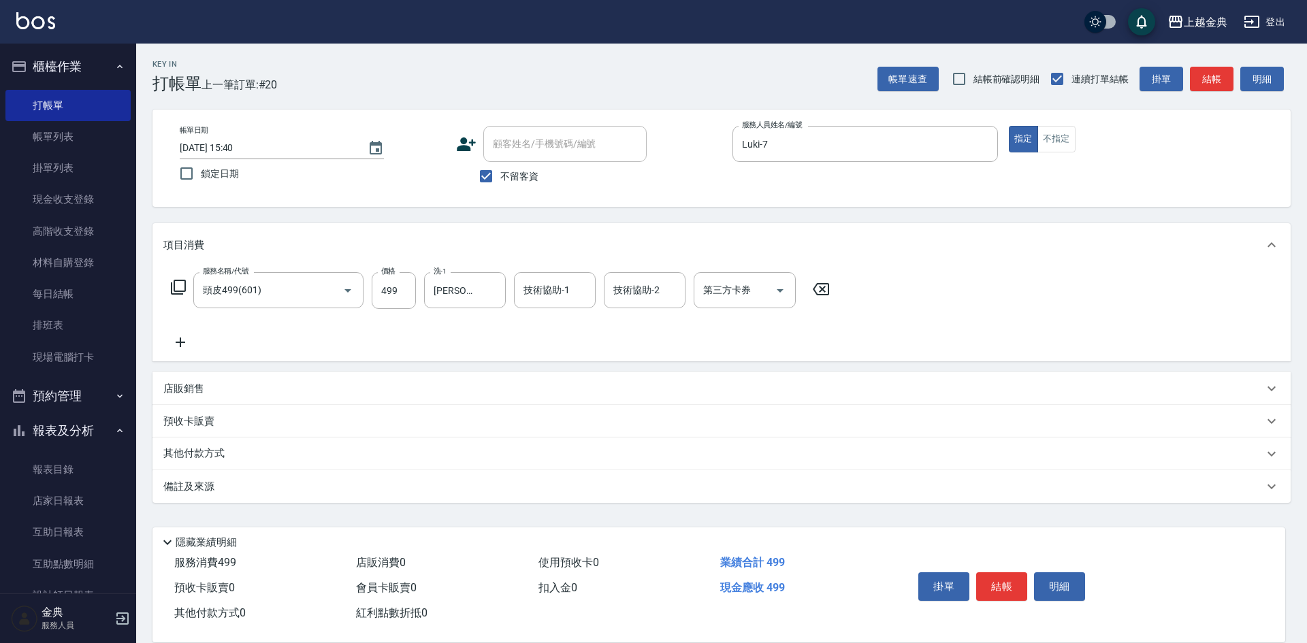
click at [633, 310] on div "服務名稱/代號 頭皮499(601) 服務名稱/代號 價格 499 價格 洗-1 [PERSON_NAME]-12 洗-1 技術協助-1 技術協助-1 技術協…" at bounding box center [500, 311] width 674 height 78
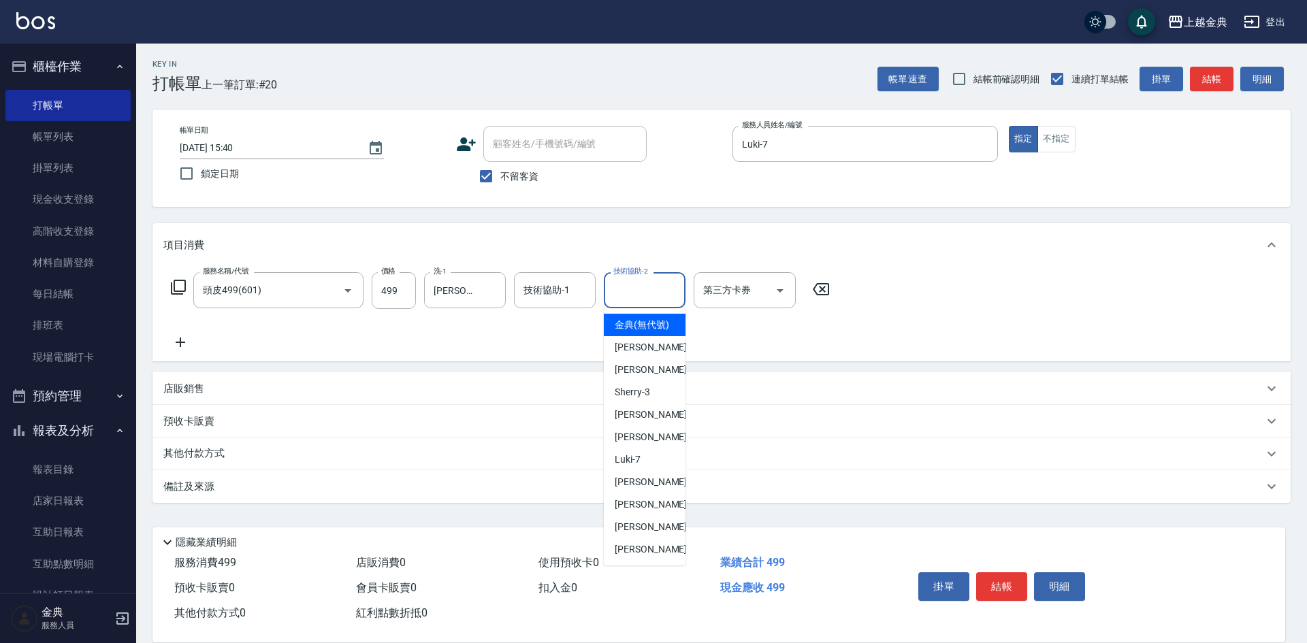
drag, startPoint x: 634, startPoint y: 293, endPoint x: 651, endPoint y: 336, distance: 46.4
click at [634, 295] on input "技術協助-2" at bounding box center [644, 290] width 69 height 24
click at [649, 516] on div "[PERSON_NAME]-12" at bounding box center [645, 504] width 82 height 22
type input "[PERSON_NAME]-12"
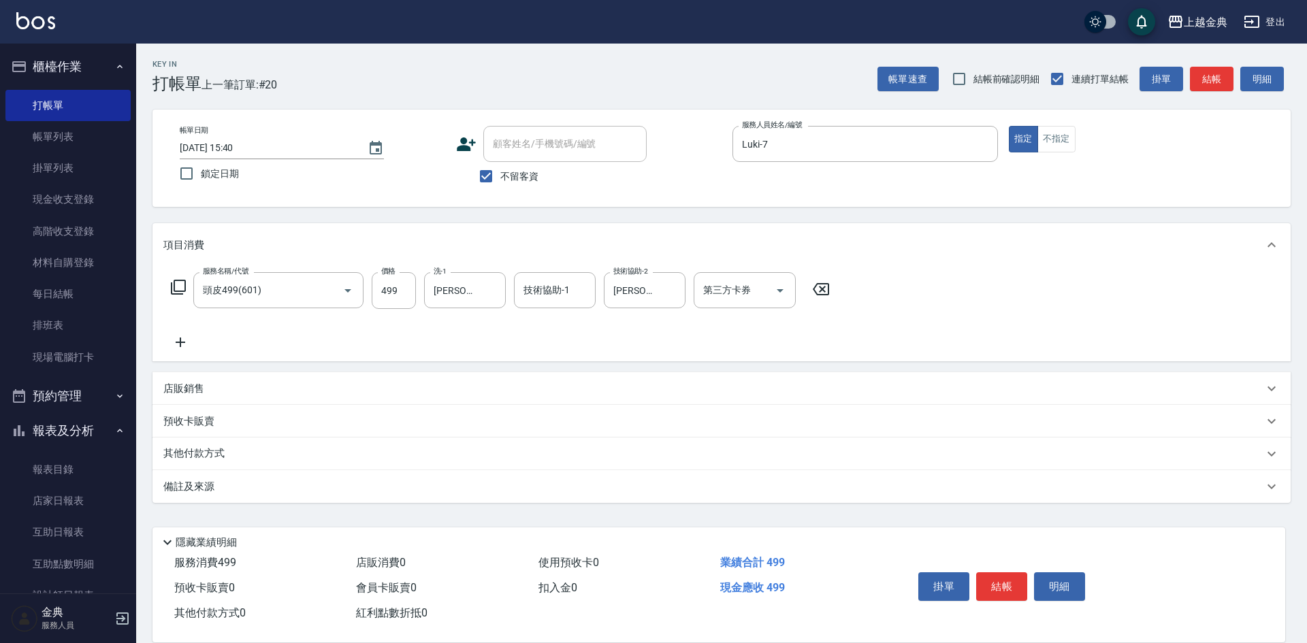
click at [180, 280] on icon at bounding box center [178, 287] width 16 height 16
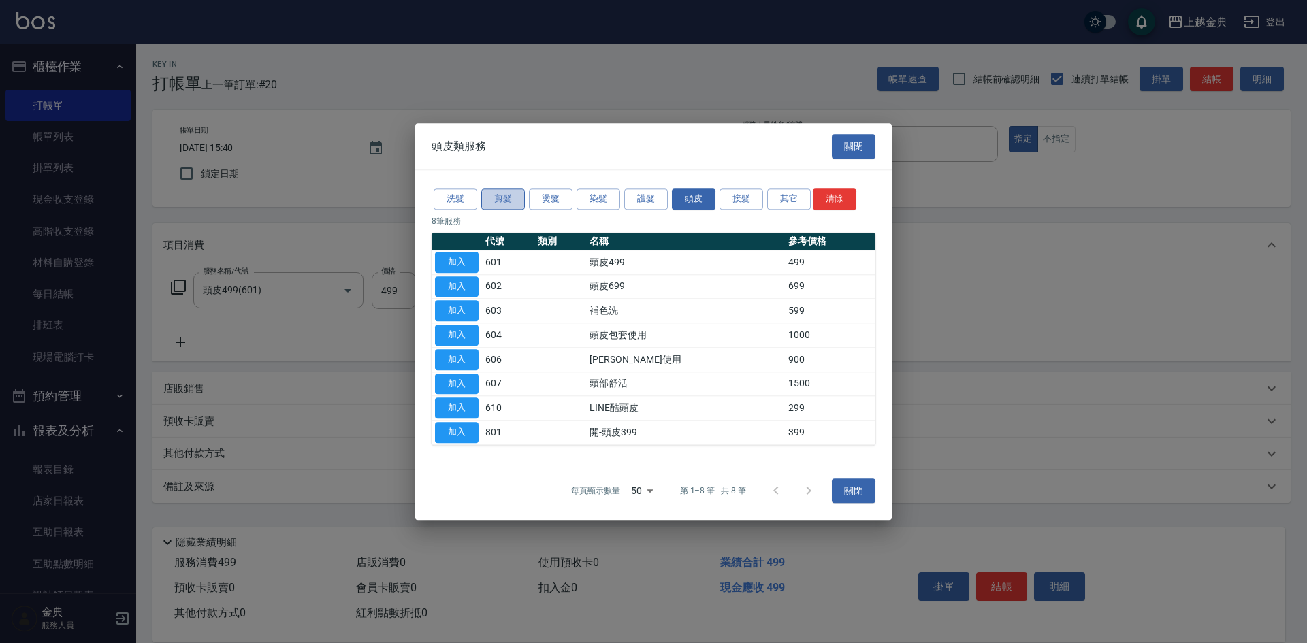
click at [514, 200] on button "剪髮" at bounding box center [503, 199] width 44 height 21
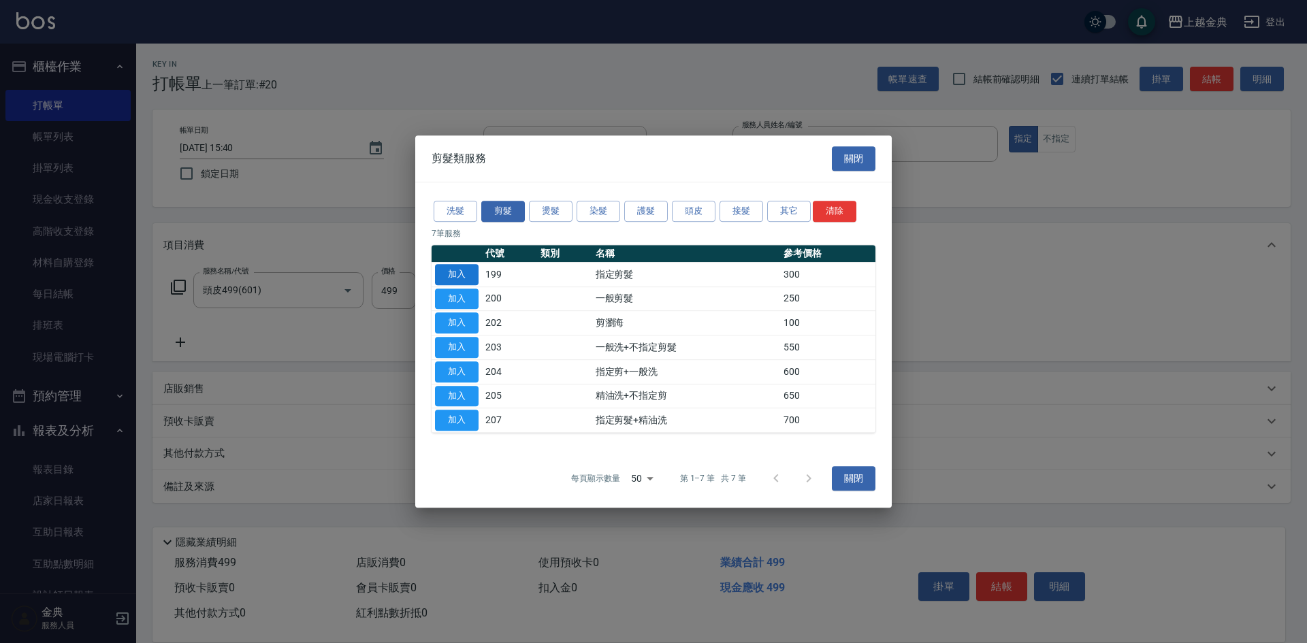
click at [463, 274] on button "加入" at bounding box center [457, 274] width 44 height 21
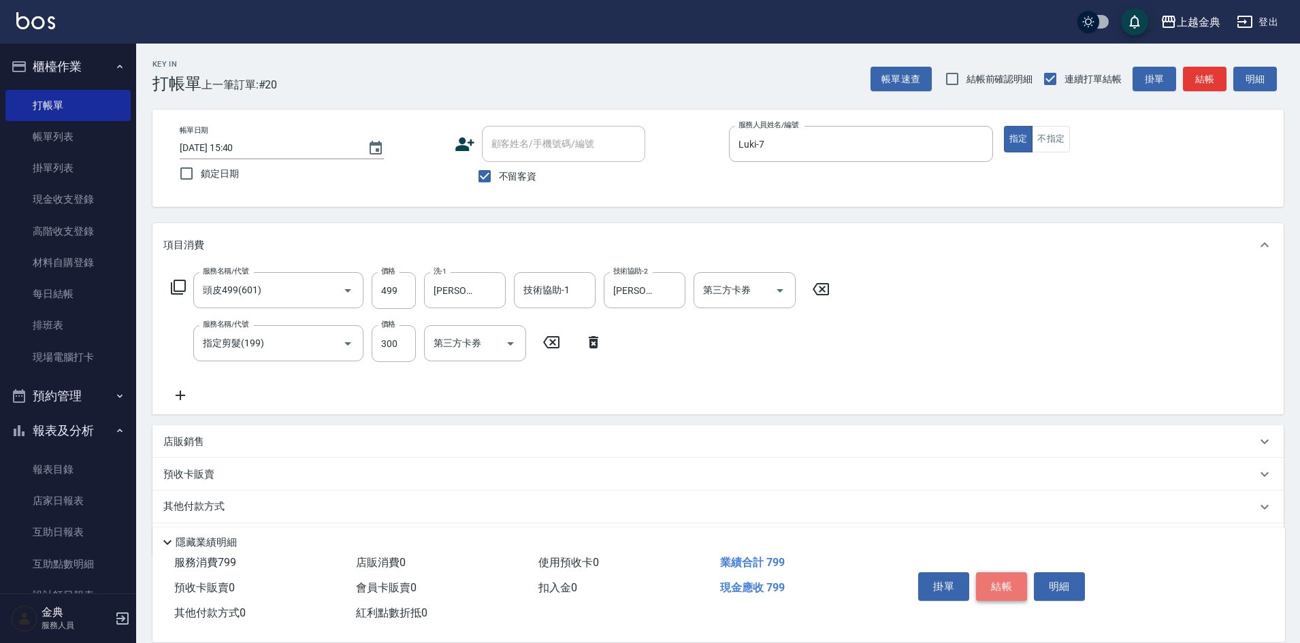
click at [1001, 578] on button "結帳" at bounding box center [1001, 586] width 51 height 29
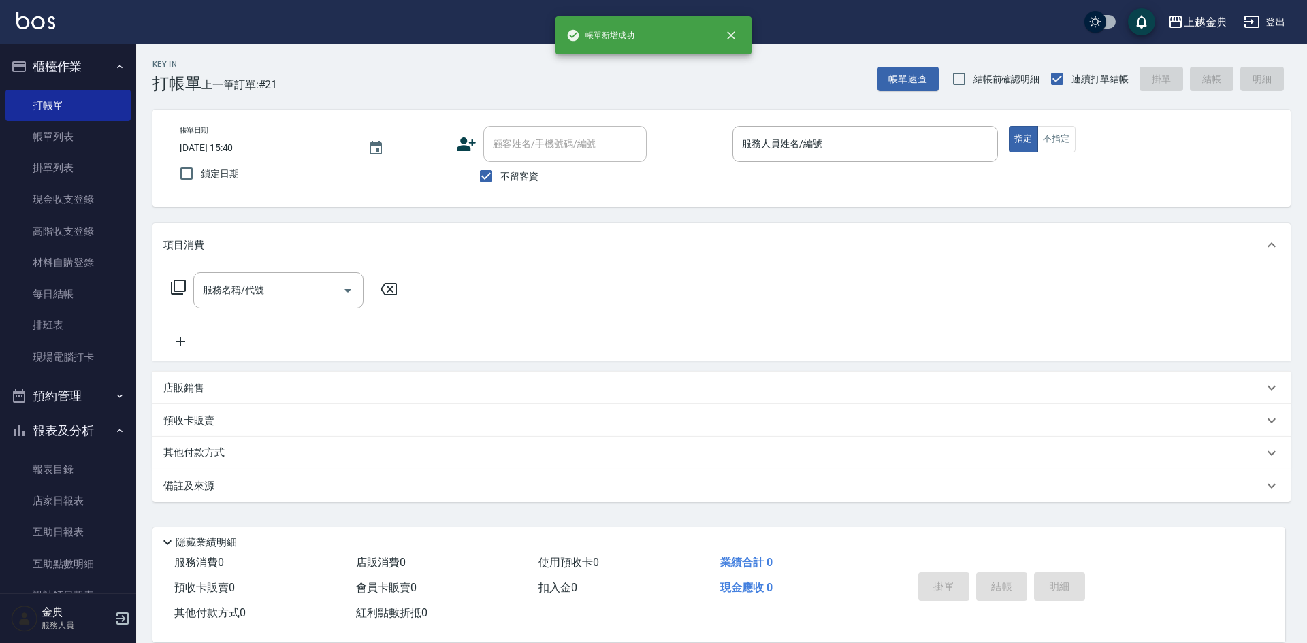
click at [911, 124] on div "帳單日期 [DATE] 15:40 鎖定日期 顧客姓名/手機號碼/編號 顧客姓名/手機號碼/編號 不留客資 服務人員姓名/編號 服務人員姓名/編號 指定 不指定" at bounding box center [721, 158] width 1138 height 97
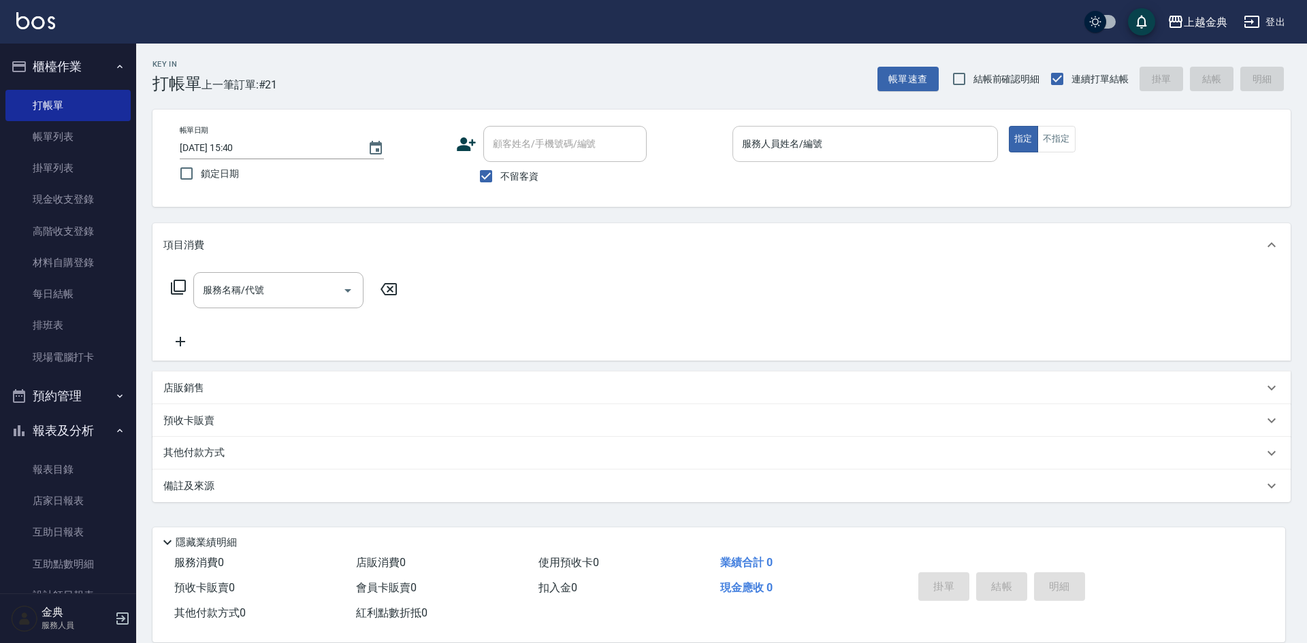
drag, startPoint x: 880, startPoint y: 160, endPoint x: 877, endPoint y: 137, distance: 22.7
click at [880, 157] on div "服務人員姓名/編號" at bounding box center [864, 144] width 265 height 36
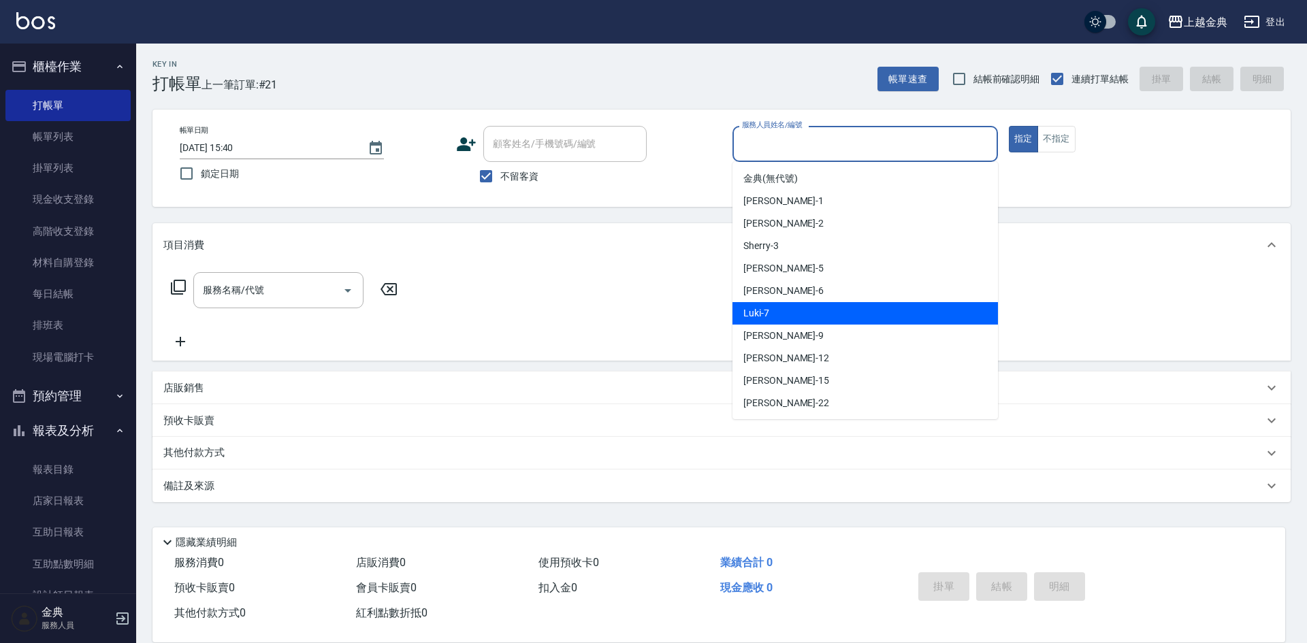
click at [857, 323] on div "Luki -7" at bounding box center [864, 313] width 265 height 22
type input "Luki-7"
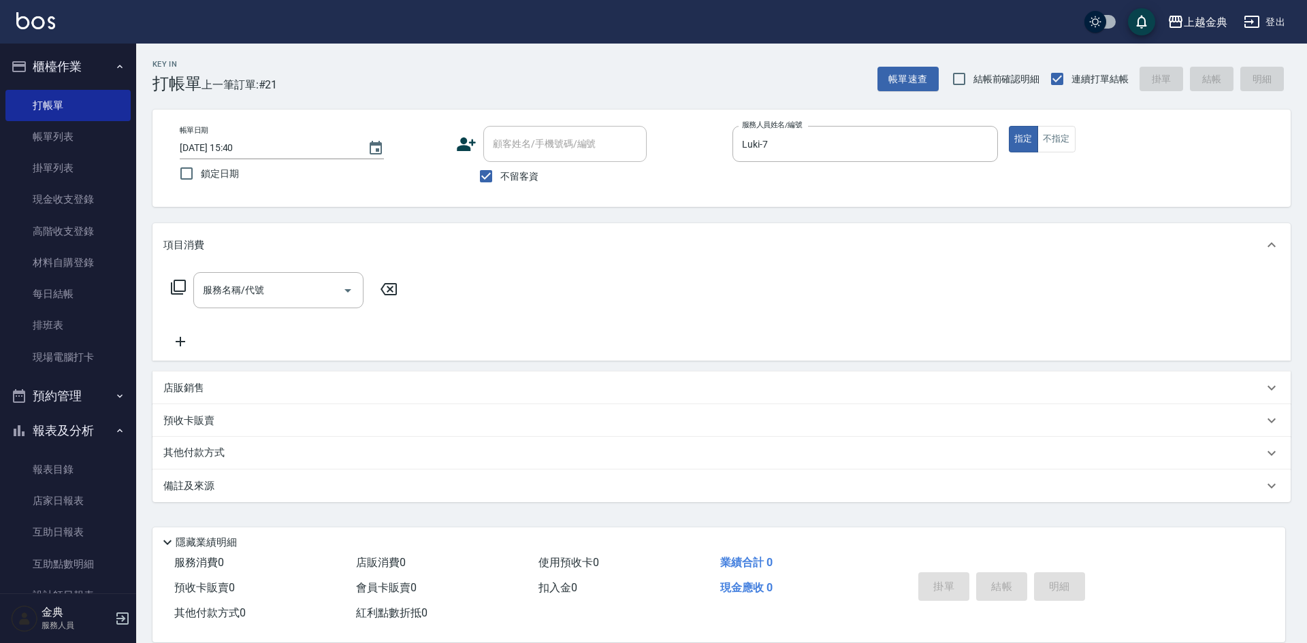
click at [180, 281] on icon at bounding box center [178, 287] width 15 height 15
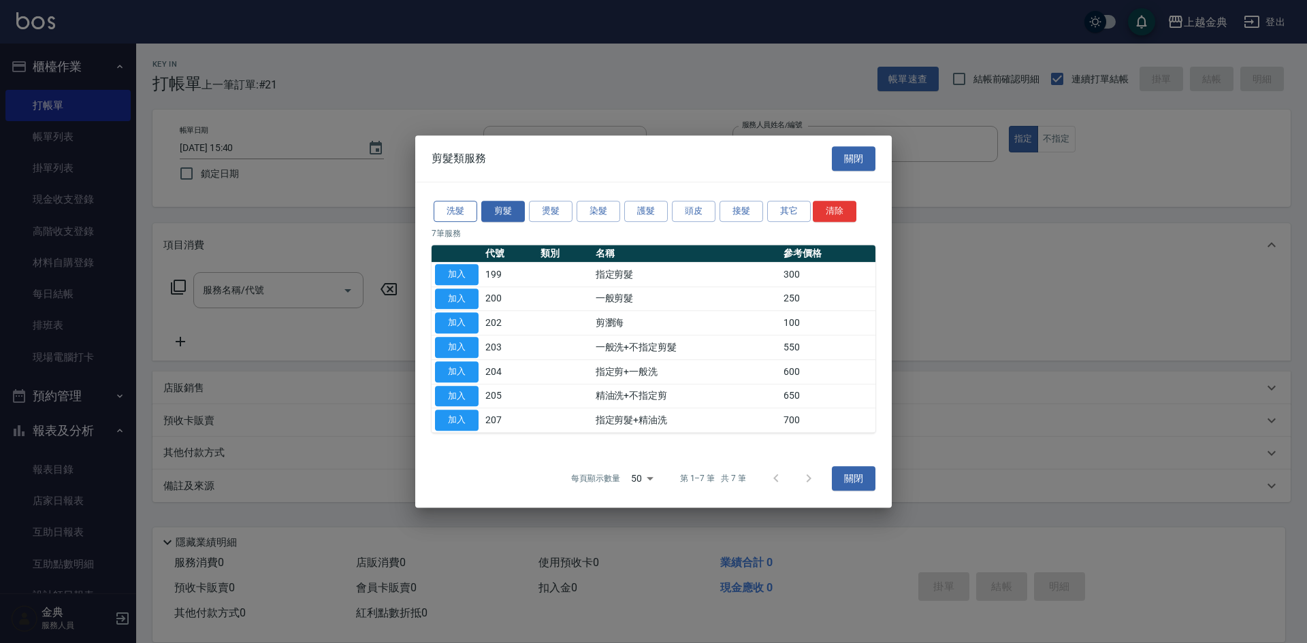
click at [466, 217] on button "洗髮" at bounding box center [456, 211] width 44 height 21
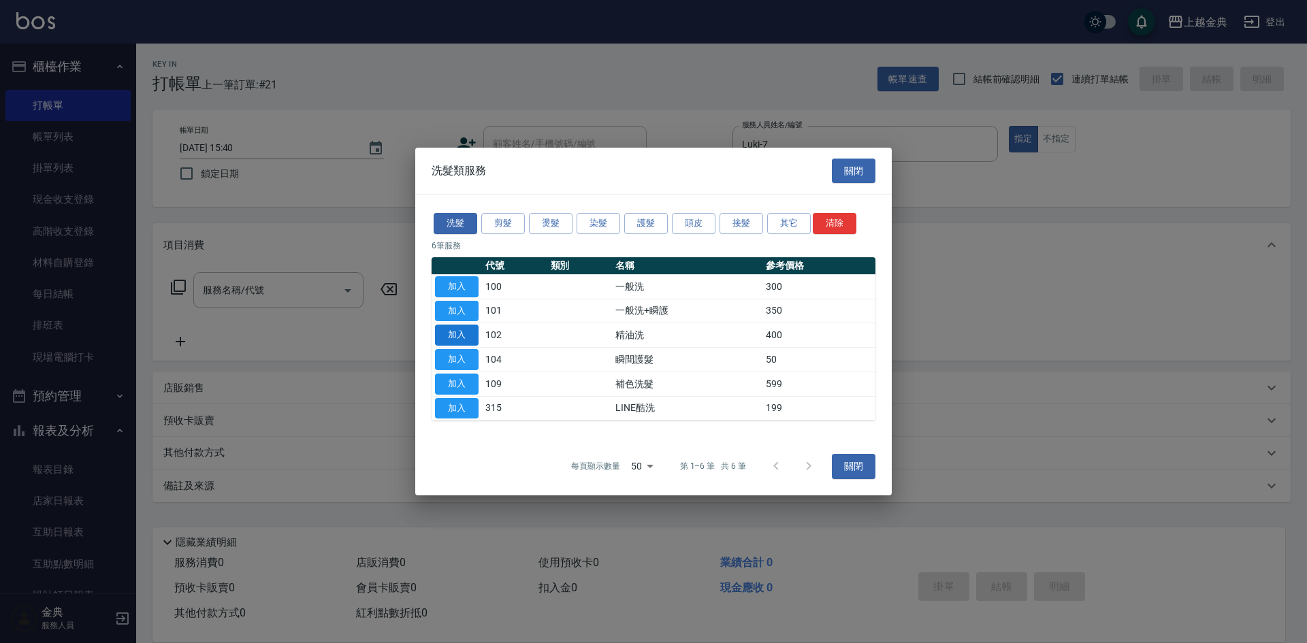
click at [472, 333] on button "加入" at bounding box center [457, 335] width 44 height 21
type input "精油洗(102)"
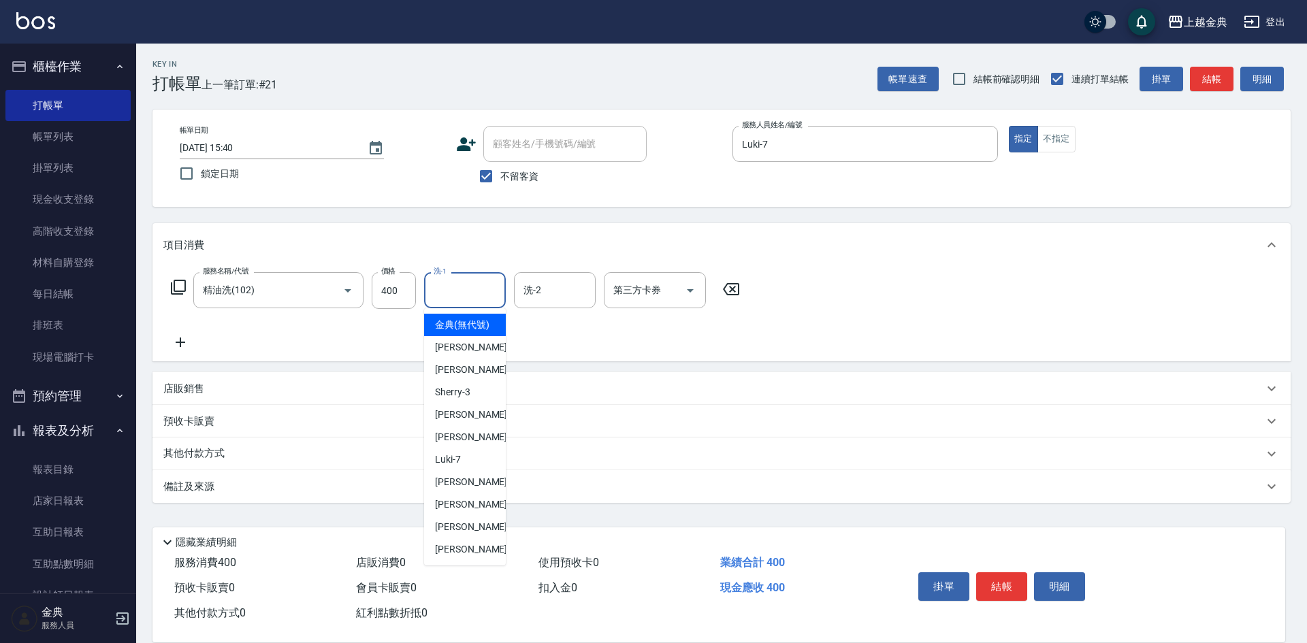
click at [472, 290] on input "洗-1" at bounding box center [464, 290] width 69 height 24
click at [483, 538] on div "[PERSON_NAME] -15" at bounding box center [465, 527] width 82 height 22
type input "[PERSON_NAME]-15"
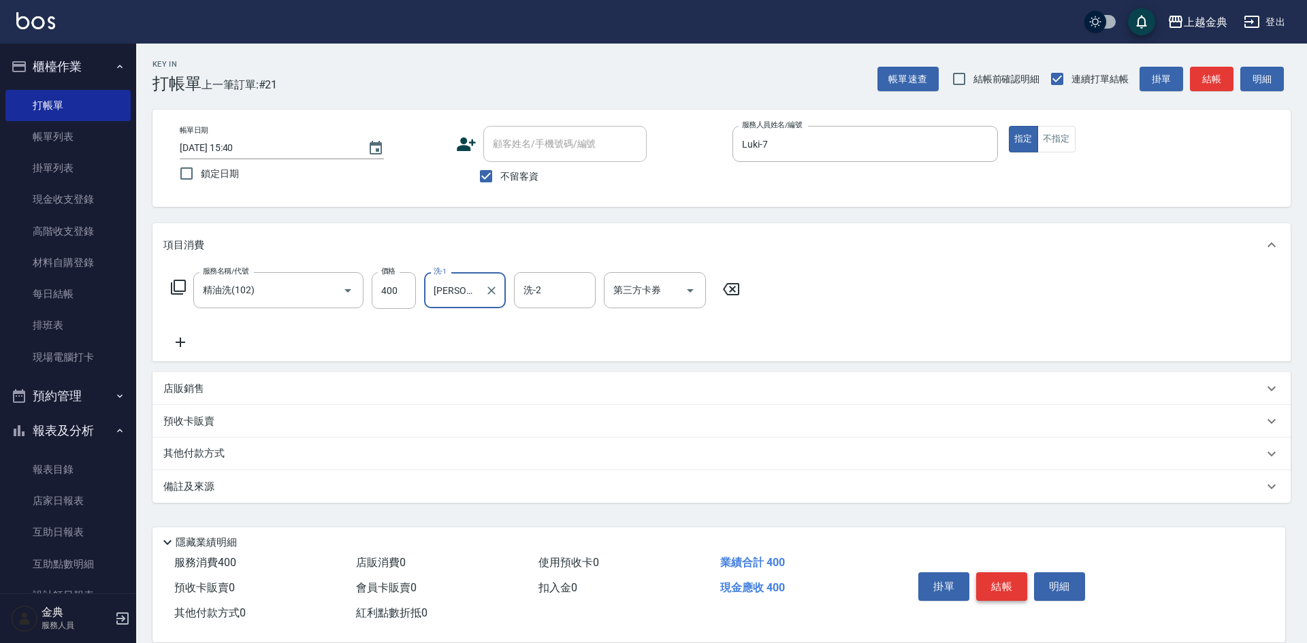
click at [1025, 573] on button "結帳" at bounding box center [1001, 586] width 51 height 29
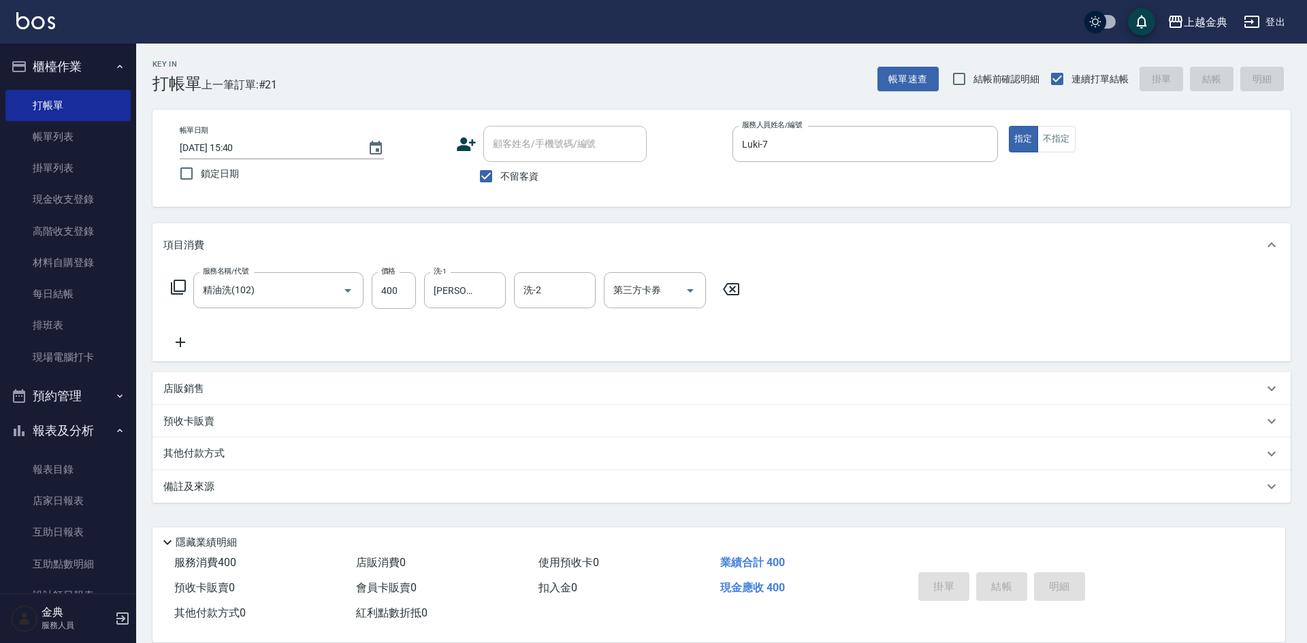
type input "[DATE] 15:41"
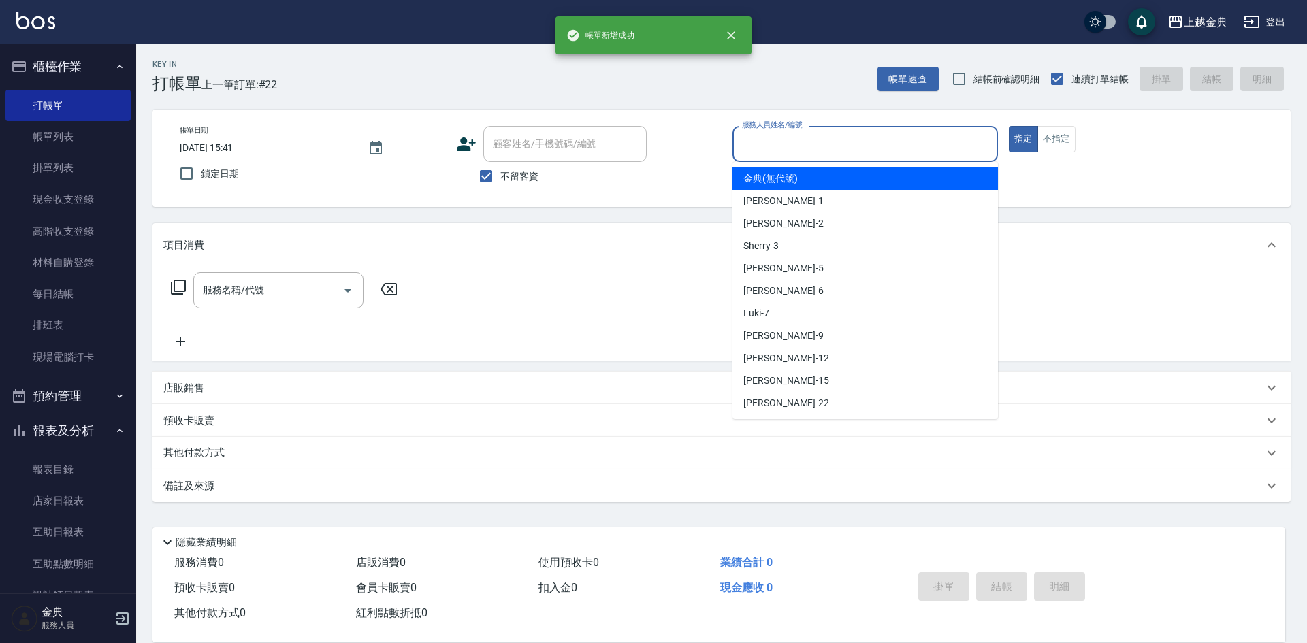
click at [803, 144] on input "服務人員姓名/編號" at bounding box center [864, 144] width 253 height 24
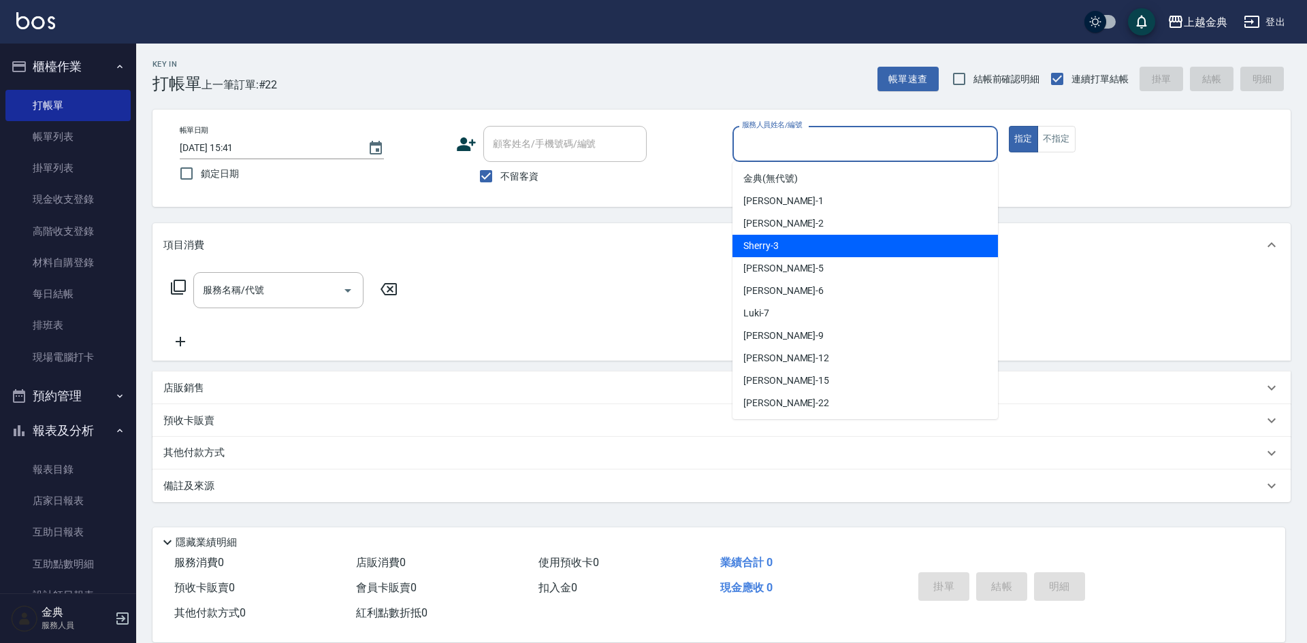
click at [807, 245] on div "Sherry -3" at bounding box center [864, 246] width 265 height 22
type input "Sherry-3"
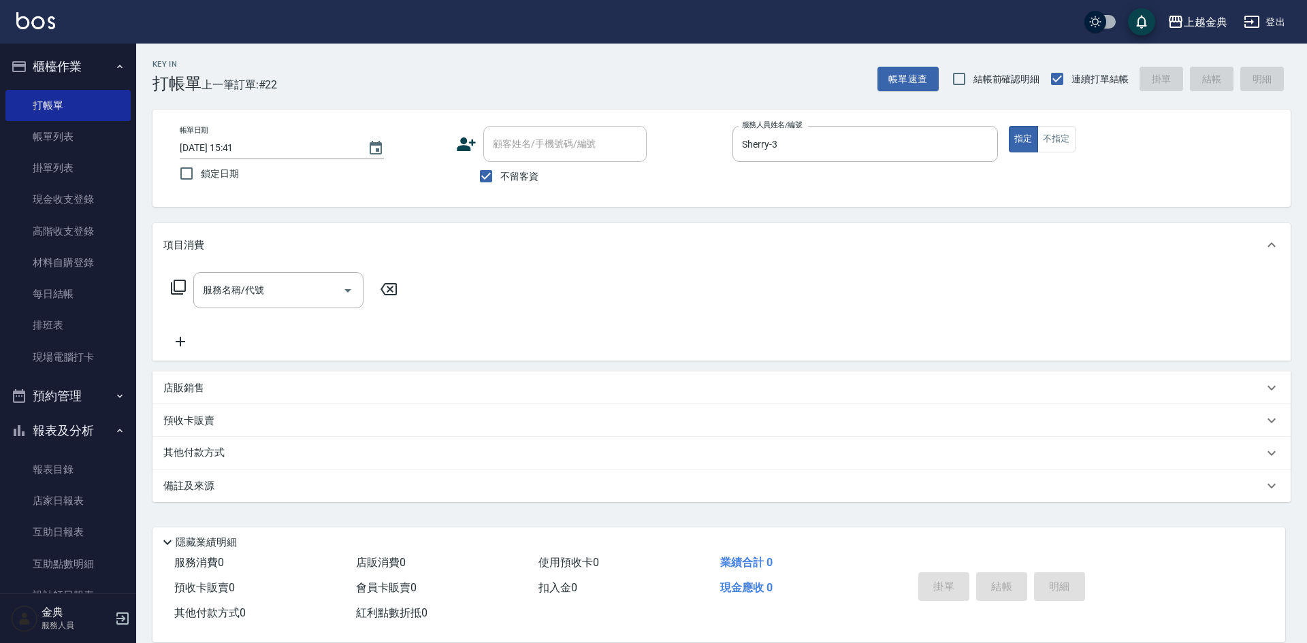
click at [163, 287] on div "服務名稱/代號 服務名稱/代號" at bounding box center [721, 314] width 1138 height 94
click at [184, 288] on icon at bounding box center [178, 287] width 16 height 16
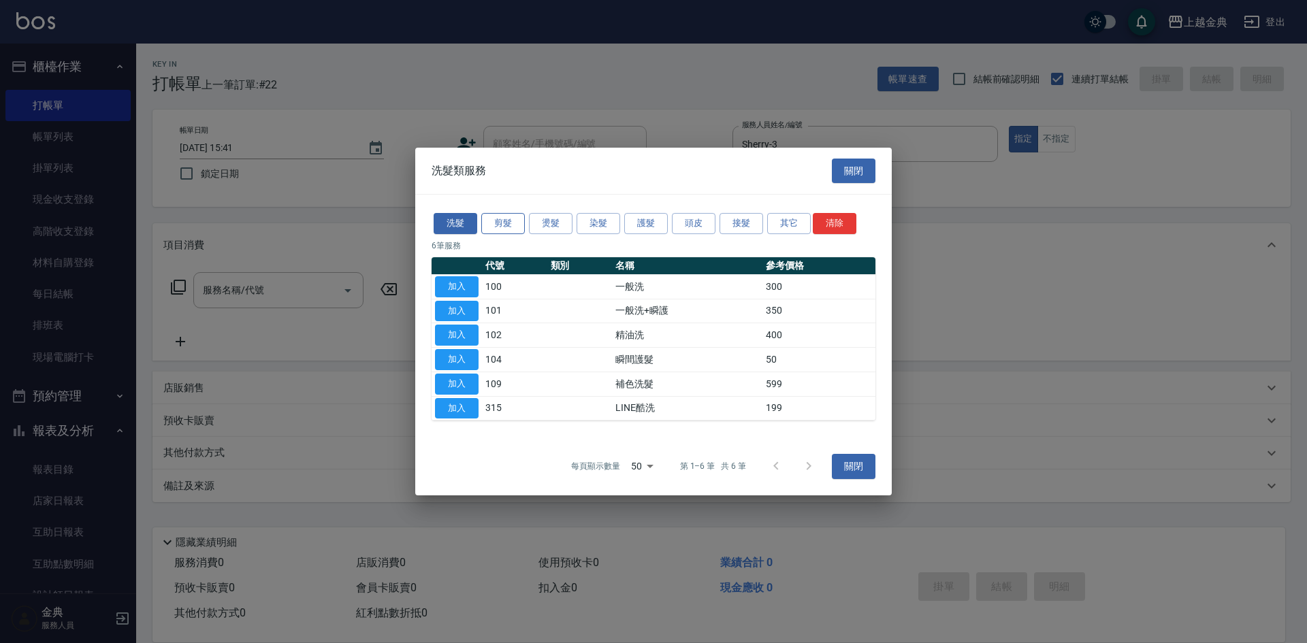
click at [517, 220] on button "剪髮" at bounding box center [503, 223] width 44 height 21
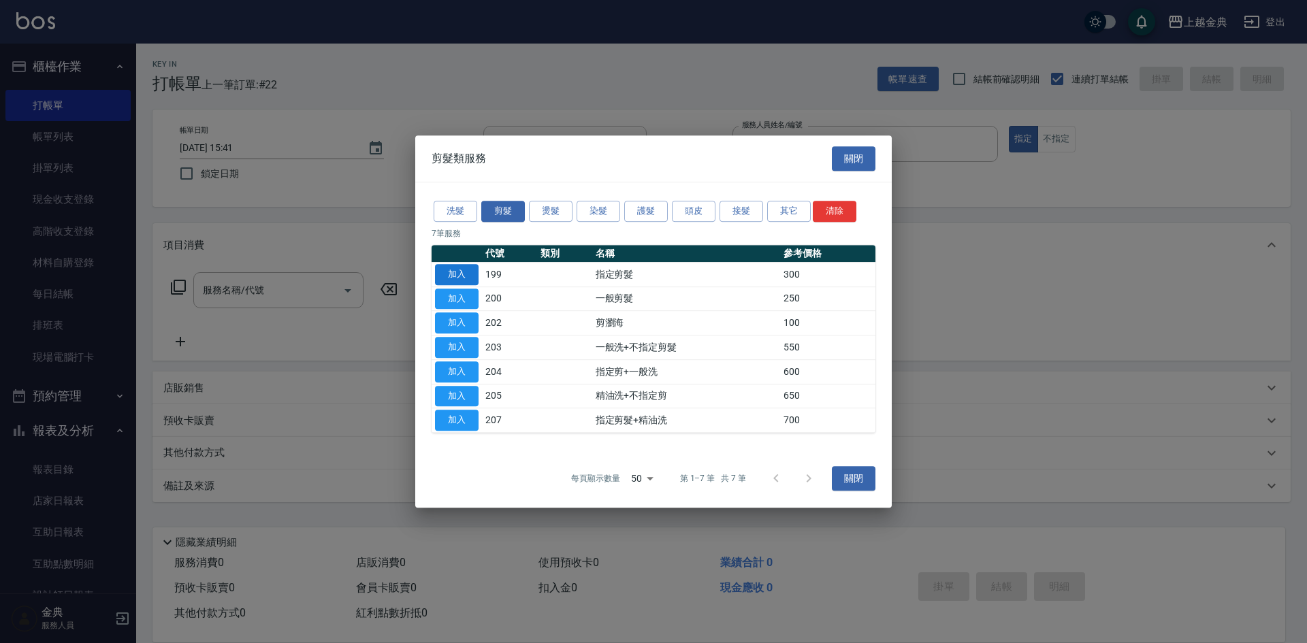
click at [460, 267] on button "加入" at bounding box center [457, 274] width 44 height 21
type input "指定剪髮(199)"
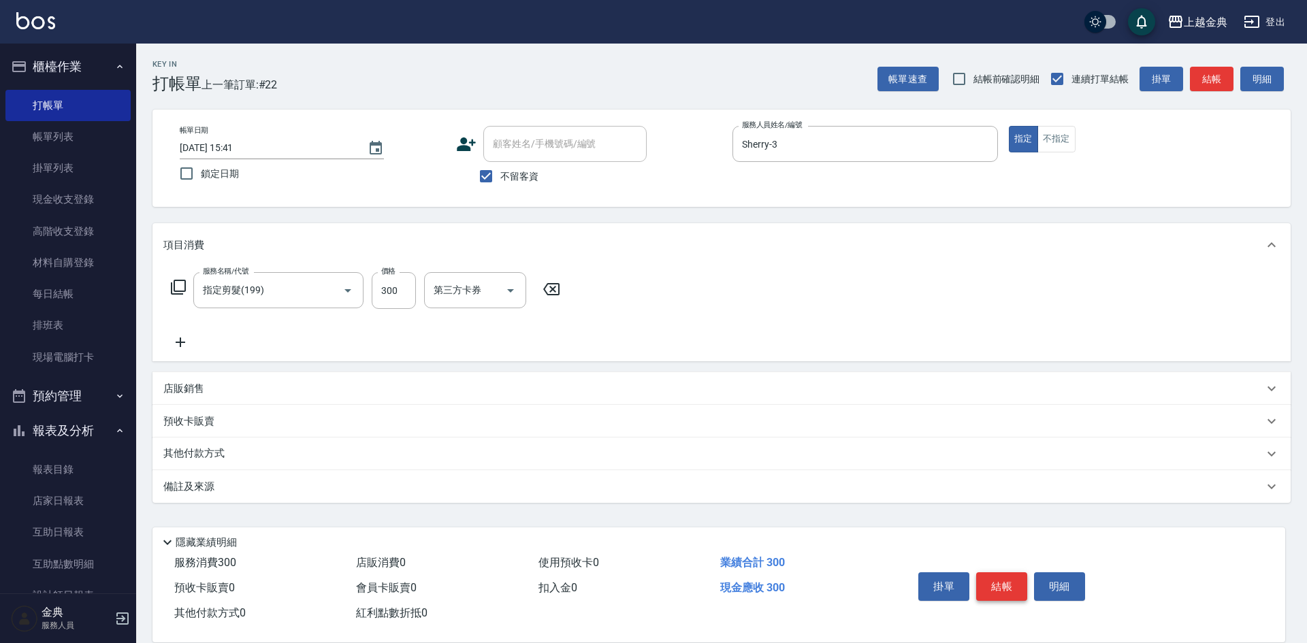
click at [992, 579] on button "結帳" at bounding box center [1001, 586] width 51 height 29
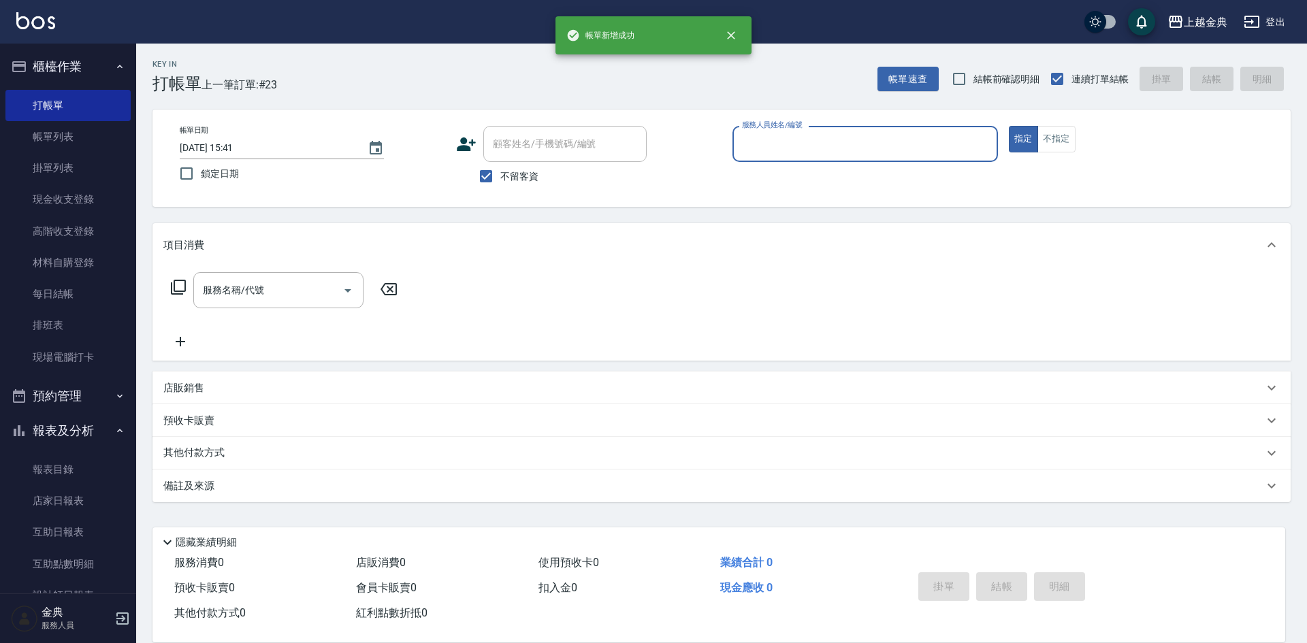
click at [866, 158] on div "服務人員姓名/編號" at bounding box center [864, 144] width 265 height 36
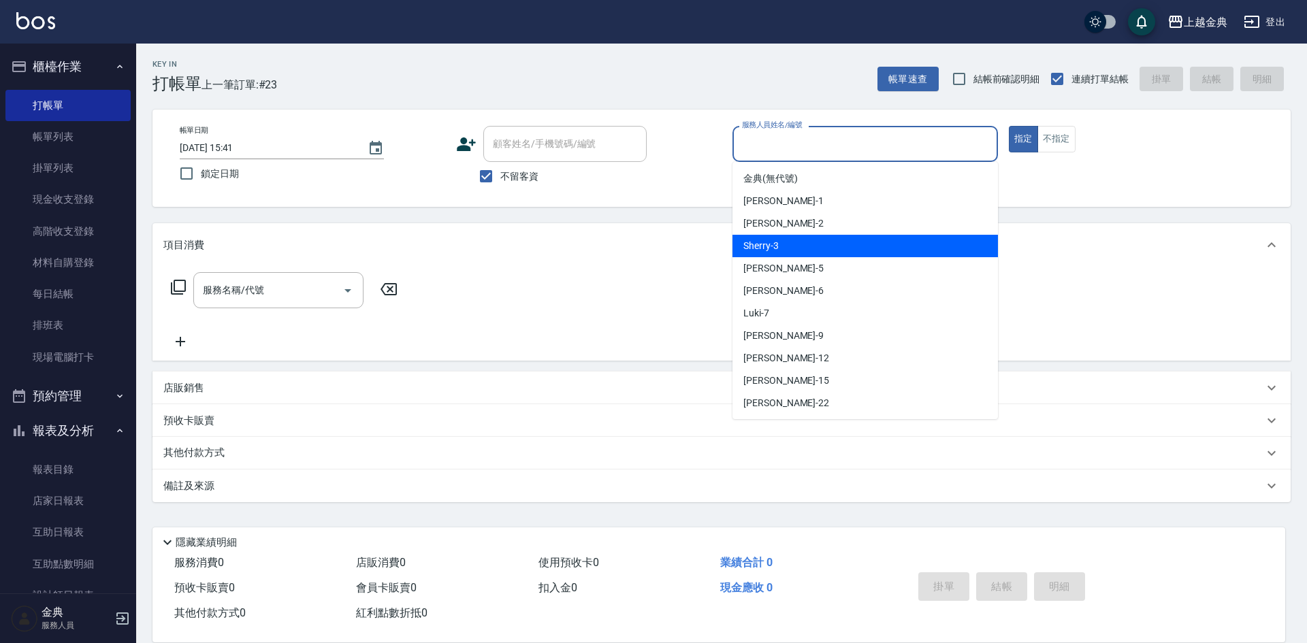
click at [863, 250] on div "Sherry -3" at bounding box center [864, 246] width 265 height 22
type input "Sherry-3"
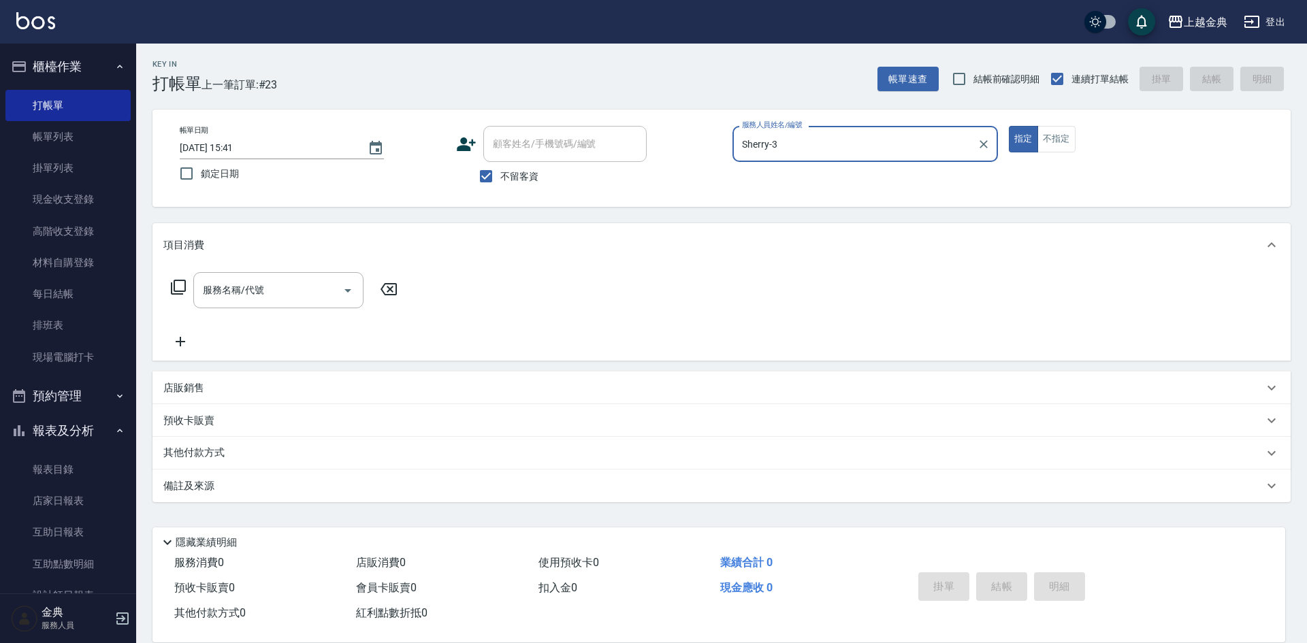
click at [178, 285] on icon at bounding box center [178, 287] width 16 height 16
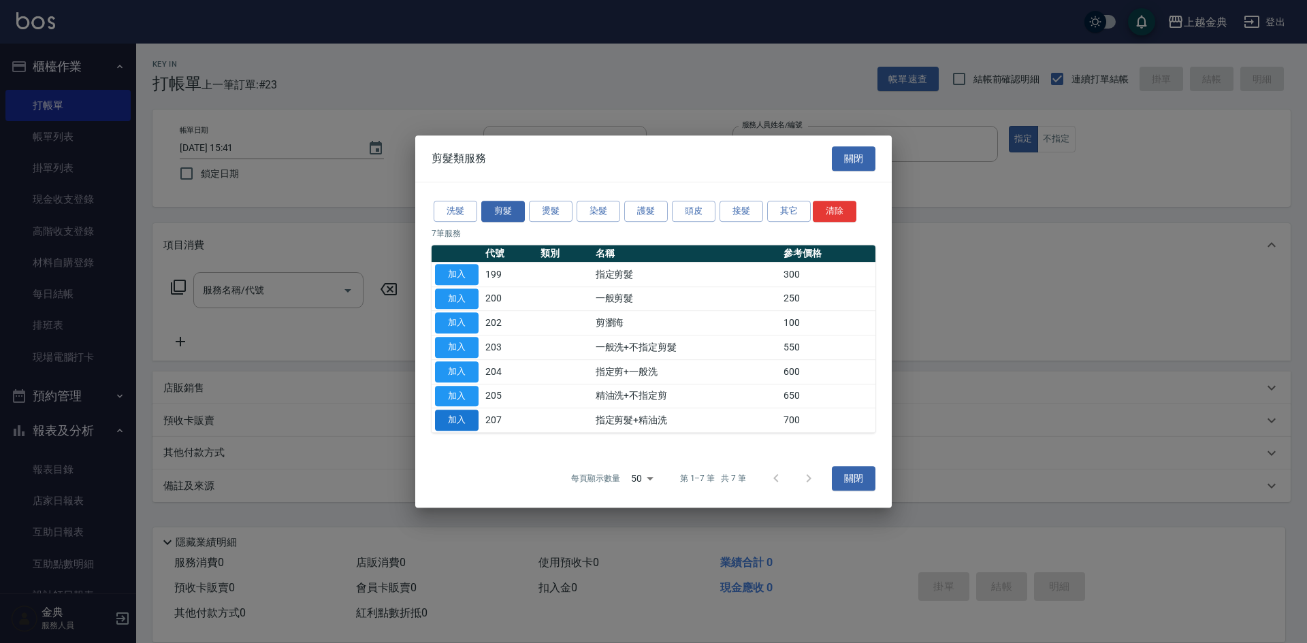
click at [455, 423] on button "加入" at bounding box center [457, 420] width 44 height 21
type input "指定剪髮+精油洗(207)"
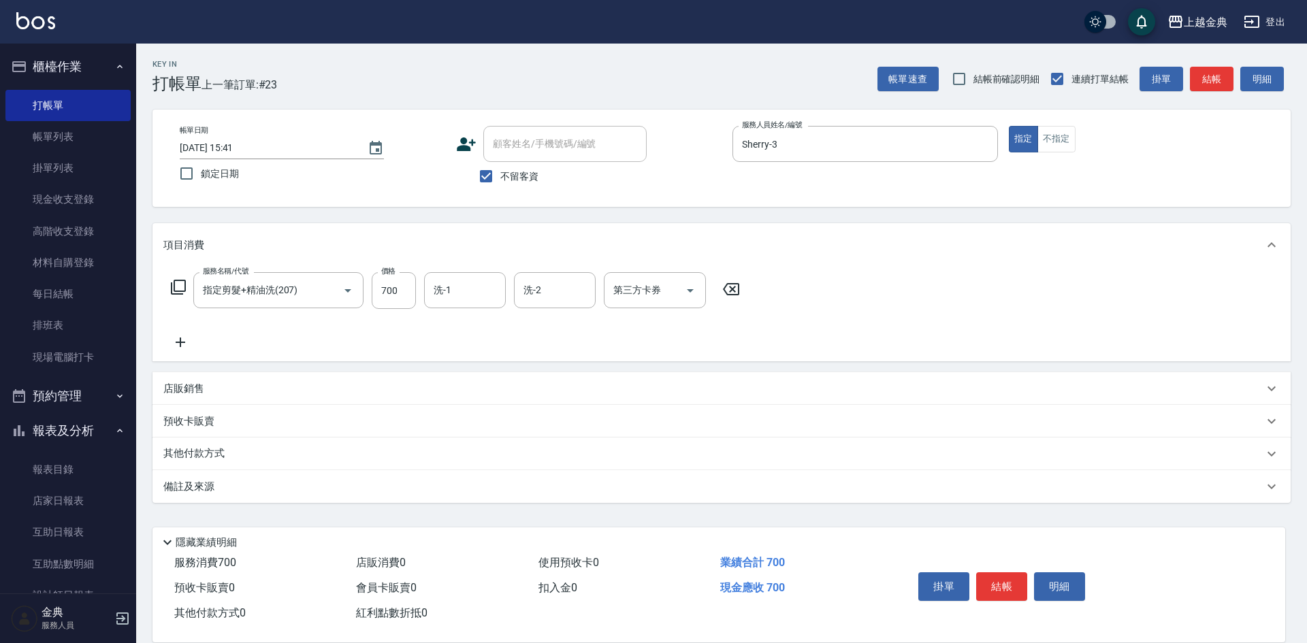
click at [178, 284] on icon at bounding box center [178, 287] width 16 height 16
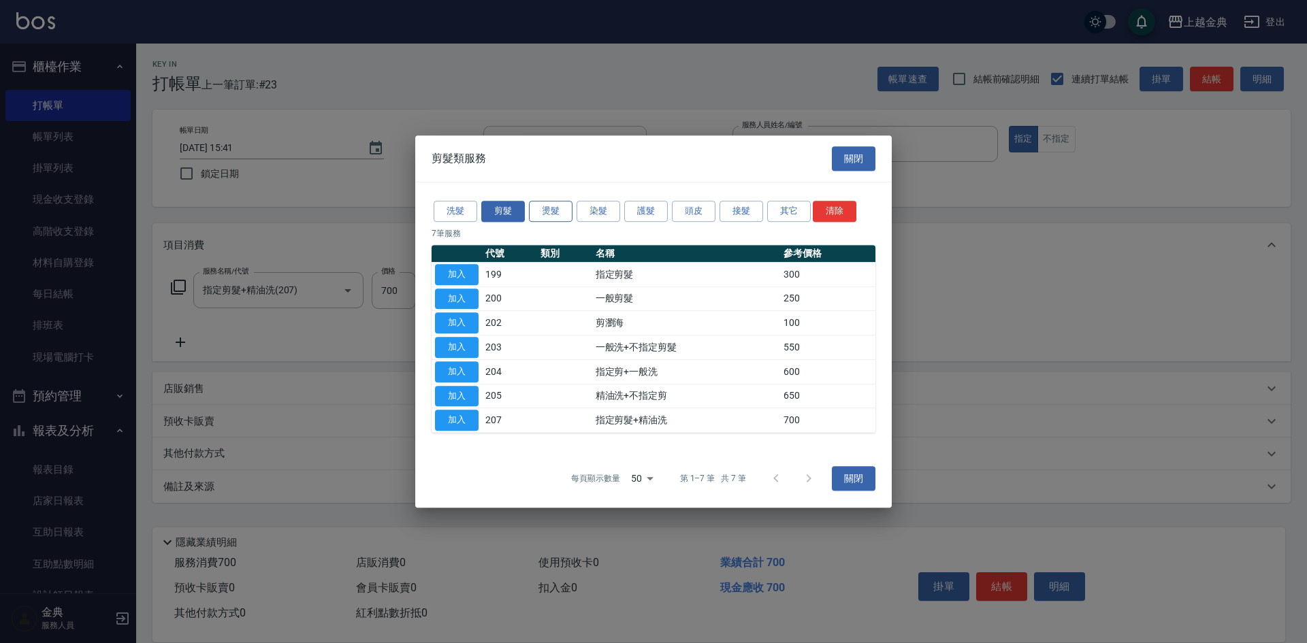
click at [531, 219] on button "燙髮" at bounding box center [551, 211] width 44 height 21
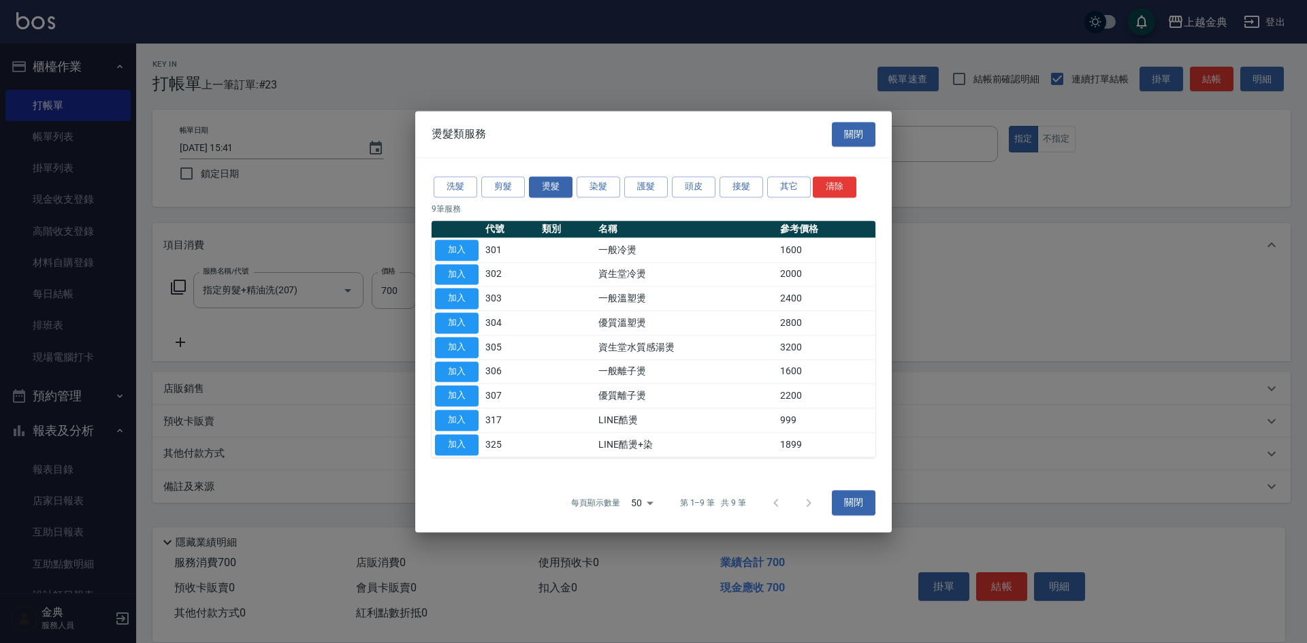
click at [453, 262] on td "加入" at bounding box center [456, 274] width 50 height 24
click at [465, 252] on button "加入" at bounding box center [457, 250] width 44 height 21
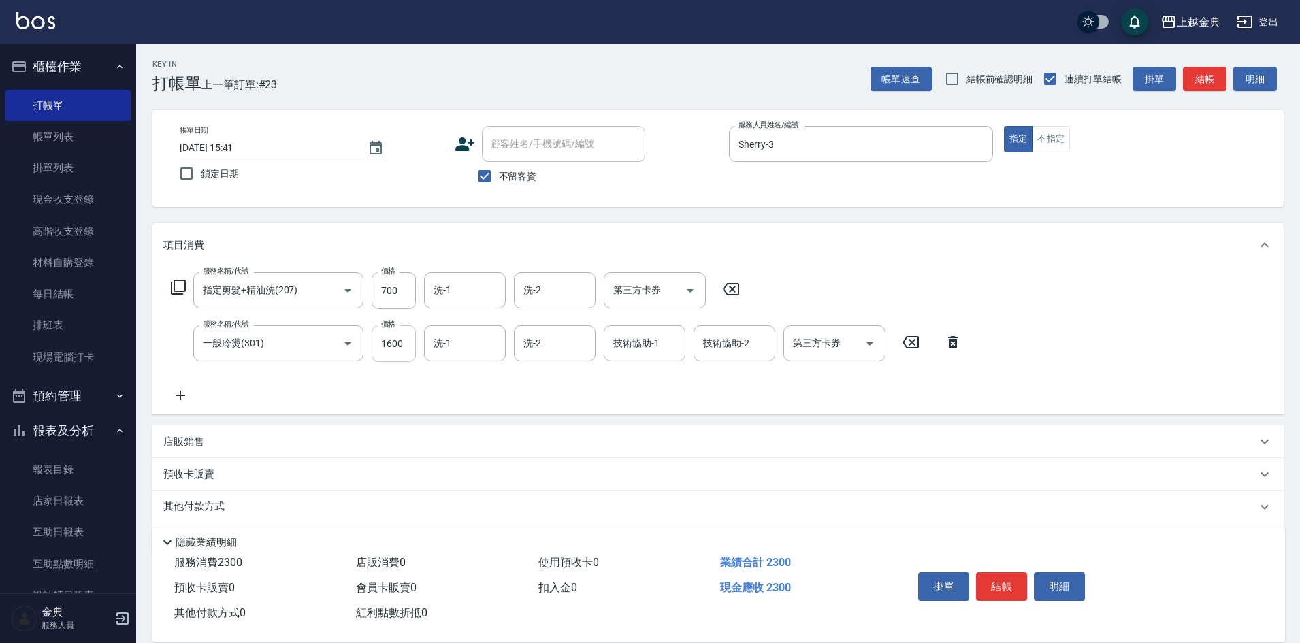
click at [389, 338] on input "1600" at bounding box center [394, 343] width 44 height 37
type input "500"
click at [992, 574] on button "結帳" at bounding box center [1001, 586] width 51 height 29
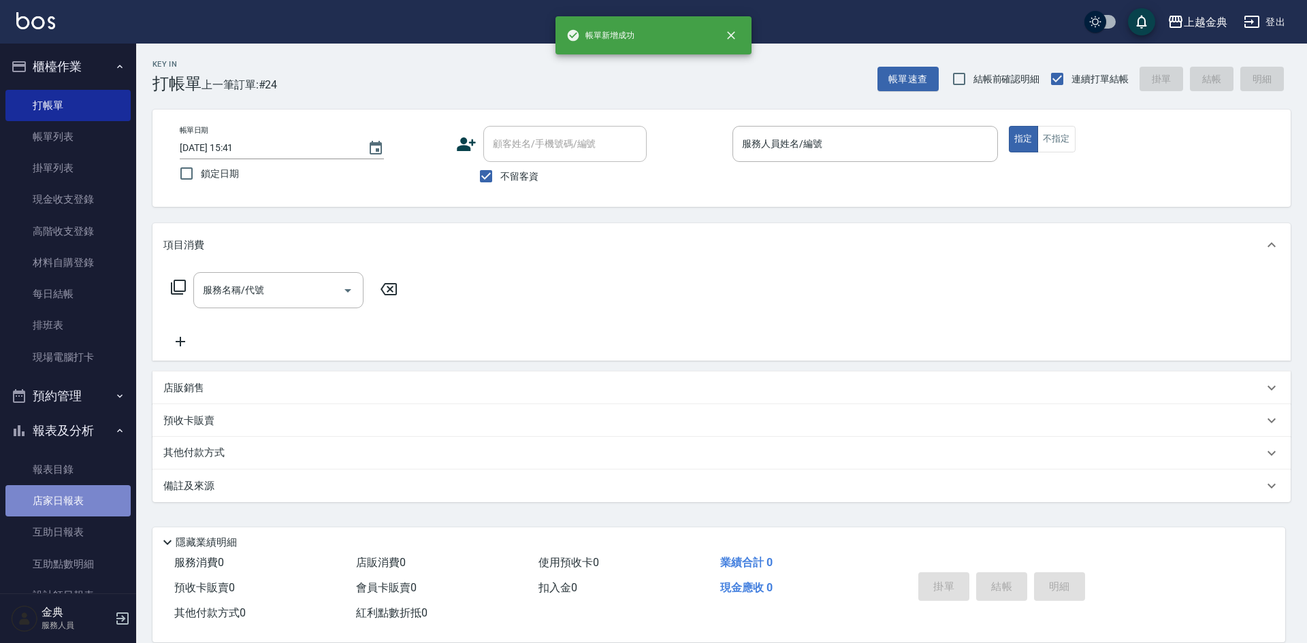
click at [84, 492] on link "店家日報表" at bounding box center [67, 500] width 125 height 31
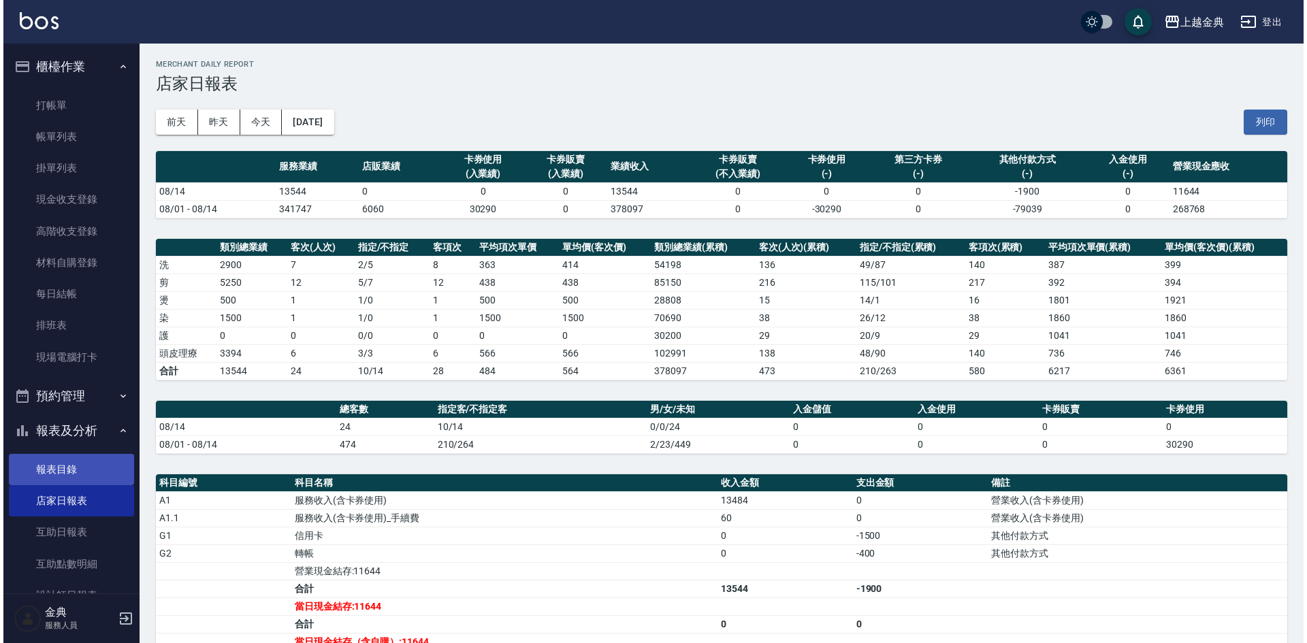
scroll to position [136, 0]
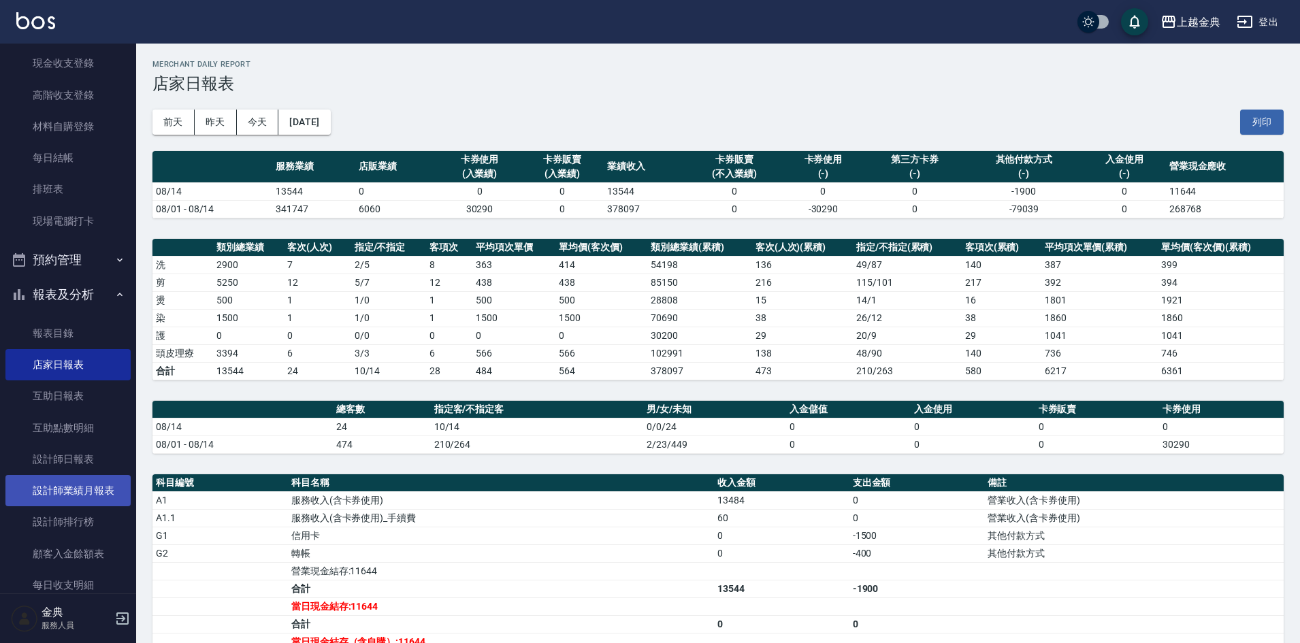
click at [116, 497] on link "設計師業績月報表" at bounding box center [67, 490] width 125 height 31
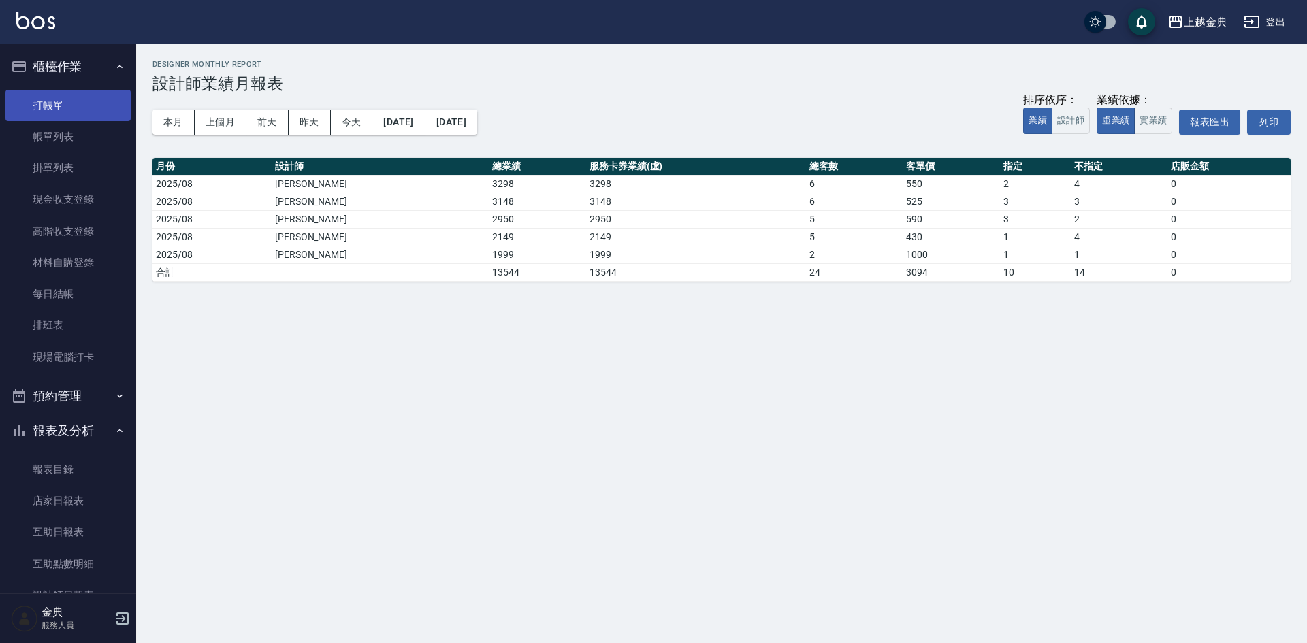
click at [66, 106] on link "打帳單" at bounding box center [67, 105] width 125 height 31
